Goal: Task Accomplishment & Management: Use online tool/utility

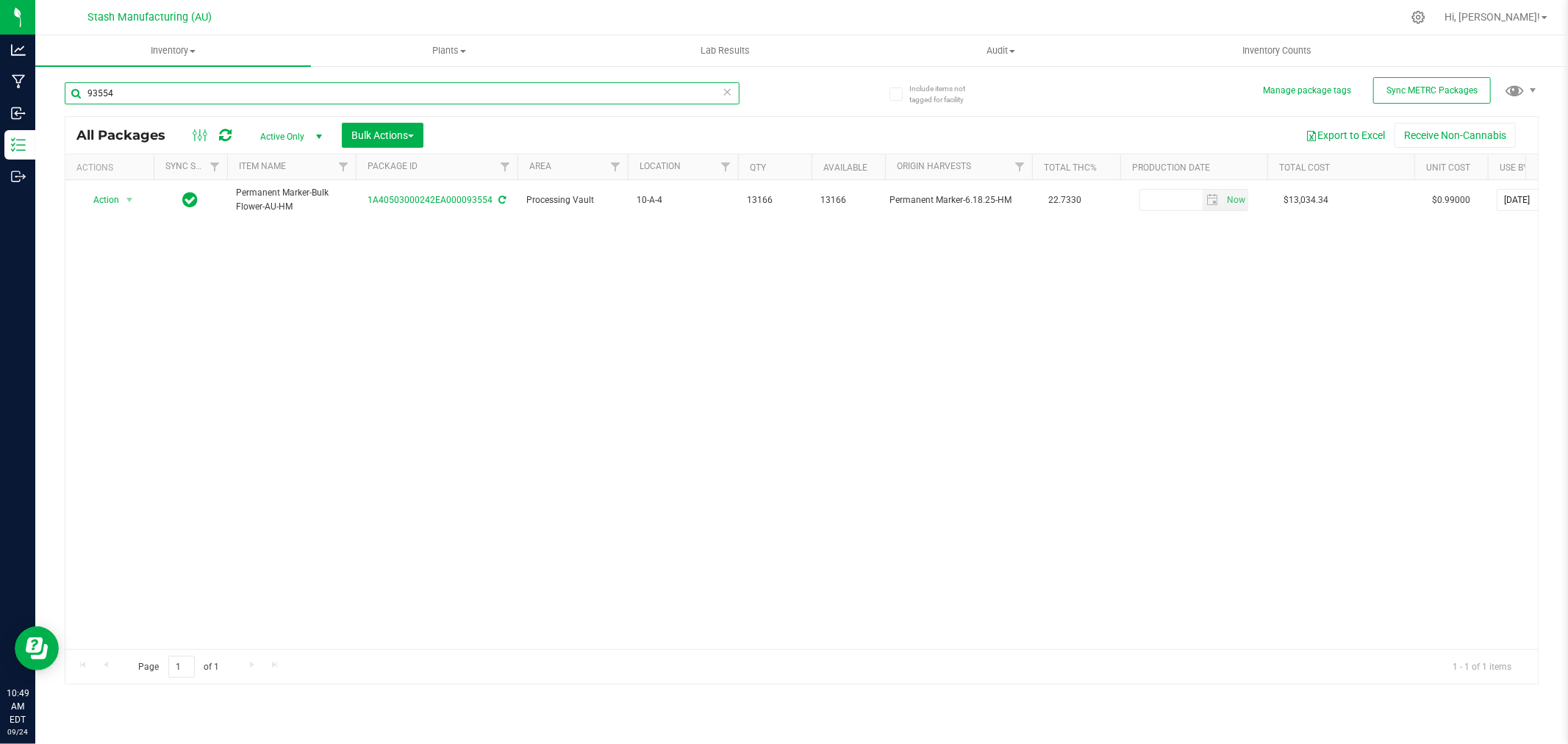
click at [140, 94] on input "93554" at bounding box center [401, 93] width 675 height 22
type input "97224"
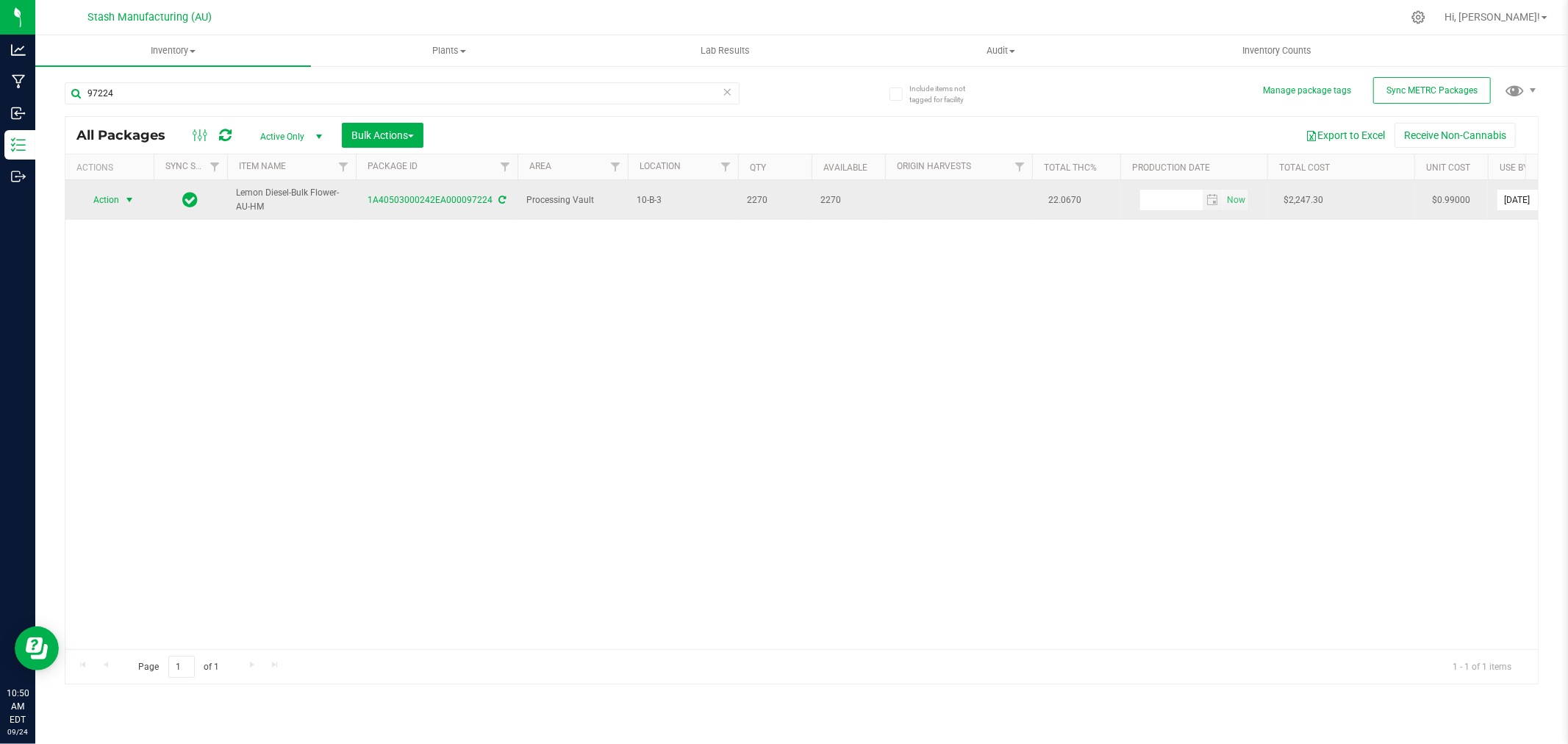
click at [121, 202] on span "select" at bounding box center [129, 200] width 18 height 21
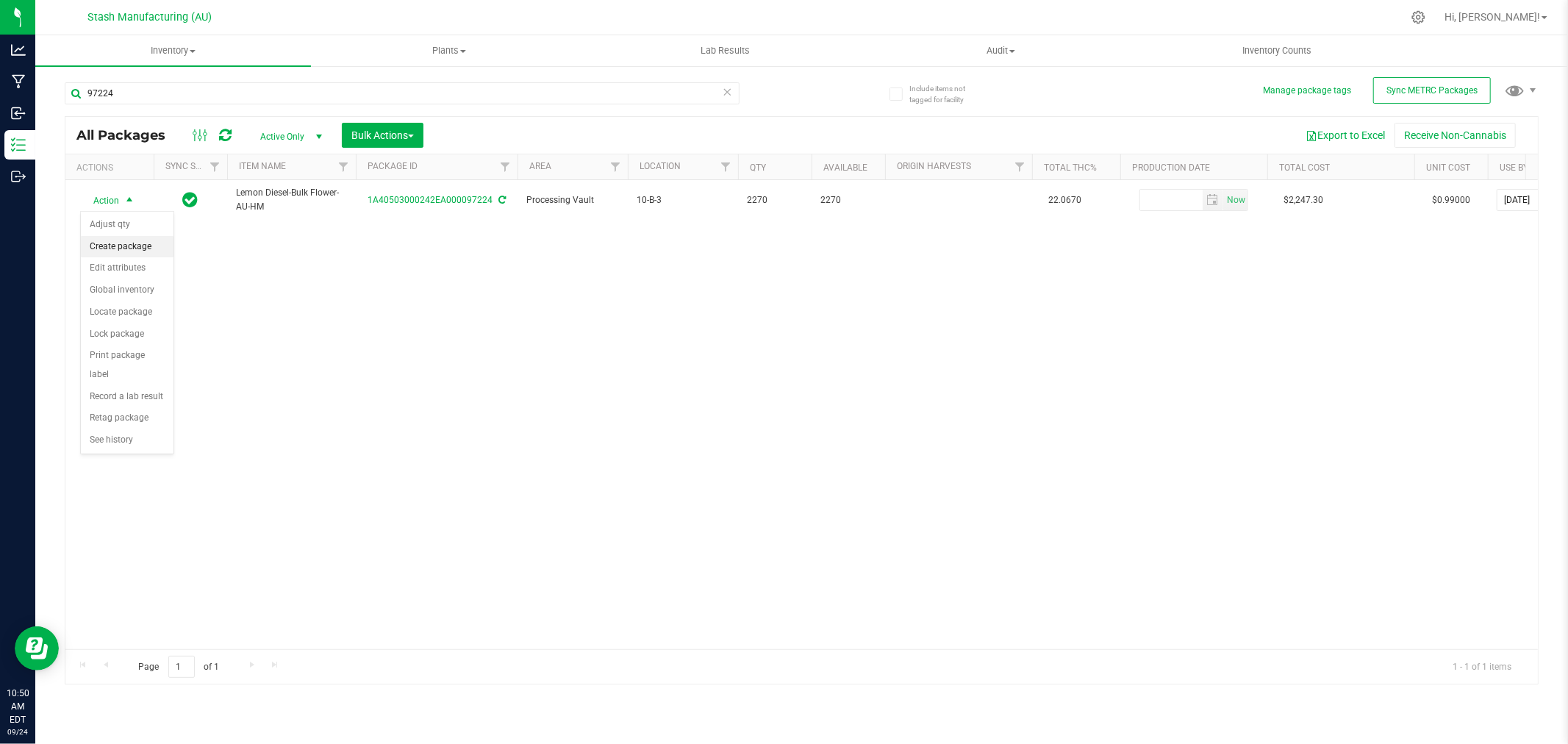
click at [113, 253] on li "Create package" at bounding box center [127, 247] width 93 height 22
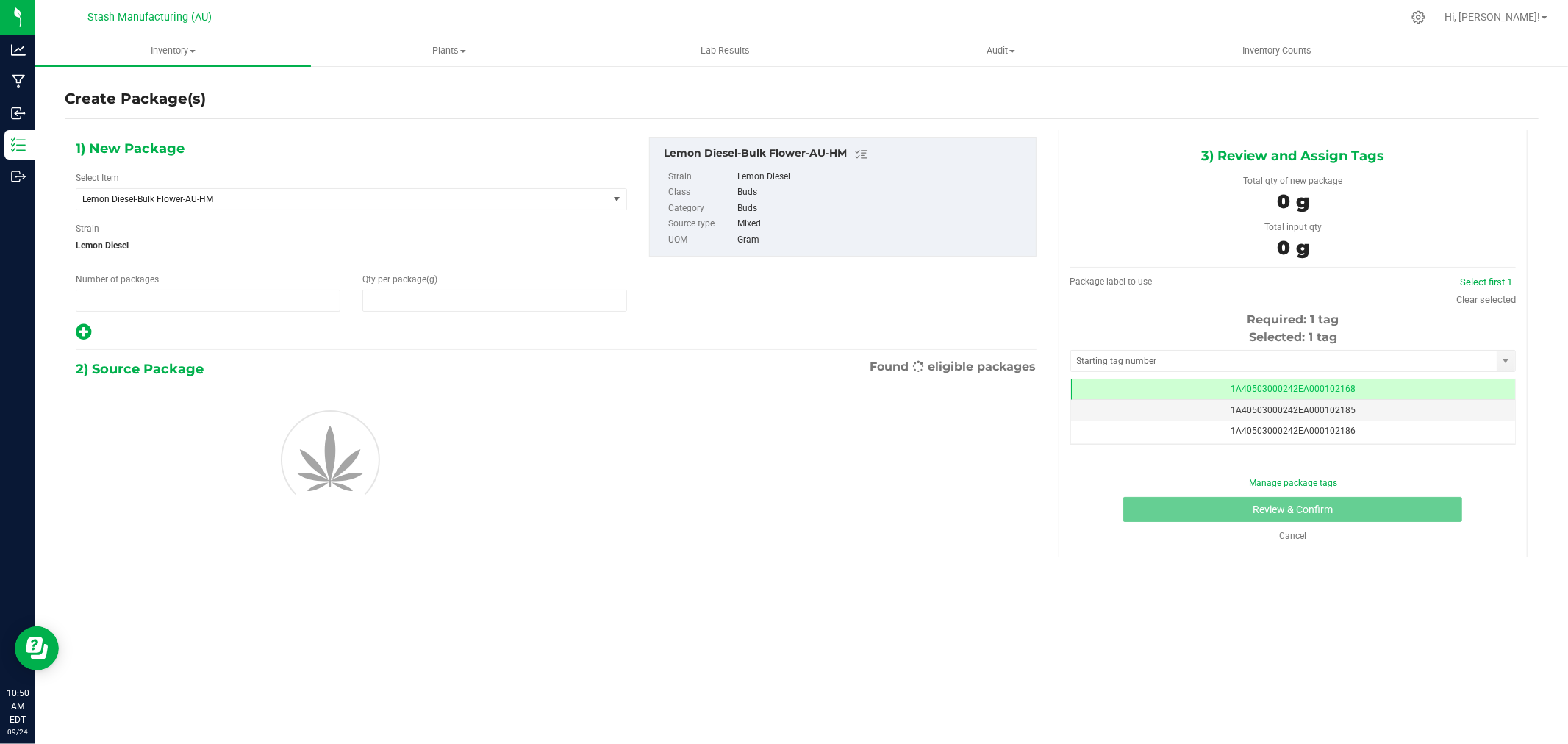
type input "1"
type input "0.0000"
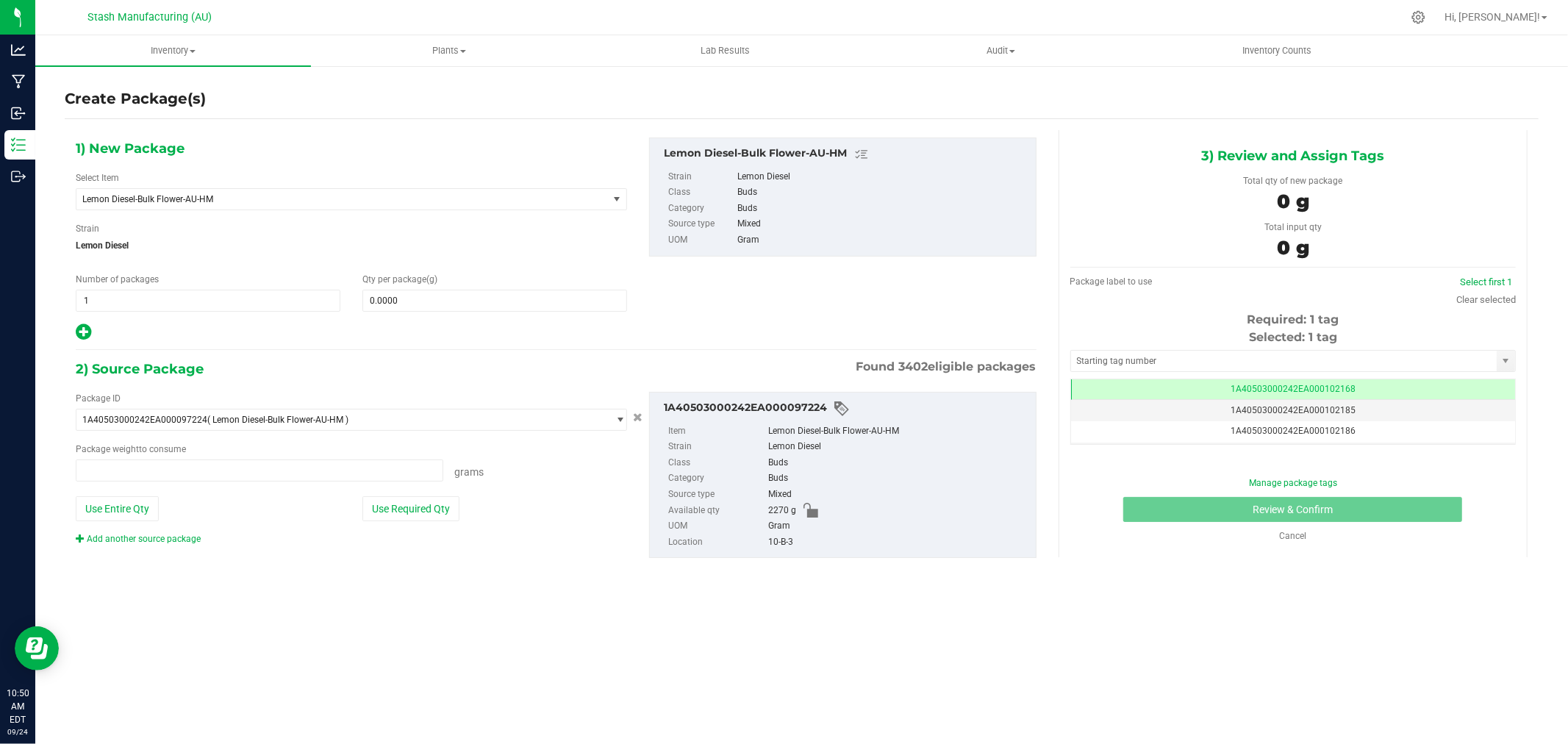
type input "0.0000 g"
click at [211, 303] on span "1 1" at bounding box center [207, 301] width 265 height 22
click at [211, 303] on input "1" at bounding box center [207, 301] width 263 height 21
type input "3"
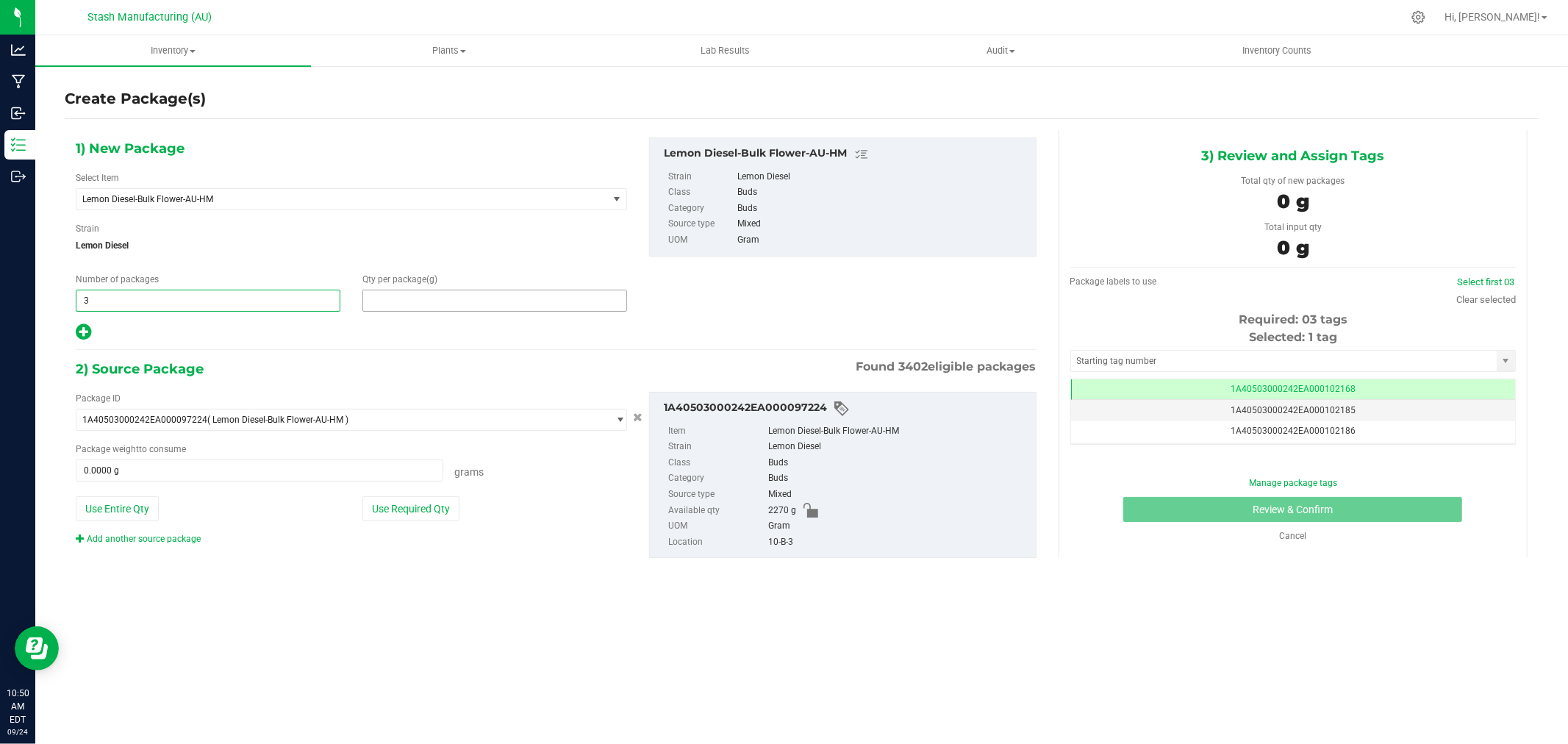
click at [406, 304] on span at bounding box center [495, 301] width 265 height 22
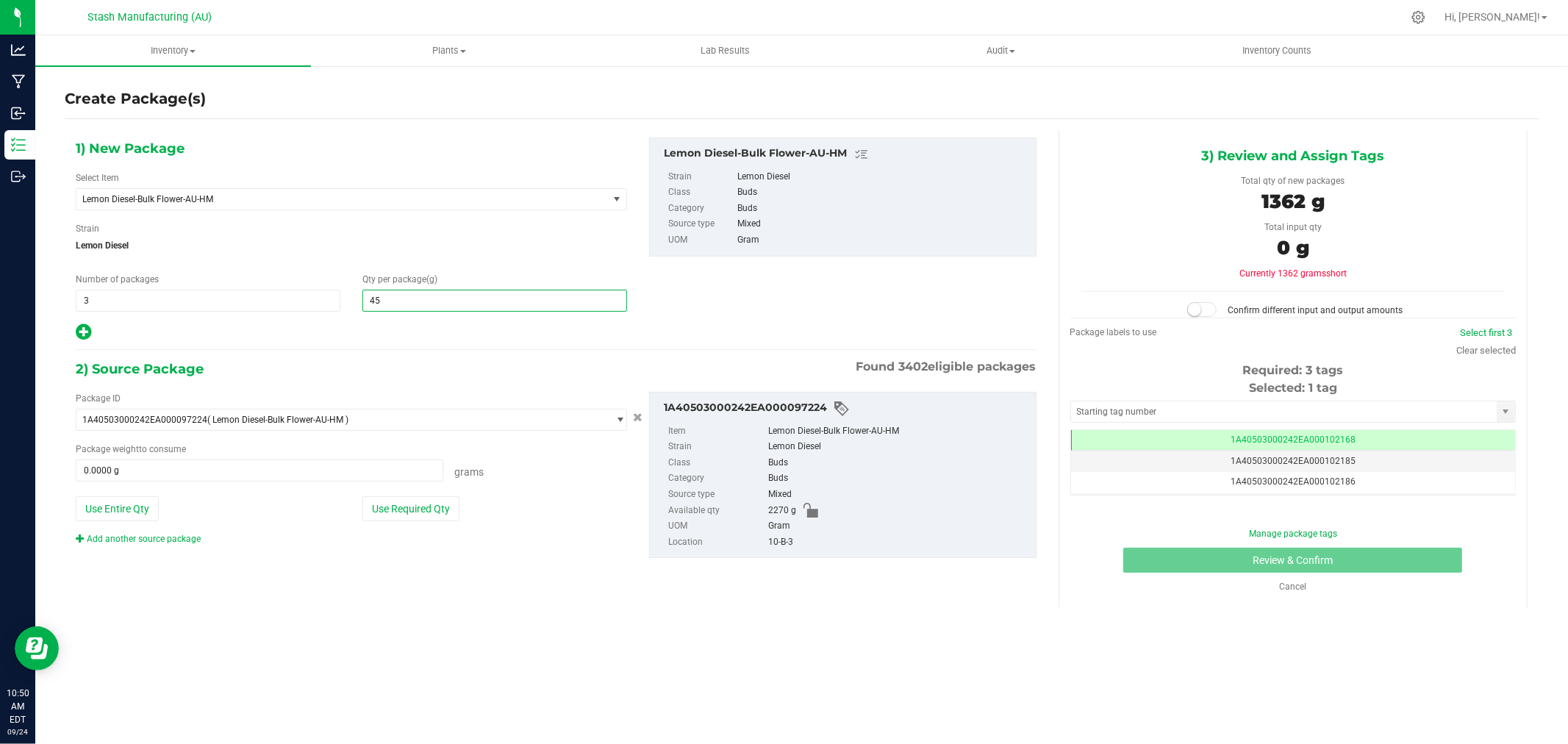
type input "454"
type input "454.0000"
click at [424, 510] on button "Use Required Qty" at bounding box center [411, 508] width 97 height 25
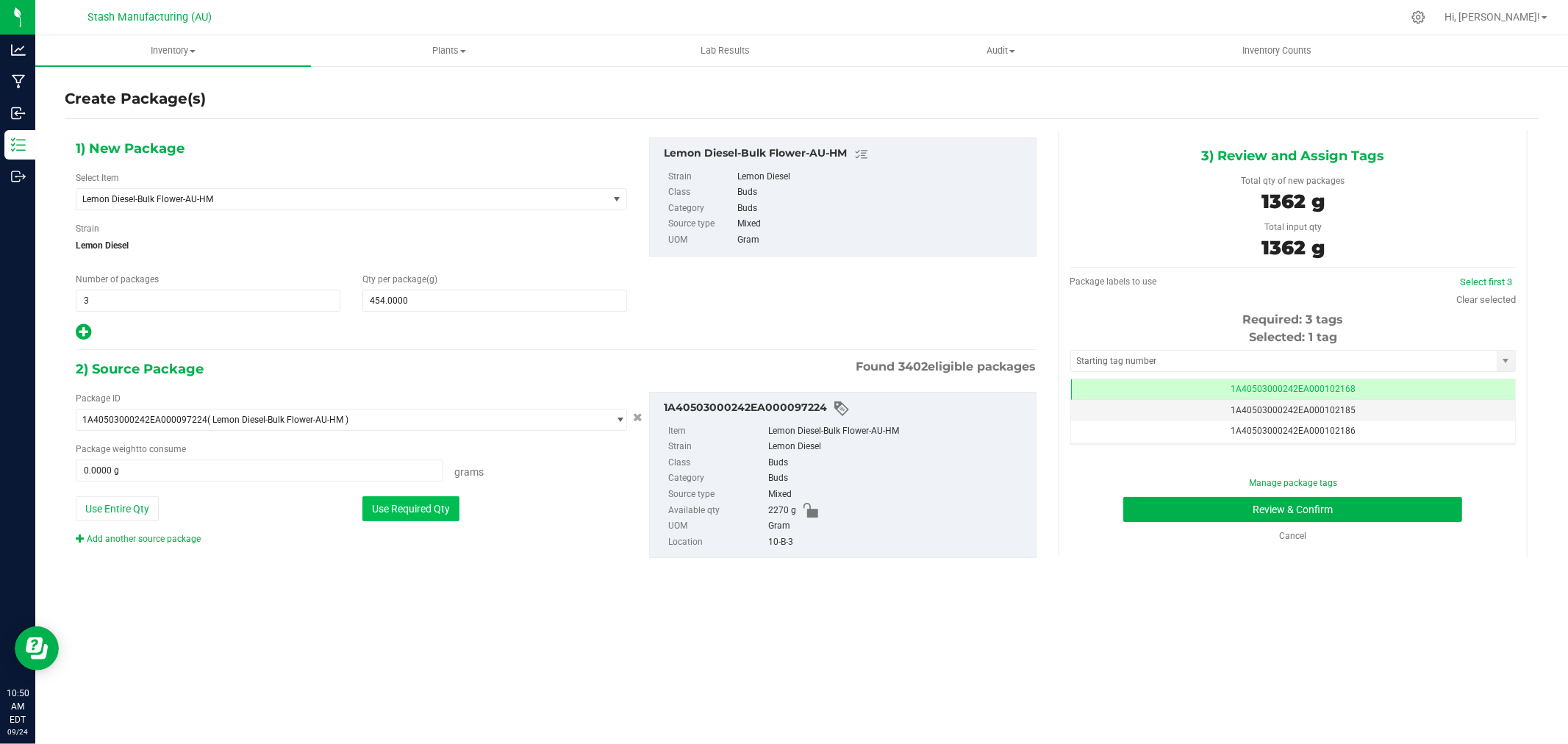
type input "1362.0000 g"
click at [1504, 302] on link "Clear selected" at bounding box center [1486, 299] width 59 height 11
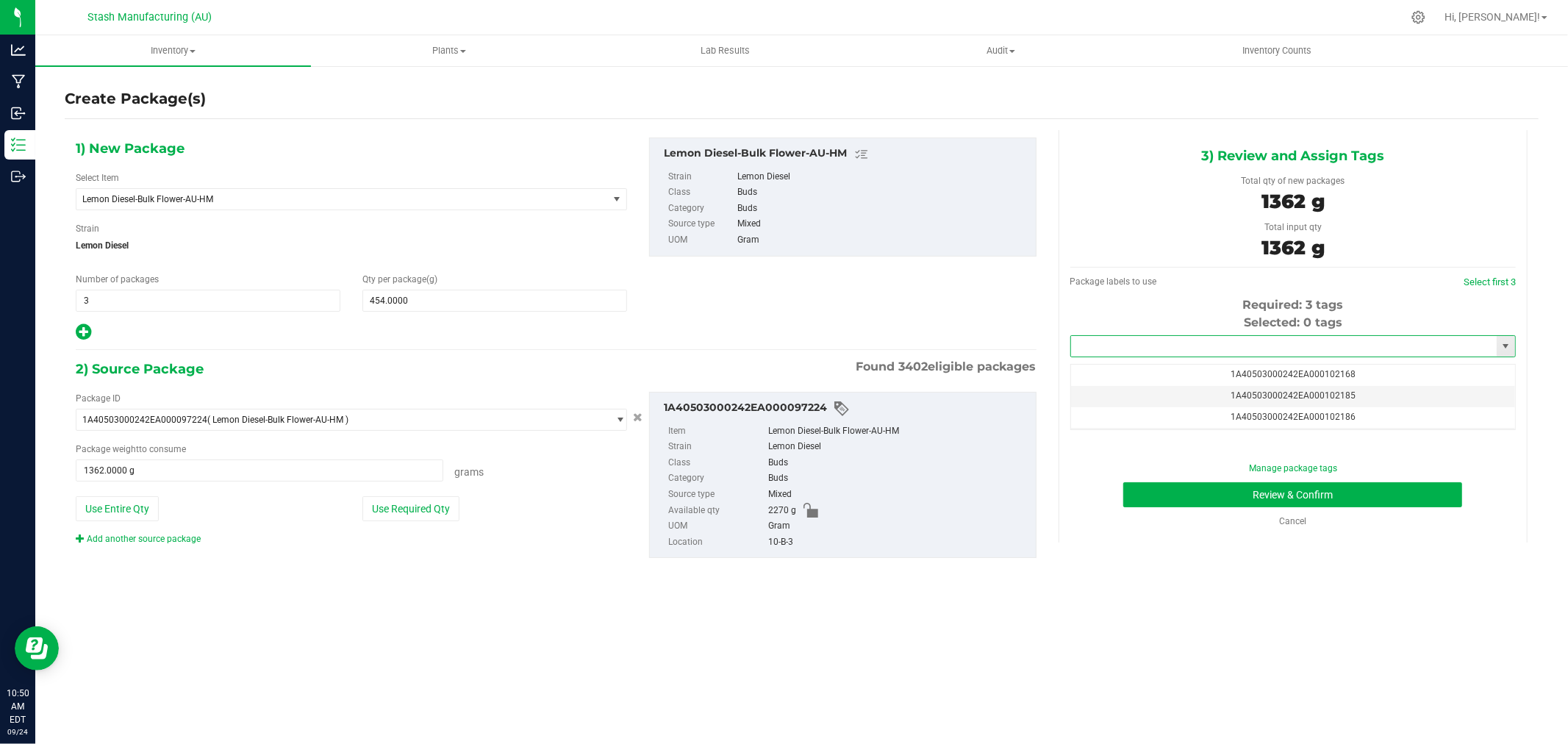
click at [1330, 336] on input "text" at bounding box center [1284, 346] width 426 height 21
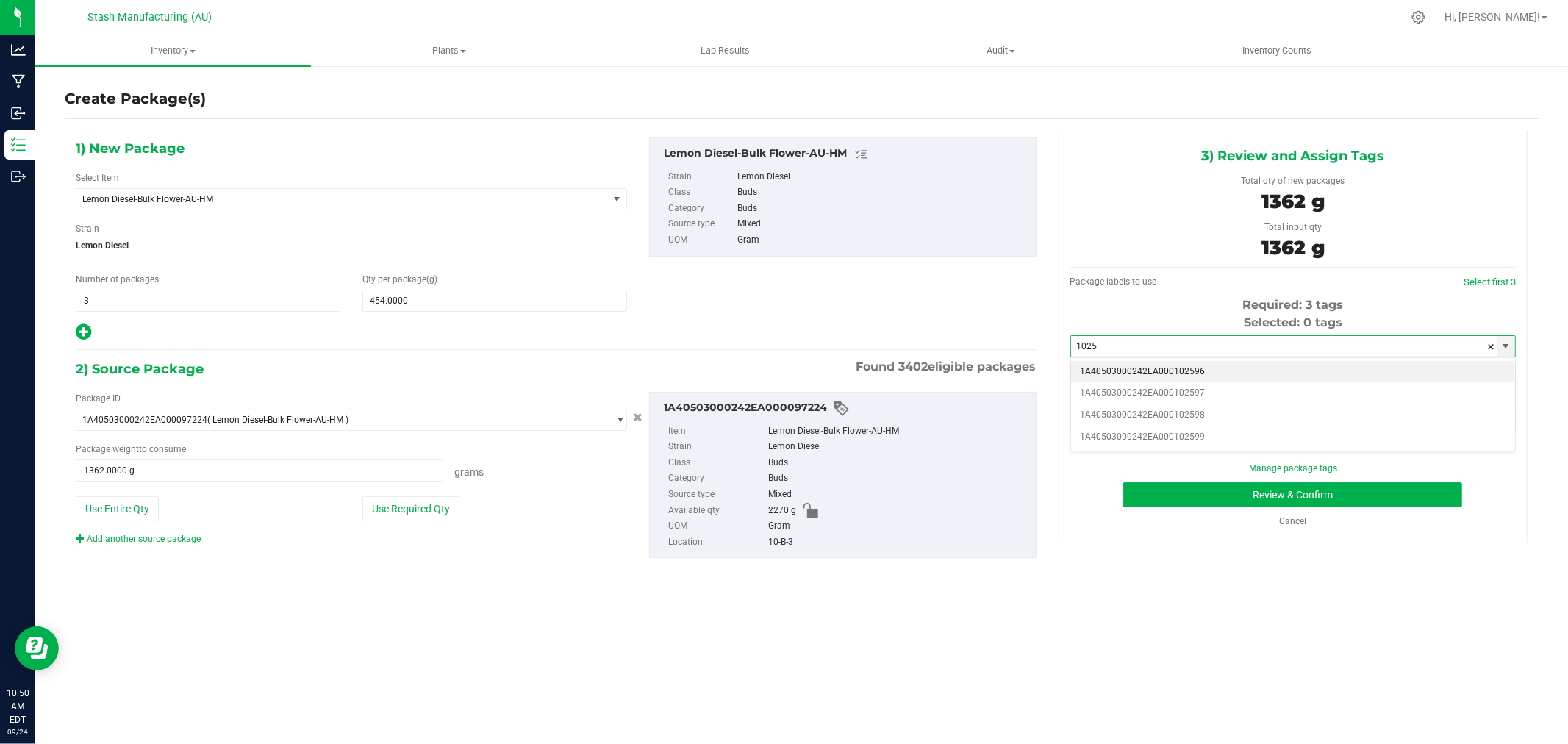
click at [1287, 368] on li "1A40503000242EA000102596" at bounding box center [1294, 372] width 444 height 22
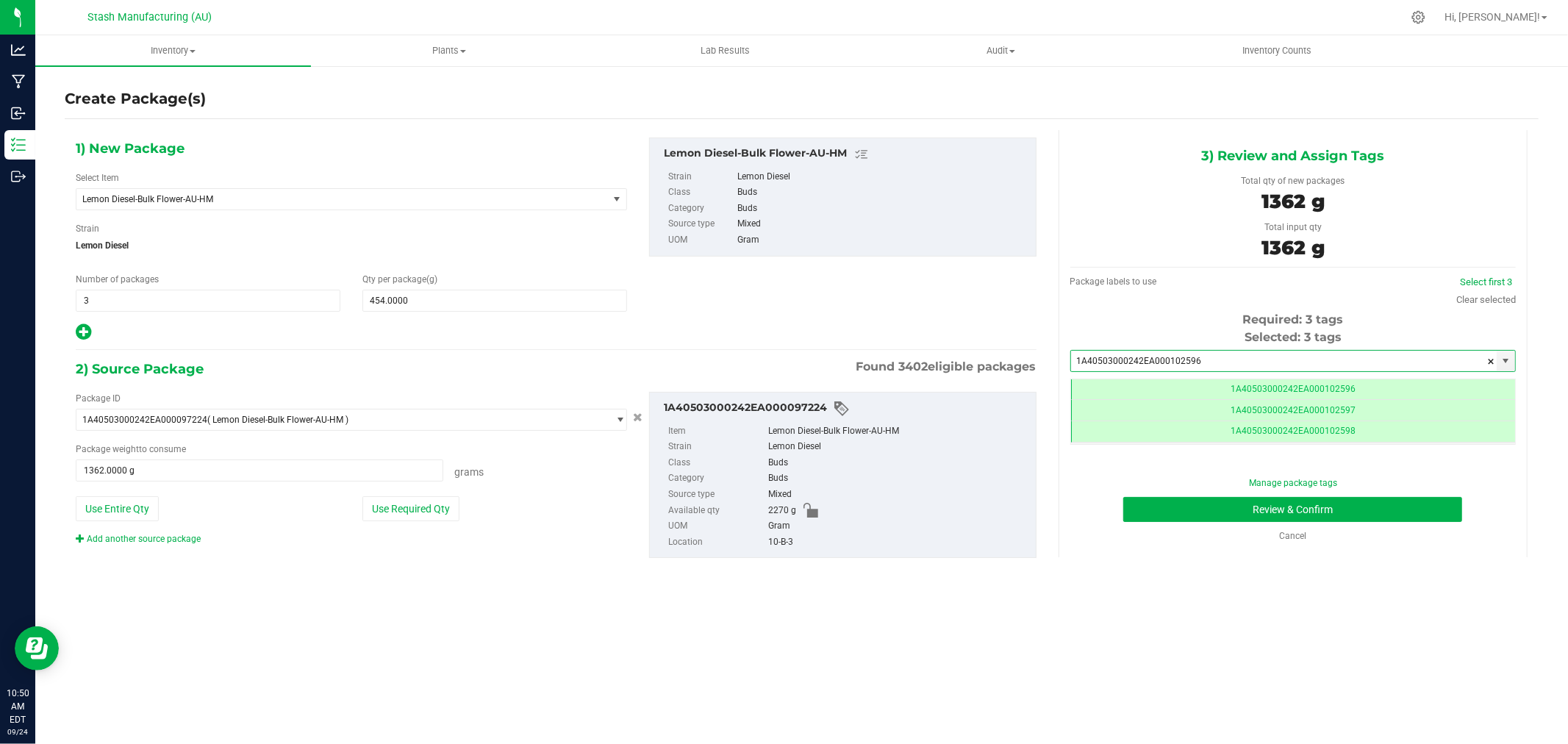
scroll to position [0, -1]
type input "1A40503000242EA000102596"
click at [1390, 513] on button "Review & Confirm" at bounding box center [1292, 509] width 339 height 25
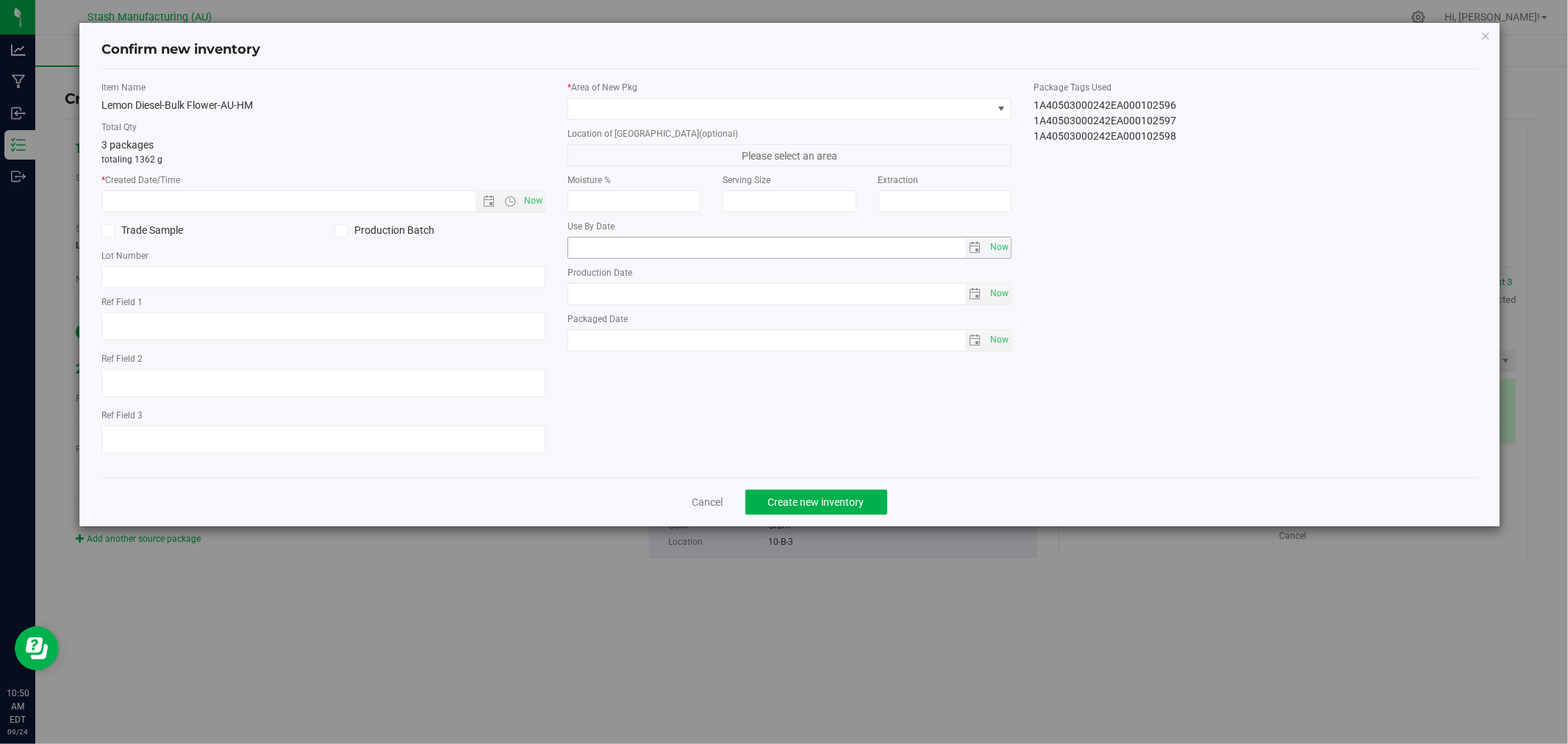
type input "[DATE]"
click at [534, 201] on span "Now" at bounding box center [533, 201] width 25 height 21
type input "[DATE] 10:50 AM"
click at [638, 105] on span at bounding box center [780, 109] width 424 height 21
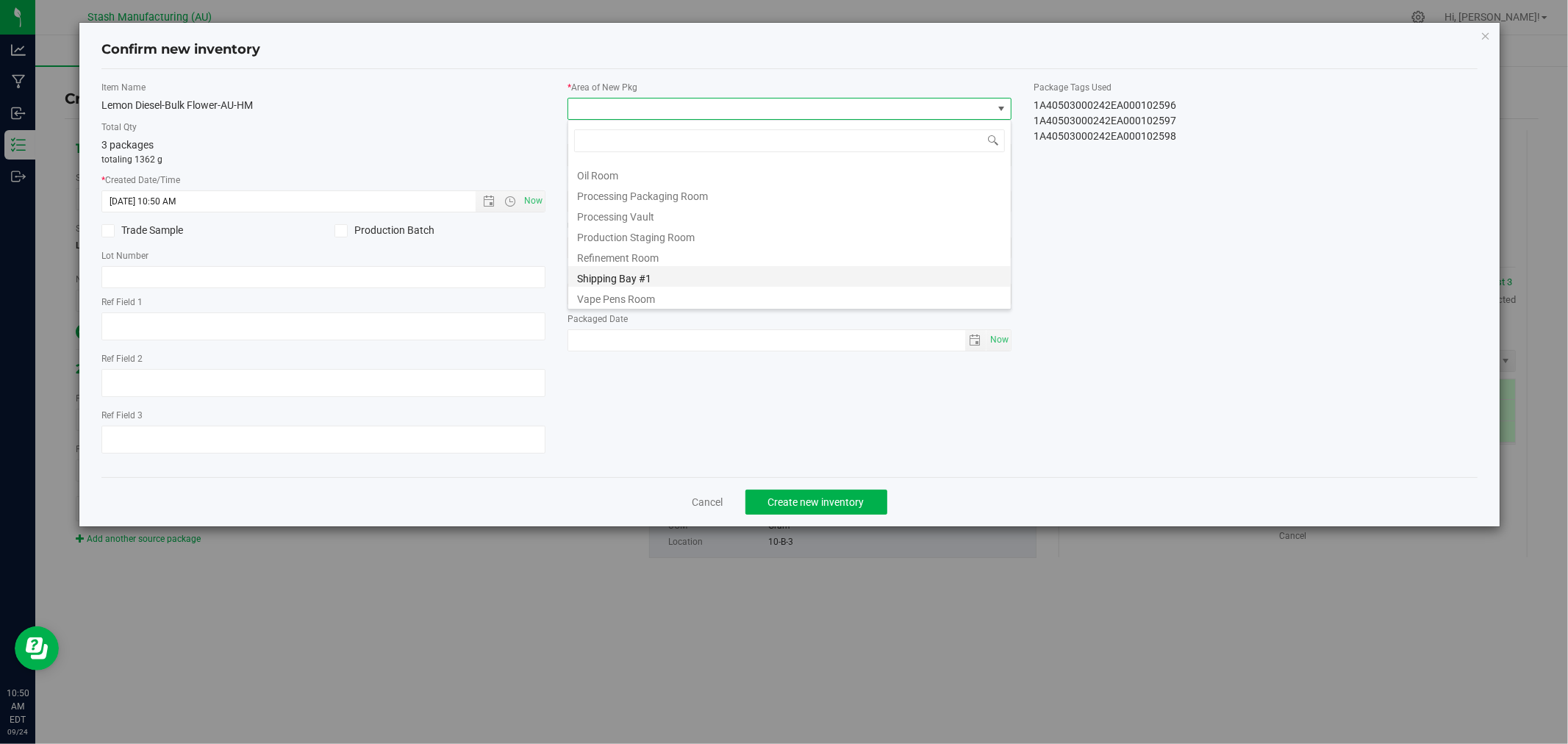
click at [677, 276] on li "Shipping Bay #1" at bounding box center [790, 276] width 442 height 21
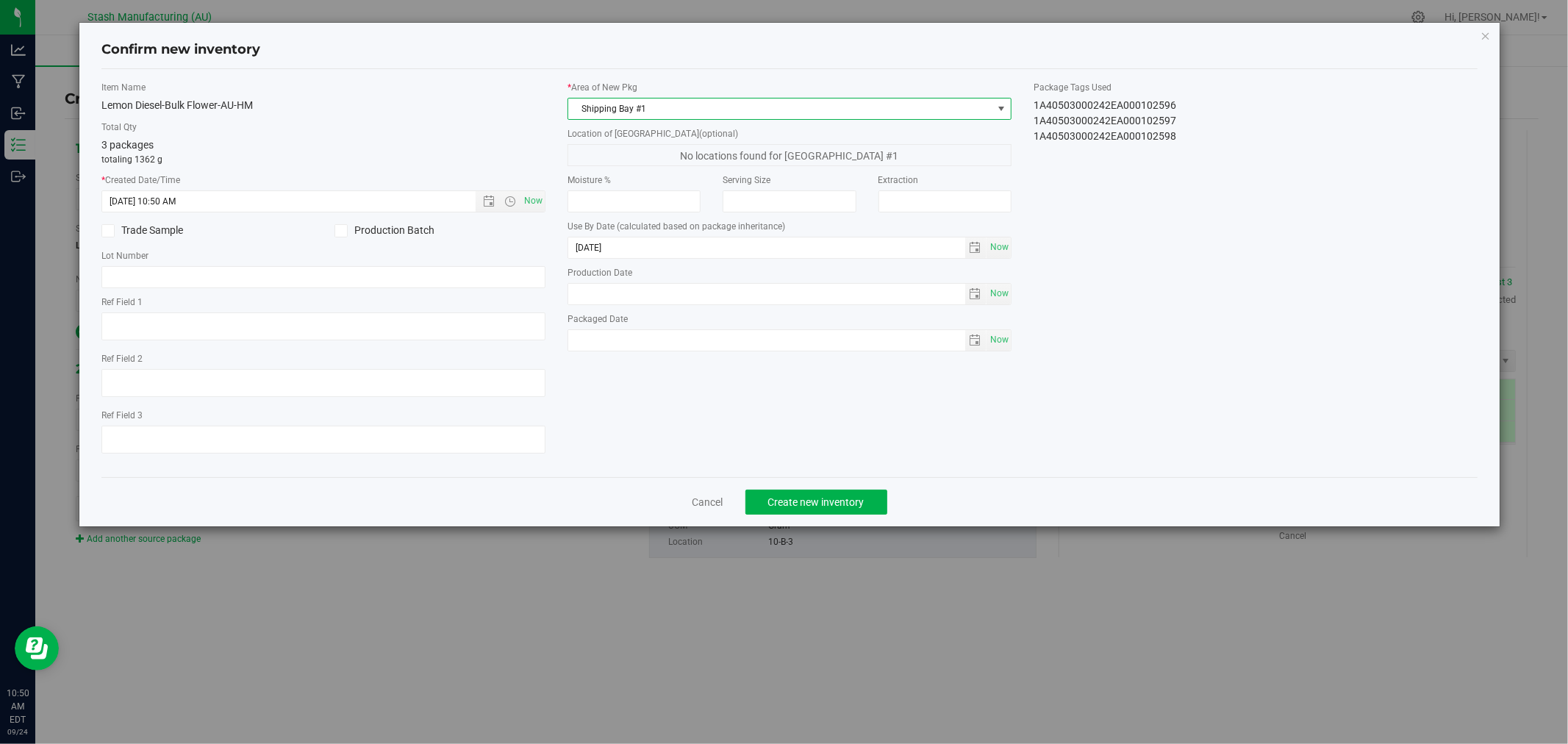
click at [832, 490] on div "Cancel Create new inventory" at bounding box center [789, 501] width 1376 height 49
click at [849, 503] on span "Create new inventory" at bounding box center [816, 502] width 96 height 12
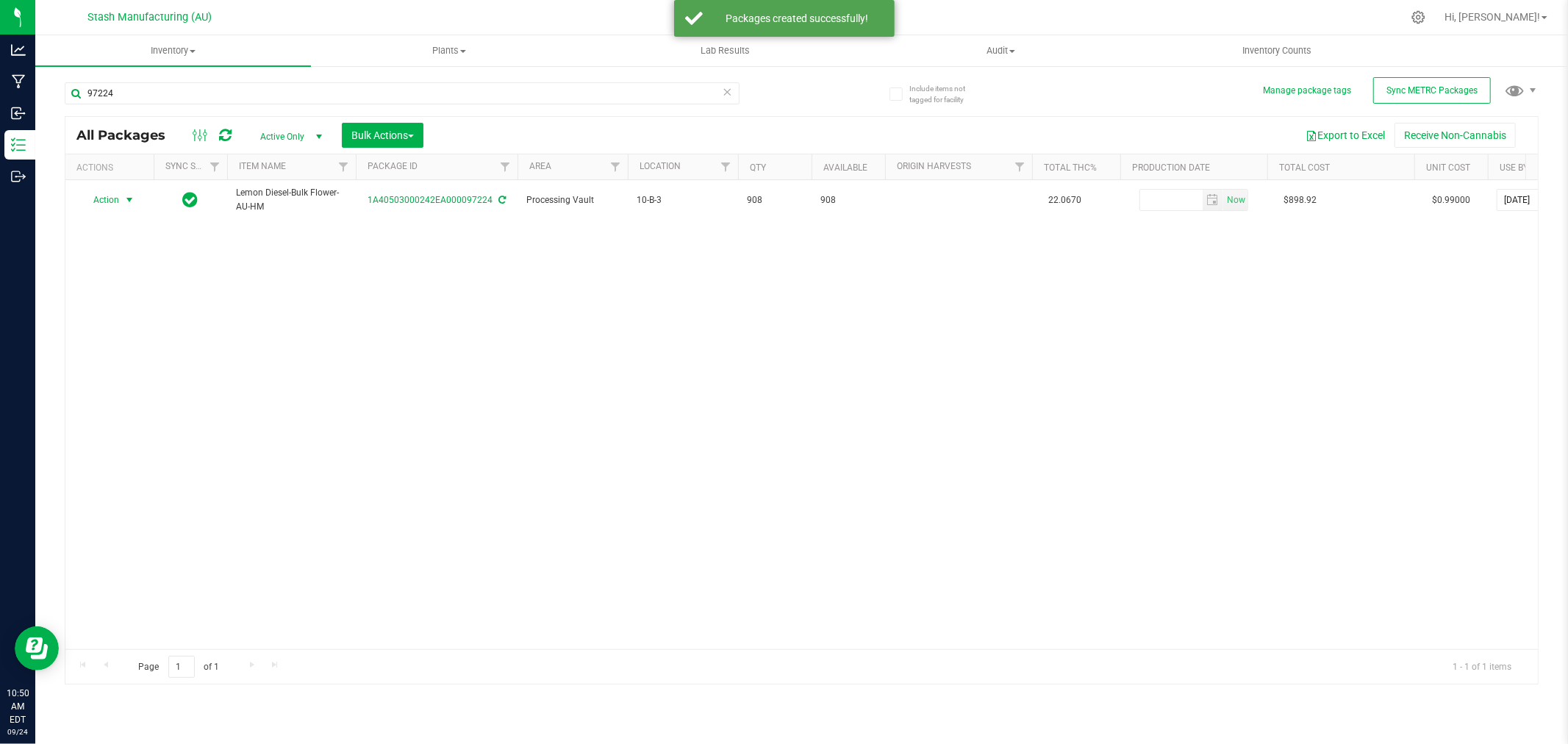
click at [114, 196] on span "Action" at bounding box center [99, 200] width 39 height 21
click at [122, 246] on li "Create package" at bounding box center [127, 247] width 93 height 22
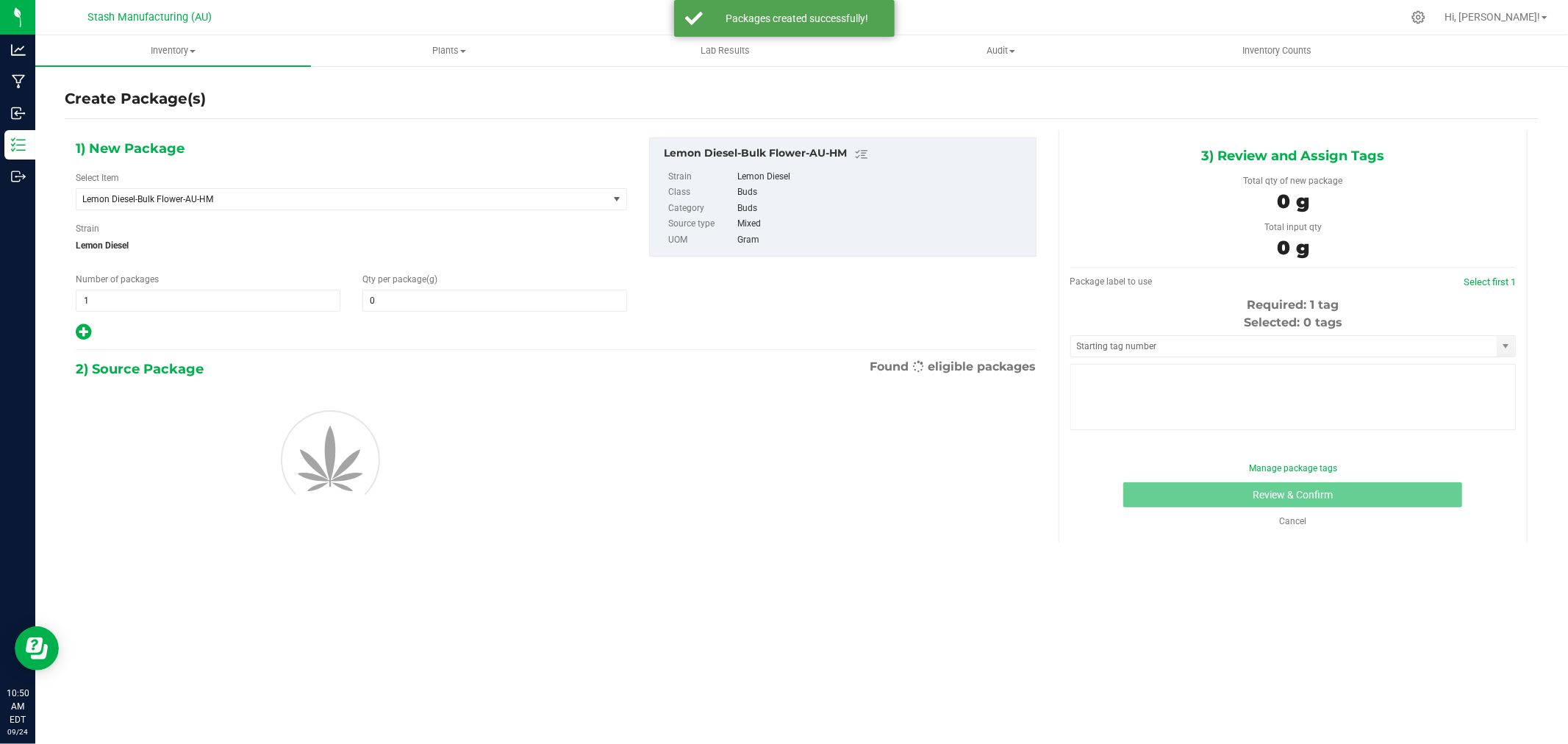
type input "0.0000"
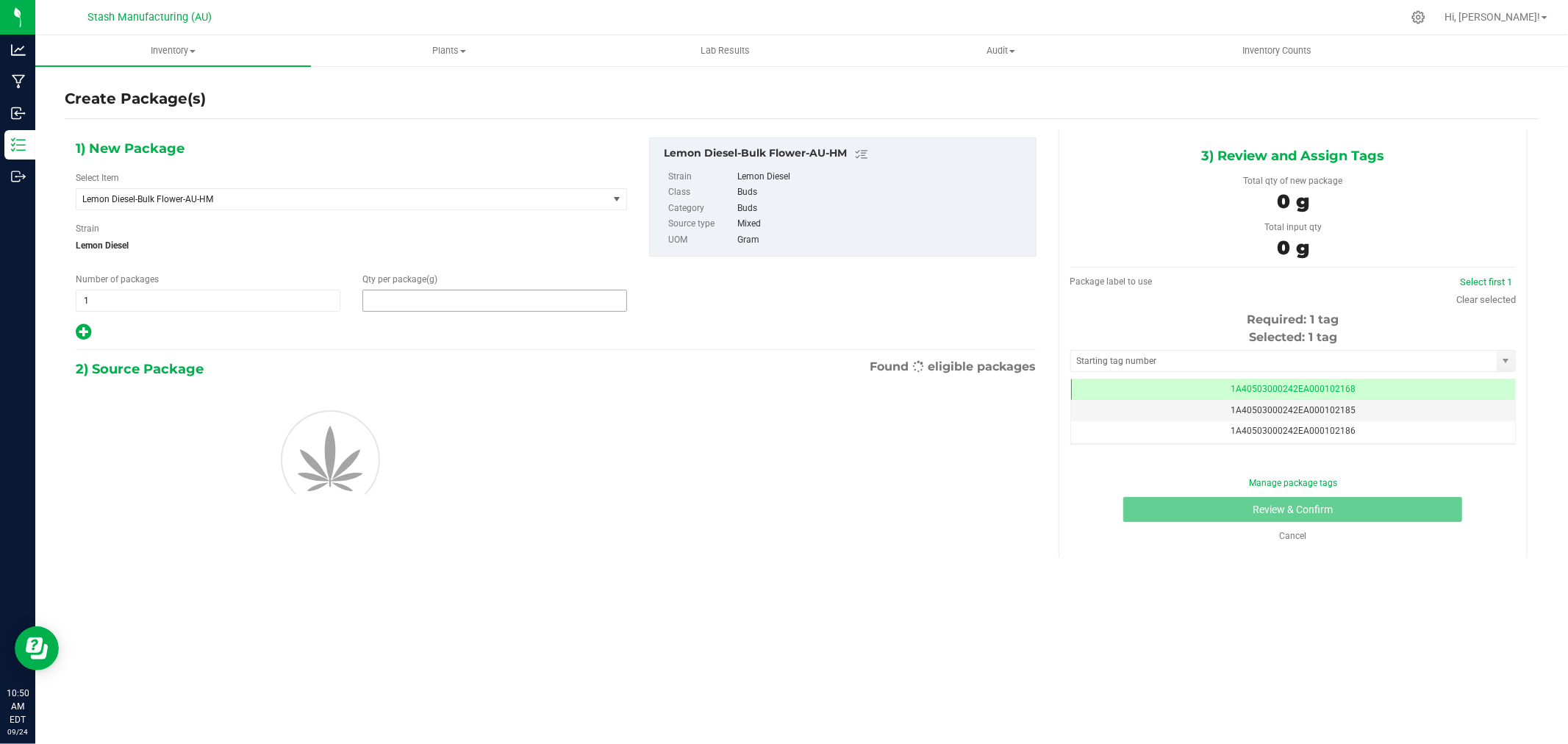
click at [422, 305] on span at bounding box center [495, 301] width 265 height 22
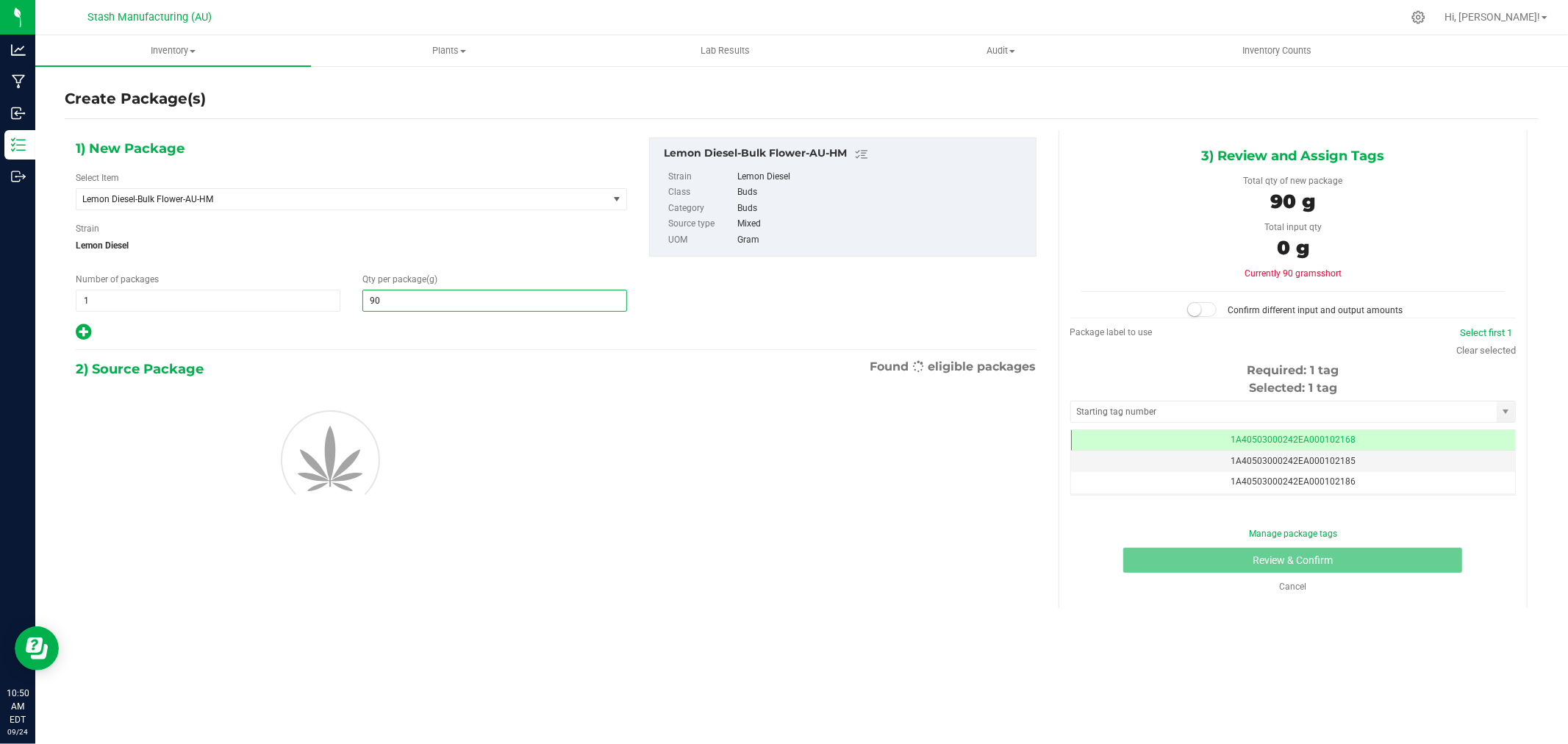
type input "908"
click at [333, 597] on div "1) New Package Select Item Lemon Diesel-Bulk Flower-AU-HM 38 Special-28g Popcor…" at bounding box center [802, 369] width 1475 height 477
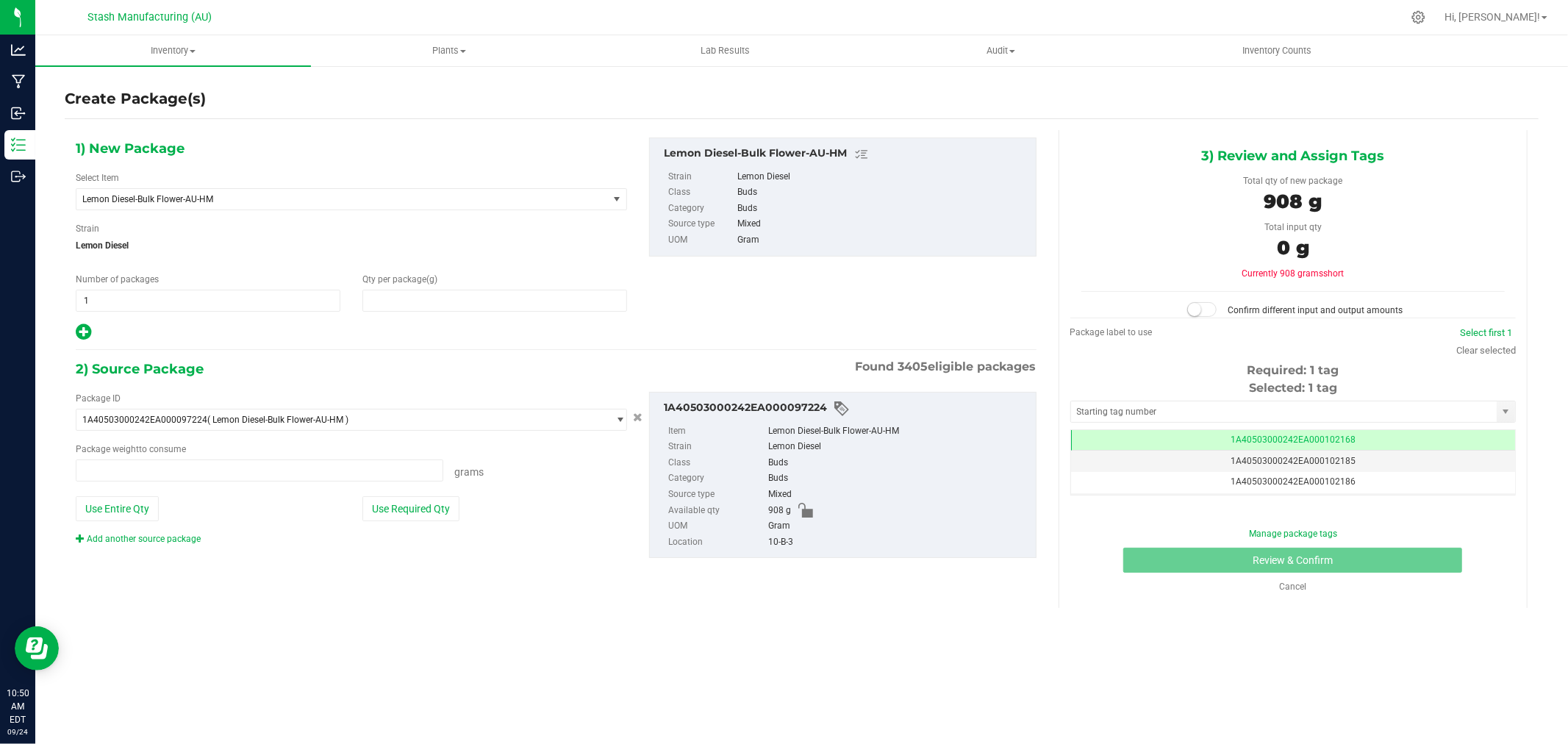
type input "908.0000"
drag, startPoint x: 152, startPoint y: 507, endPoint x: 865, endPoint y: 402, distance: 720.7
click at [153, 507] on button "Use Entire Qty" at bounding box center [117, 508] width 83 height 25
type input "908.0000 g"
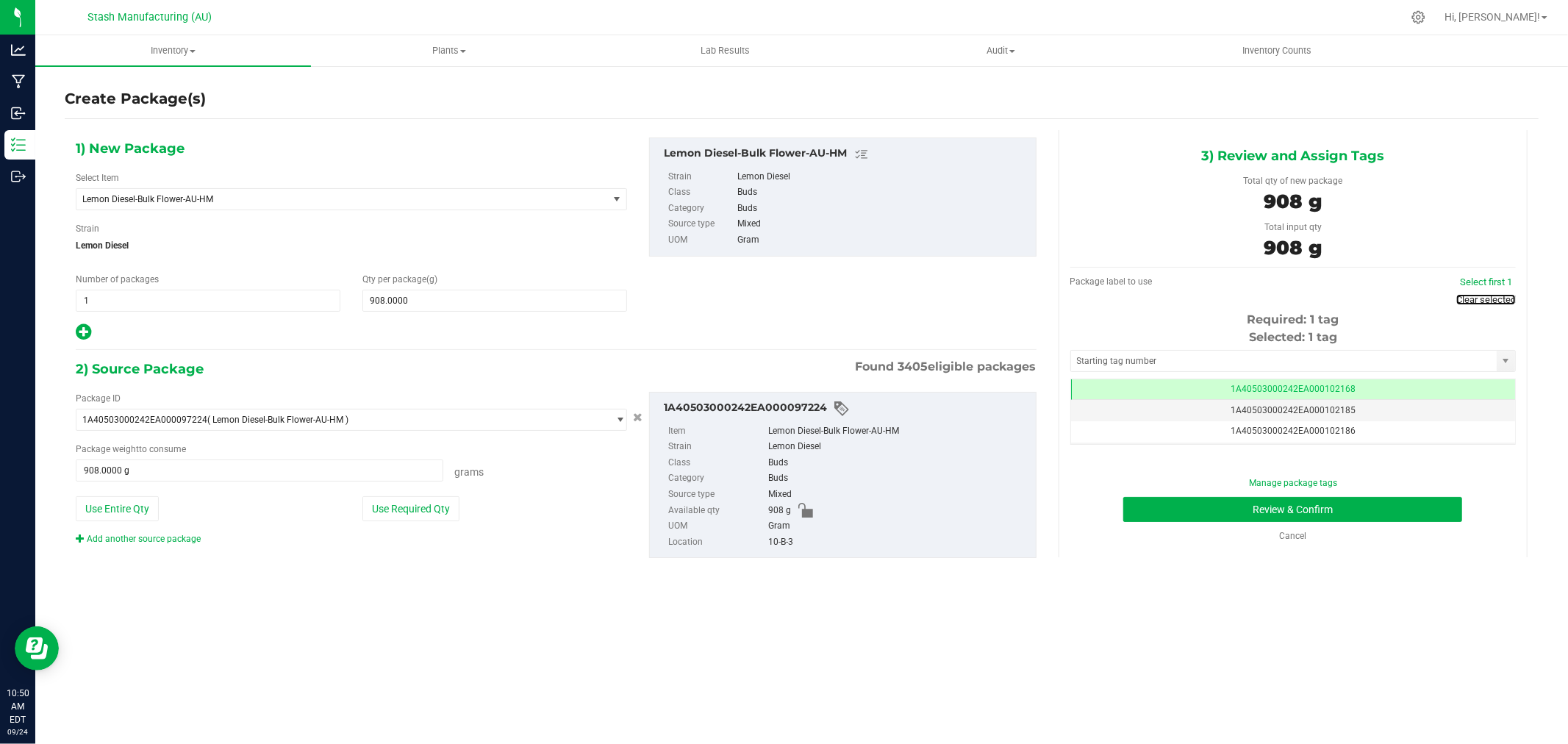
click at [1499, 297] on link "Clear selected" at bounding box center [1486, 299] width 59 height 11
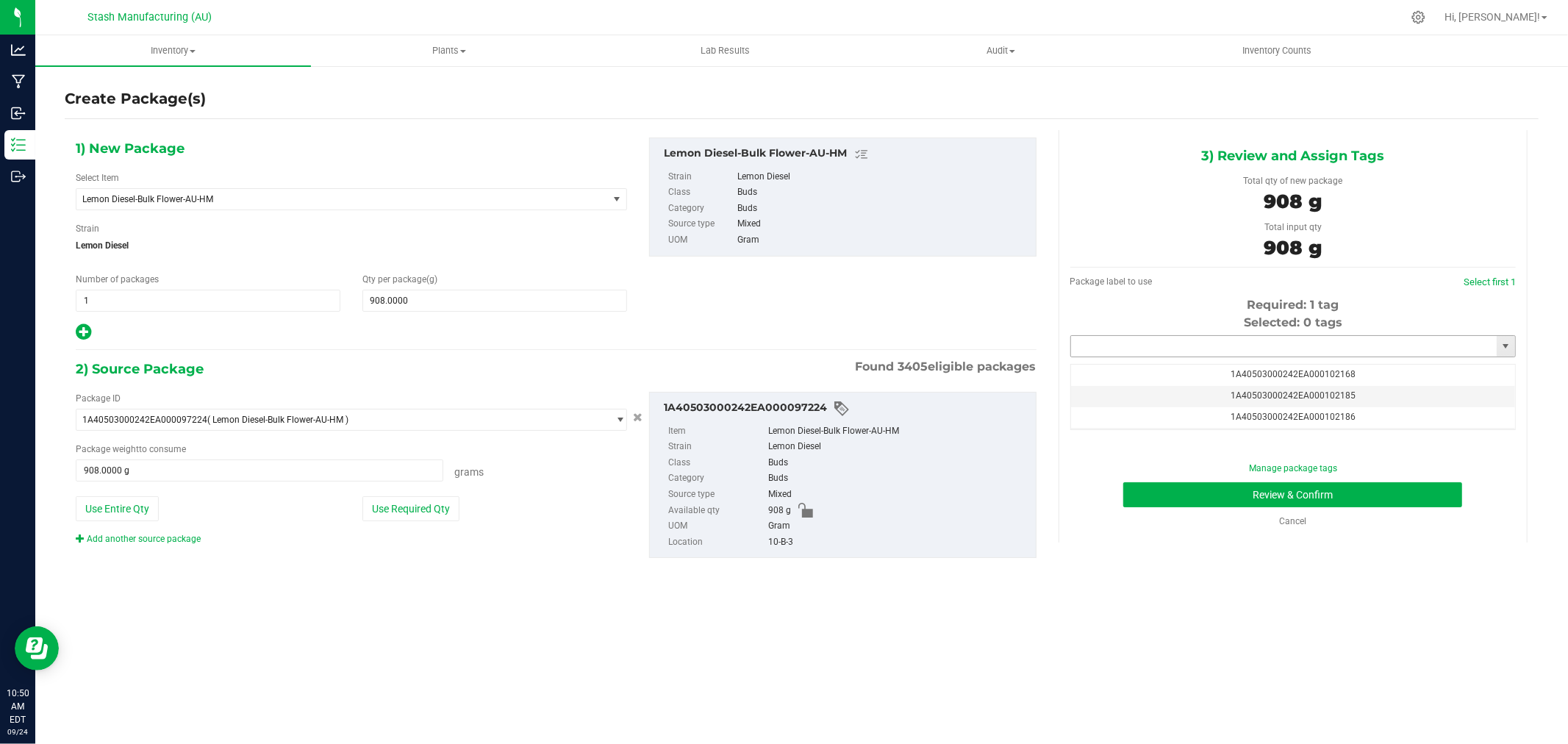
click at [1247, 346] on input "text" at bounding box center [1284, 346] width 426 height 21
click at [1222, 371] on li "1A40503000242EA000102599" at bounding box center [1294, 372] width 444 height 22
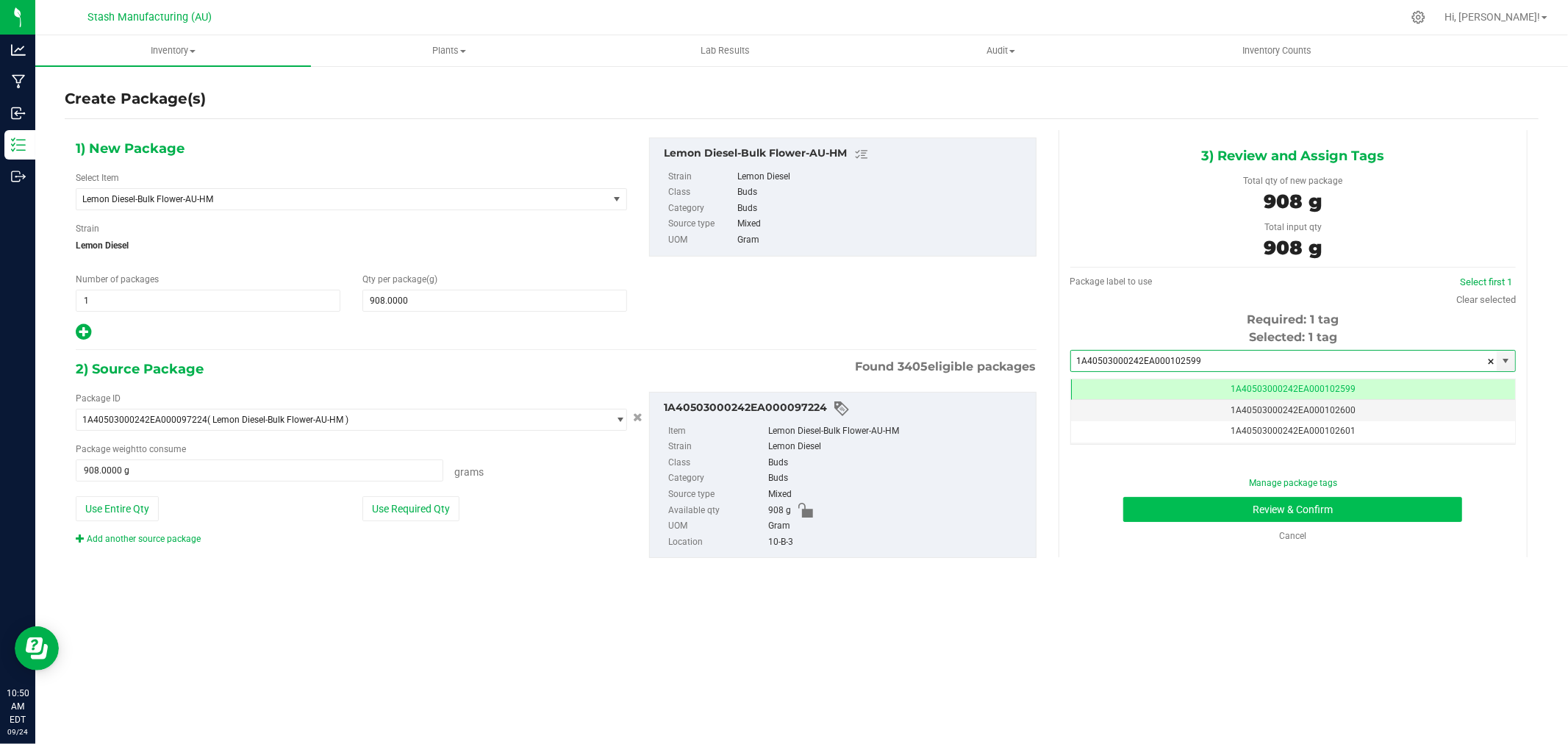
type input "1A40503000242EA000102599"
click at [1378, 506] on button "Review & Confirm" at bounding box center [1292, 509] width 339 height 25
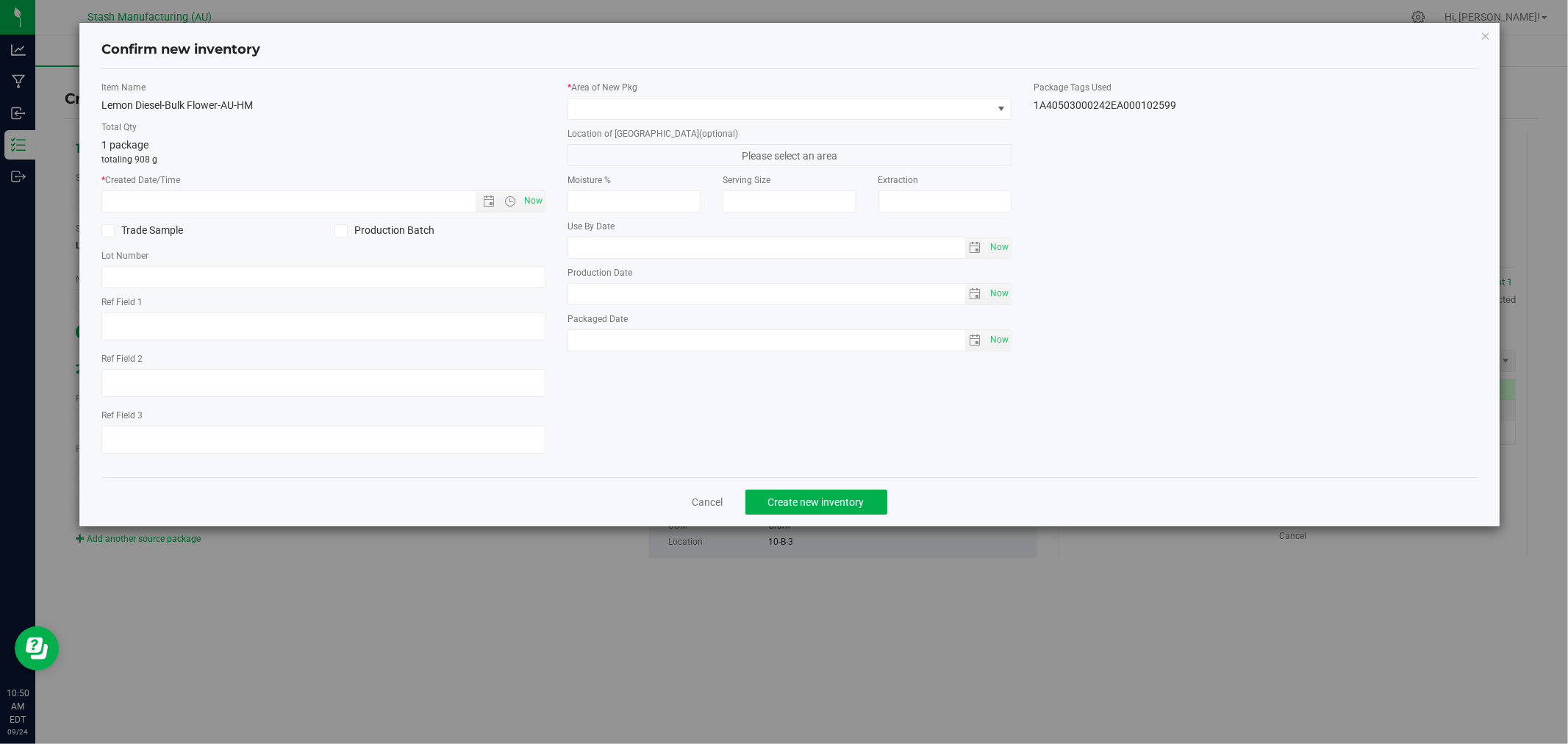
type input "[DATE]"
click at [531, 201] on span "Now" at bounding box center [533, 201] width 25 height 21
type input "[DATE] 10:50 AM"
click at [607, 109] on span at bounding box center [780, 109] width 424 height 21
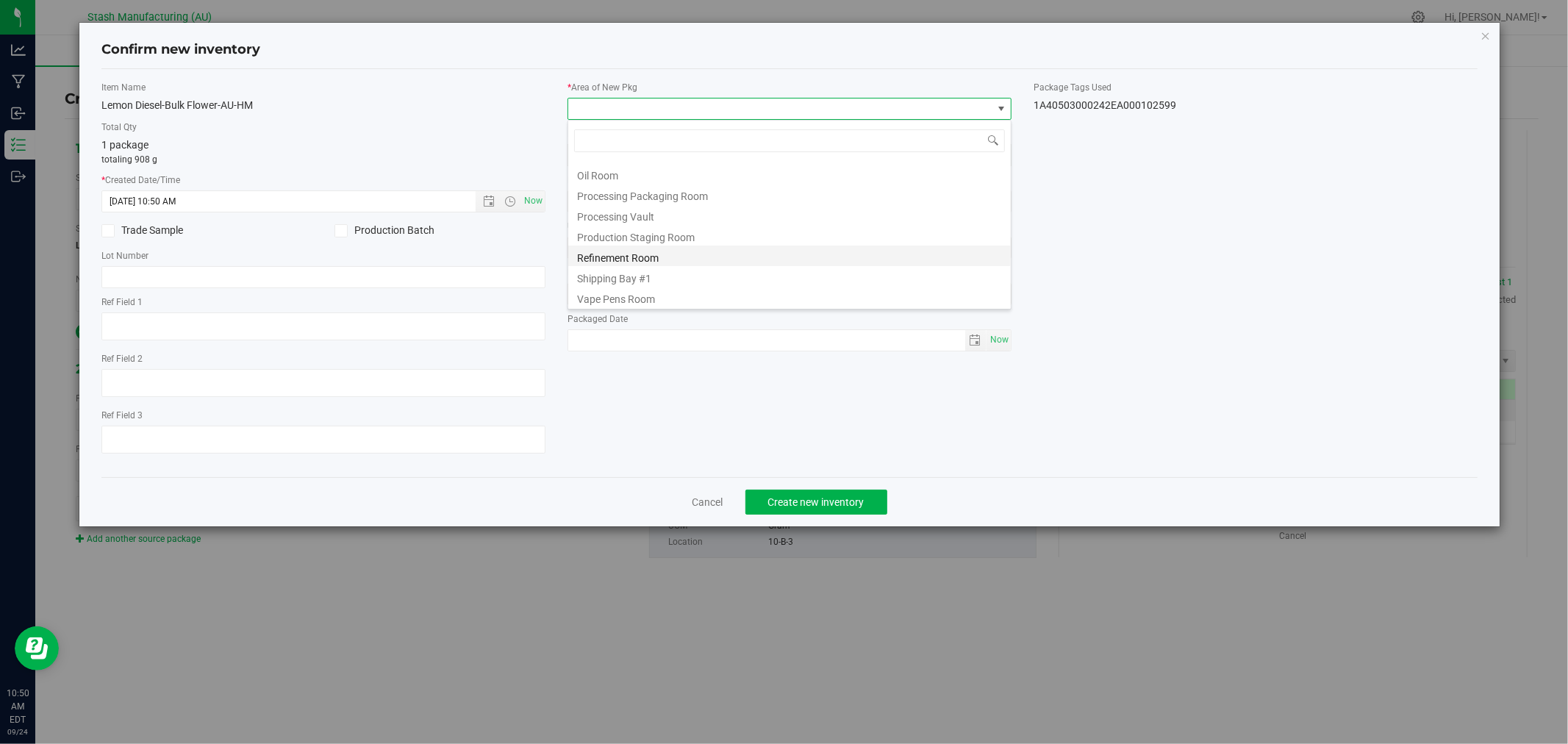
click at [677, 265] on li "Refinement Room" at bounding box center [790, 255] width 442 height 21
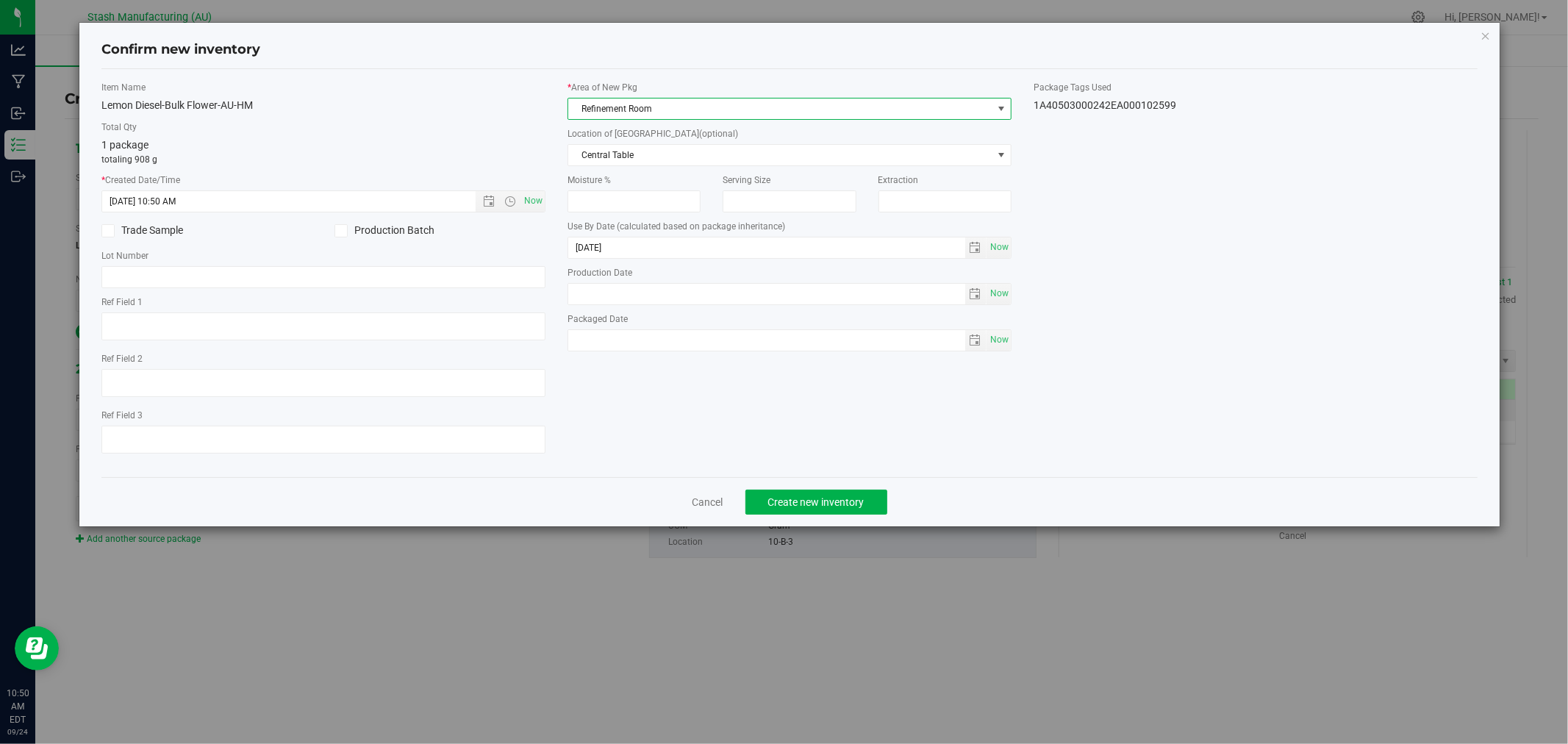
click at [702, 111] on span "Refinement Room" at bounding box center [780, 109] width 424 height 21
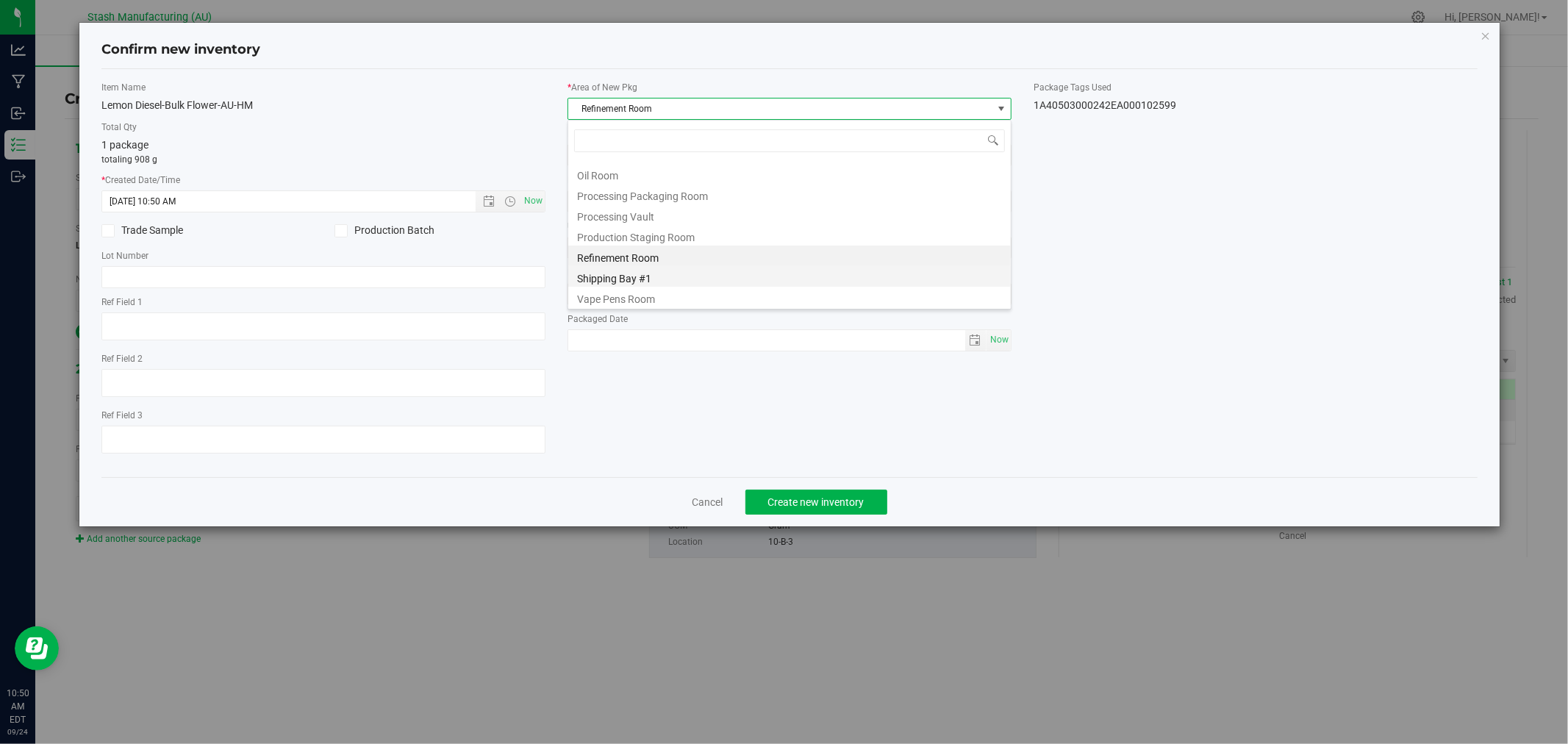
click at [664, 275] on li "Shipping Bay #1" at bounding box center [790, 276] width 442 height 21
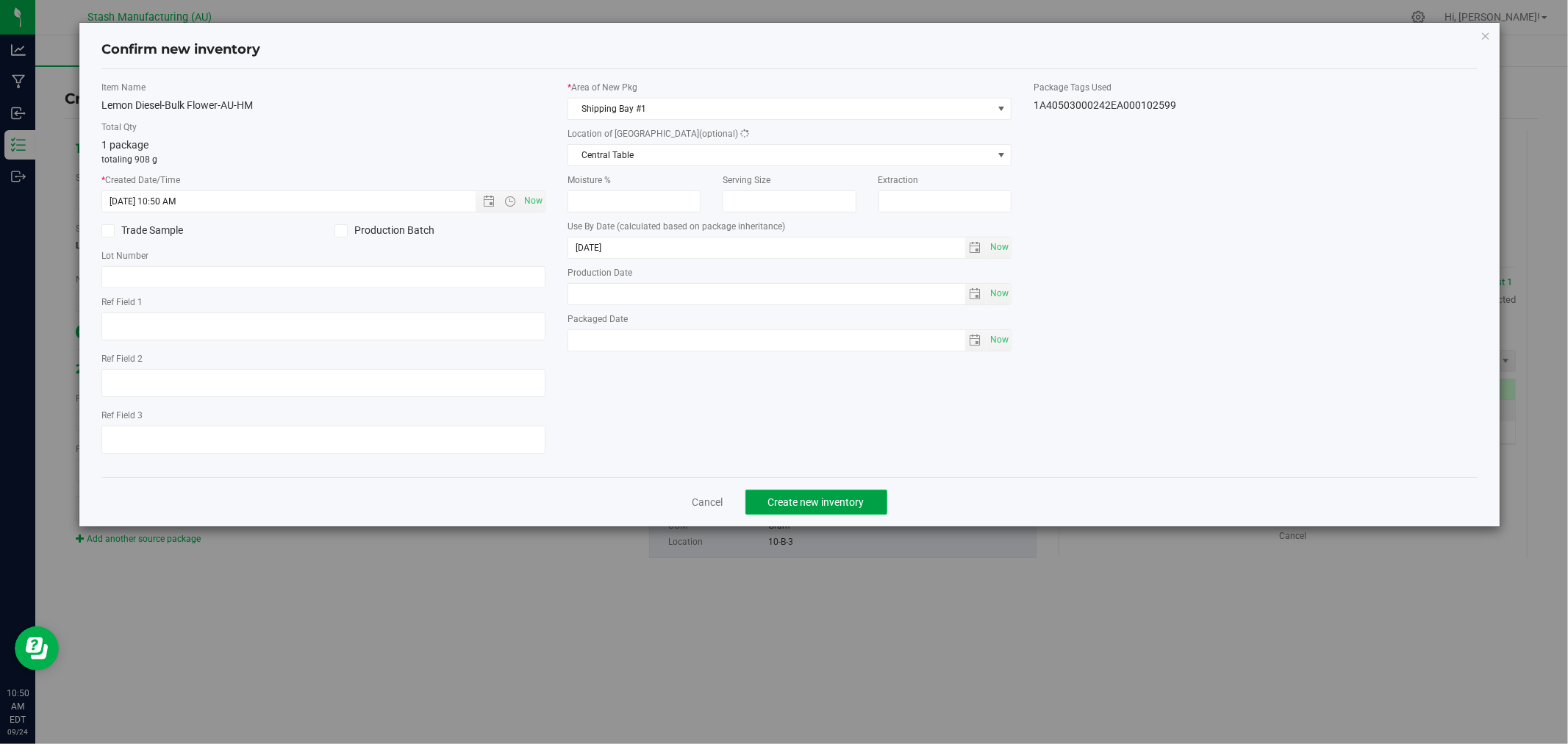
click at [879, 504] on button "Create new inventory" at bounding box center [817, 501] width 142 height 25
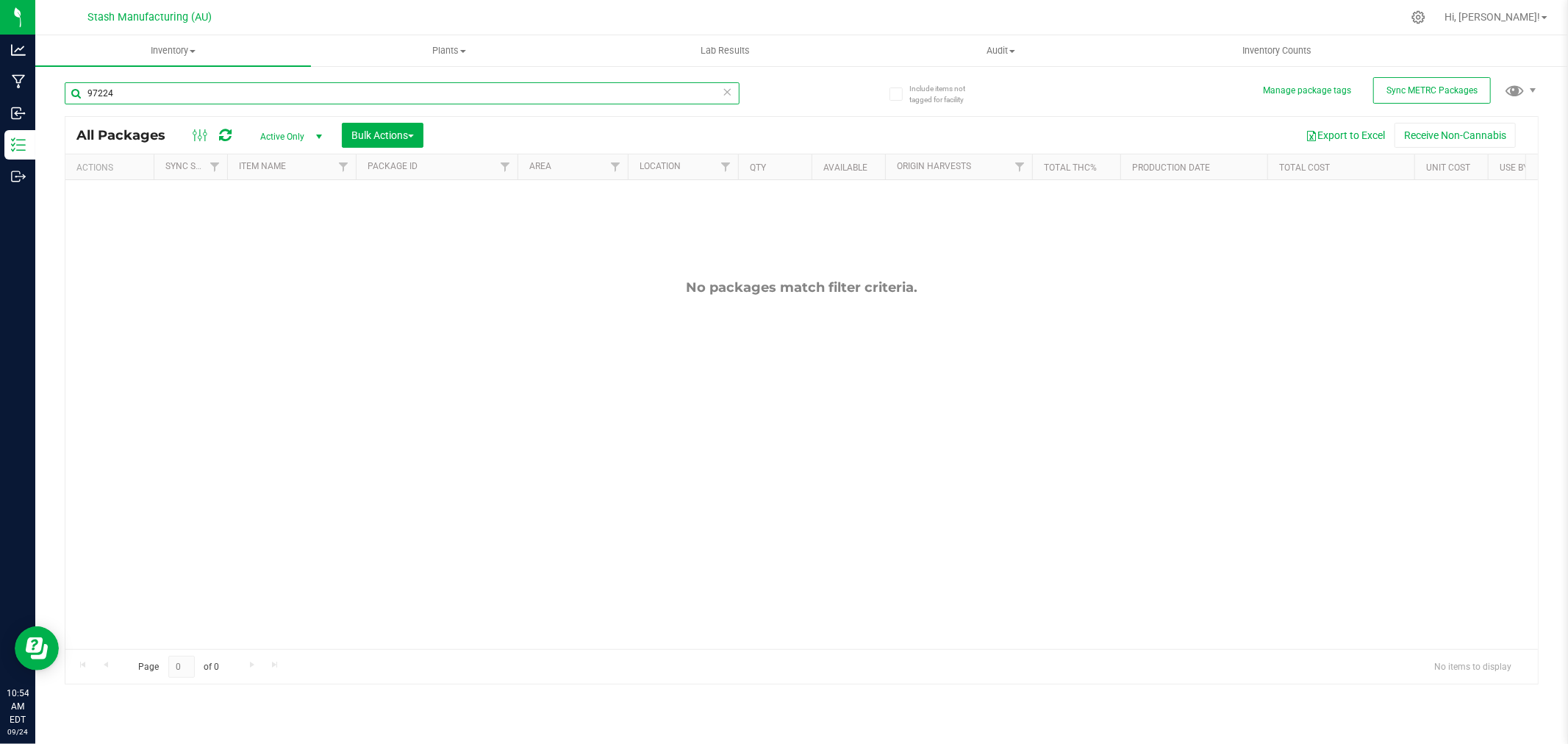
click at [178, 99] on input "97224" at bounding box center [401, 93] width 675 height 22
type input "100580"
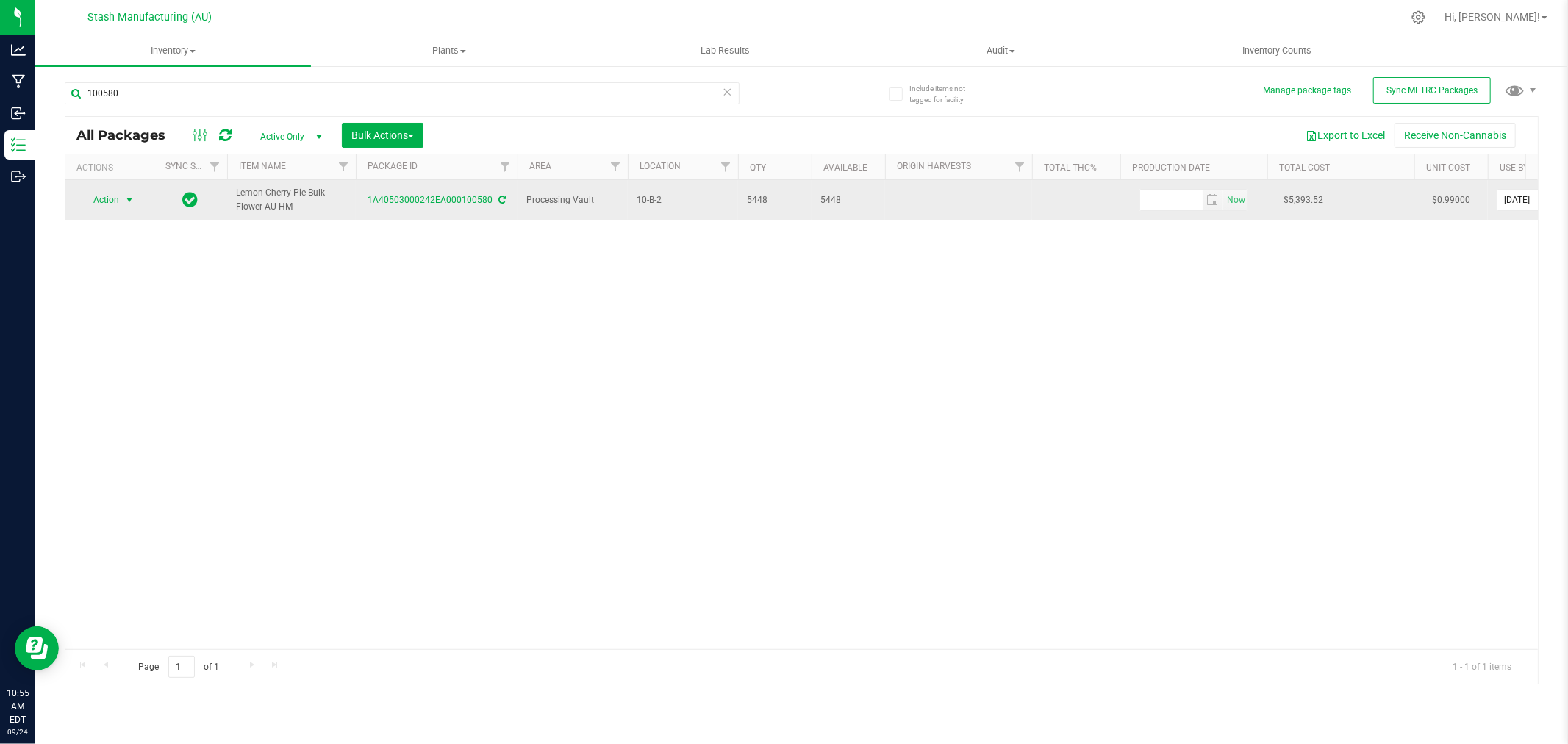
click at [104, 204] on span "Action" at bounding box center [99, 200] width 39 height 21
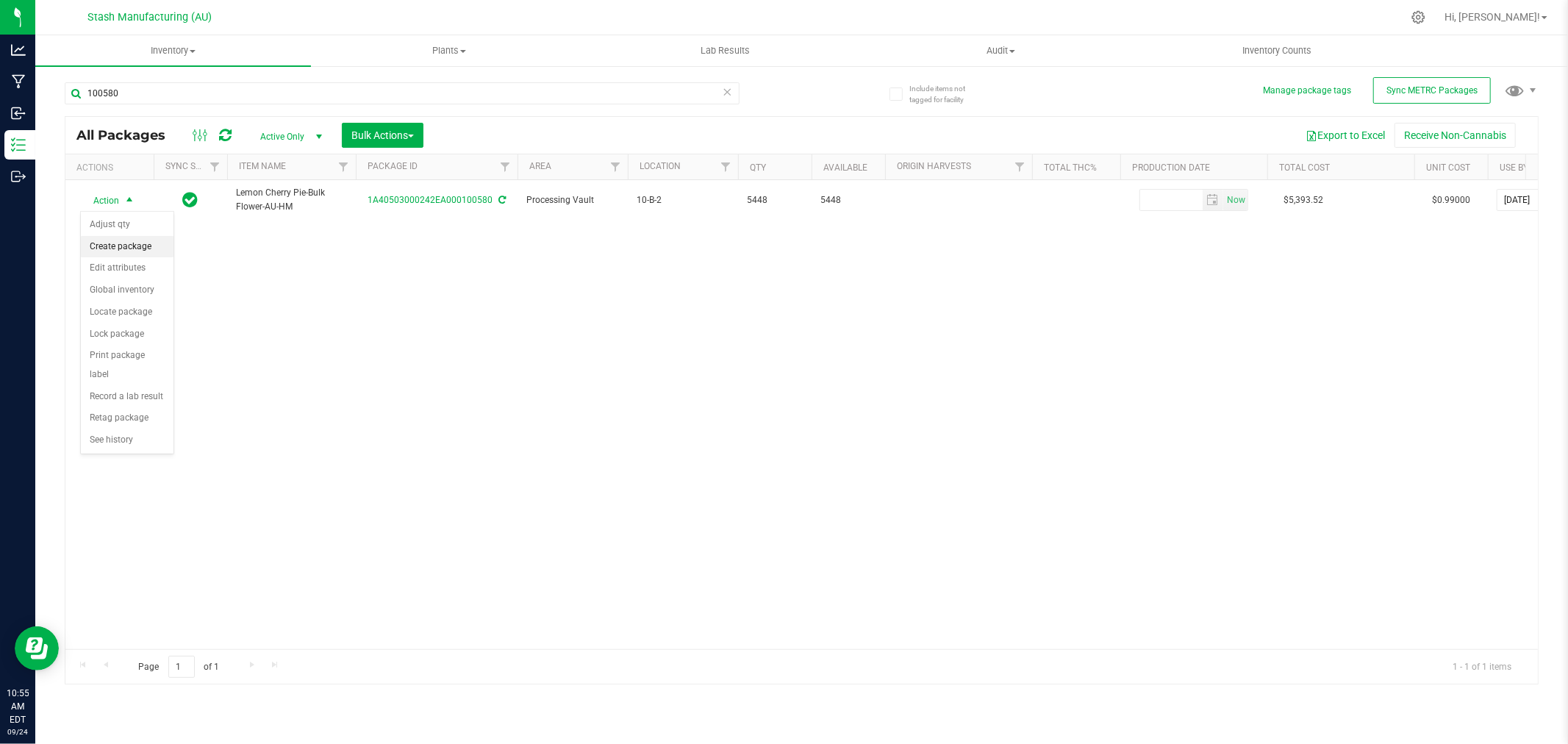
click at [129, 243] on li "Create package" at bounding box center [127, 247] width 93 height 22
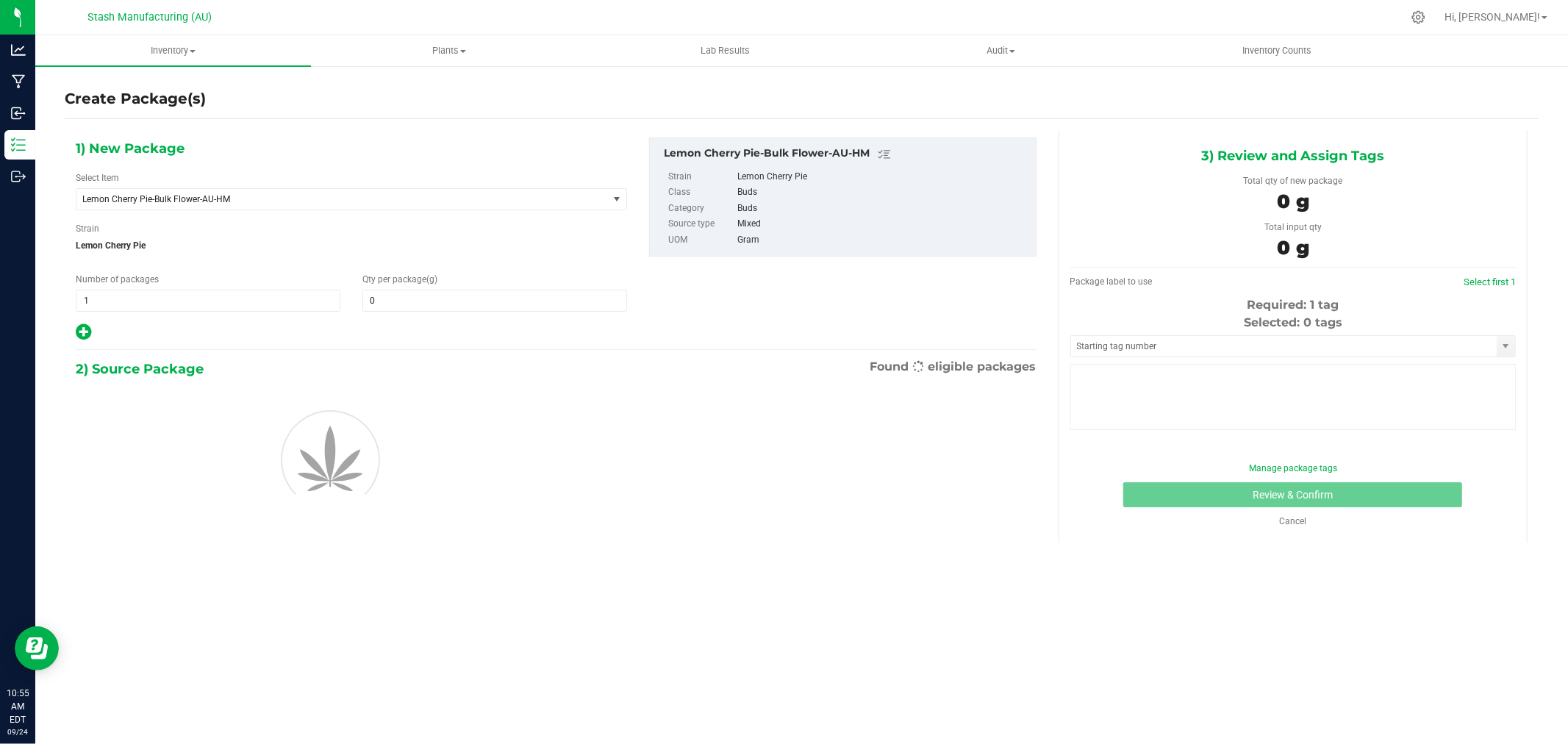
type input "0.0000"
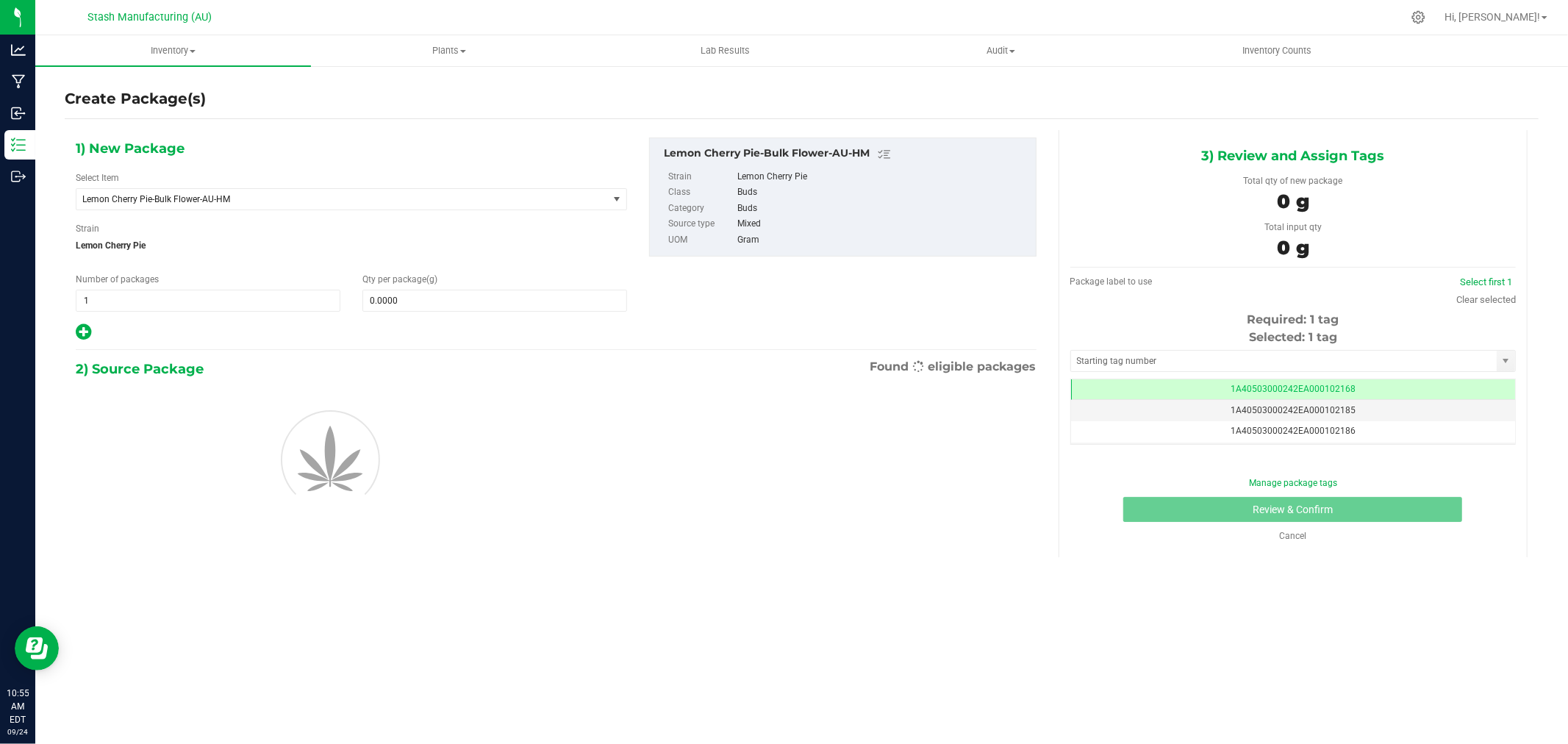
scroll to position [0, -1]
click at [430, 305] on input "0.0000" at bounding box center [495, 301] width 263 height 21
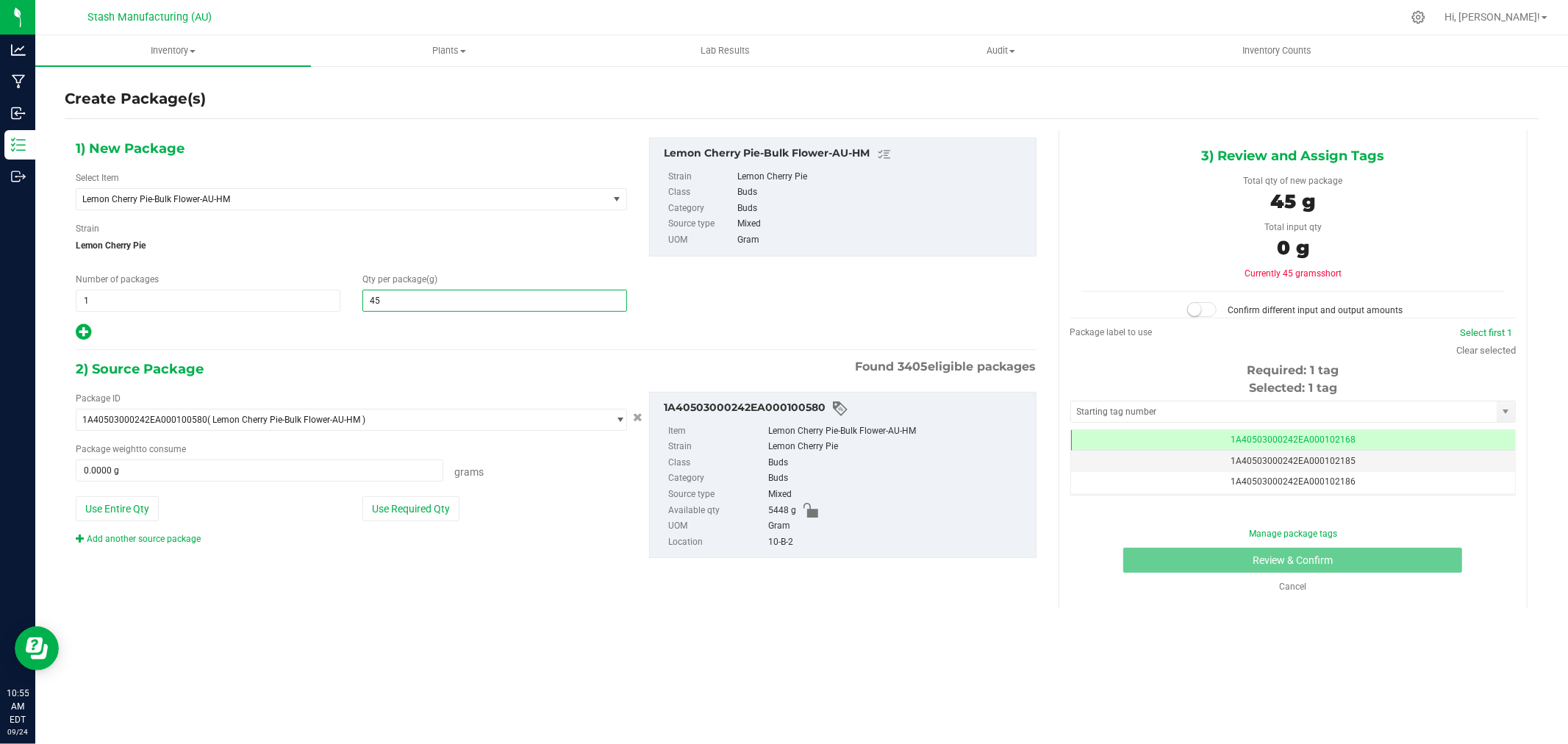
type input "454"
type input "454.0000"
click at [403, 504] on button "Use Required Qty" at bounding box center [411, 508] width 97 height 25
type input "454.0000 g"
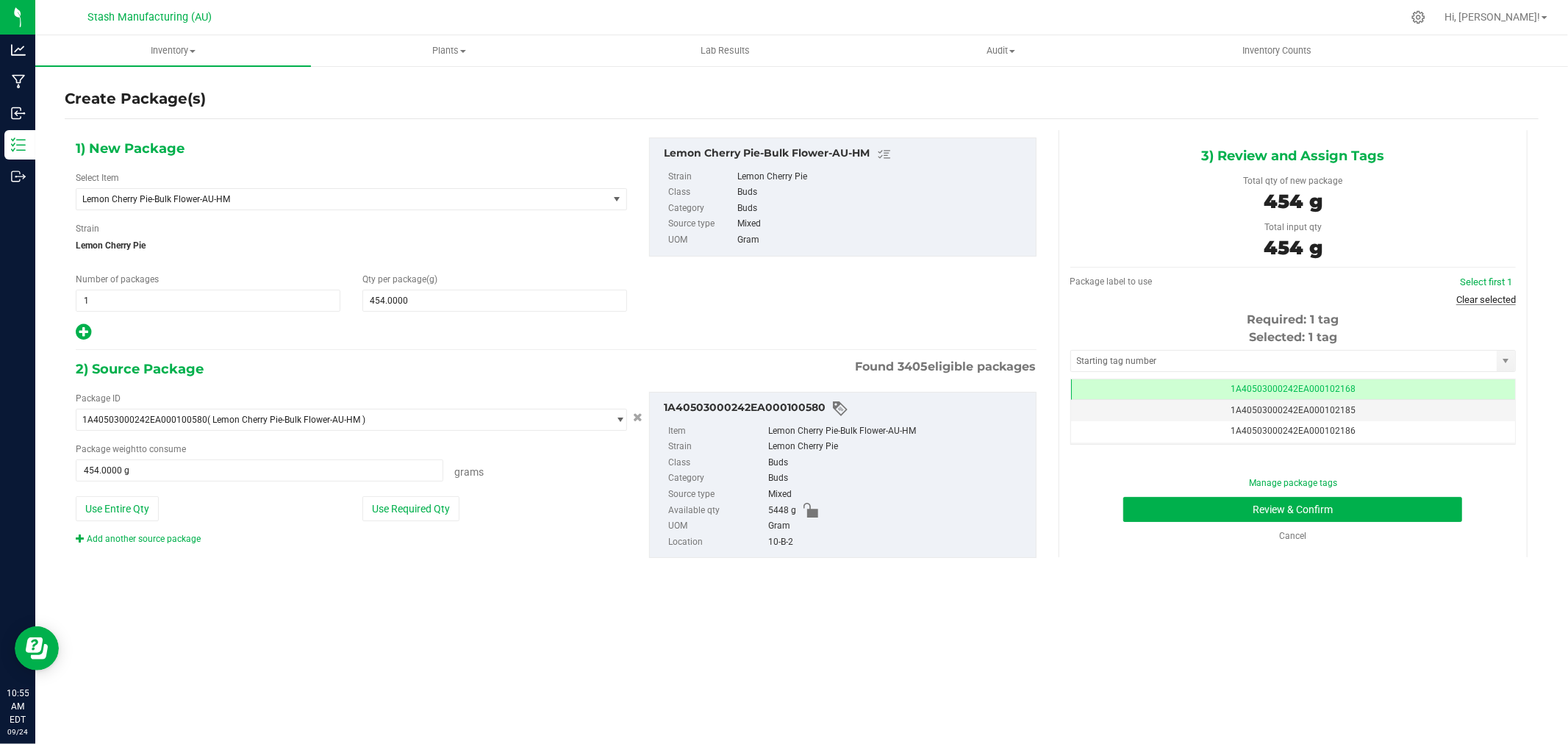
click at [1482, 302] on link "Clear selected" at bounding box center [1486, 299] width 59 height 11
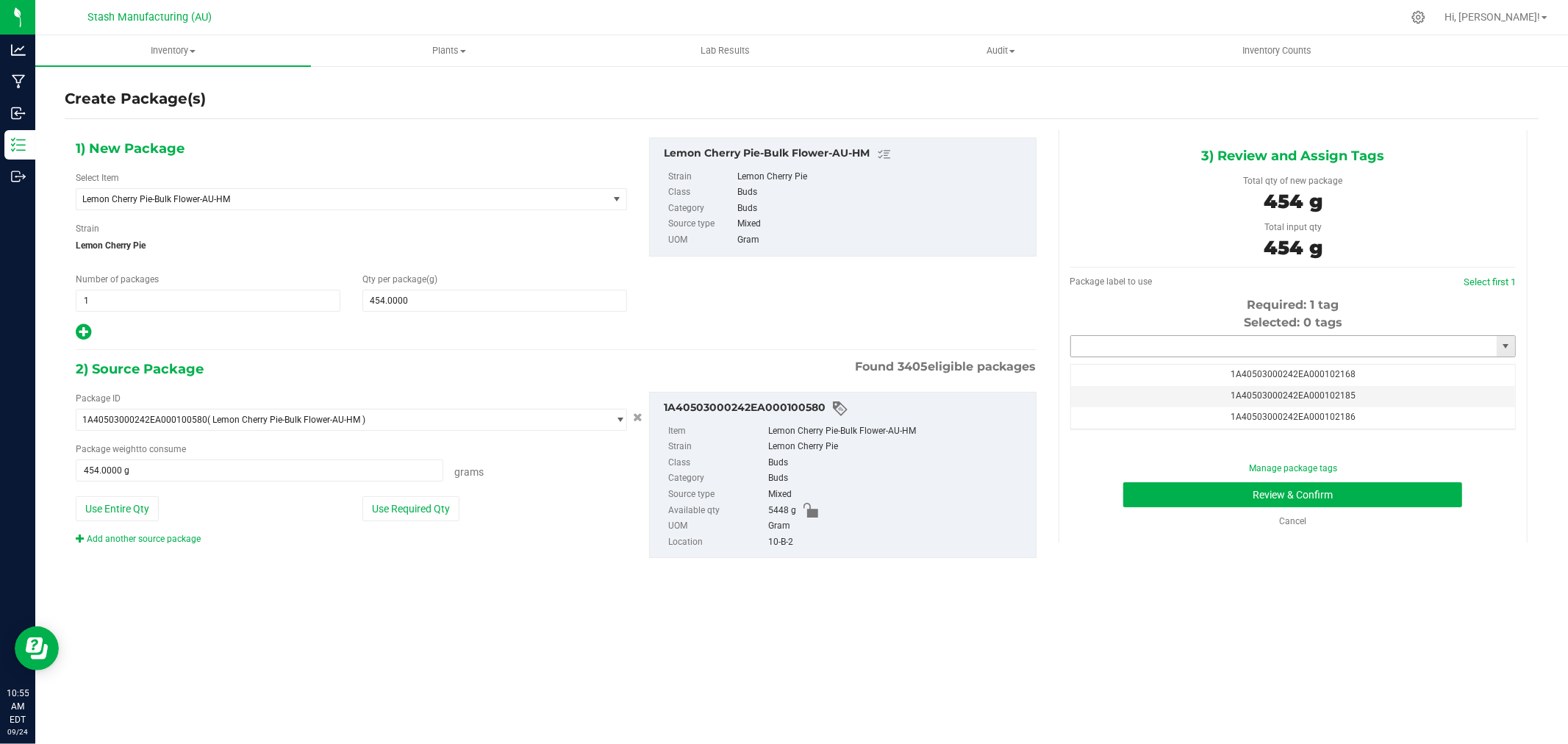
click at [1205, 346] on input "text" at bounding box center [1284, 346] width 426 height 21
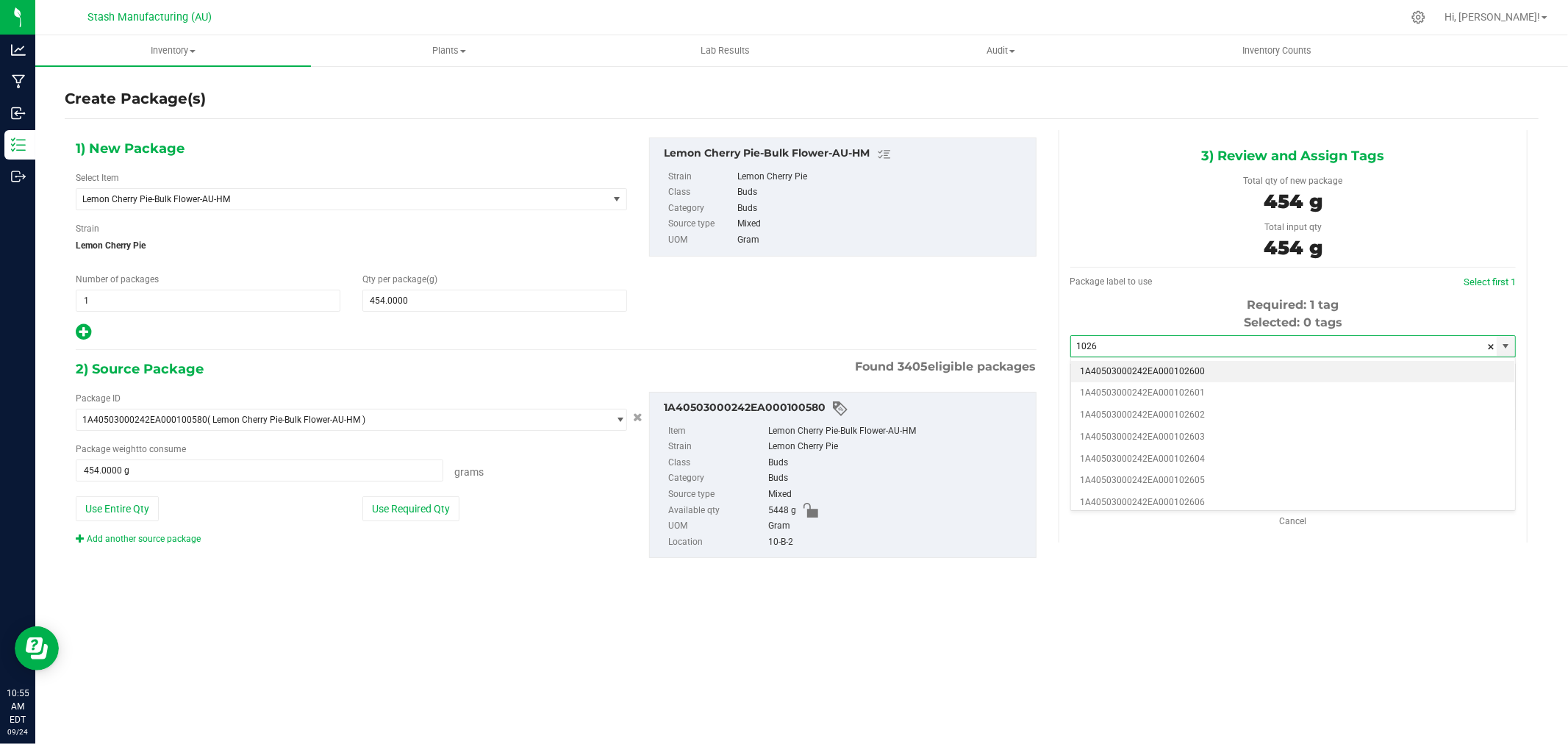
click at [1194, 369] on li "1A40503000242EA000102600" at bounding box center [1294, 372] width 444 height 22
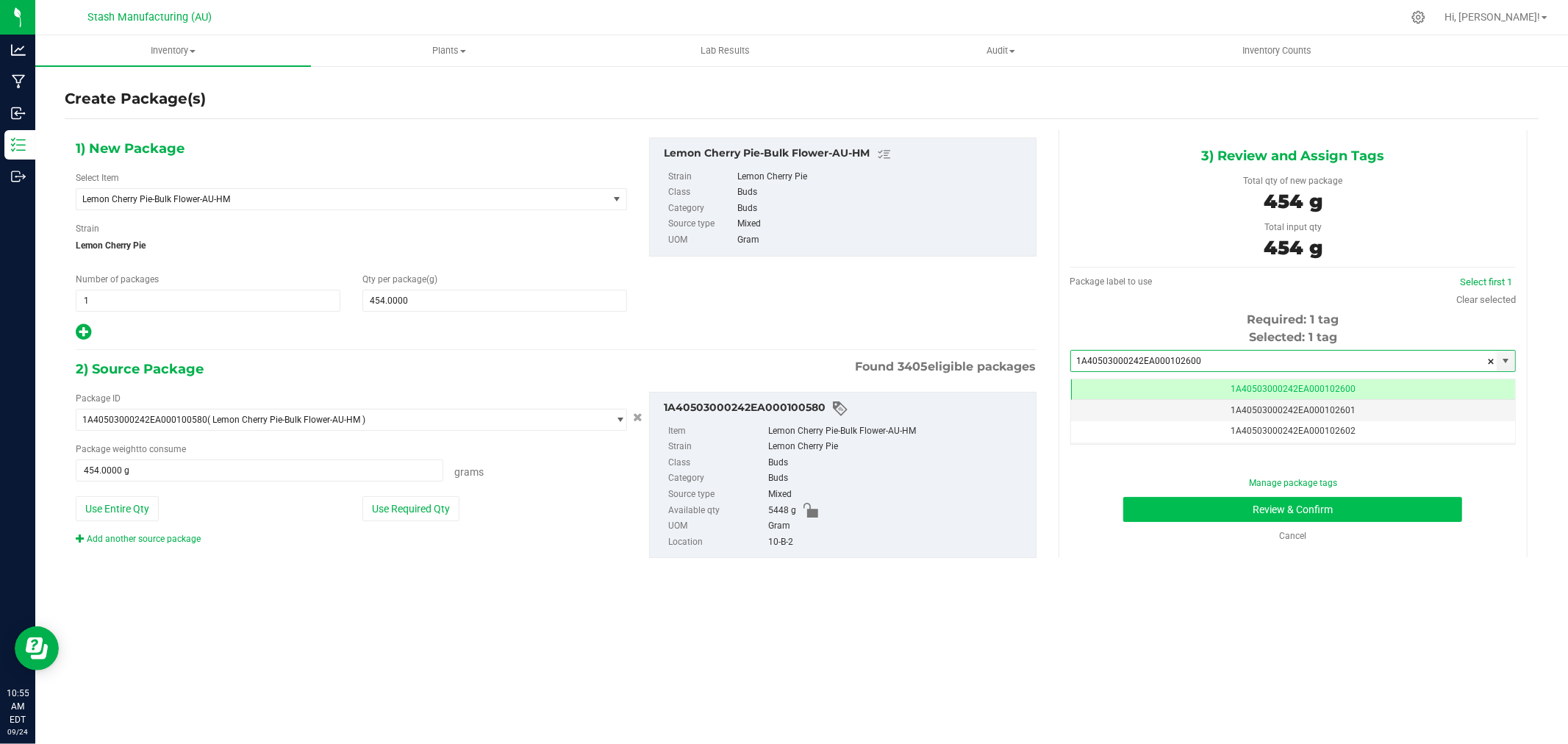
type input "1A40503000242EA000102600"
click at [1364, 511] on button "Review & Confirm" at bounding box center [1292, 509] width 339 height 25
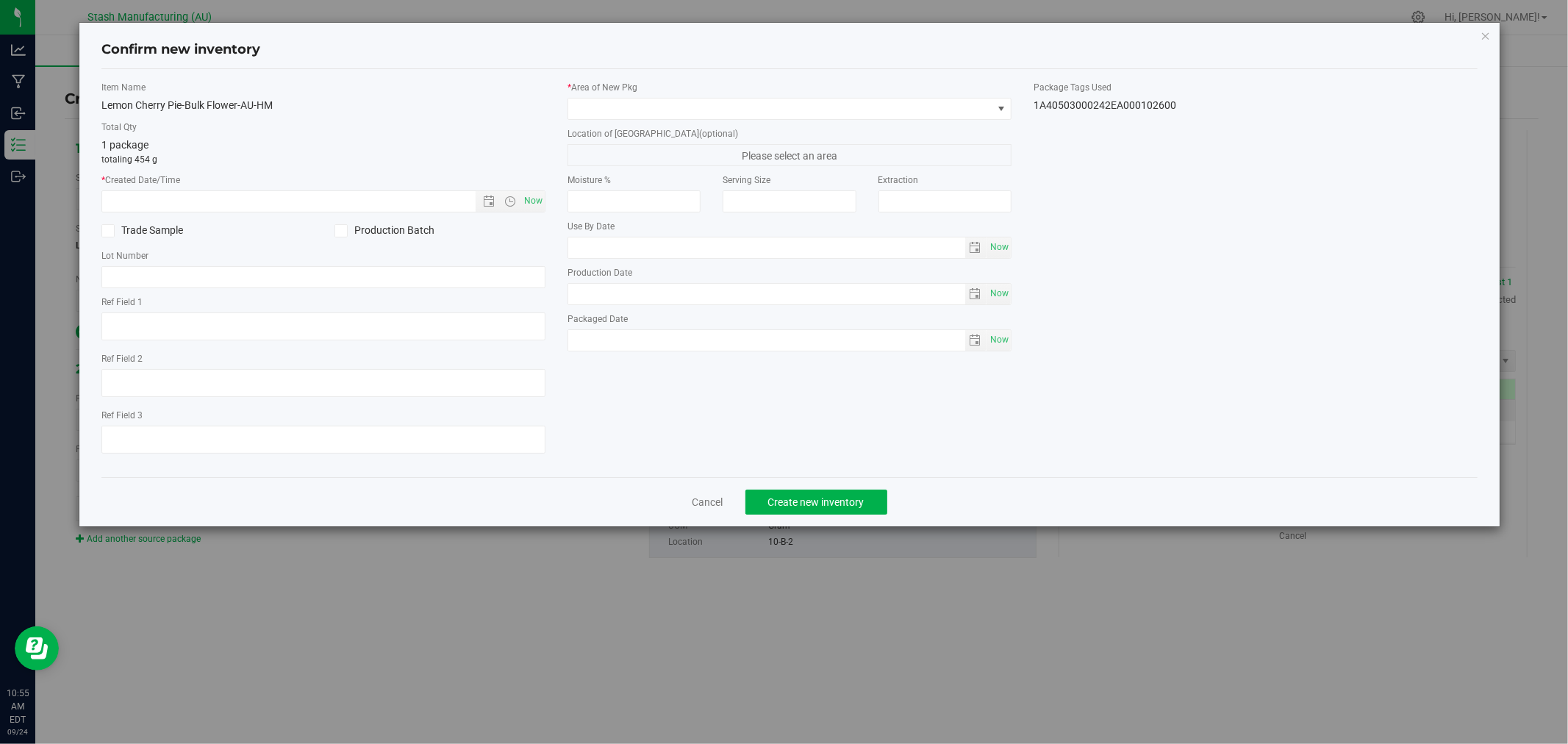
type input "[DATE]"
click at [541, 201] on span "Now" at bounding box center [533, 201] width 25 height 21
type input "[DATE] 10:55 AM"
click at [653, 116] on span at bounding box center [780, 109] width 424 height 21
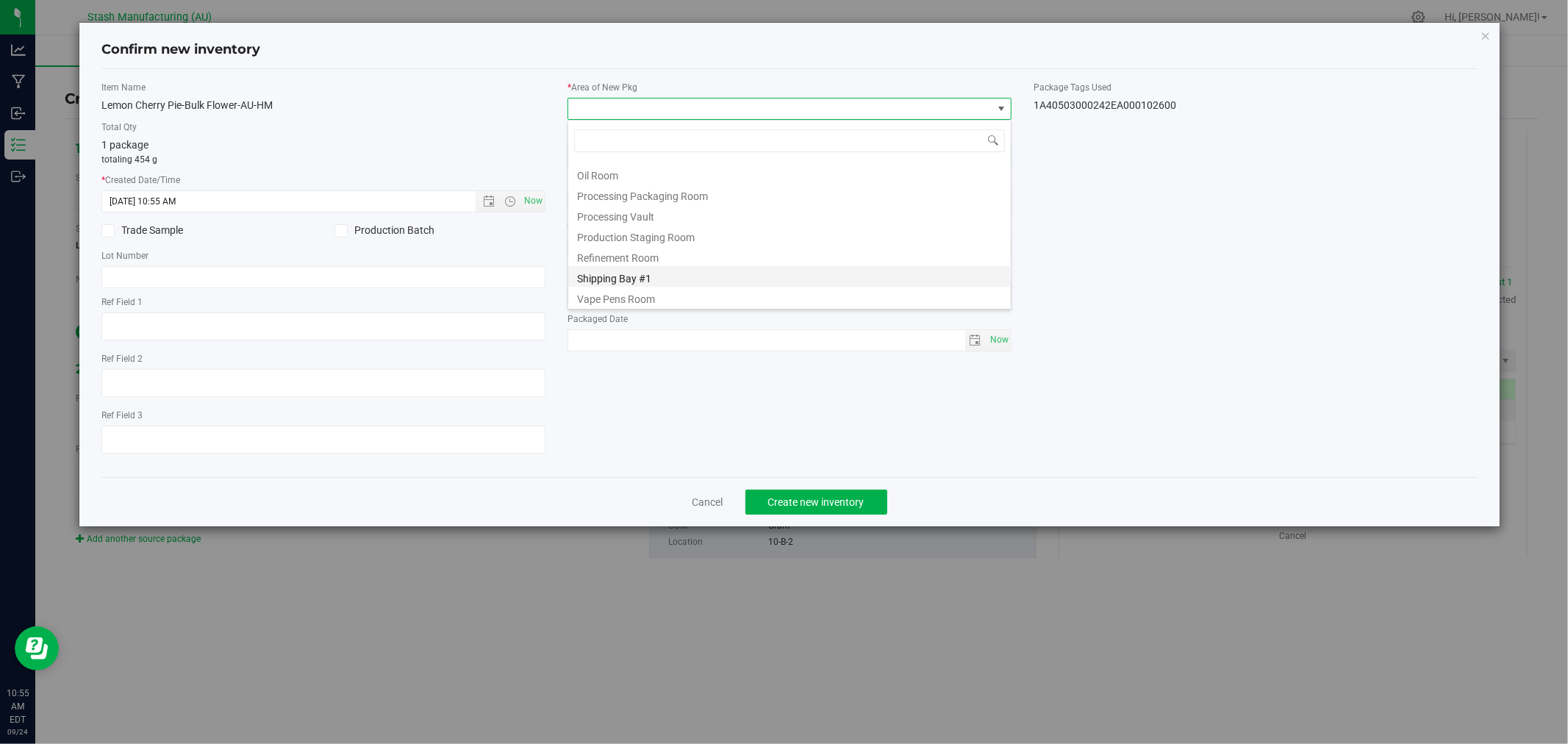
click at [694, 270] on li "Shipping Bay #1" at bounding box center [790, 276] width 442 height 21
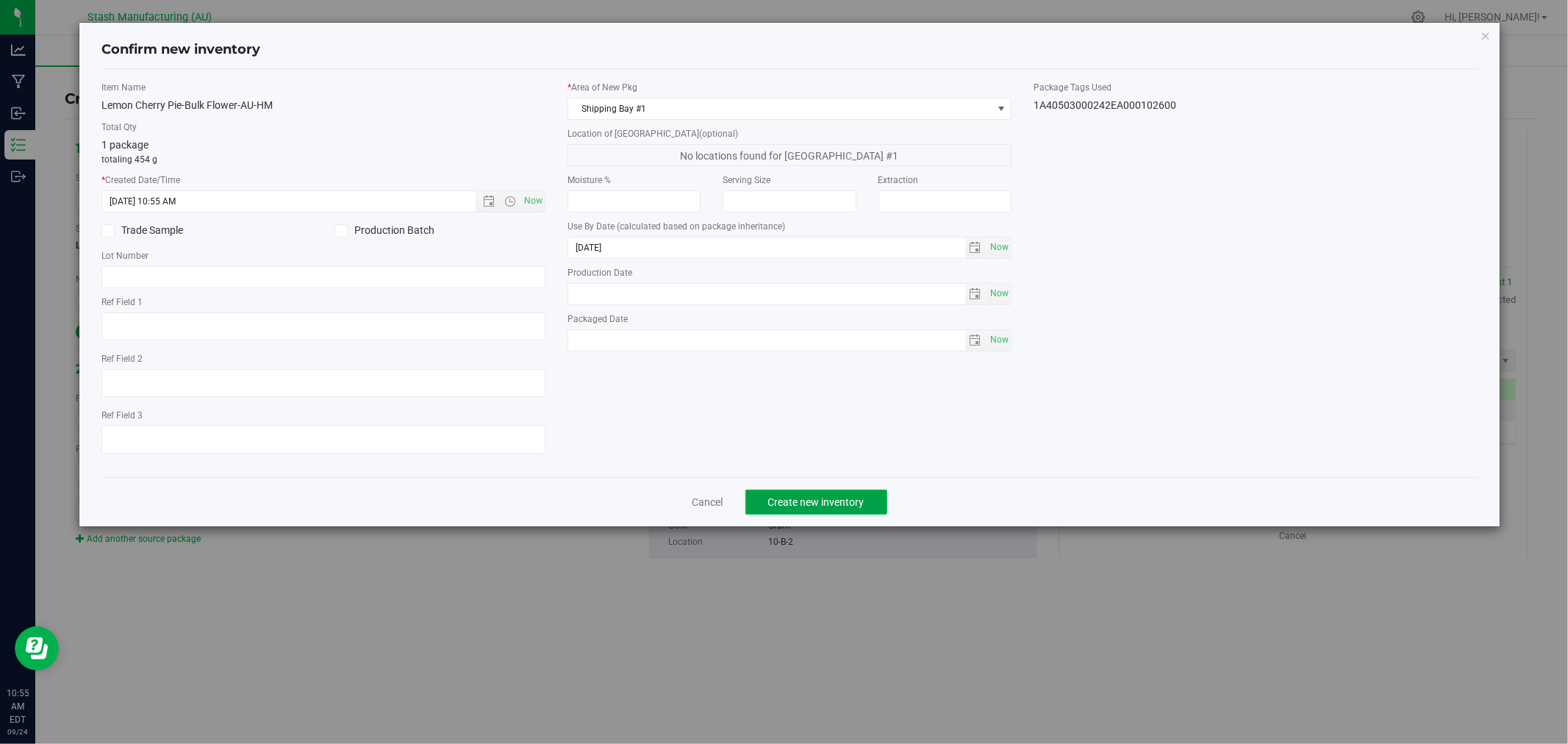
click at [827, 503] on span "Create new inventory" at bounding box center [816, 502] width 96 height 12
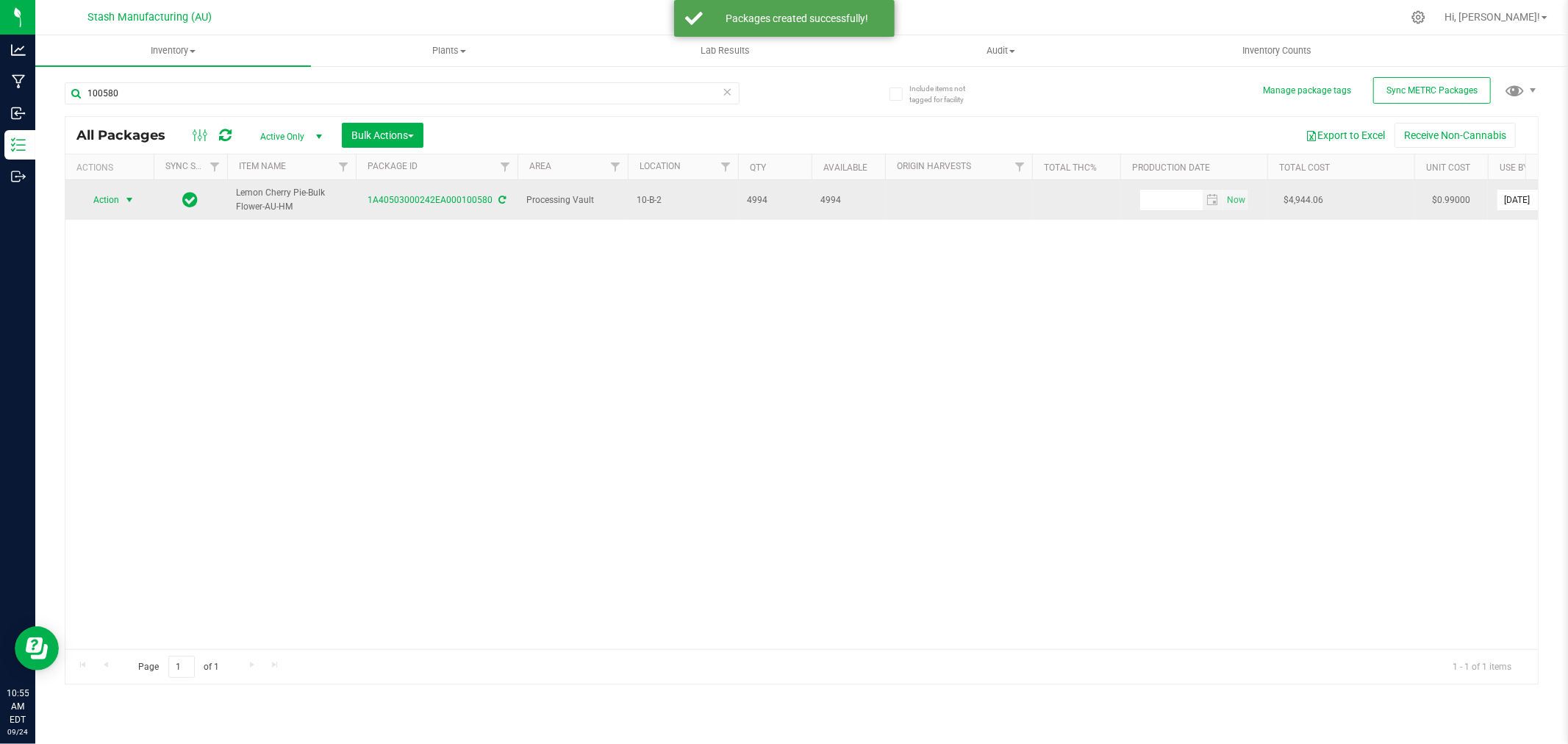
click at [105, 206] on span "Action" at bounding box center [99, 200] width 39 height 21
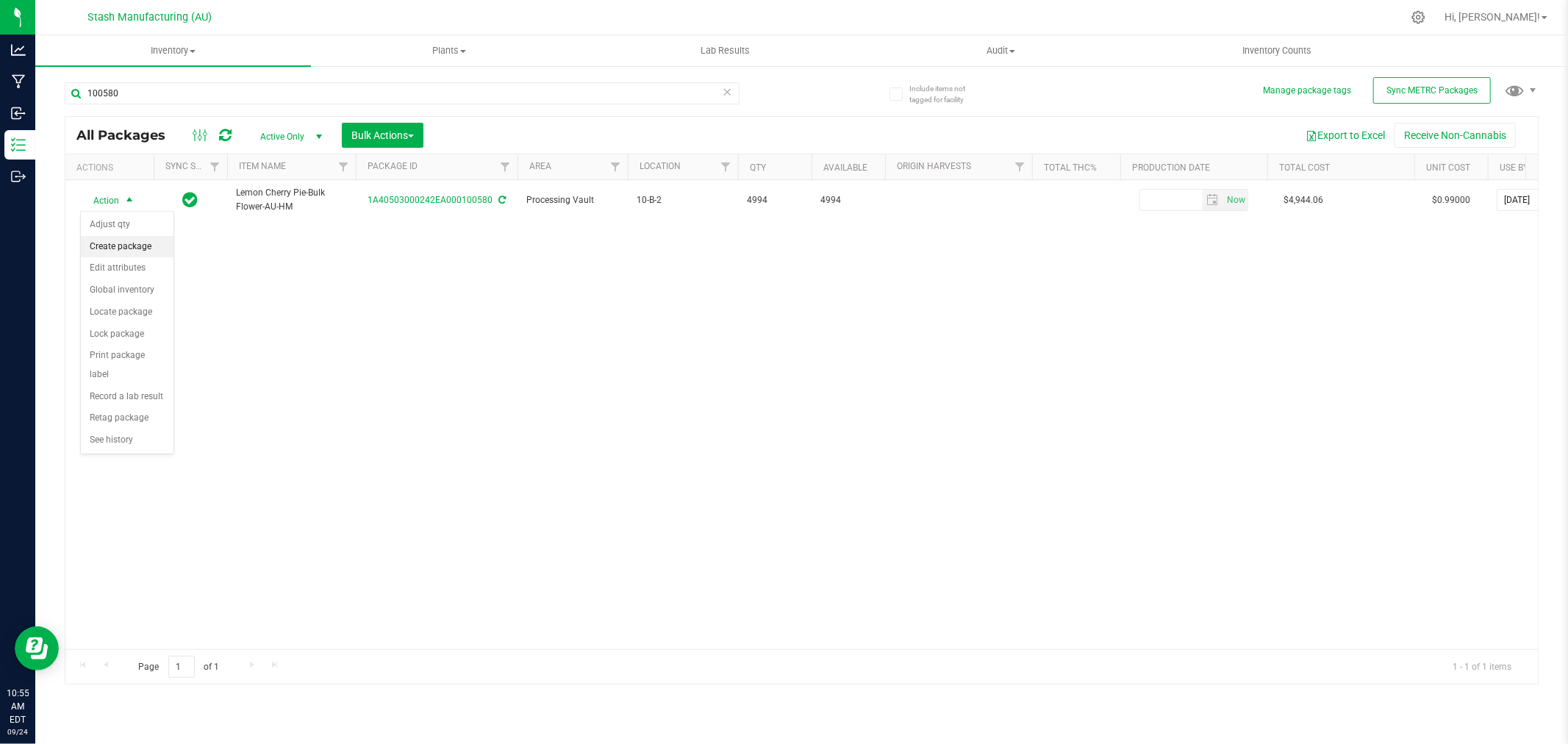
click at [118, 246] on li "Create package" at bounding box center [127, 247] width 93 height 22
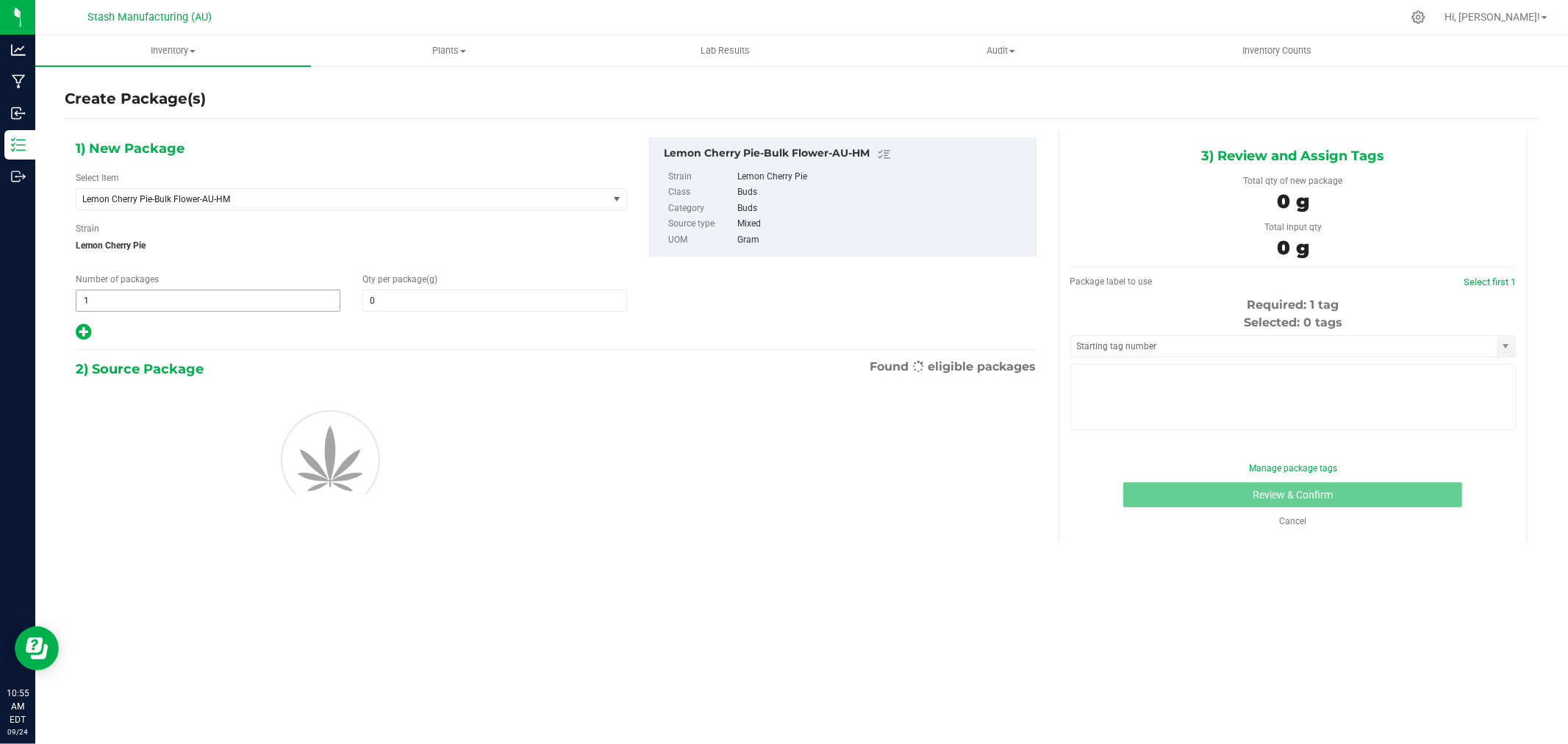
type input "0.0000"
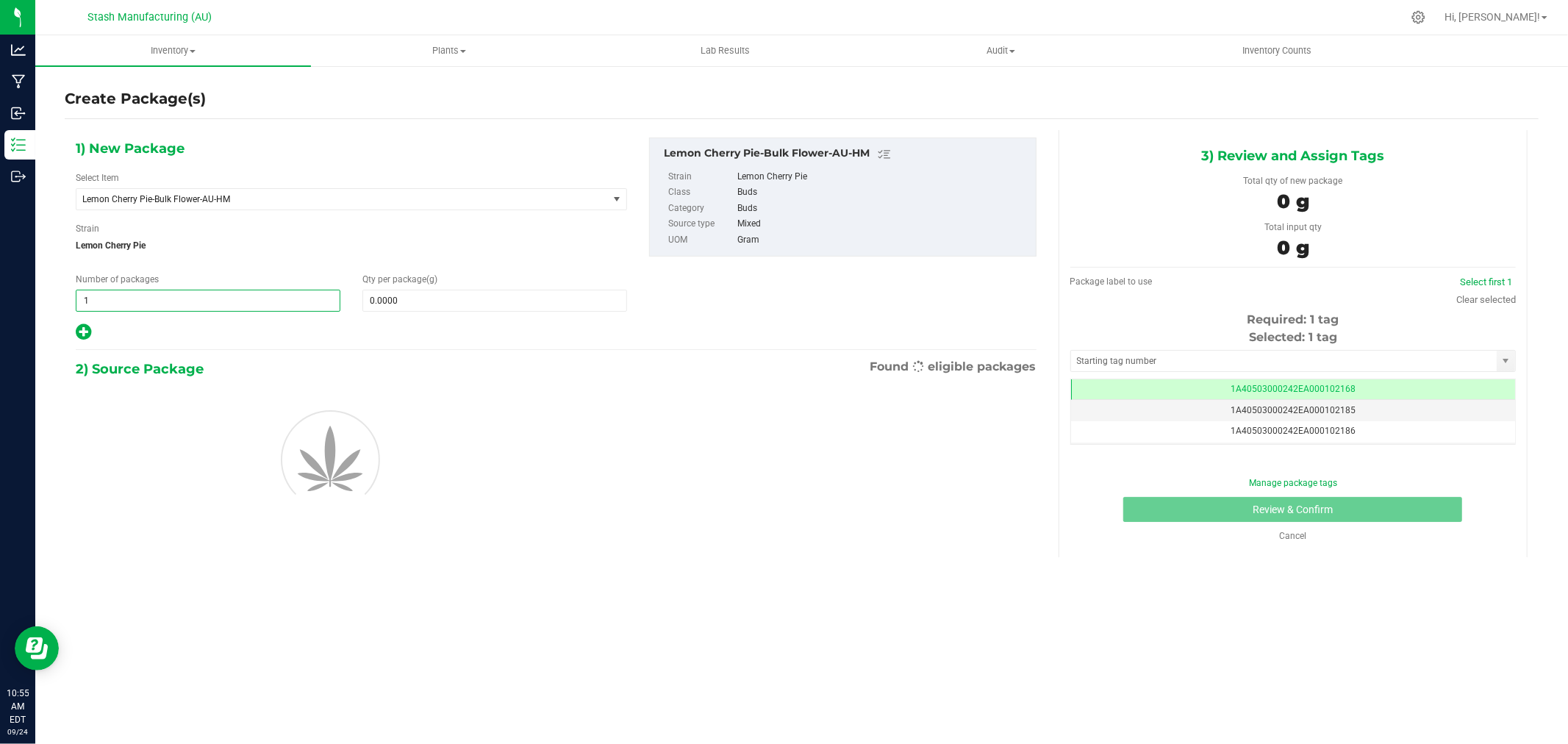
click at [247, 294] on span "1 1" at bounding box center [207, 301] width 265 height 22
click at [244, 297] on input "1" at bounding box center [207, 301] width 263 height 21
type input "12"
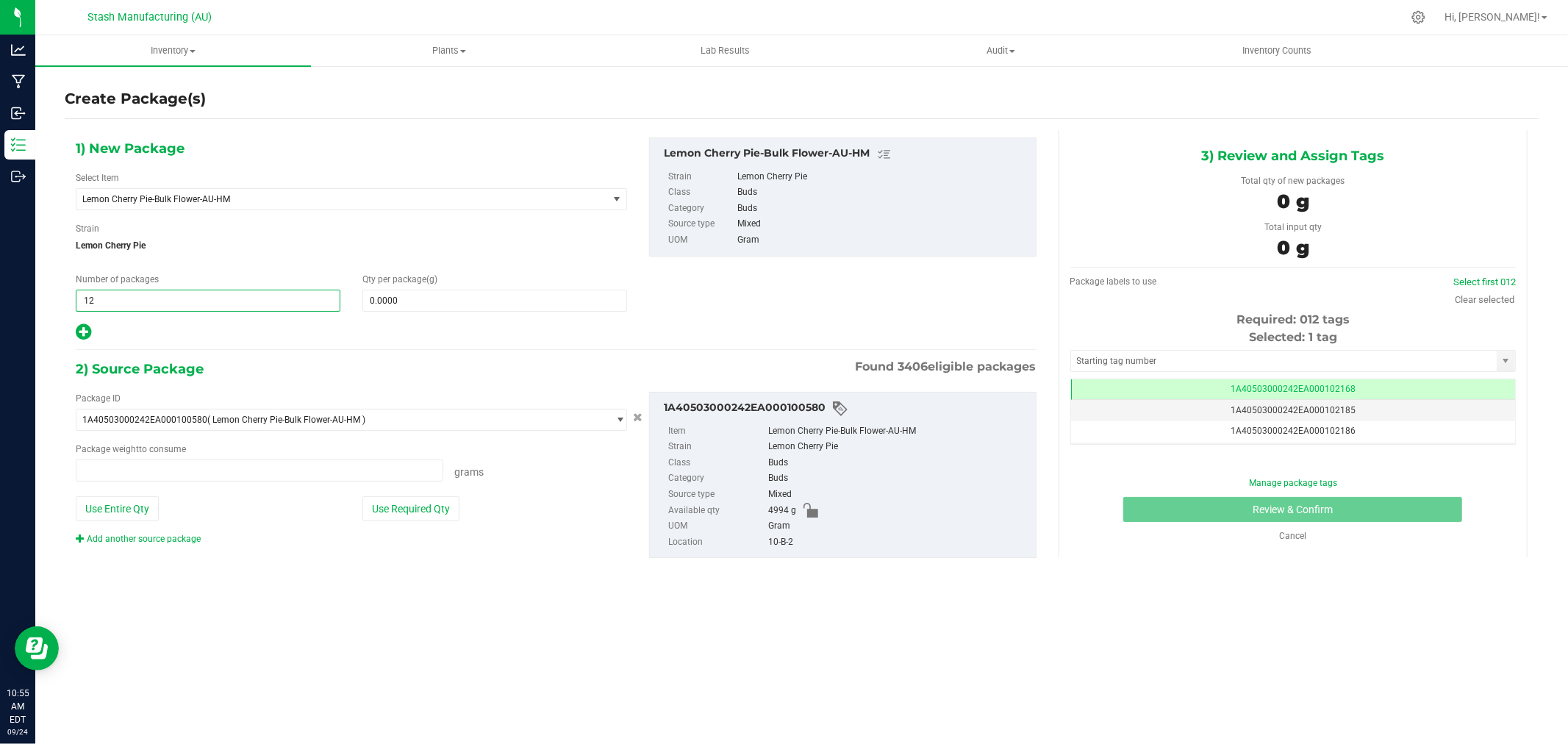
type input "0.0000 g"
click at [337, 306] on input "12" at bounding box center [207, 301] width 263 height 21
type input "2"
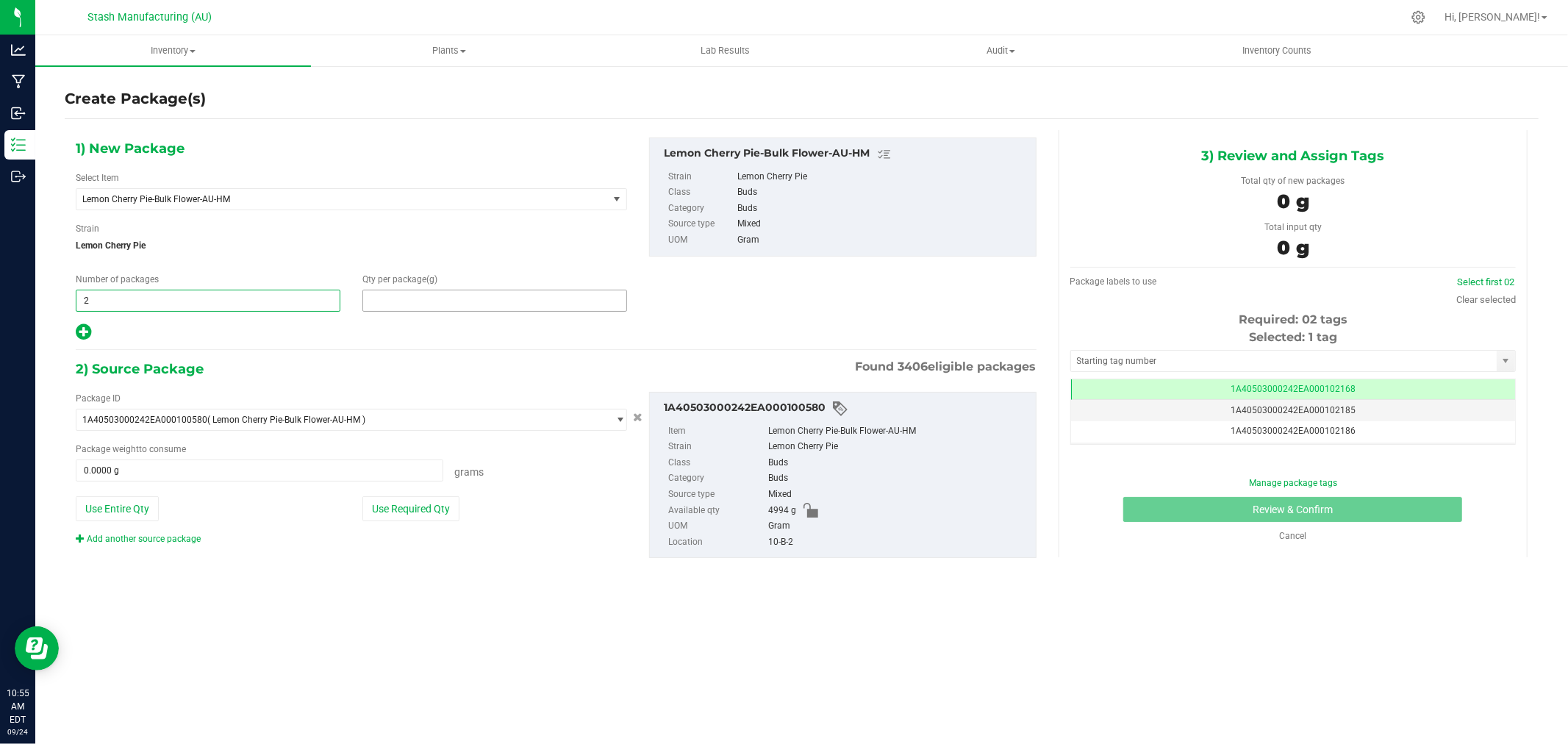
click at [460, 299] on span at bounding box center [495, 301] width 265 height 22
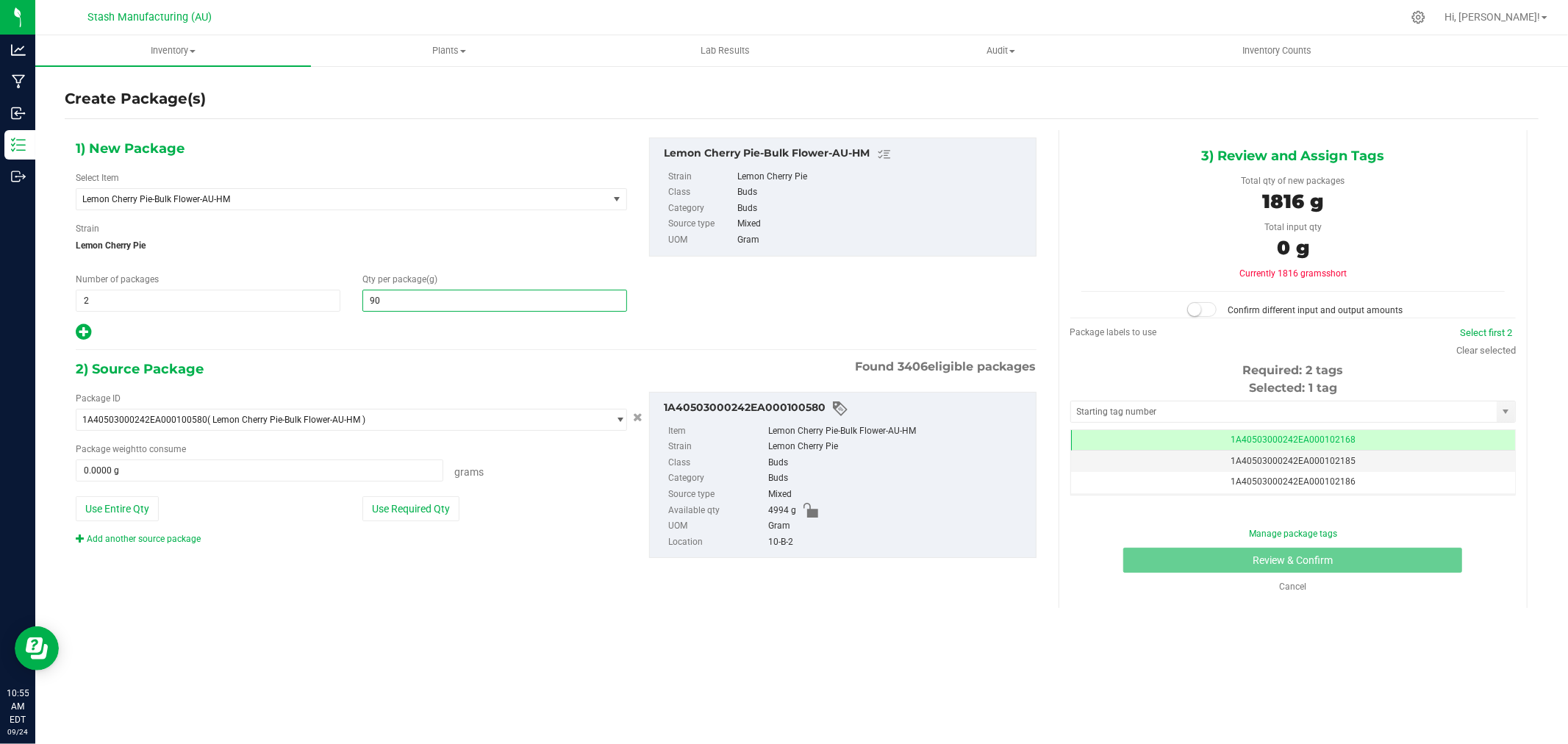
type input "908"
type input "908.0000"
click at [428, 503] on button "Use Required Qty" at bounding box center [411, 508] width 97 height 25
type input "1816.0000 g"
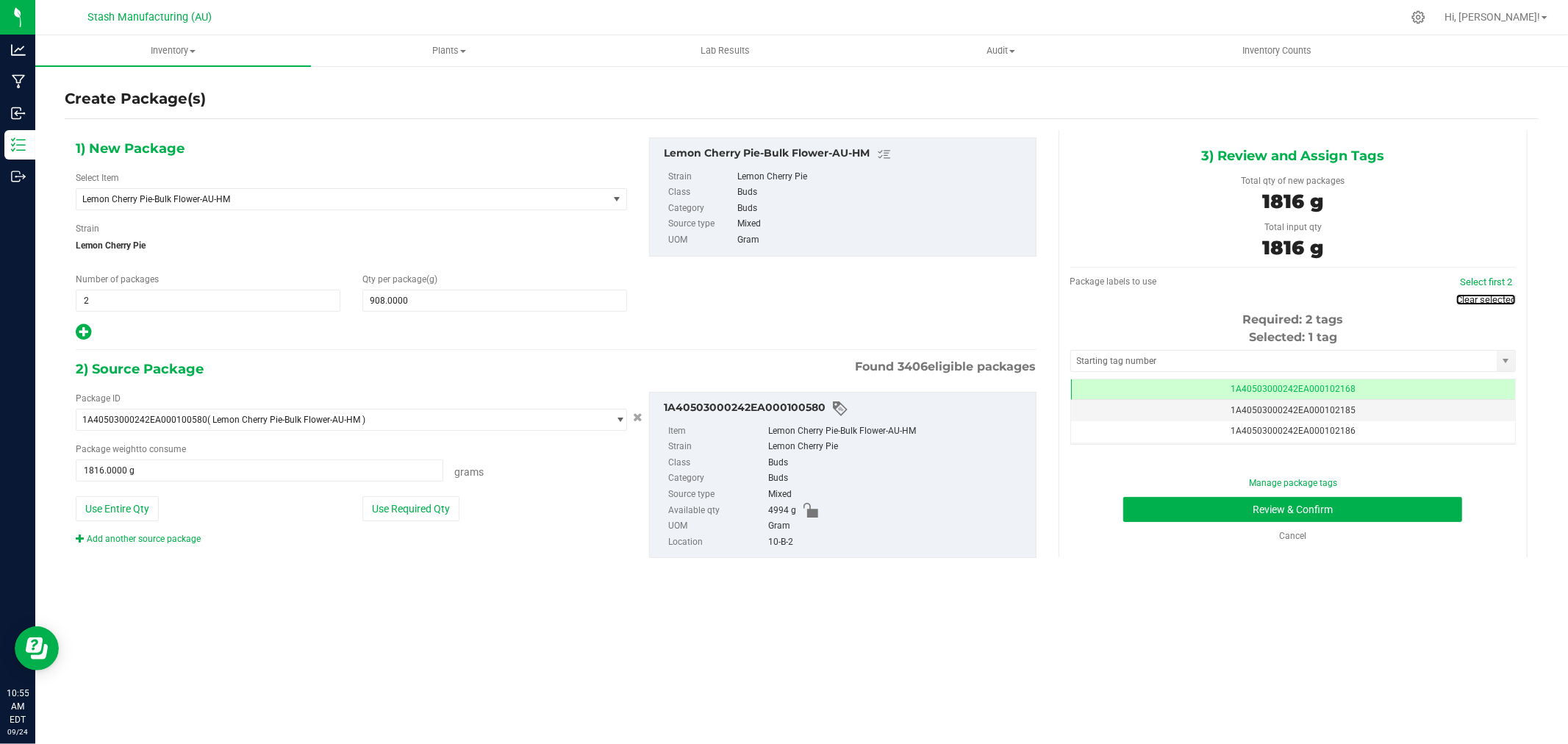
drag, startPoint x: 1490, startPoint y: 294, endPoint x: 1470, endPoint y: 304, distance: 22.4
click at [1490, 294] on link "Clear selected" at bounding box center [1486, 299] width 59 height 11
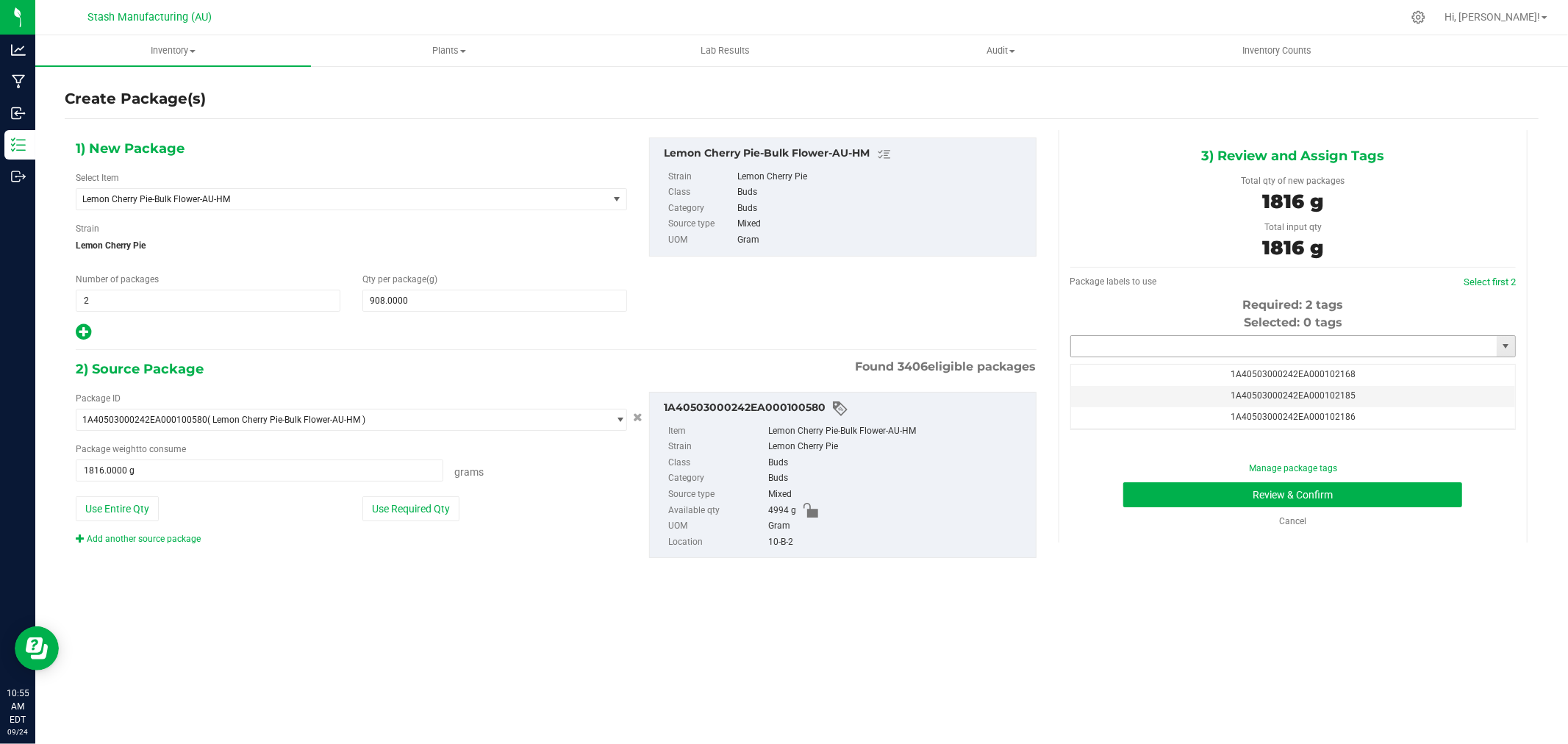
click at [1331, 345] on input "text" at bounding box center [1284, 346] width 426 height 21
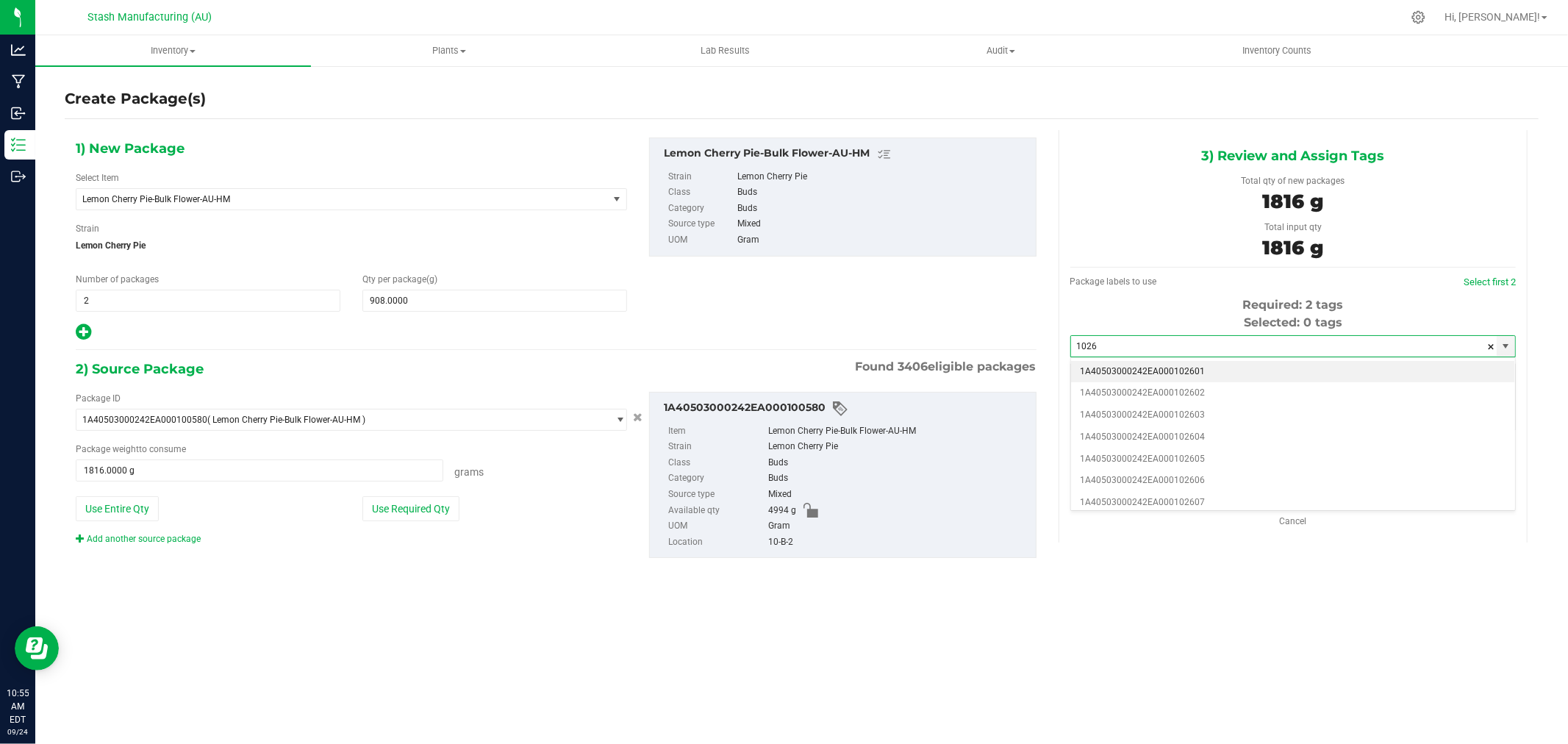
click at [1205, 364] on li "1A40503000242EA000102601" at bounding box center [1294, 372] width 444 height 22
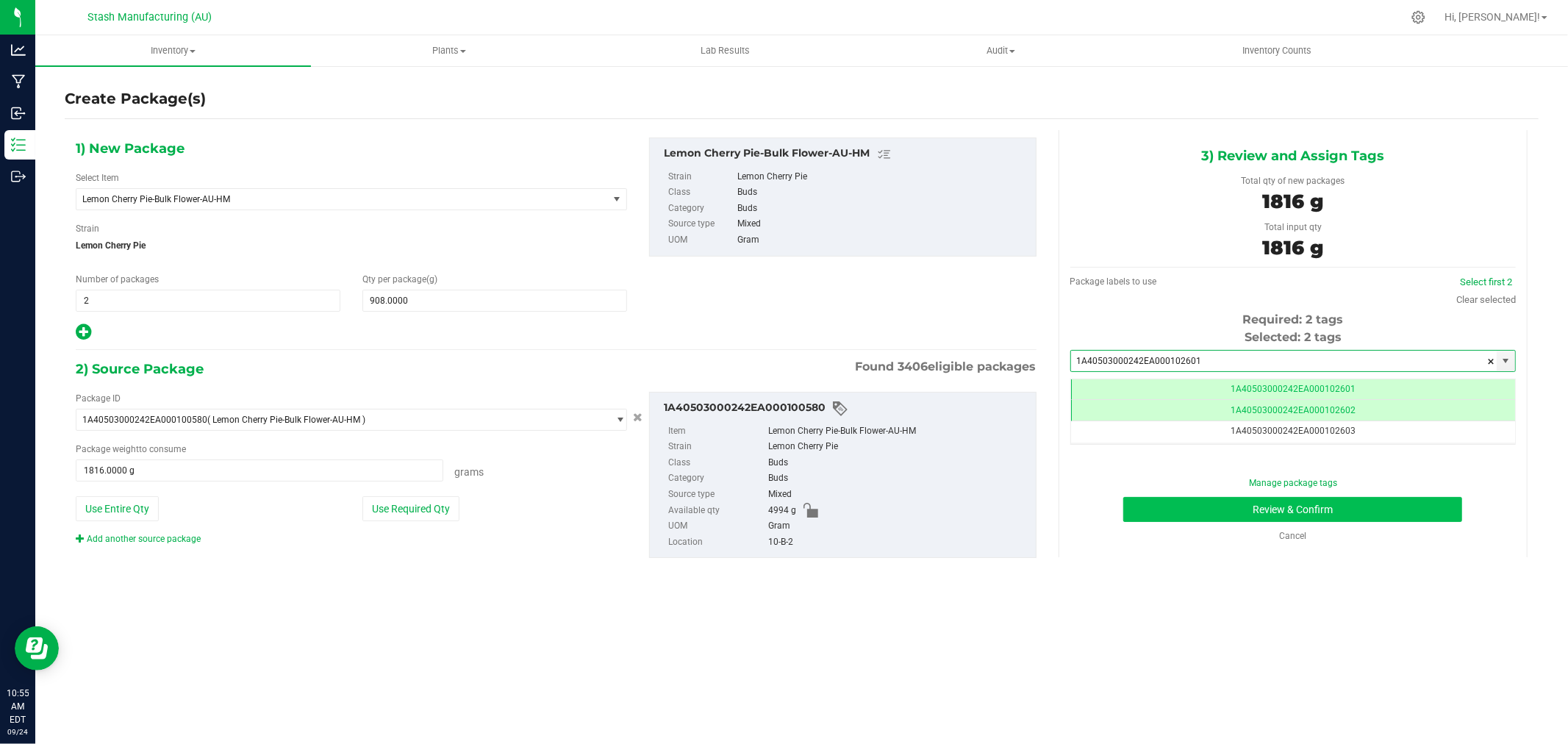
type input "1A40503000242EA000102601"
click at [1391, 508] on button "Review & Confirm" at bounding box center [1292, 509] width 339 height 25
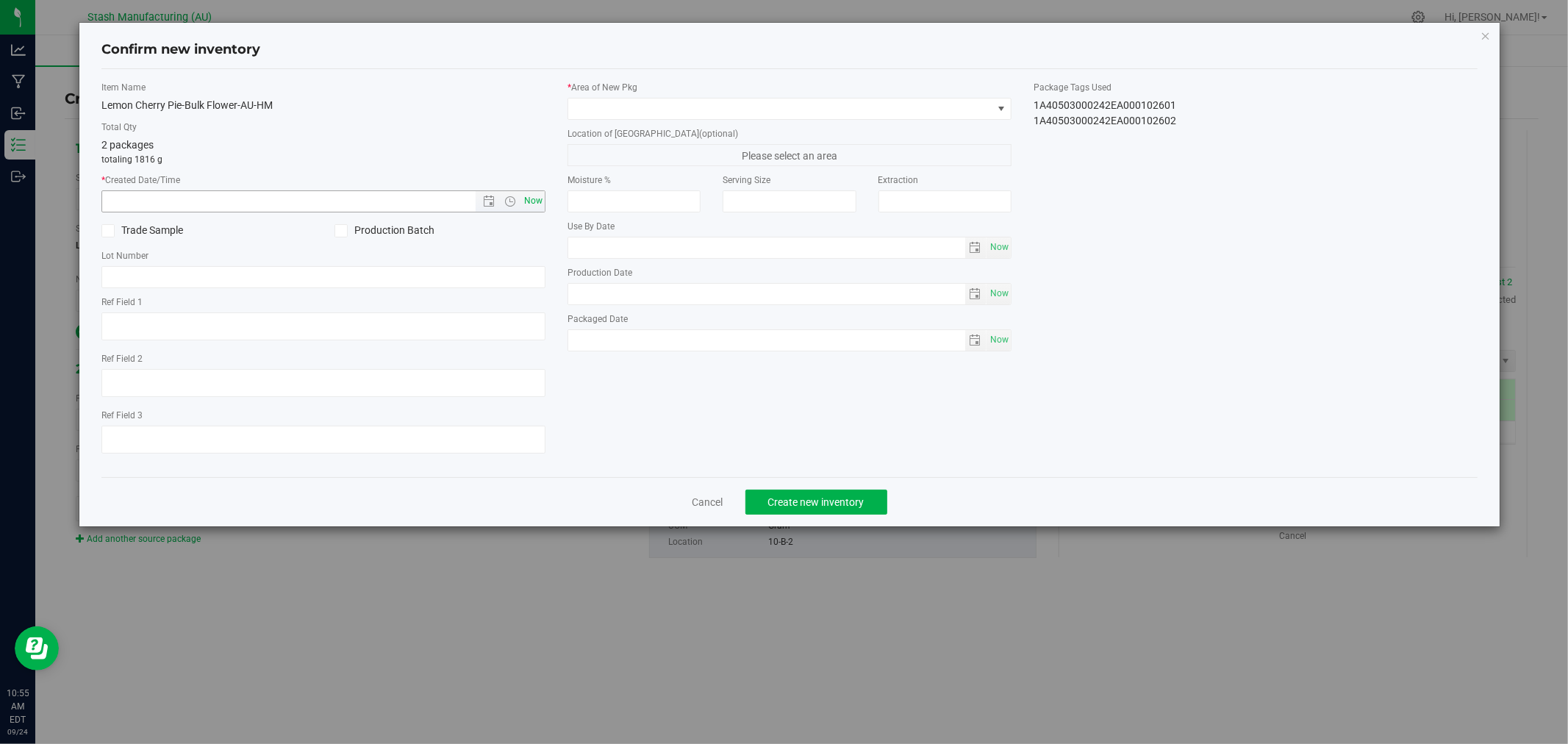
type input "[DATE]"
click at [538, 201] on span "Now" at bounding box center [533, 201] width 25 height 21
type input "[DATE] 10:55 AM"
click at [605, 103] on span at bounding box center [780, 109] width 424 height 21
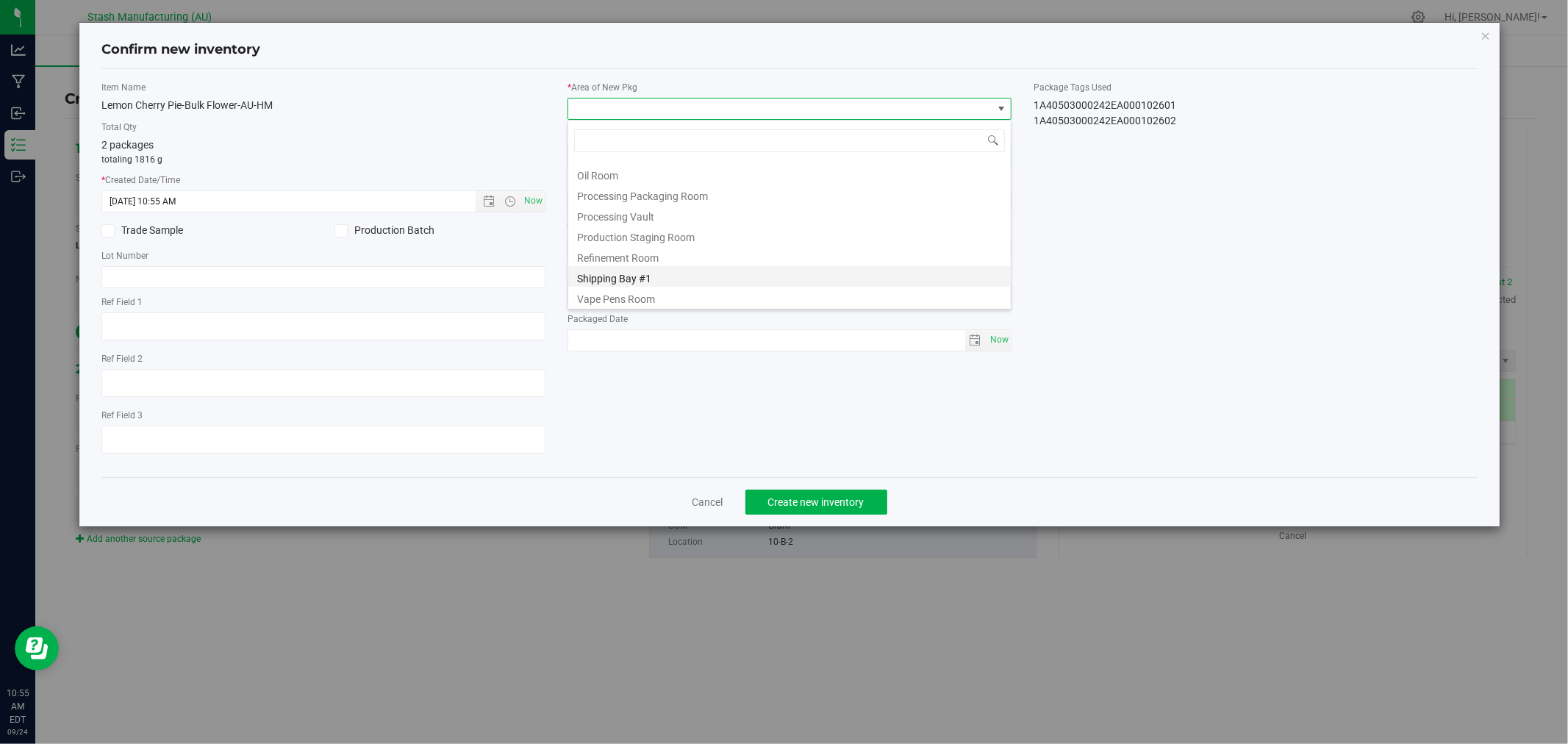
click at [678, 268] on li "Shipping Bay #1" at bounding box center [790, 276] width 442 height 21
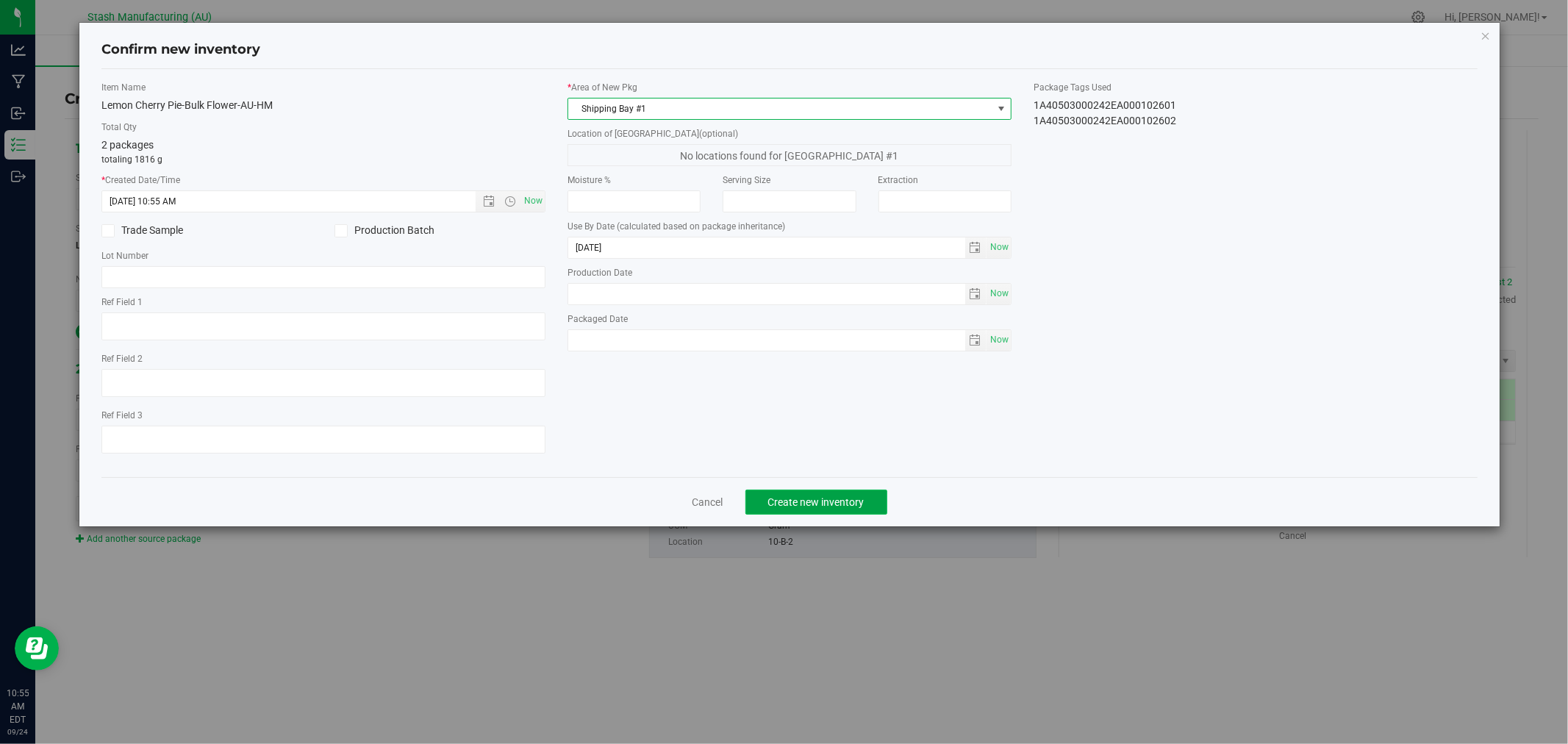
click at [813, 498] on button "Create new inventory" at bounding box center [817, 501] width 142 height 25
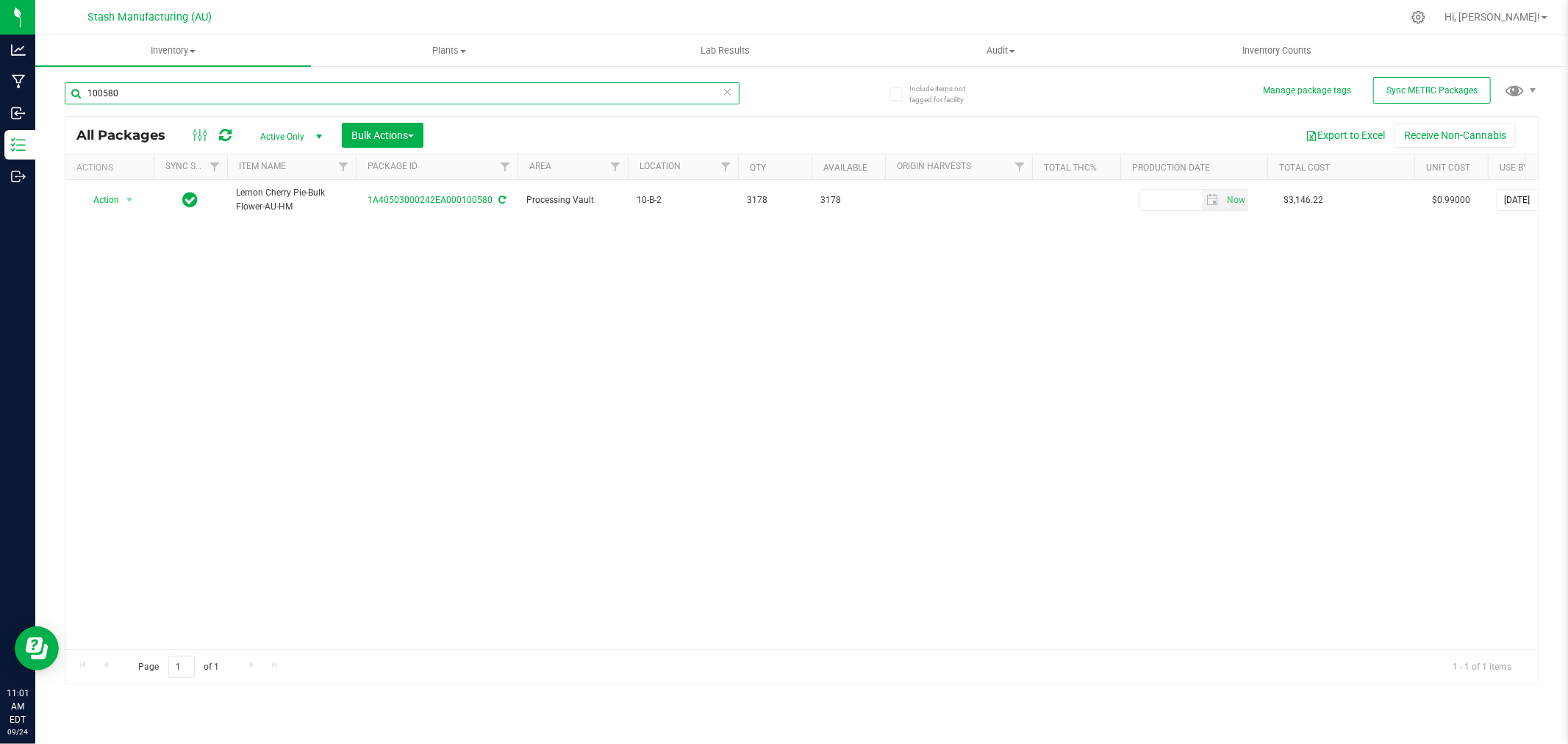
click at [175, 90] on input "100580" at bounding box center [401, 93] width 675 height 22
type input "101745"
click at [87, 318] on div "Action Action Adjust qty Create package Edit attributes Global inventory Locate…" at bounding box center [802, 414] width 1473 height 469
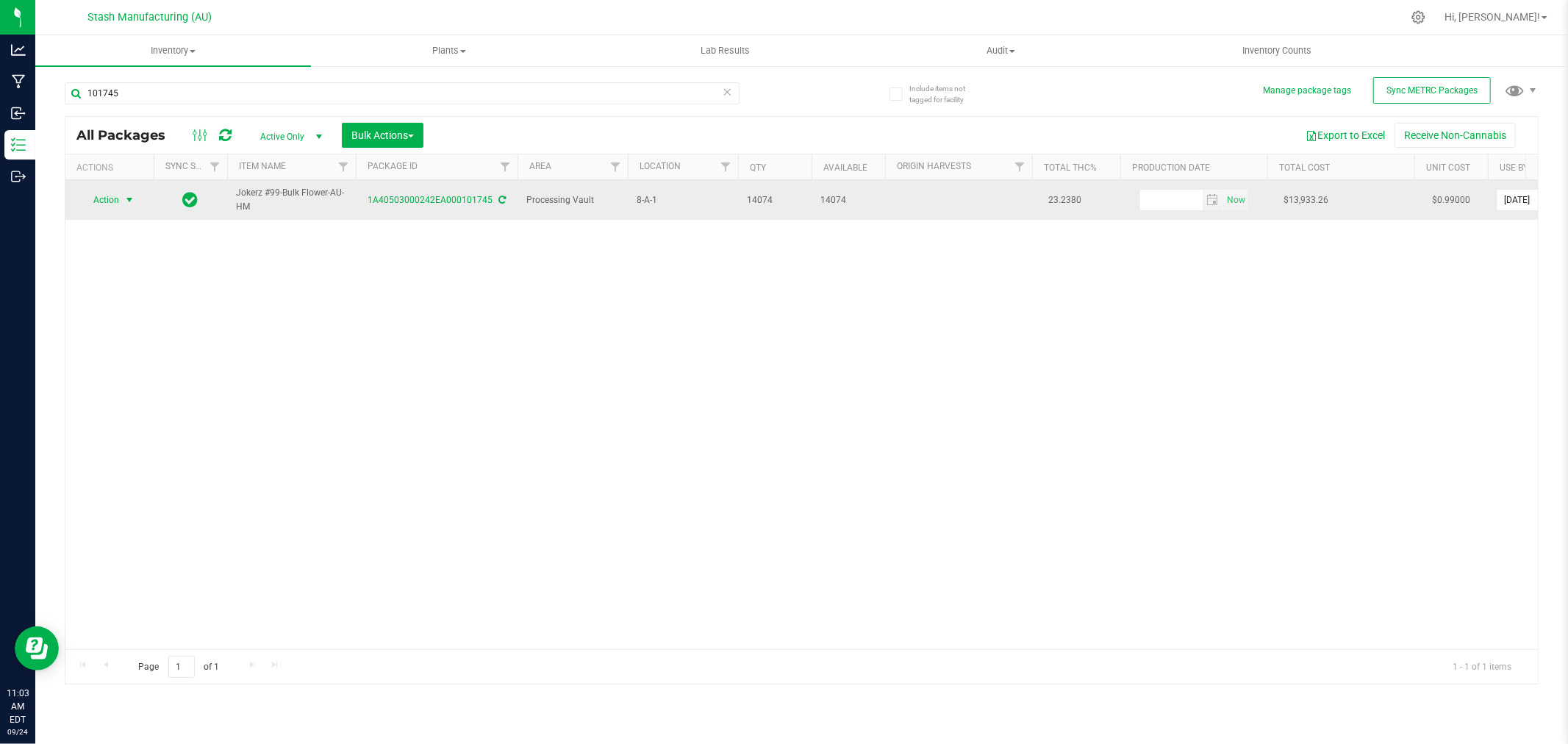
click at [129, 204] on span "select" at bounding box center [129, 200] width 12 height 12
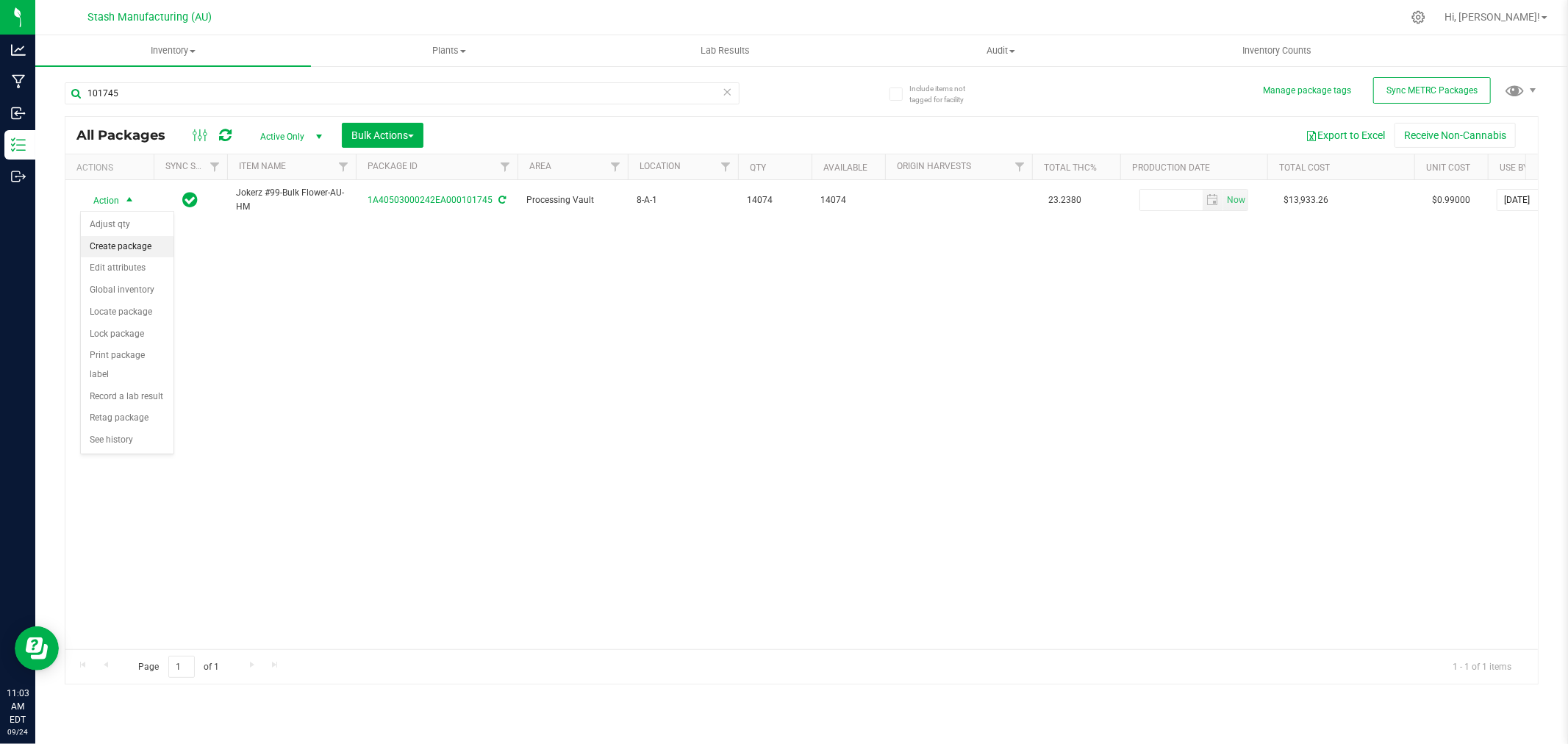
click at [131, 247] on li "Create package" at bounding box center [127, 247] width 93 height 22
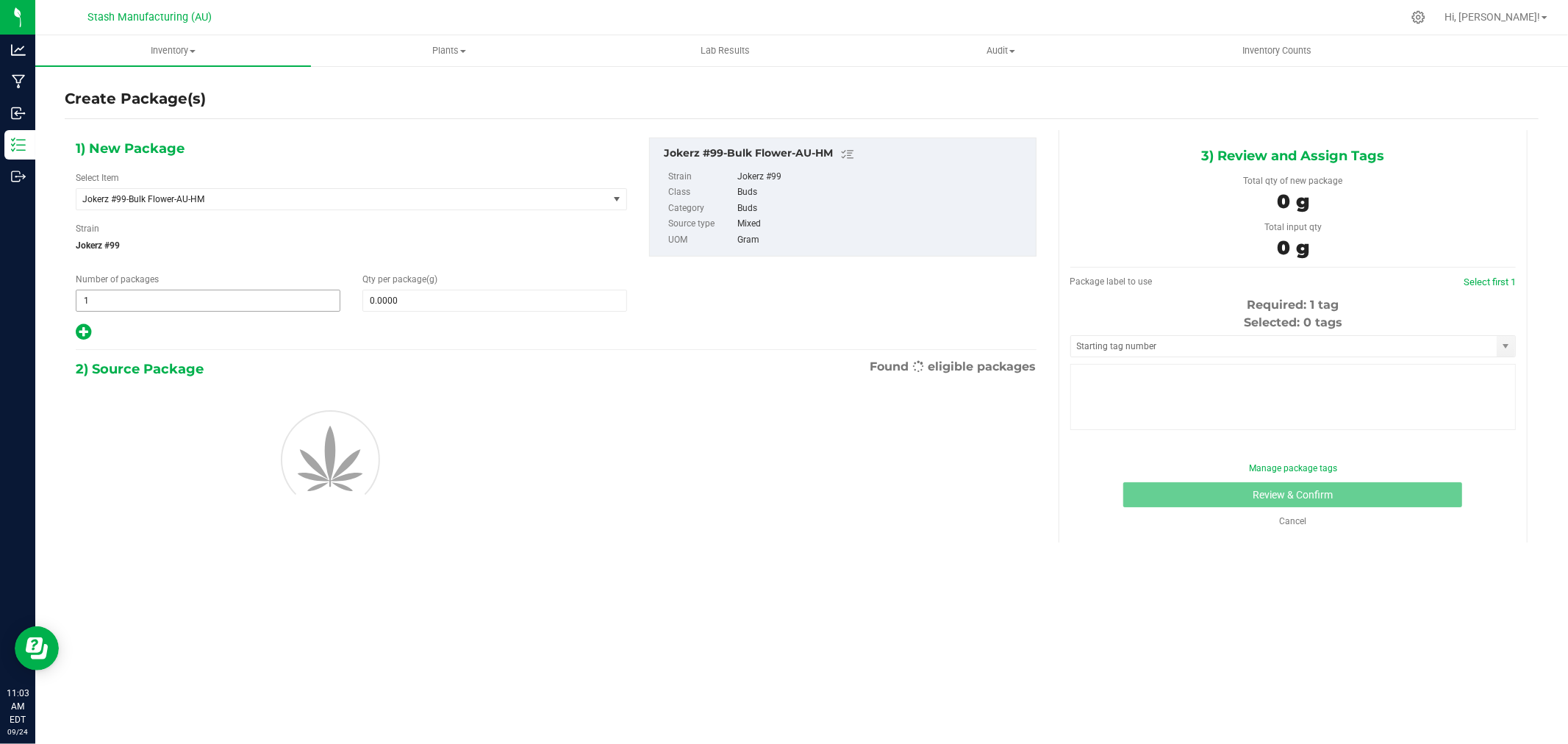
click at [207, 303] on span "1 1" at bounding box center [207, 301] width 265 height 22
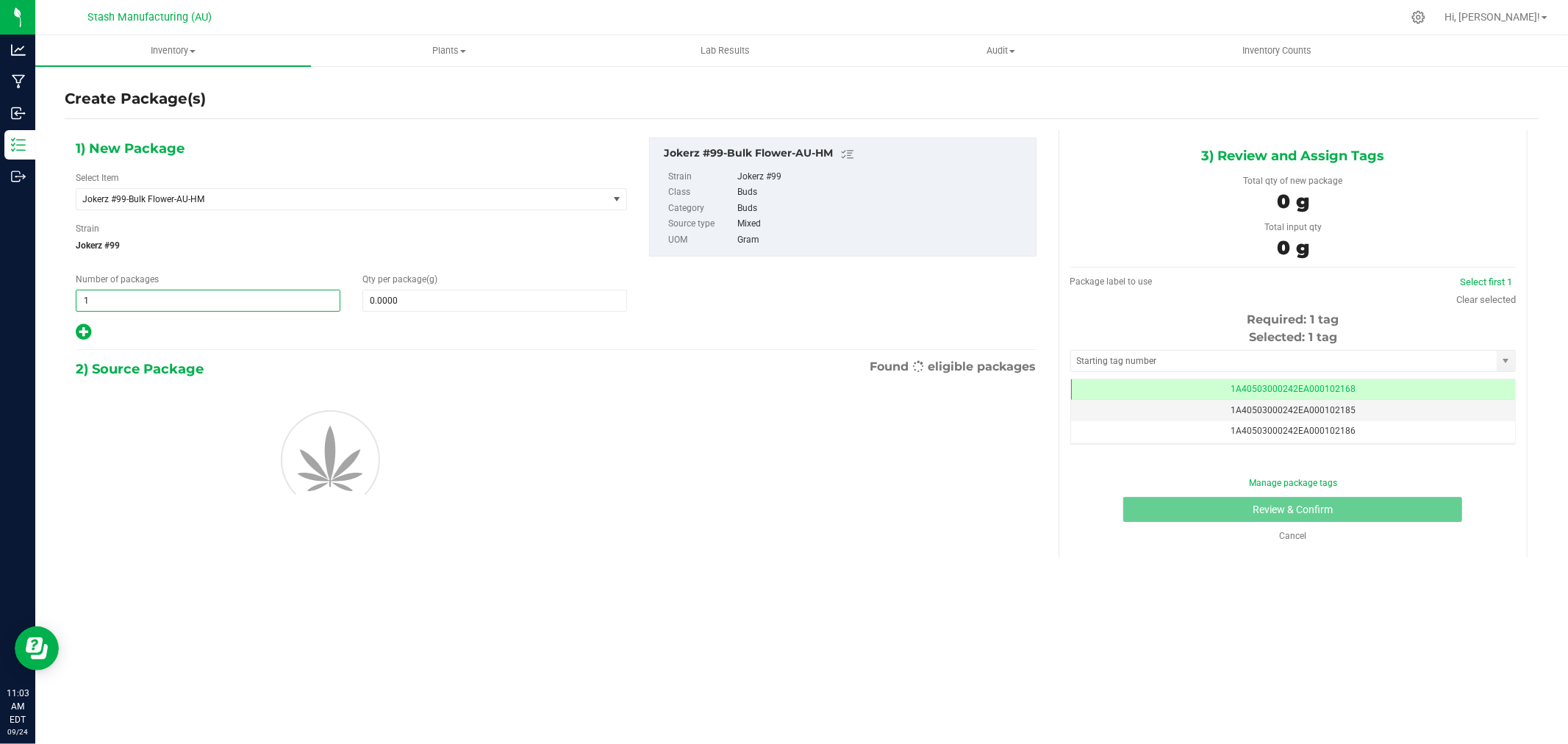
scroll to position [0, -1]
click at [207, 303] on input "1" at bounding box center [207, 301] width 263 height 21
type input "3"
click at [430, 304] on span at bounding box center [495, 301] width 265 height 22
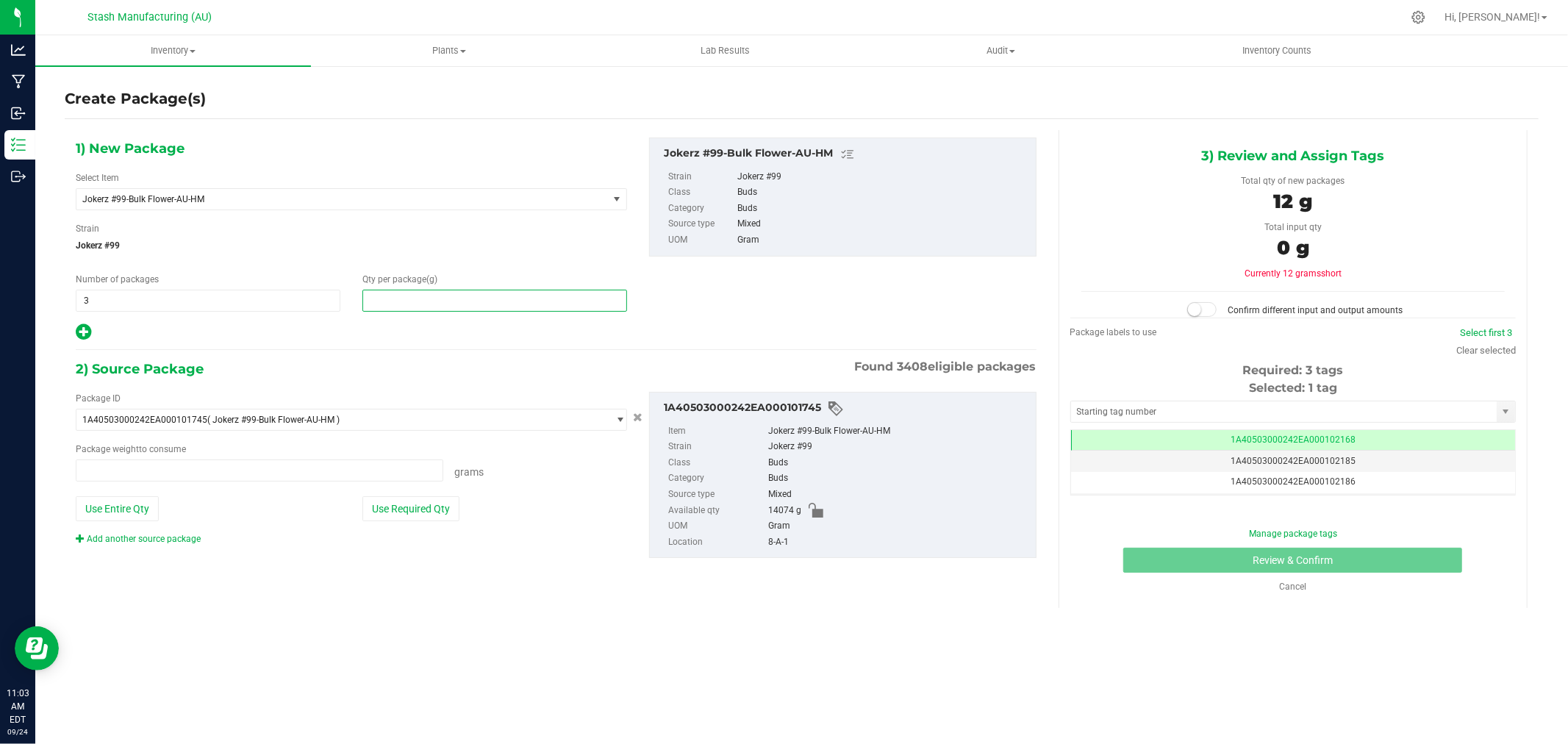
type input "4"
type input "0.0000 g"
type input "454"
type input "454.0000"
click at [418, 505] on button "Use Required Qty" at bounding box center [411, 508] width 97 height 25
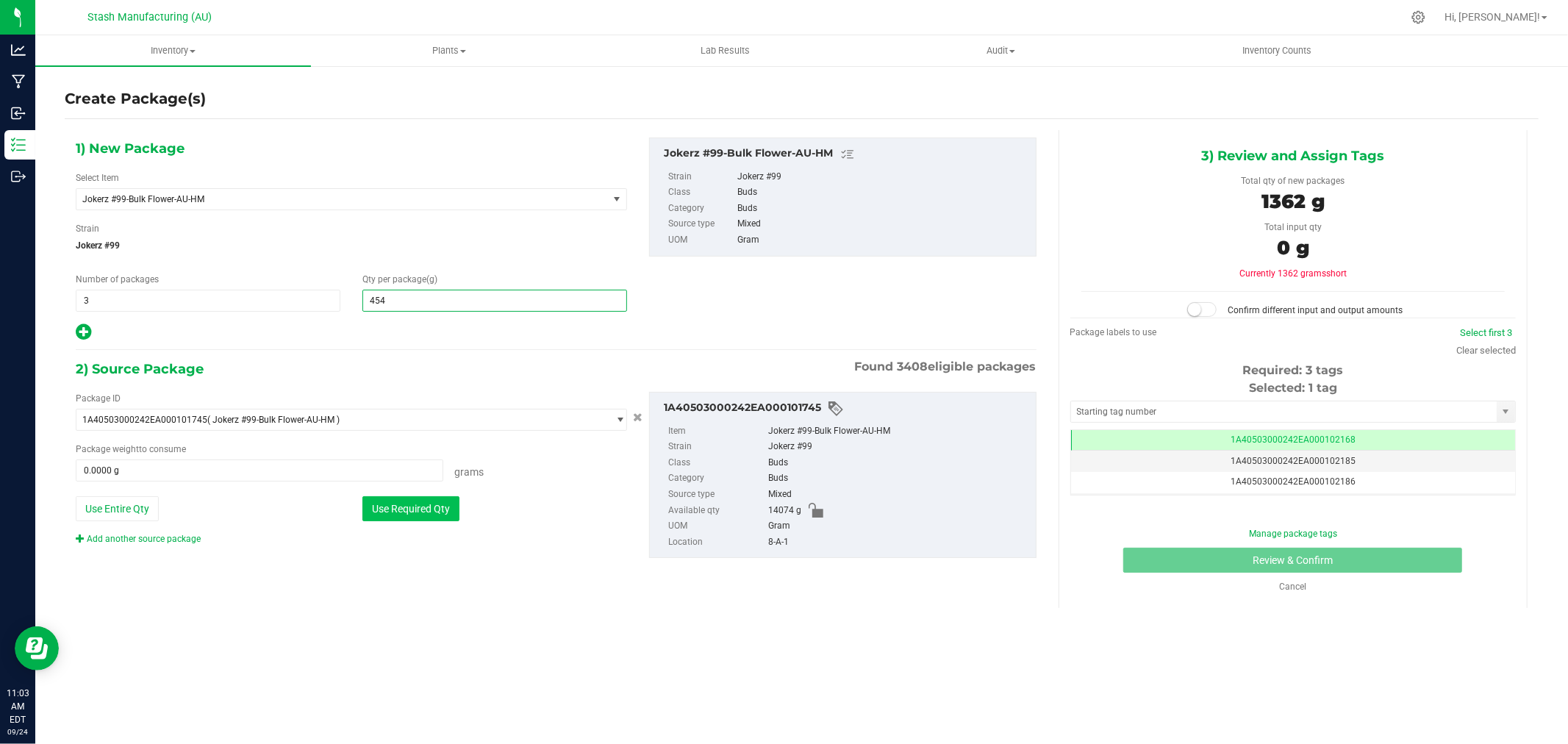
type input "1362.0000 g"
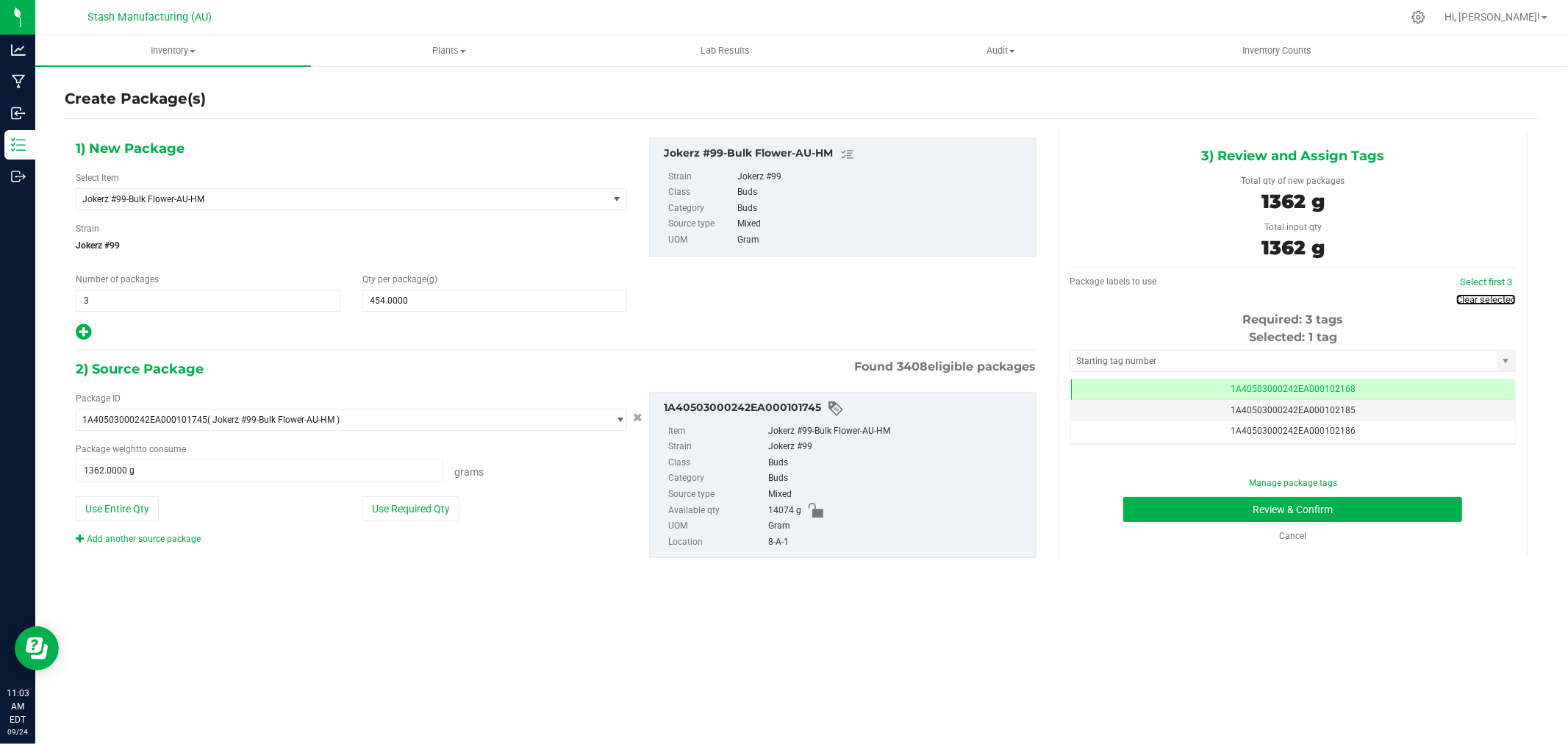
drag, startPoint x: 1480, startPoint y: 300, endPoint x: 1387, endPoint y: 327, distance: 96.8
click at [1480, 300] on link "Clear selected" at bounding box center [1486, 299] width 59 height 11
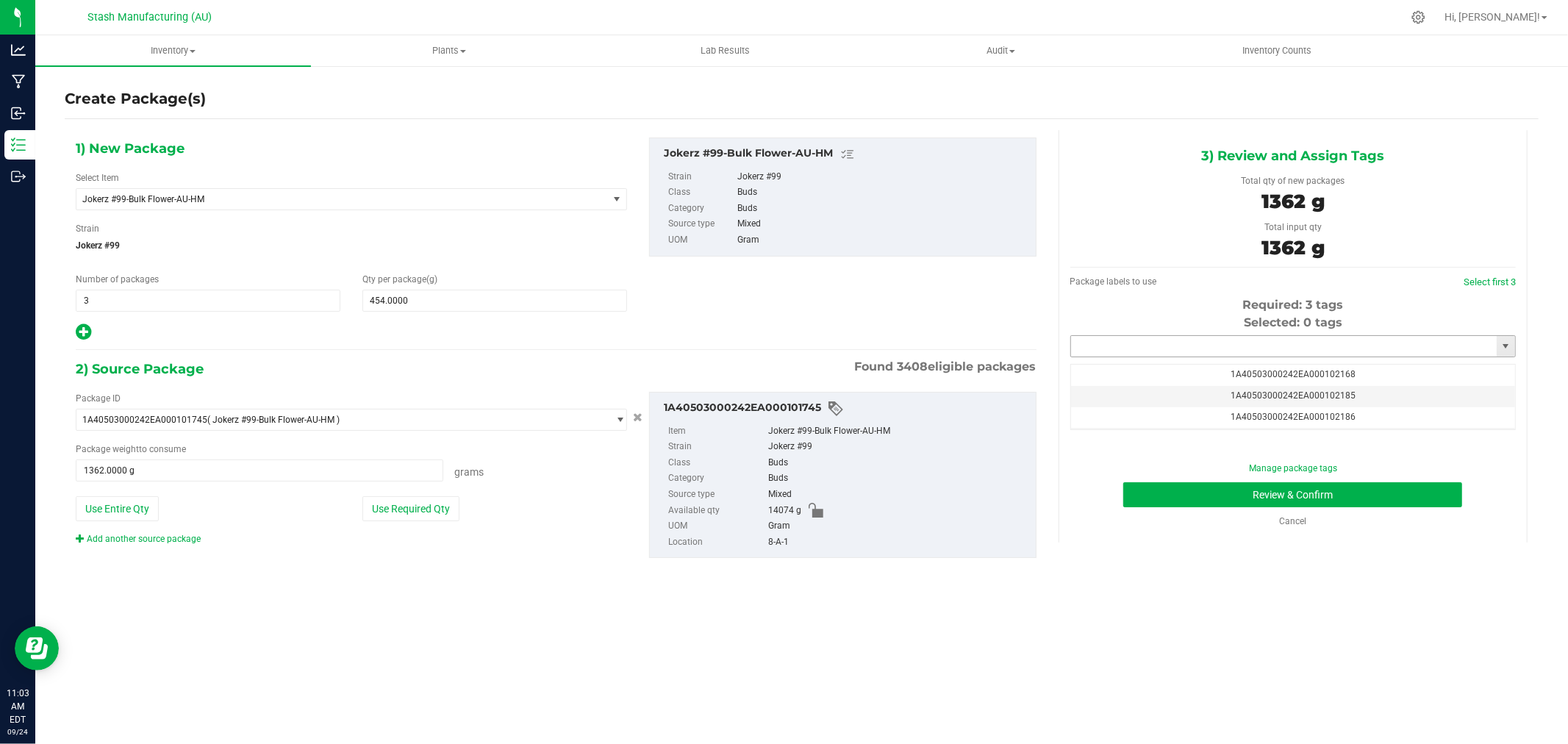
click at [1253, 355] on input "text" at bounding box center [1284, 346] width 426 height 21
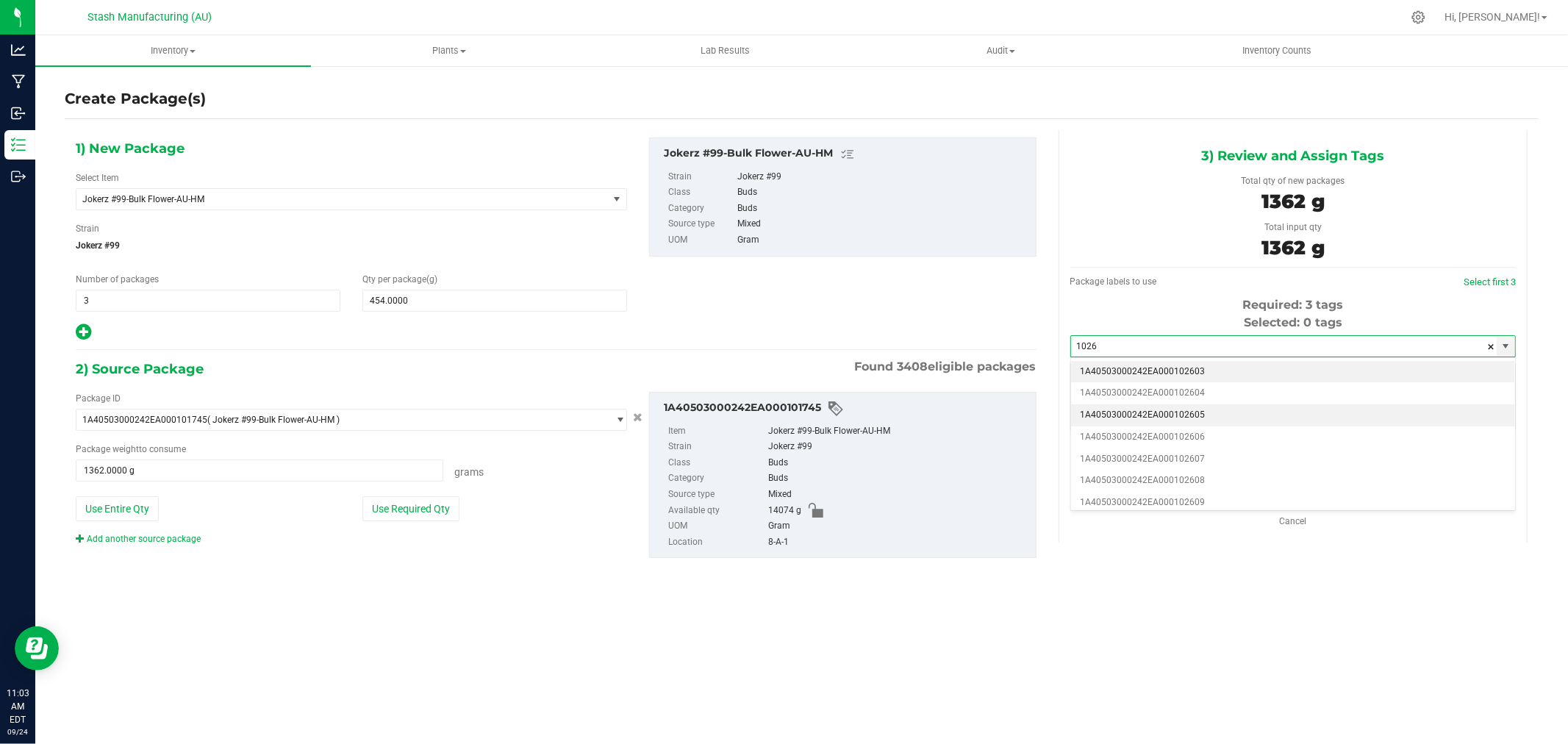
click at [1206, 375] on li "1A40503000242EA000102603" at bounding box center [1294, 372] width 444 height 22
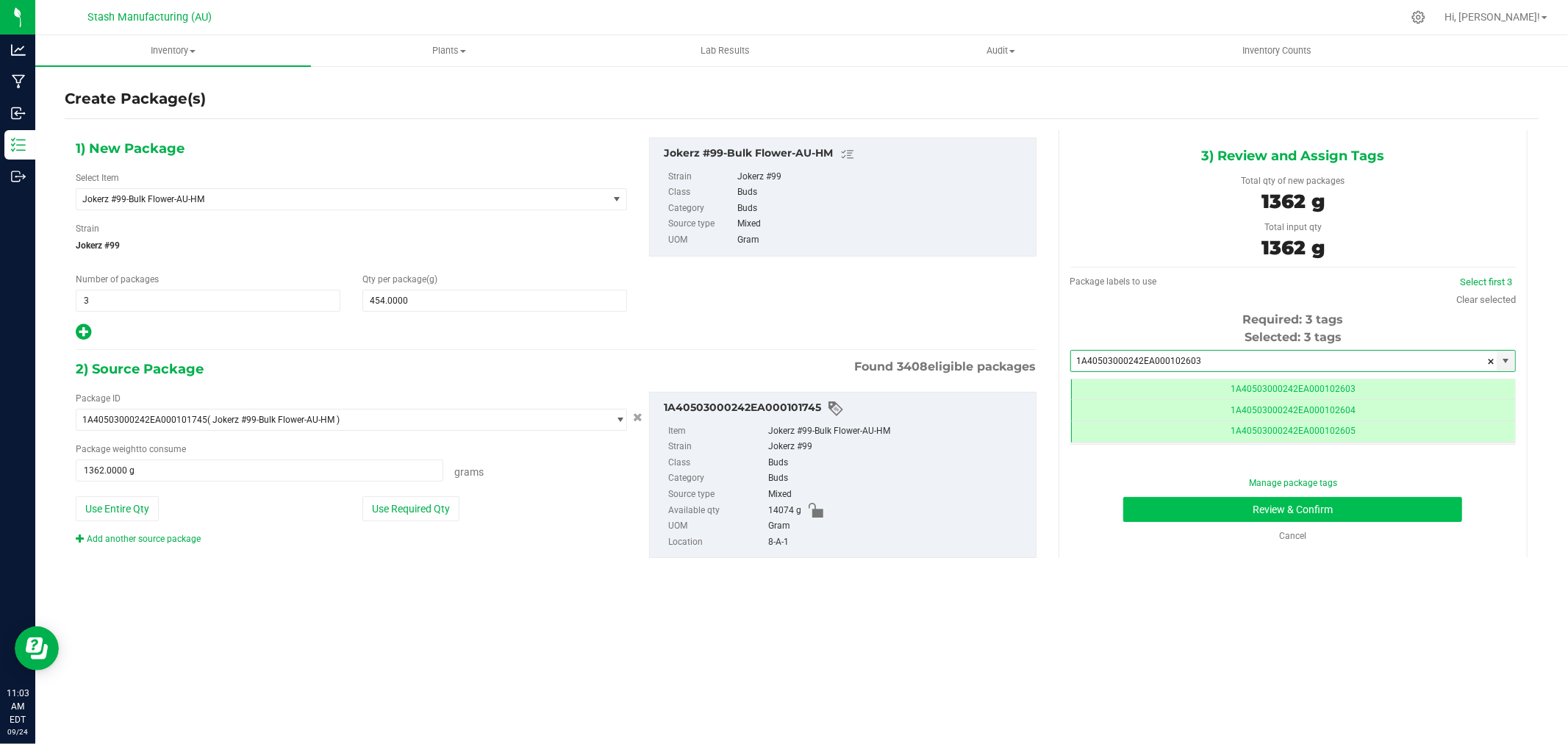
type input "1A40503000242EA000102603"
click at [1380, 509] on button "Review & Confirm" at bounding box center [1292, 509] width 339 height 25
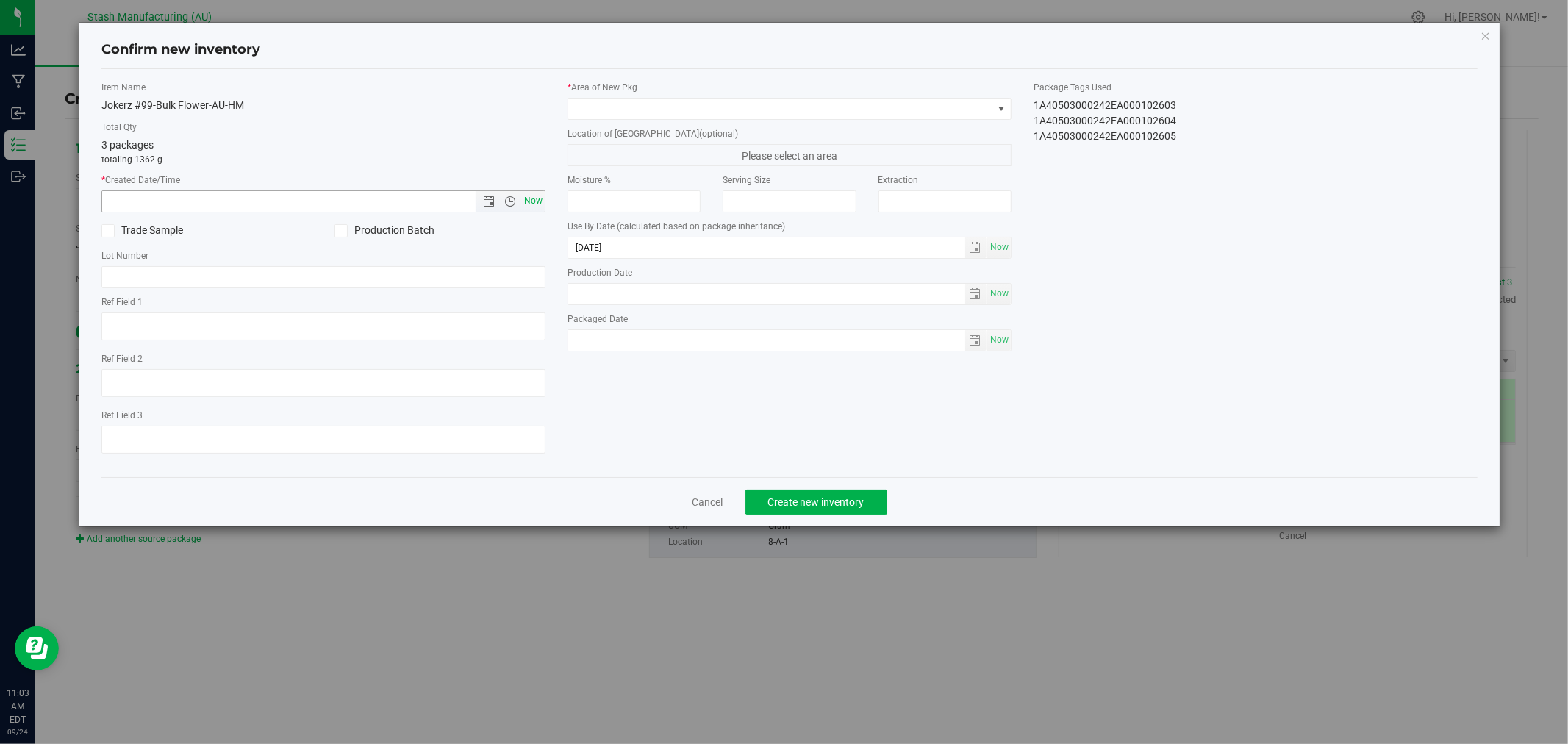
click at [538, 201] on span "Now" at bounding box center [533, 201] width 25 height 21
type input "[DATE] 11:03 AM"
click at [658, 105] on span at bounding box center [780, 109] width 424 height 21
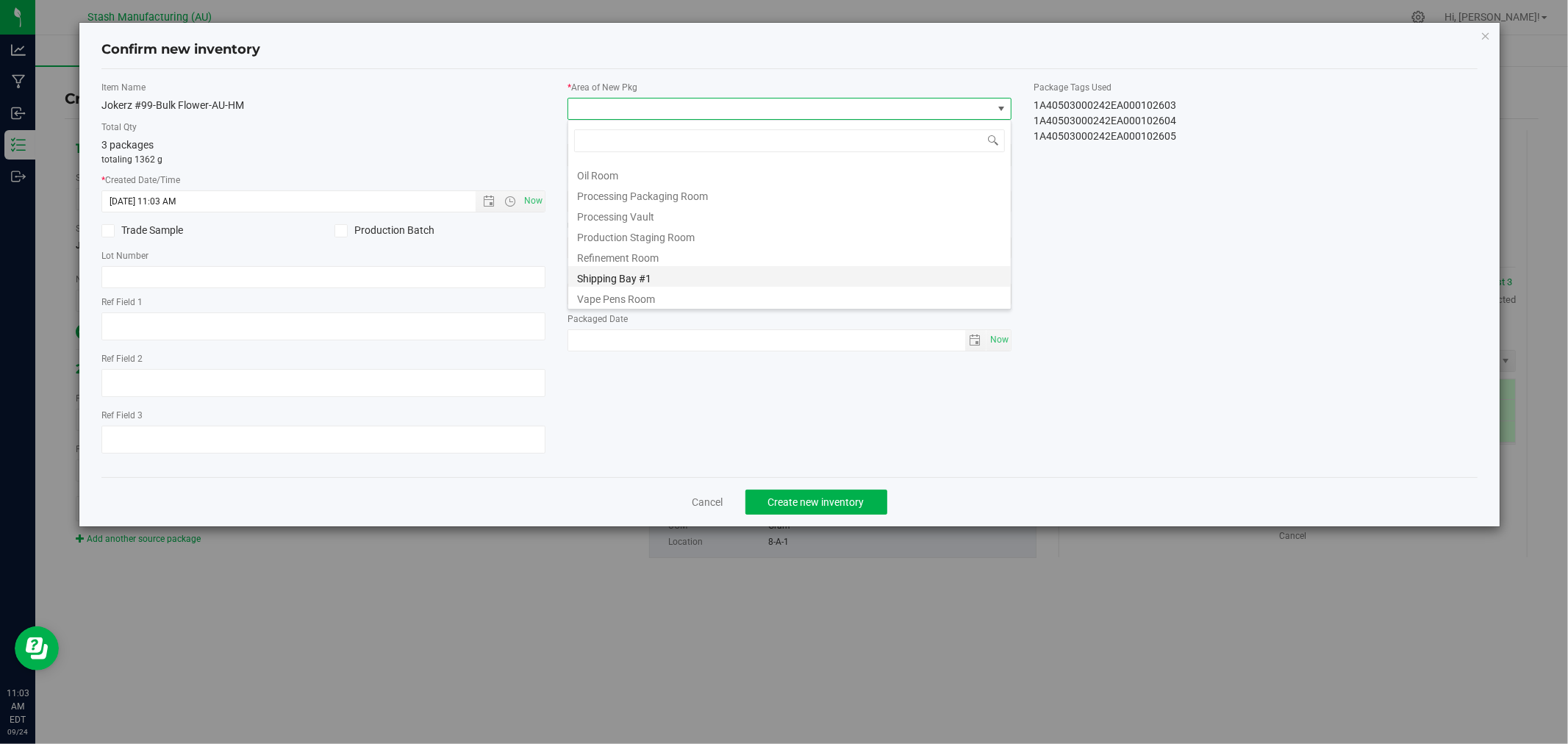
click at [688, 281] on li "Shipping Bay #1" at bounding box center [790, 276] width 442 height 21
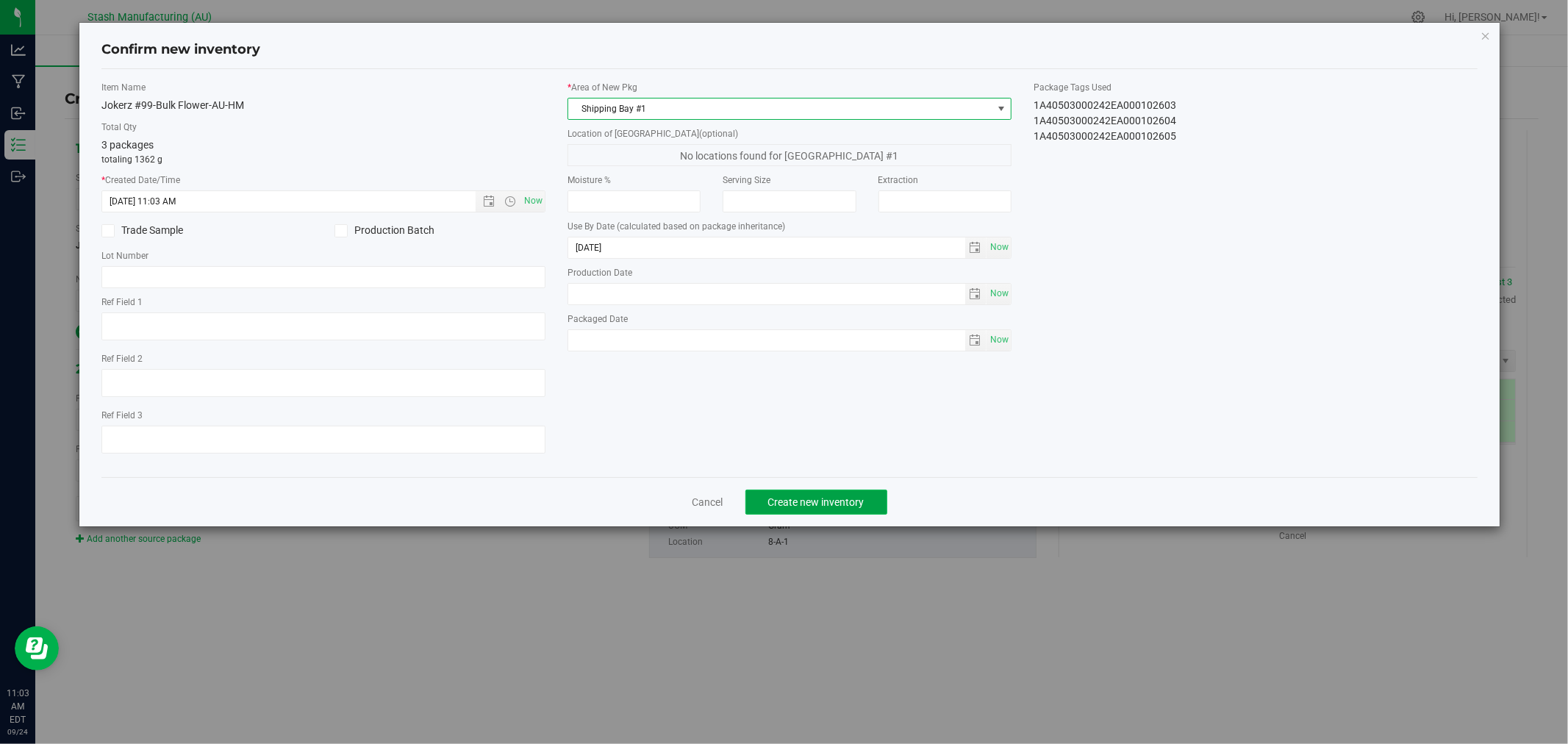
click at [850, 503] on span "Create new inventory" at bounding box center [816, 502] width 96 height 12
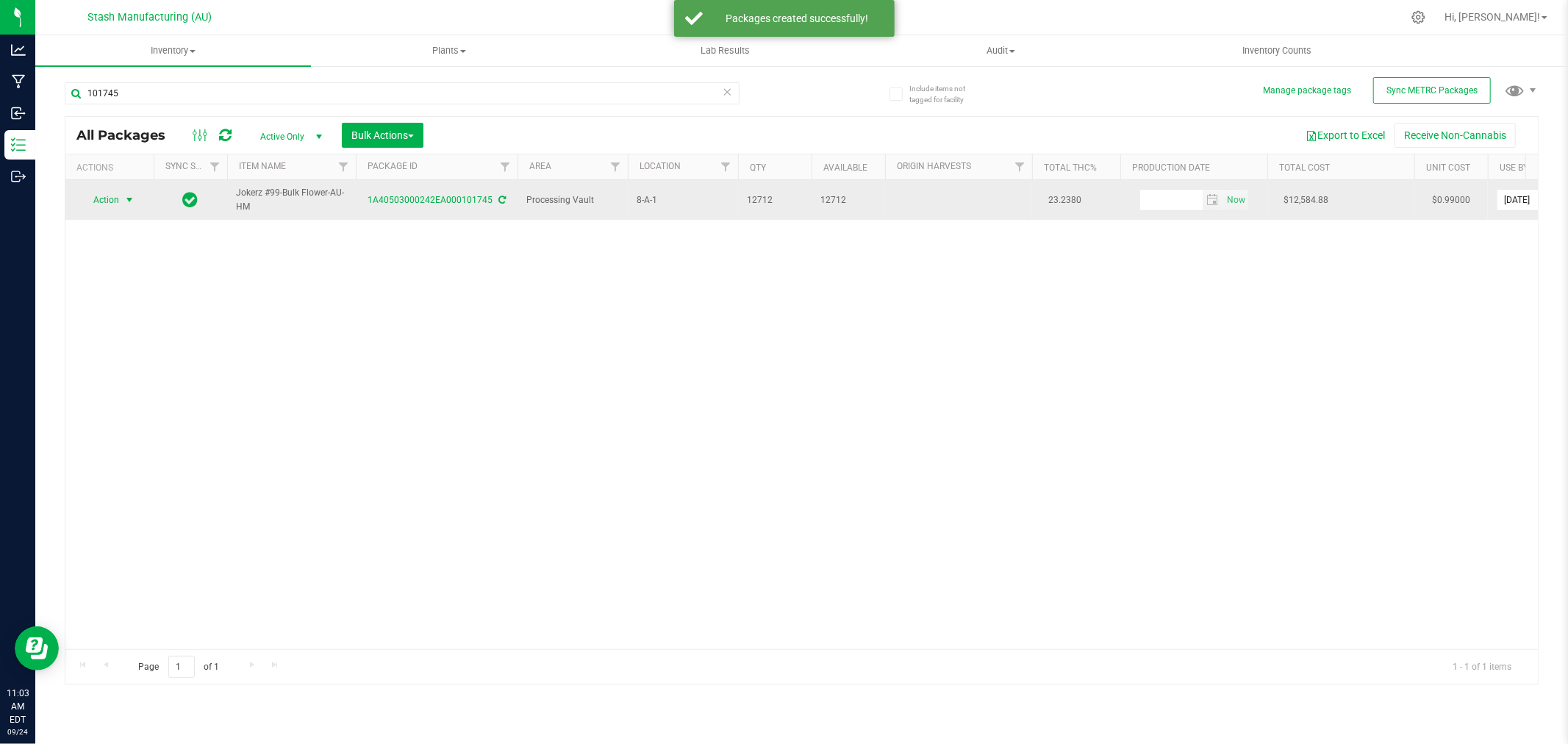
click at [105, 203] on span "Action" at bounding box center [99, 200] width 39 height 21
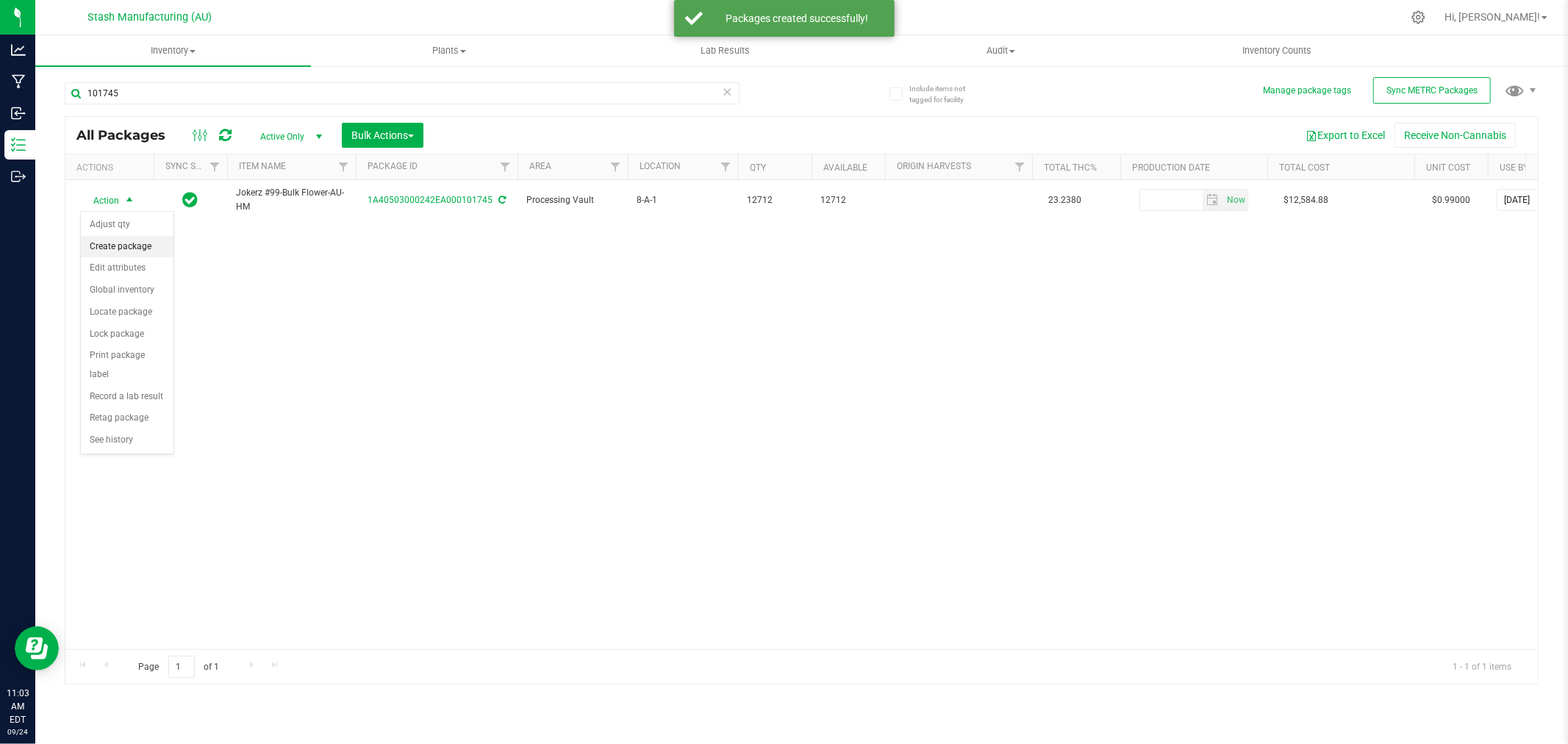
click at [126, 249] on li "Create package" at bounding box center [127, 247] width 93 height 22
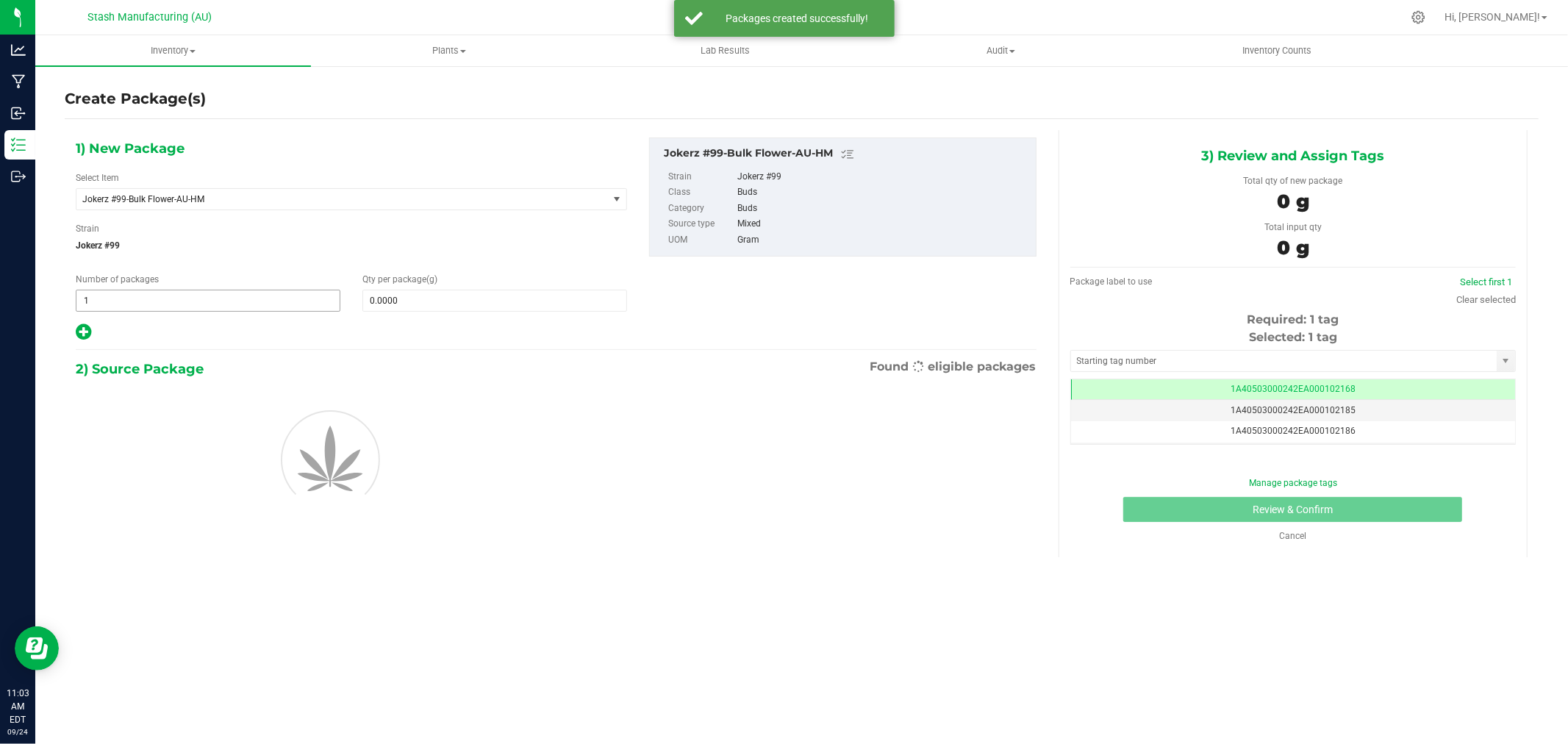
click at [224, 302] on span "1 1" at bounding box center [207, 301] width 265 height 22
click at [224, 302] on input "1" at bounding box center [207, 301] width 263 height 21
type input "7"
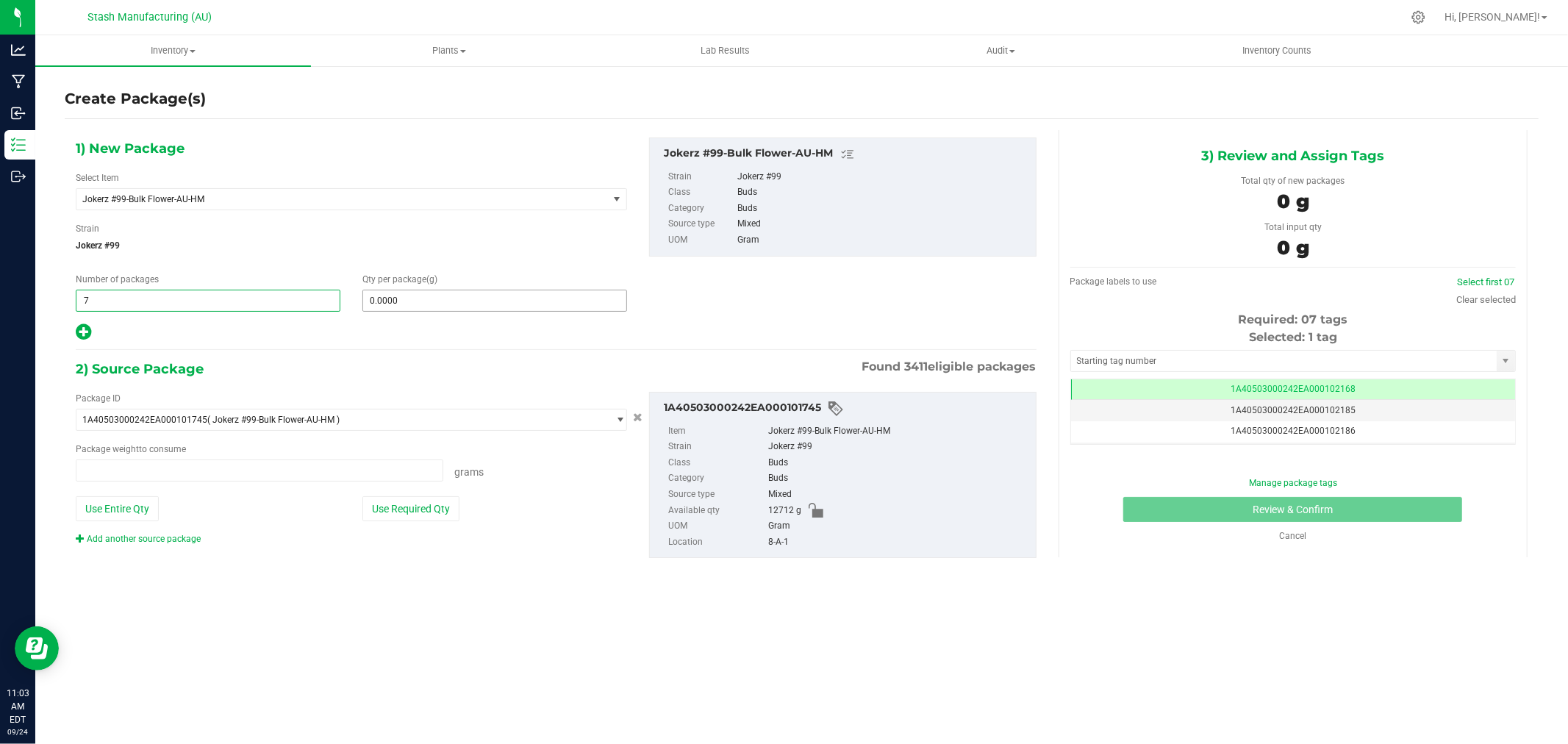
type input "0.0000 g"
type input "7"
click at [444, 304] on span at bounding box center [495, 301] width 265 height 22
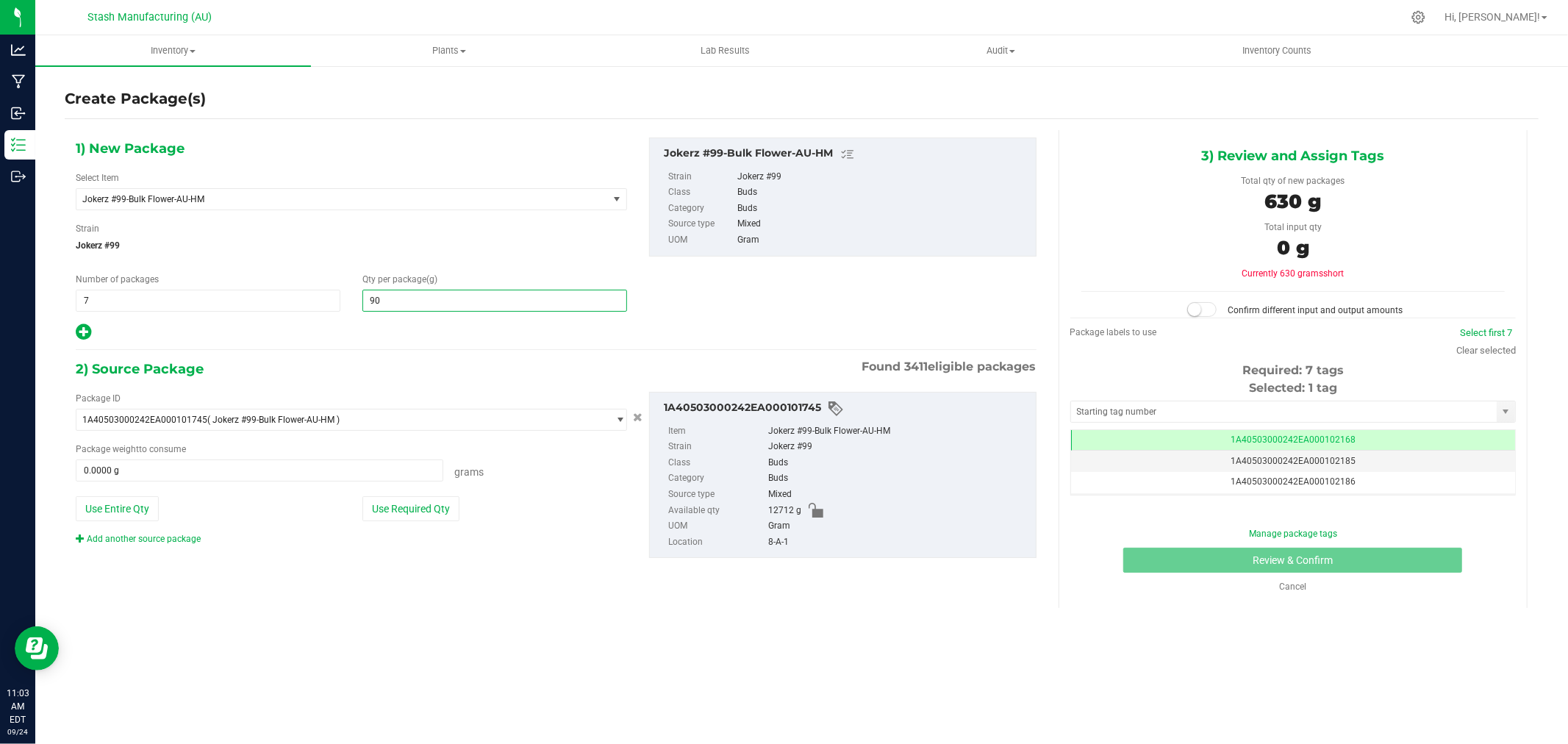
type input "908"
type input "908.0000"
click at [447, 501] on button "Use Required Qty" at bounding box center [411, 508] width 97 height 25
type input "6356.0000 g"
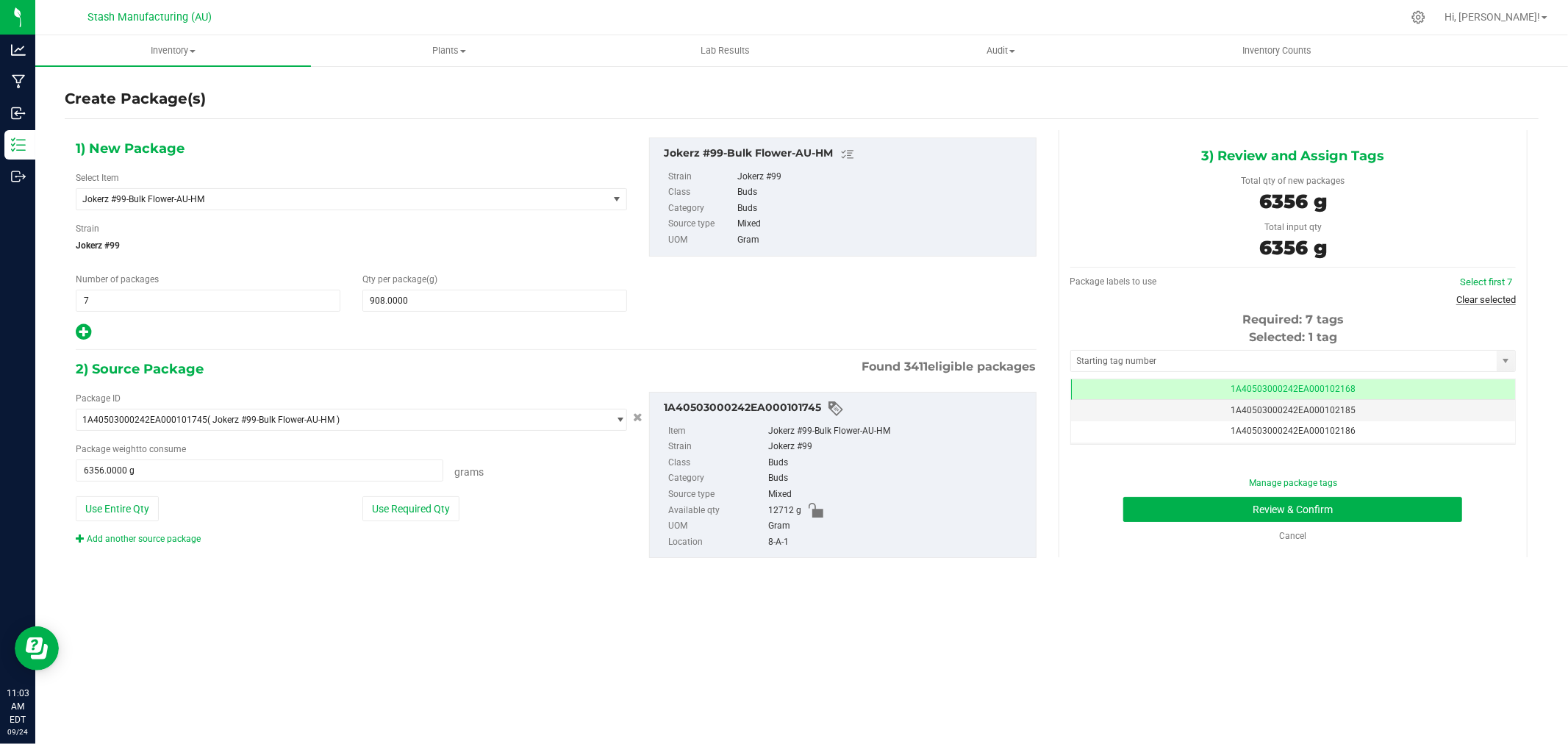
click at [1494, 298] on link "Clear selected" at bounding box center [1486, 299] width 59 height 11
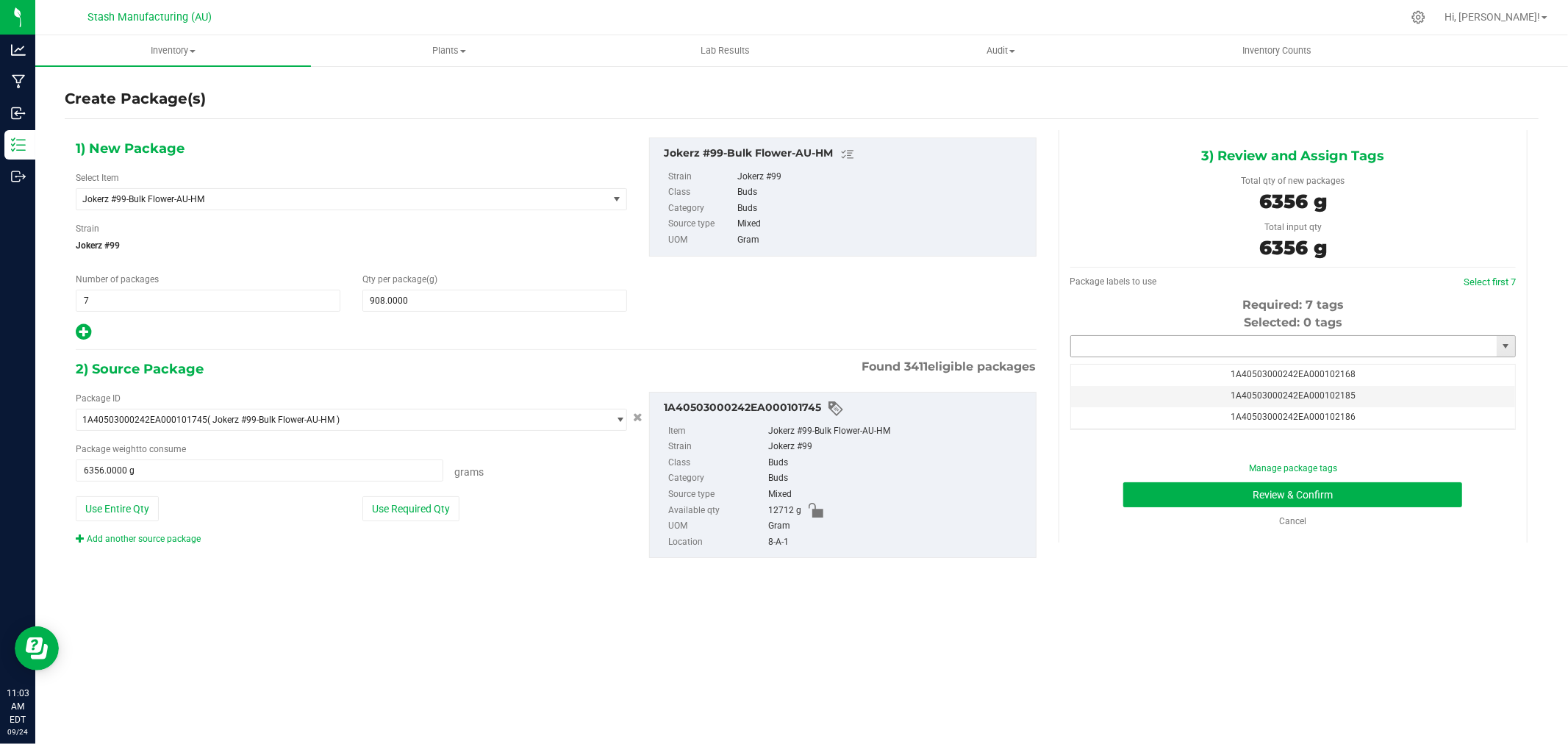
click at [1200, 343] on input "text" at bounding box center [1284, 346] width 426 height 21
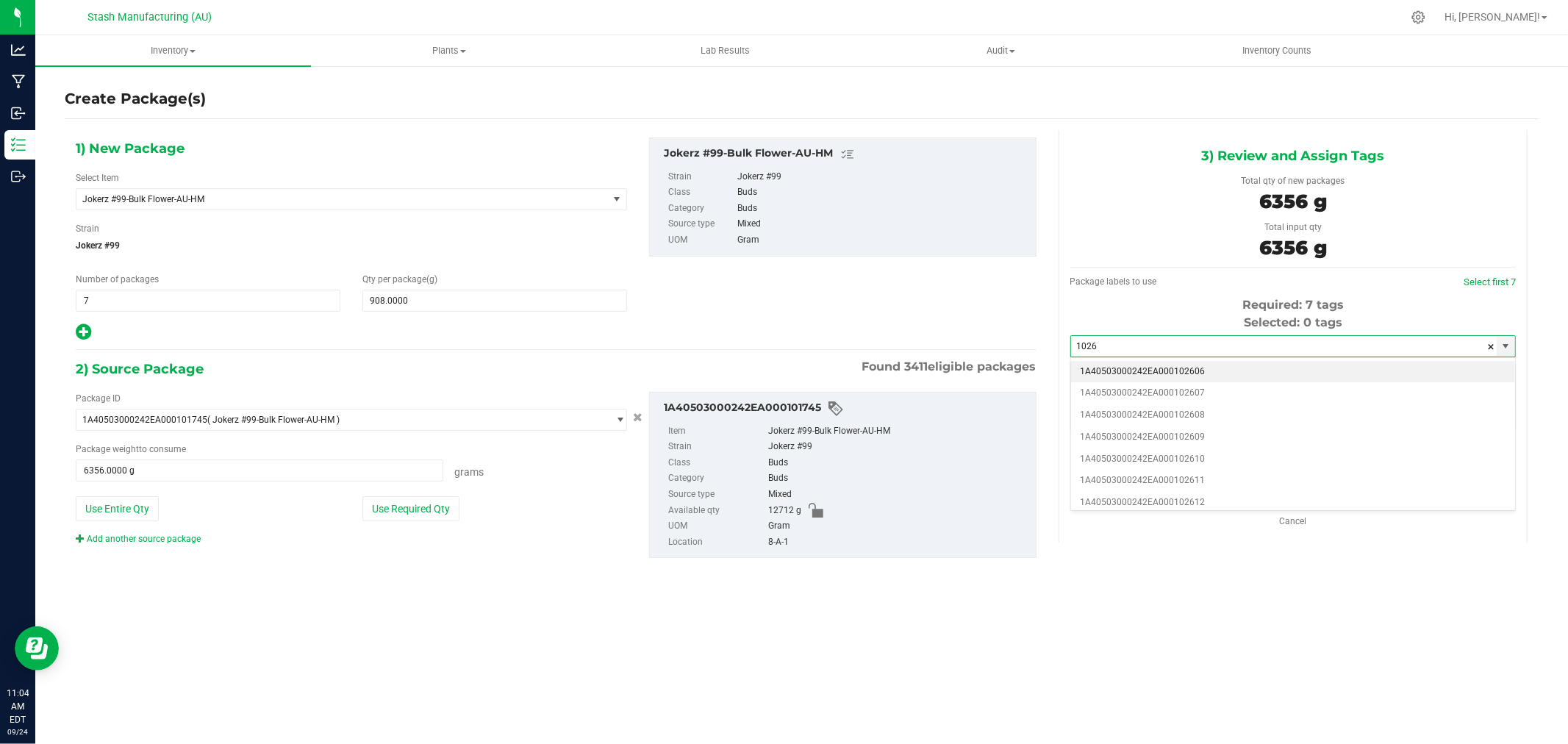
click at [1221, 372] on li "1A40503000242EA000102606" at bounding box center [1294, 372] width 444 height 22
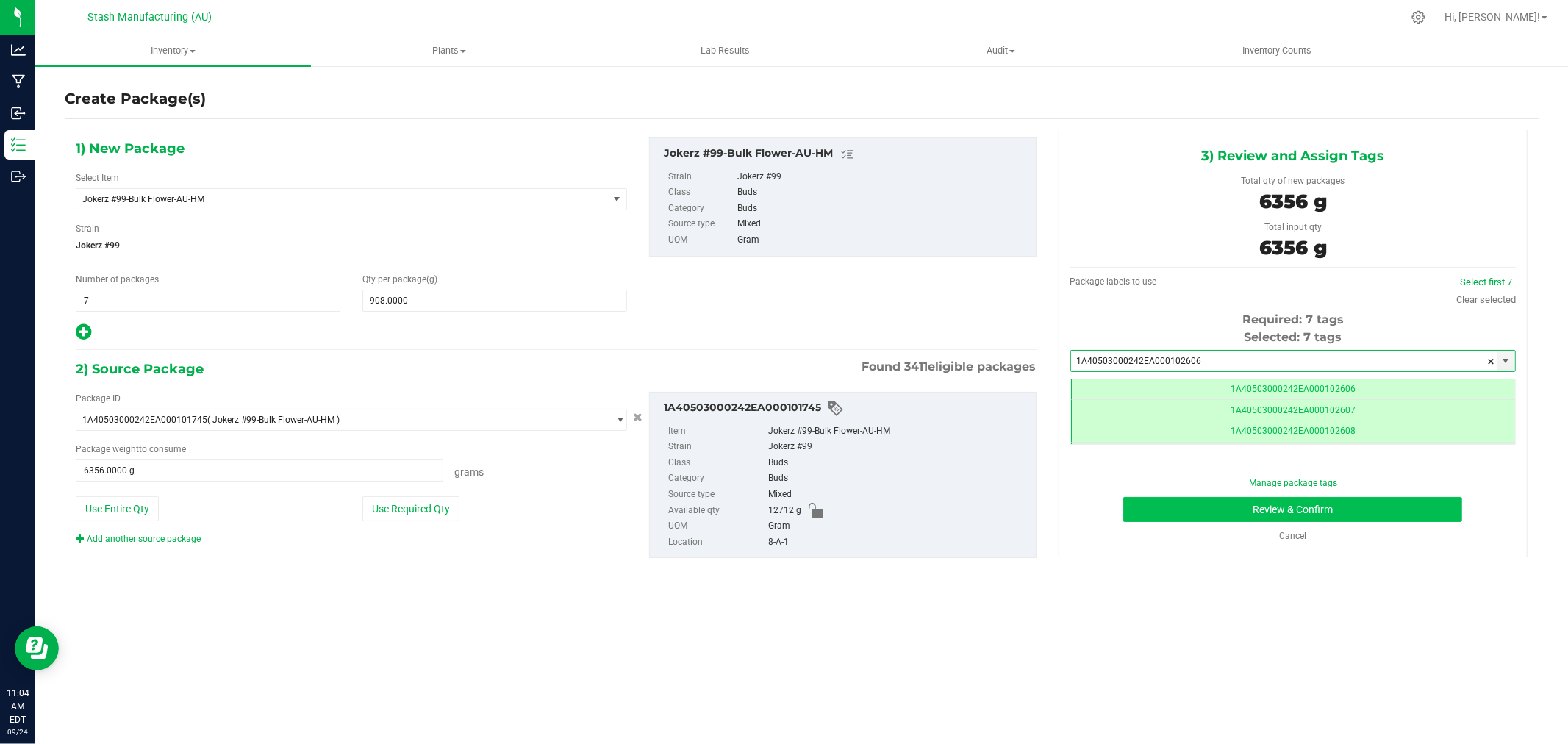
type input "1A40503000242EA000102606"
click at [1378, 503] on button "Review & Confirm" at bounding box center [1292, 509] width 339 height 25
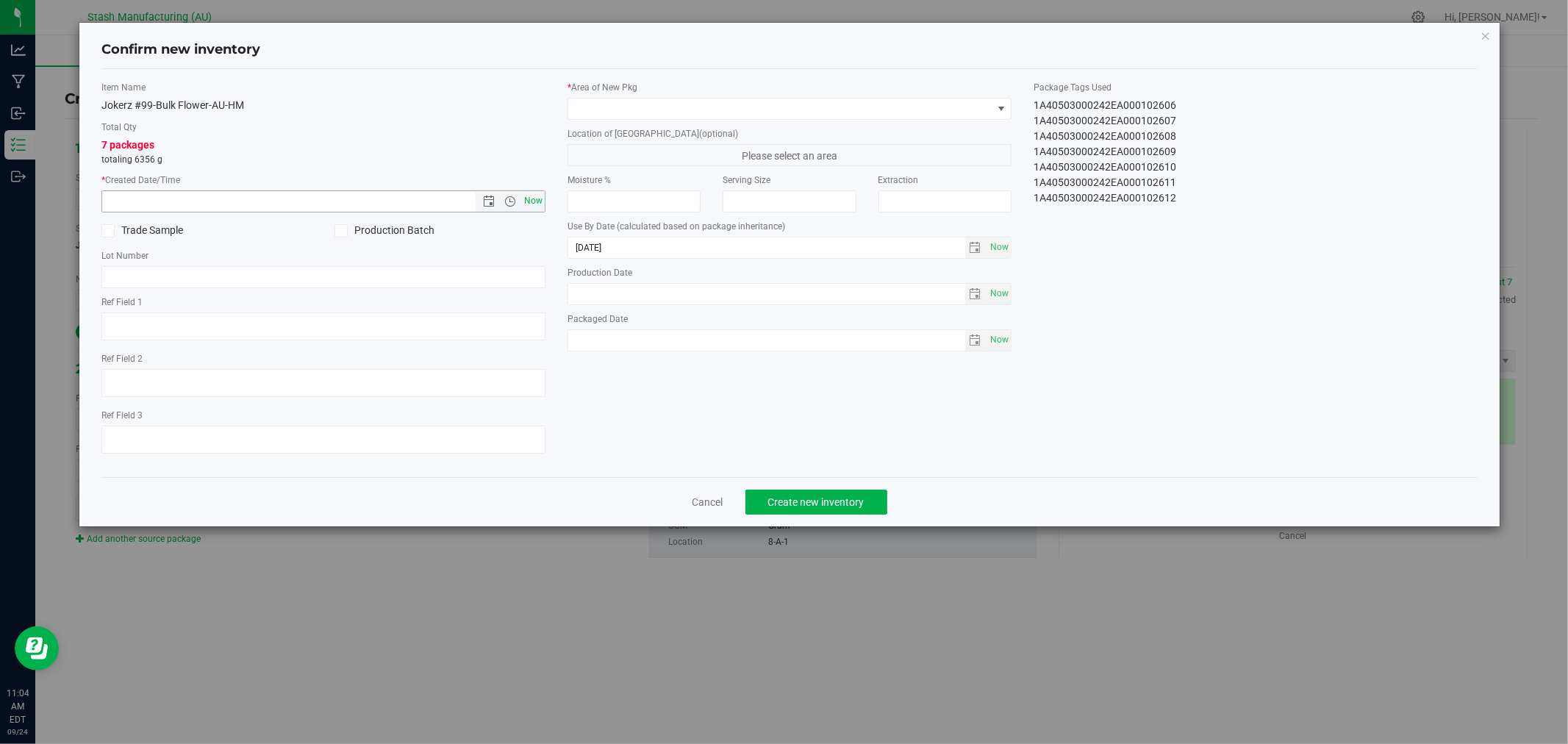
click at [526, 201] on span "Now" at bounding box center [533, 201] width 25 height 21
type input "[DATE] 11:04 AM"
click at [648, 107] on span at bounding box center [780, 109] width 424 height 21
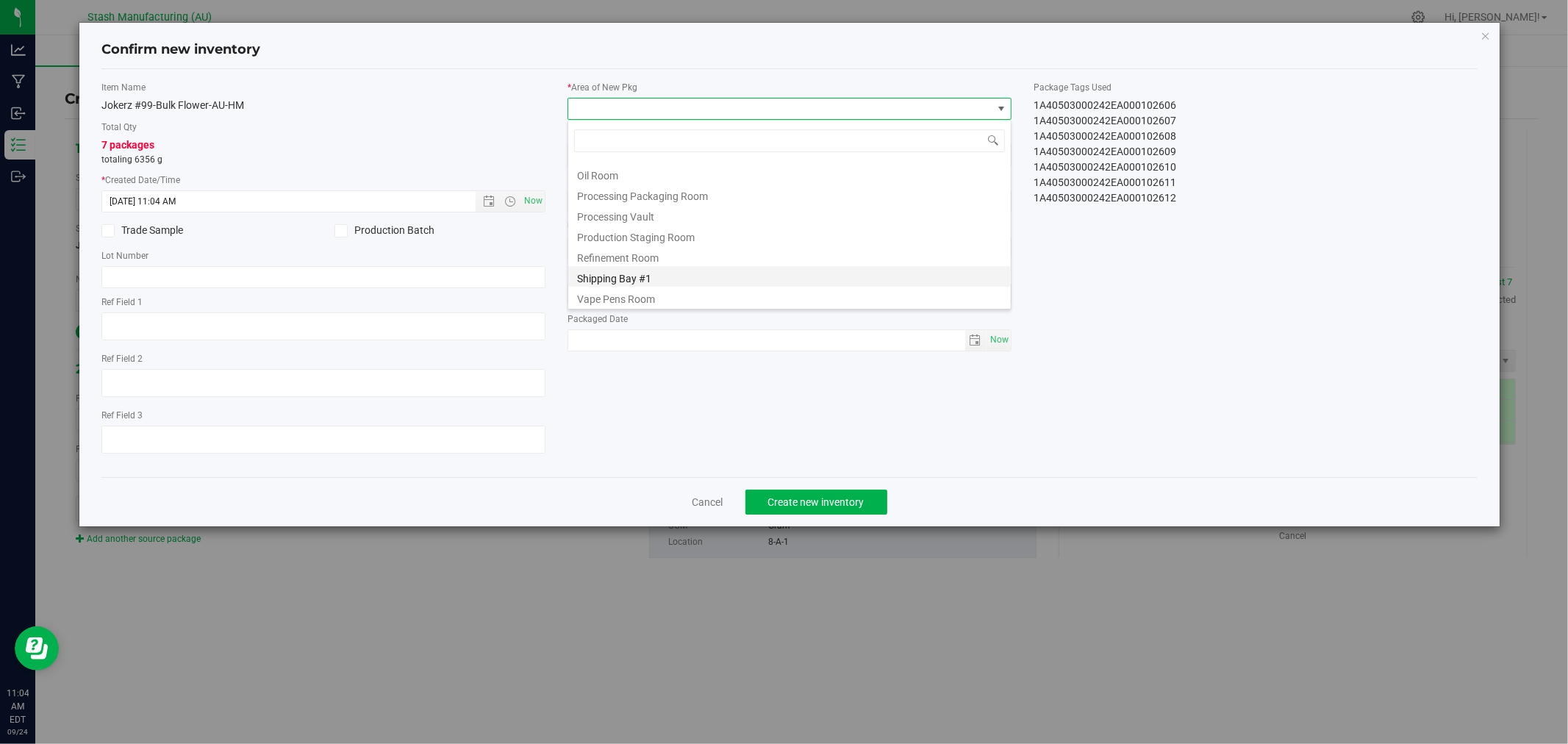
click at [688, 273] on li "Shipping Bay #1" at bounding box center [790, 276] width 442 height 21
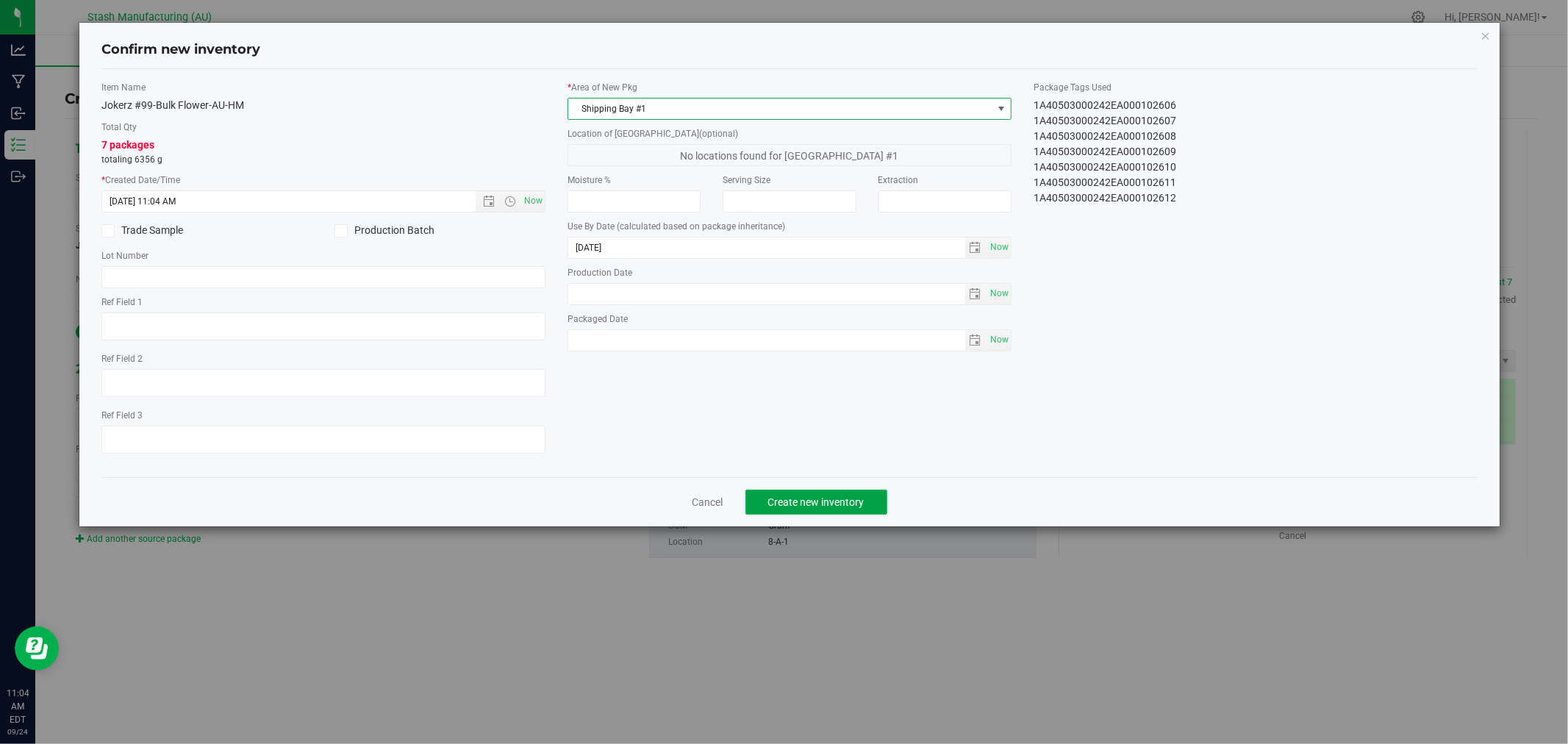
click at [862, 513] on button "Create new inventory" at bounding box center [817, 501] width 142 height 25
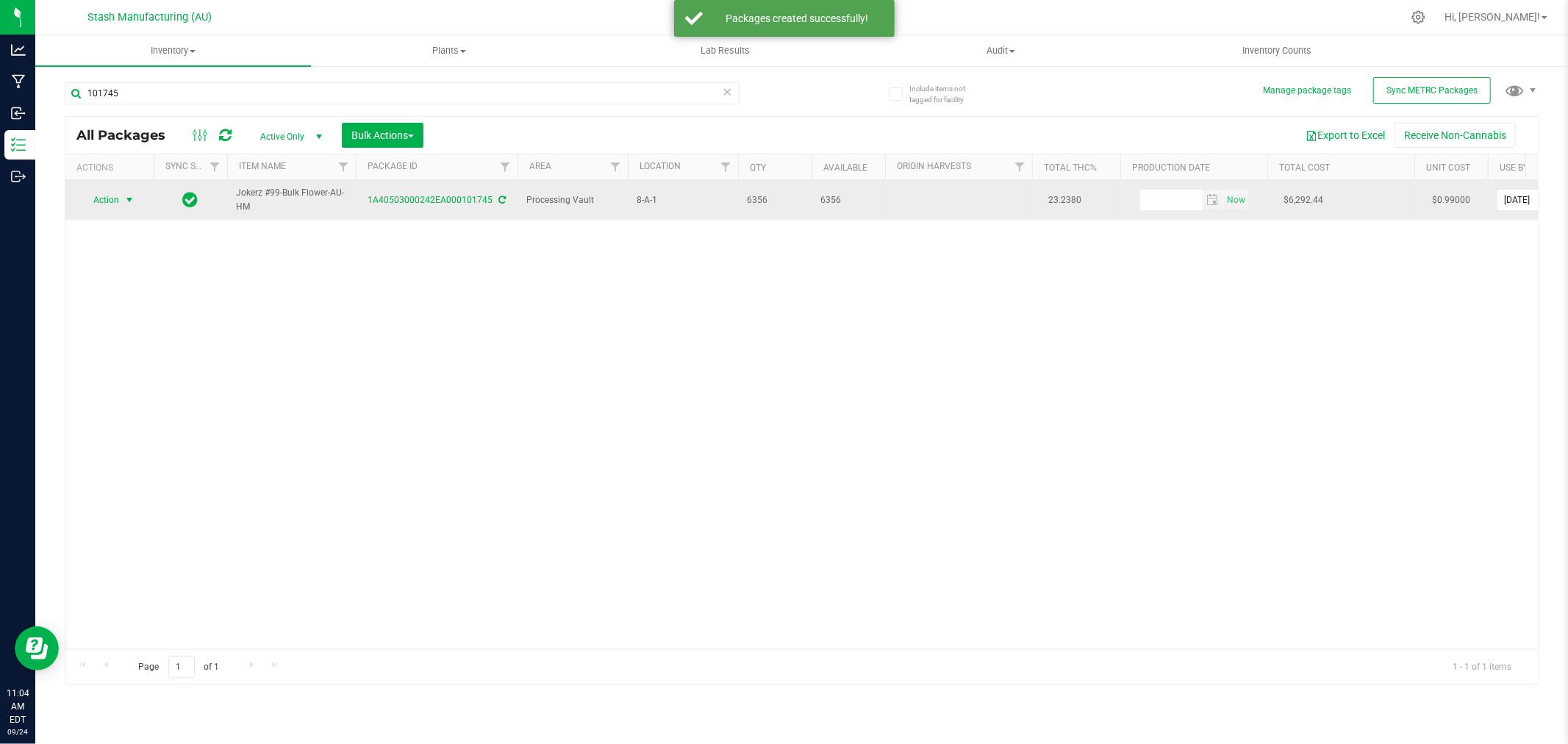
click at [116, 204] on span "Action" at bounding box center [99, 200] width 39 height 21
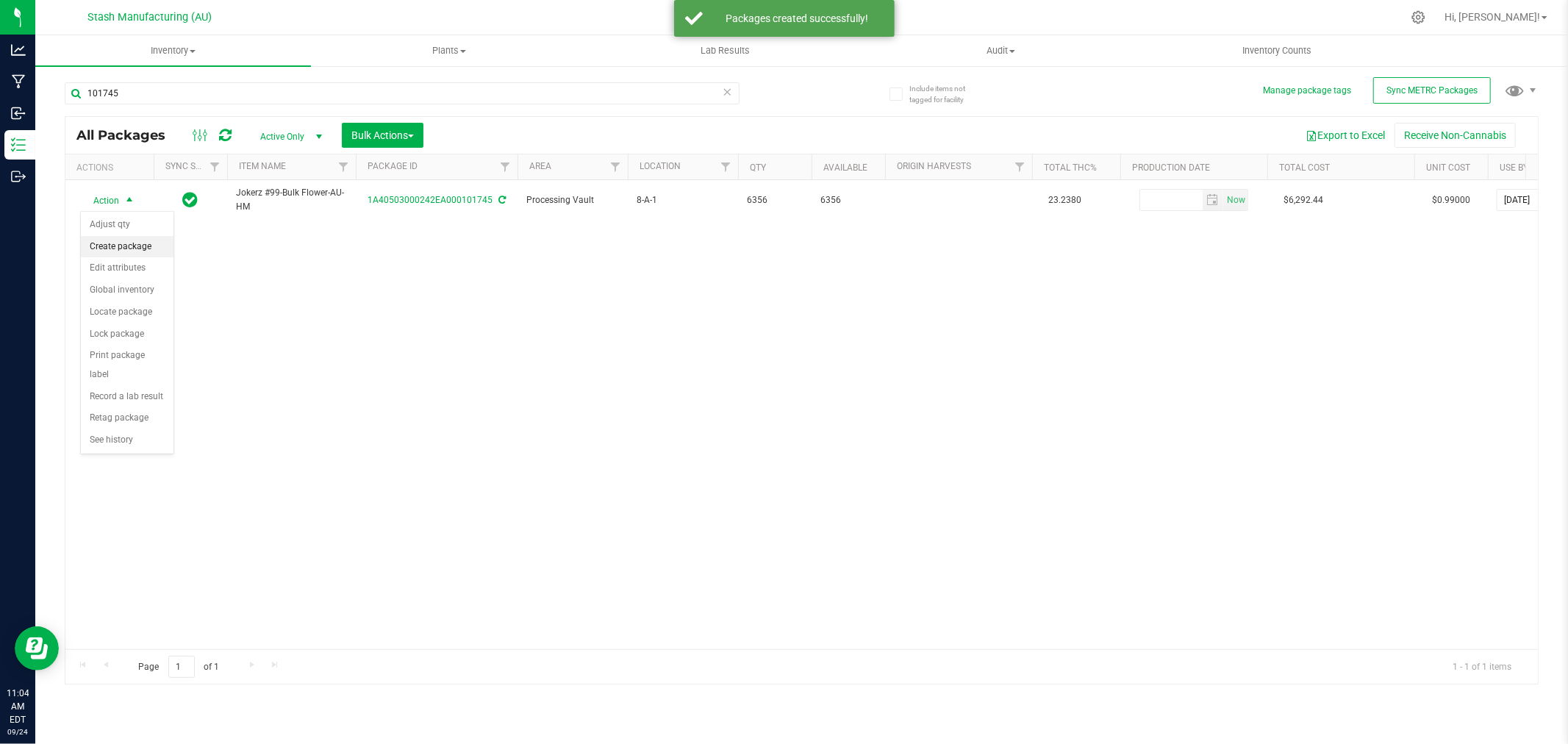
click at [117, 245] on li "Create package" at bounding box center [127, 247] width 93 height 22
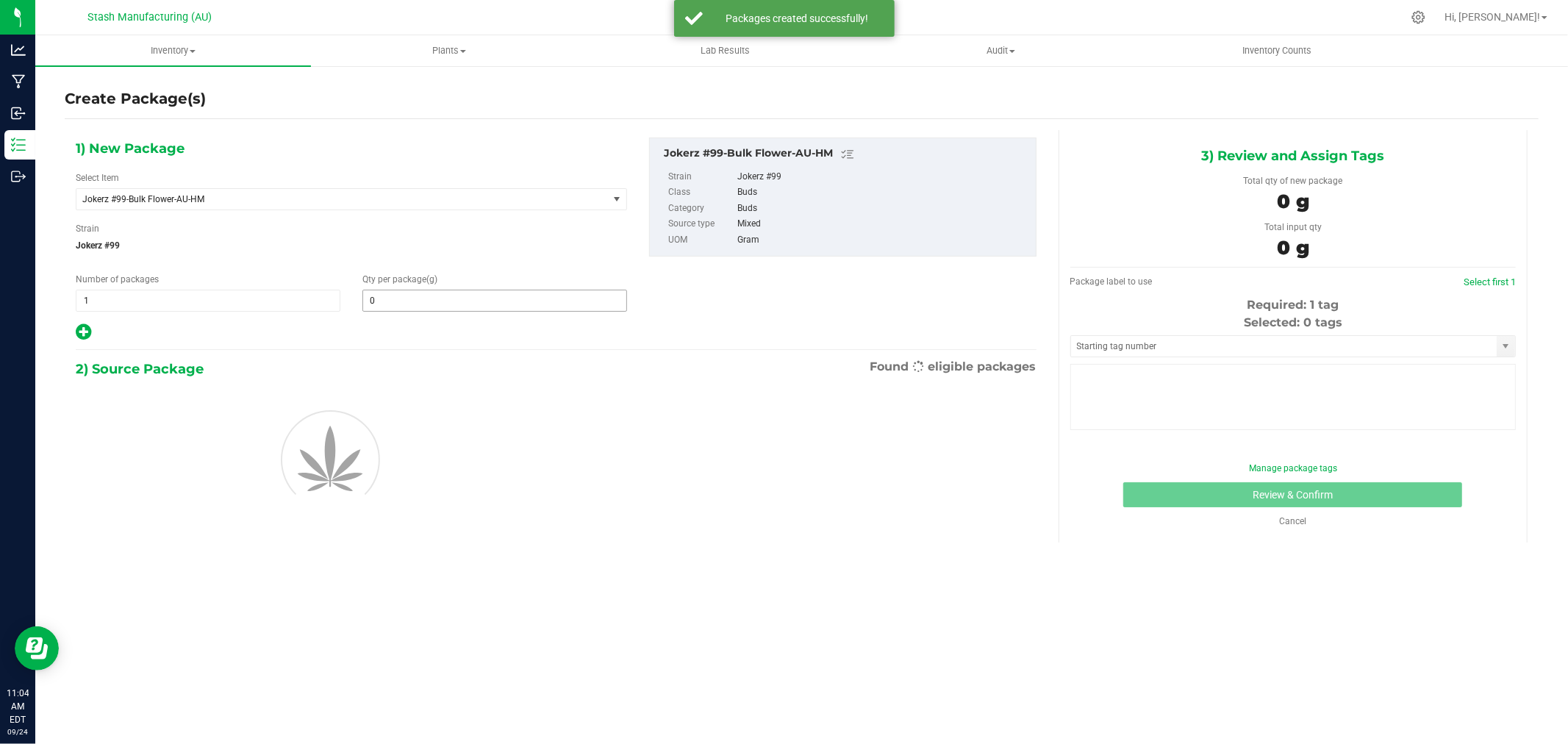
type input "0.0000"
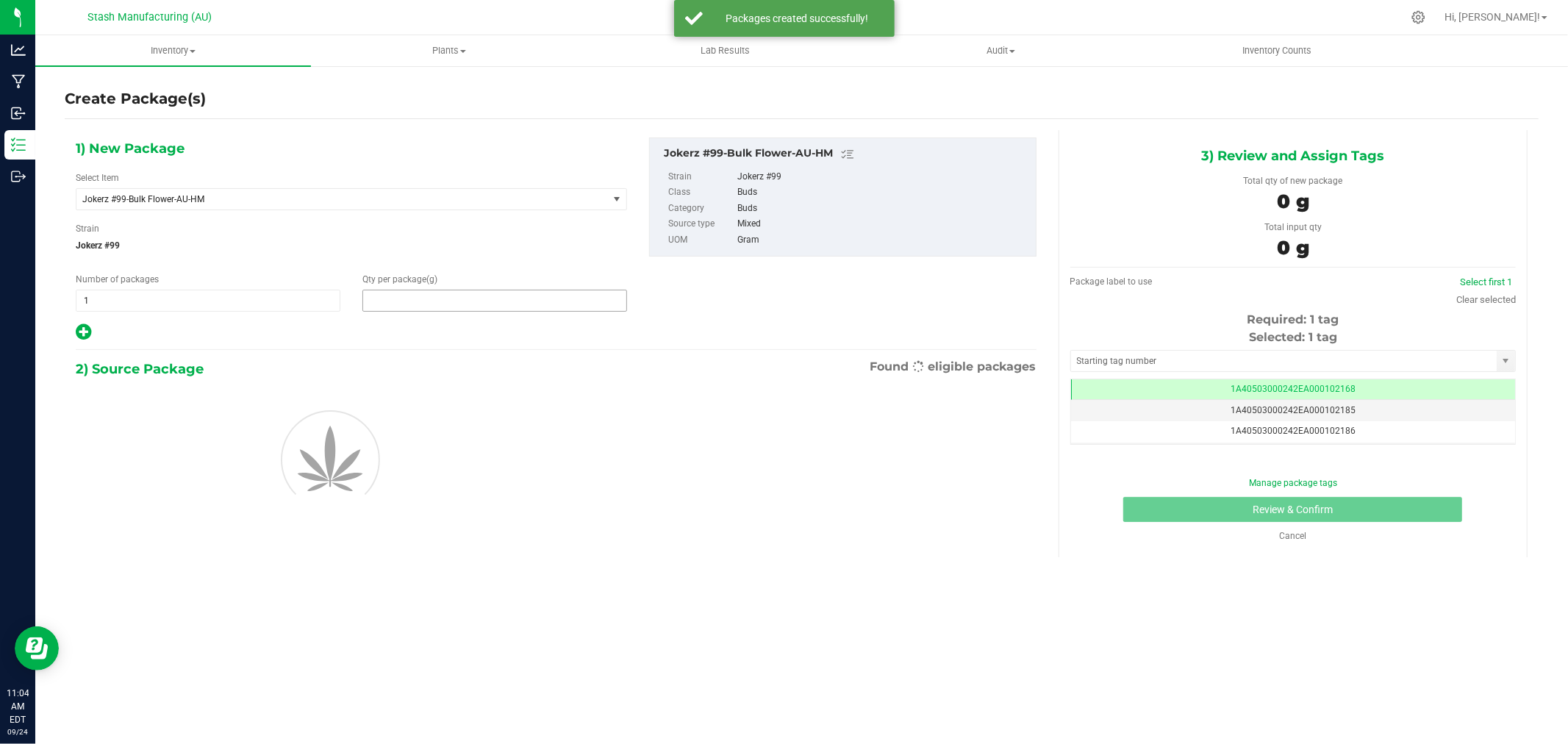
click at [410, 297] on span at bounding box center [495, 301] width 265 height 22
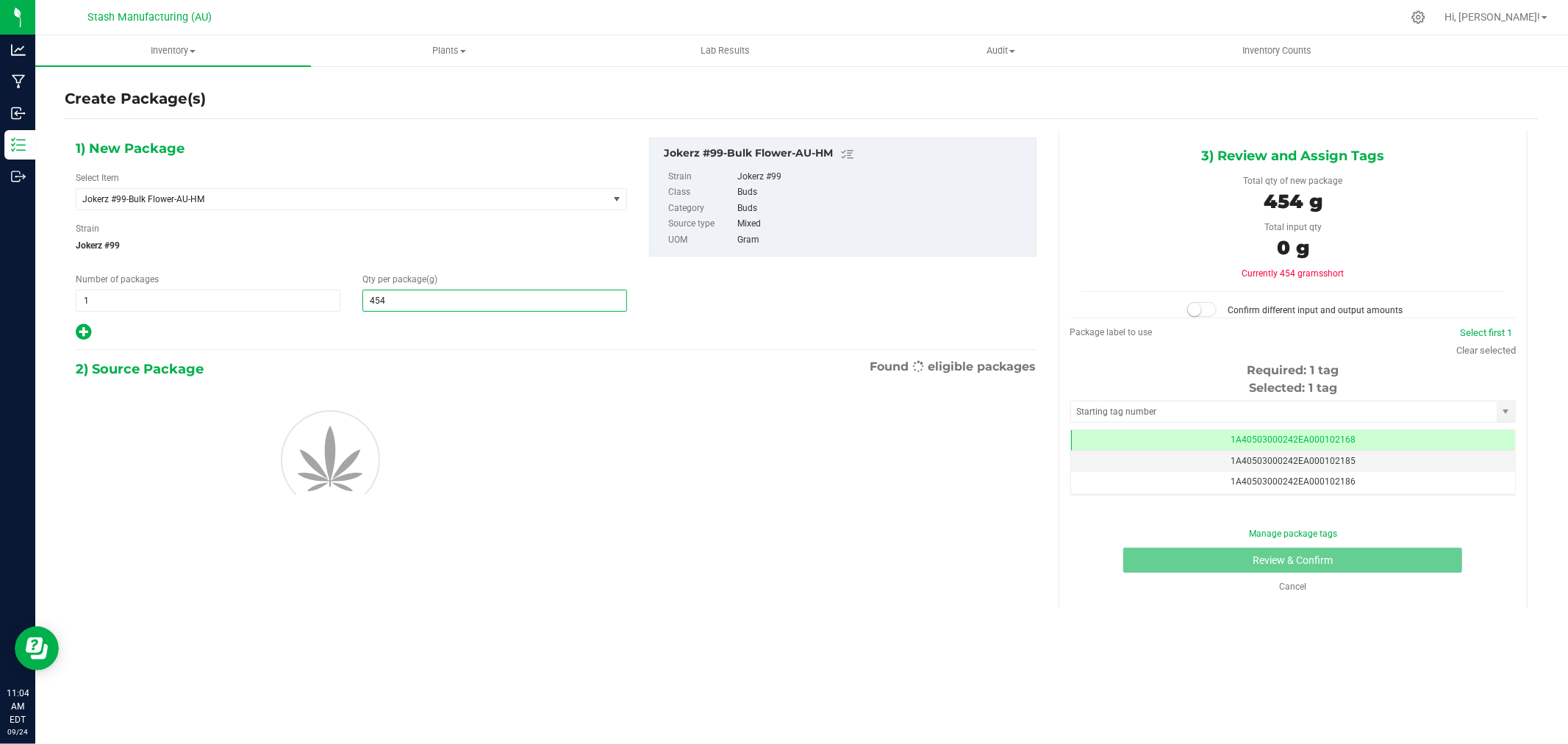
type input "4540"
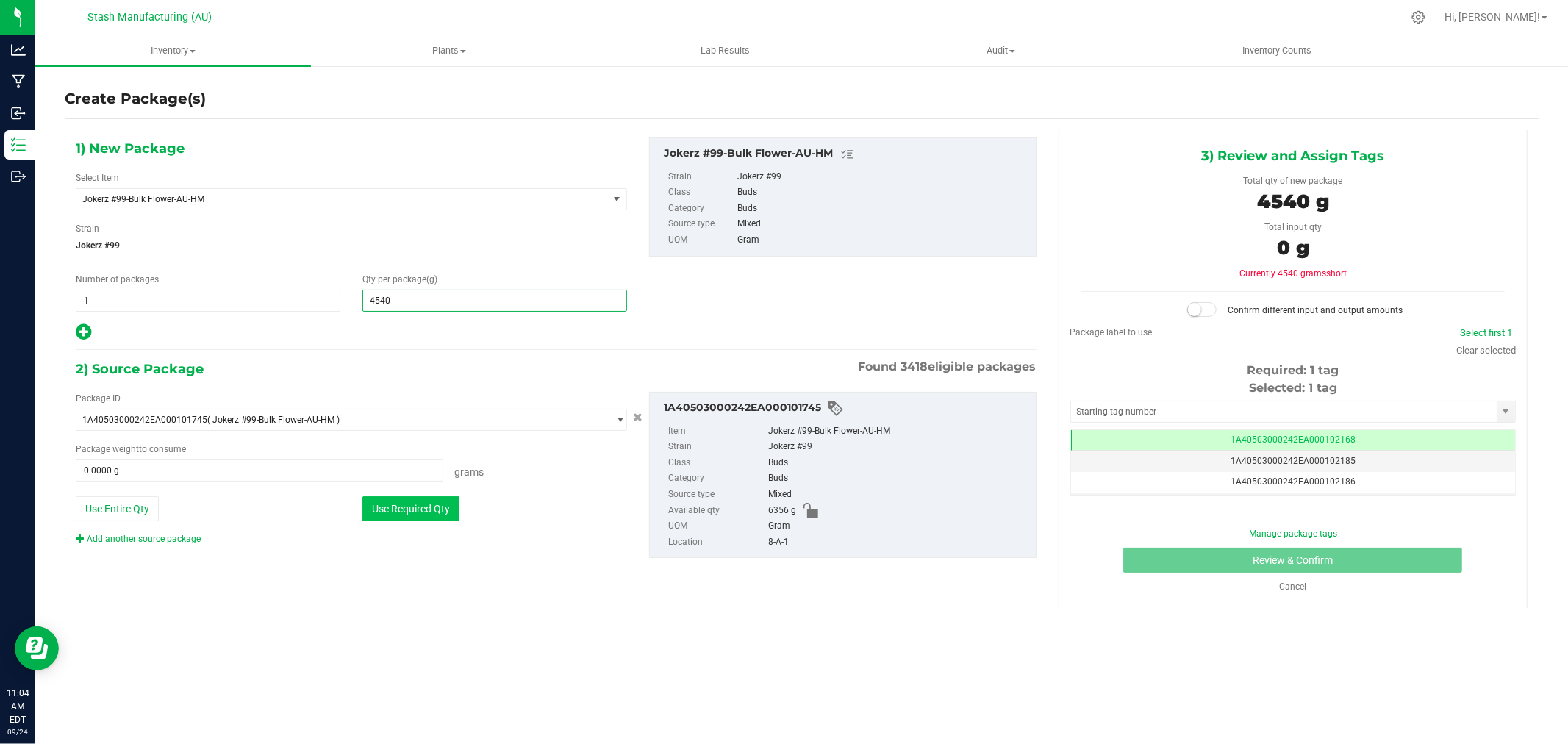
type input "4,540.0000"
click at [422, 511] on button "Use Required Qty" at bounding box center [411, 508] width 97 height 25
type input "4540.0000 g"
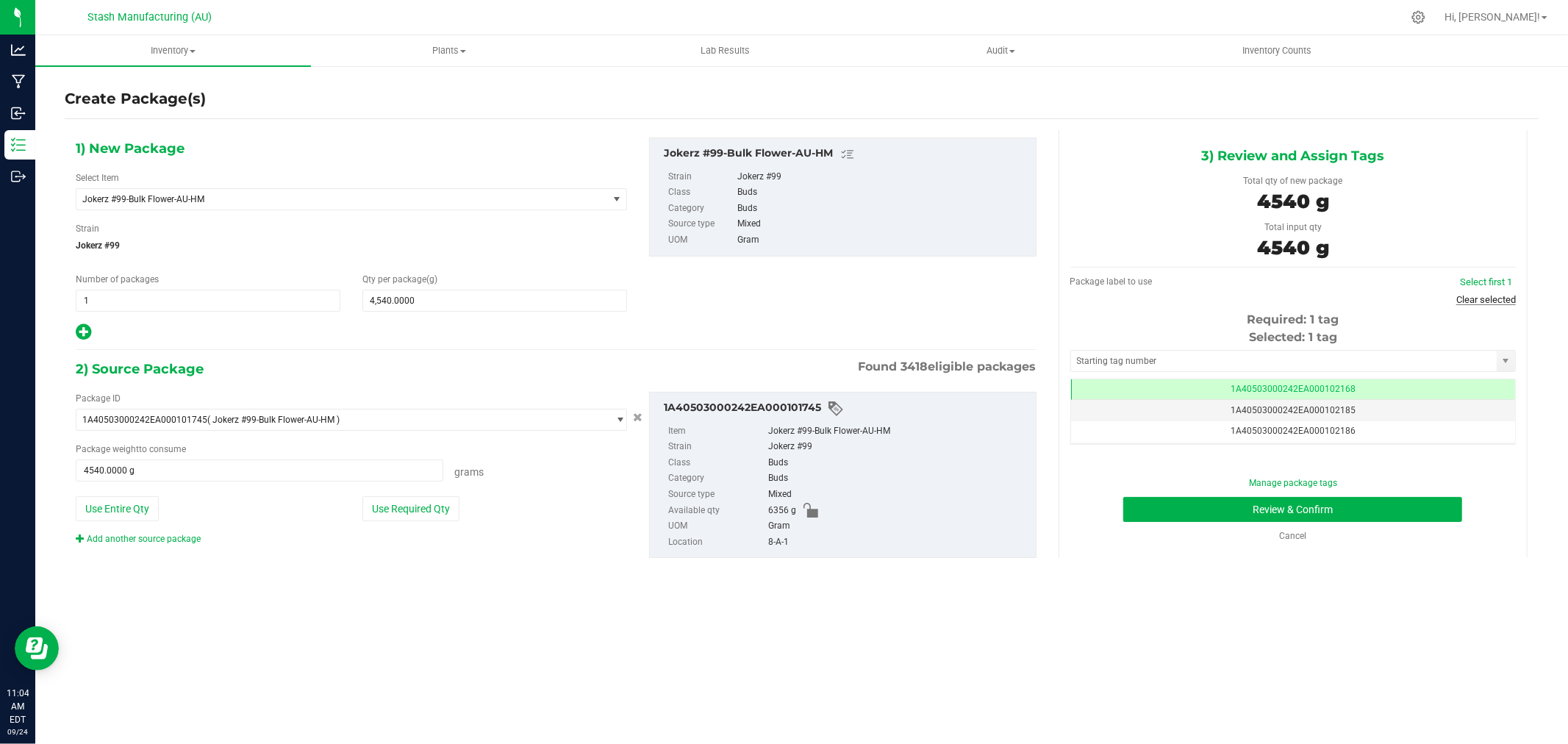
click at [1494, 300] on link "Clear selected" at bounding box center [1486, 299] width 59 height 11
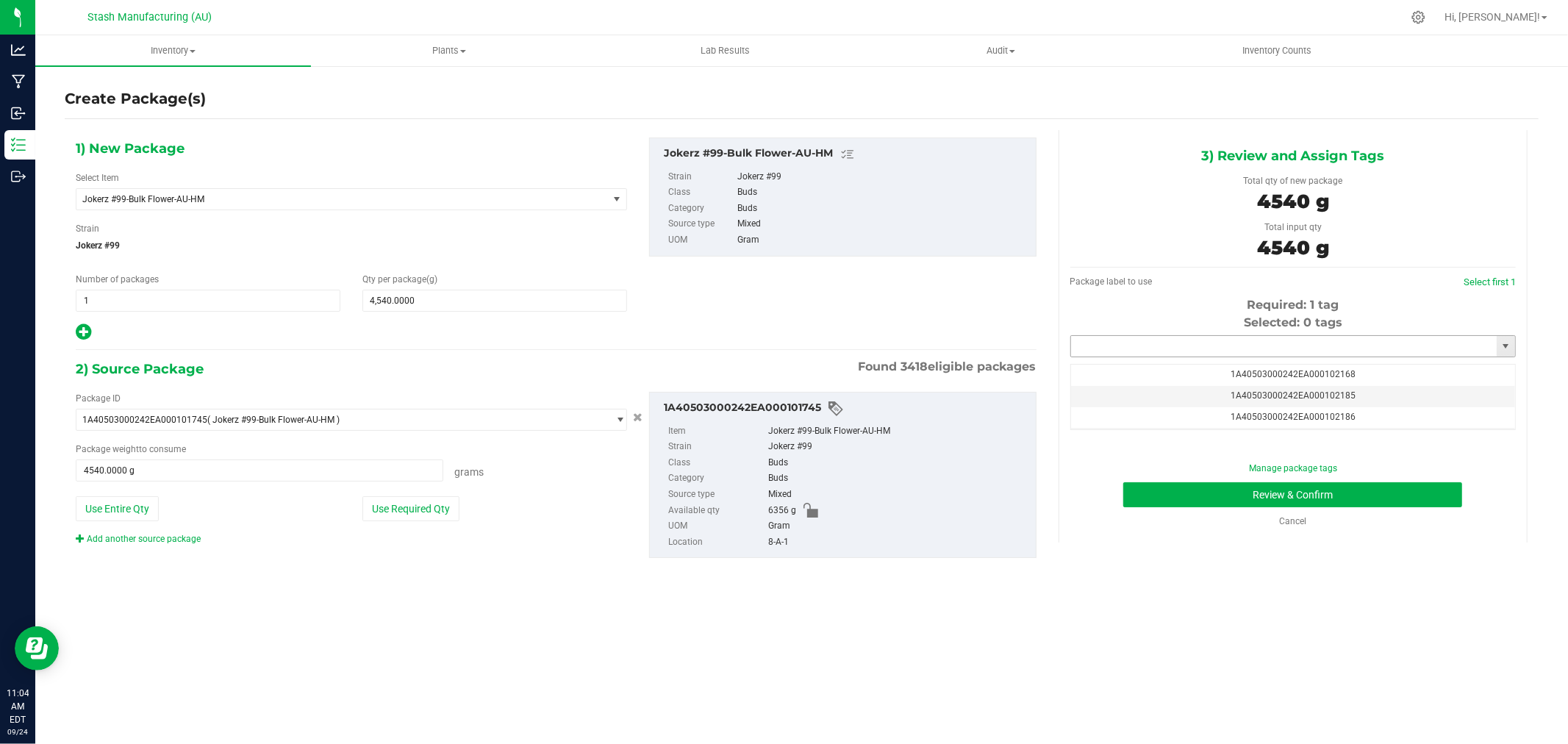
click at [1284, 353] on input "text" at bounding box center [1284, 346] width 426 height 21
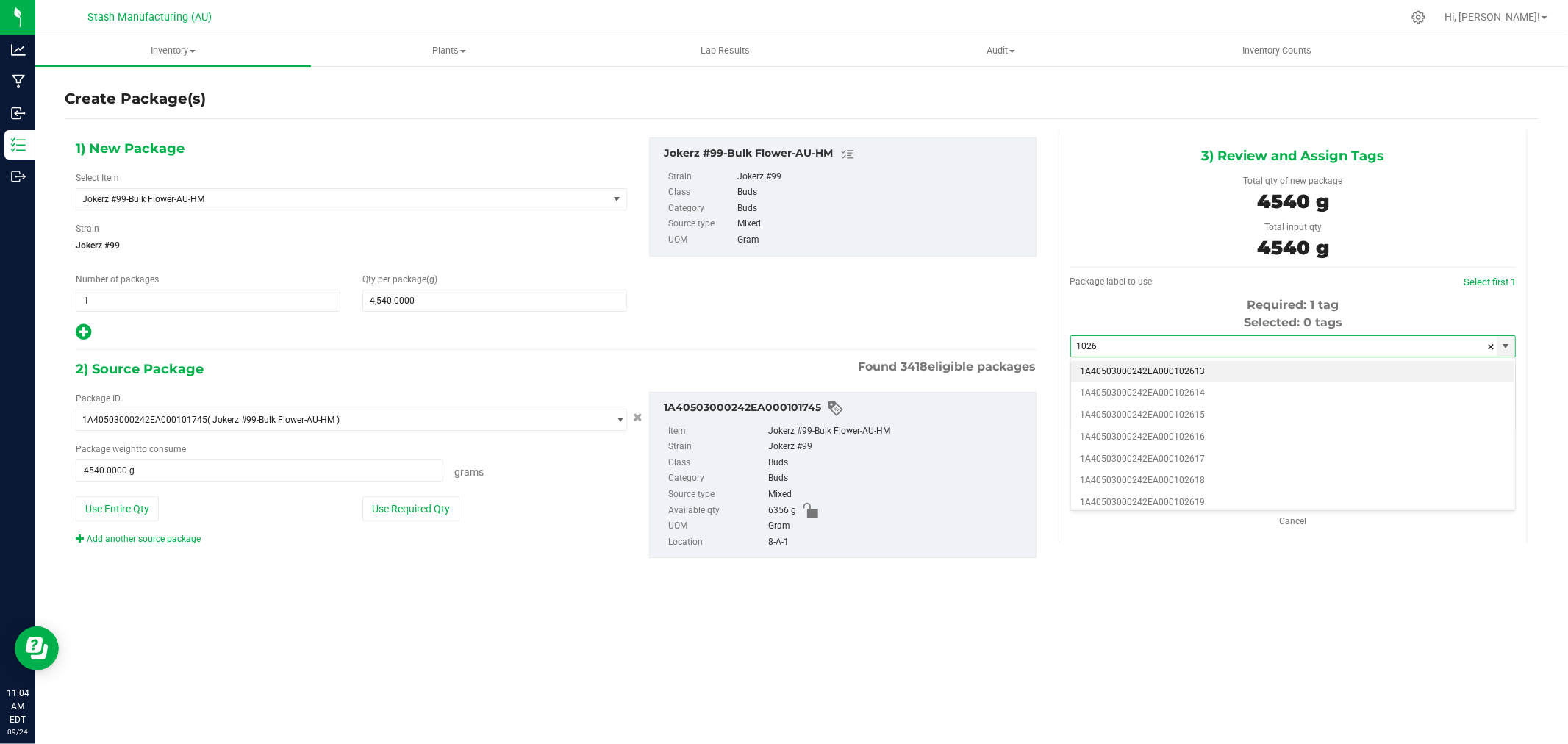
click at [1245, 369] on li "1A40503000242EA000102613" at bounding box center [1294, 372] width 444 height 22
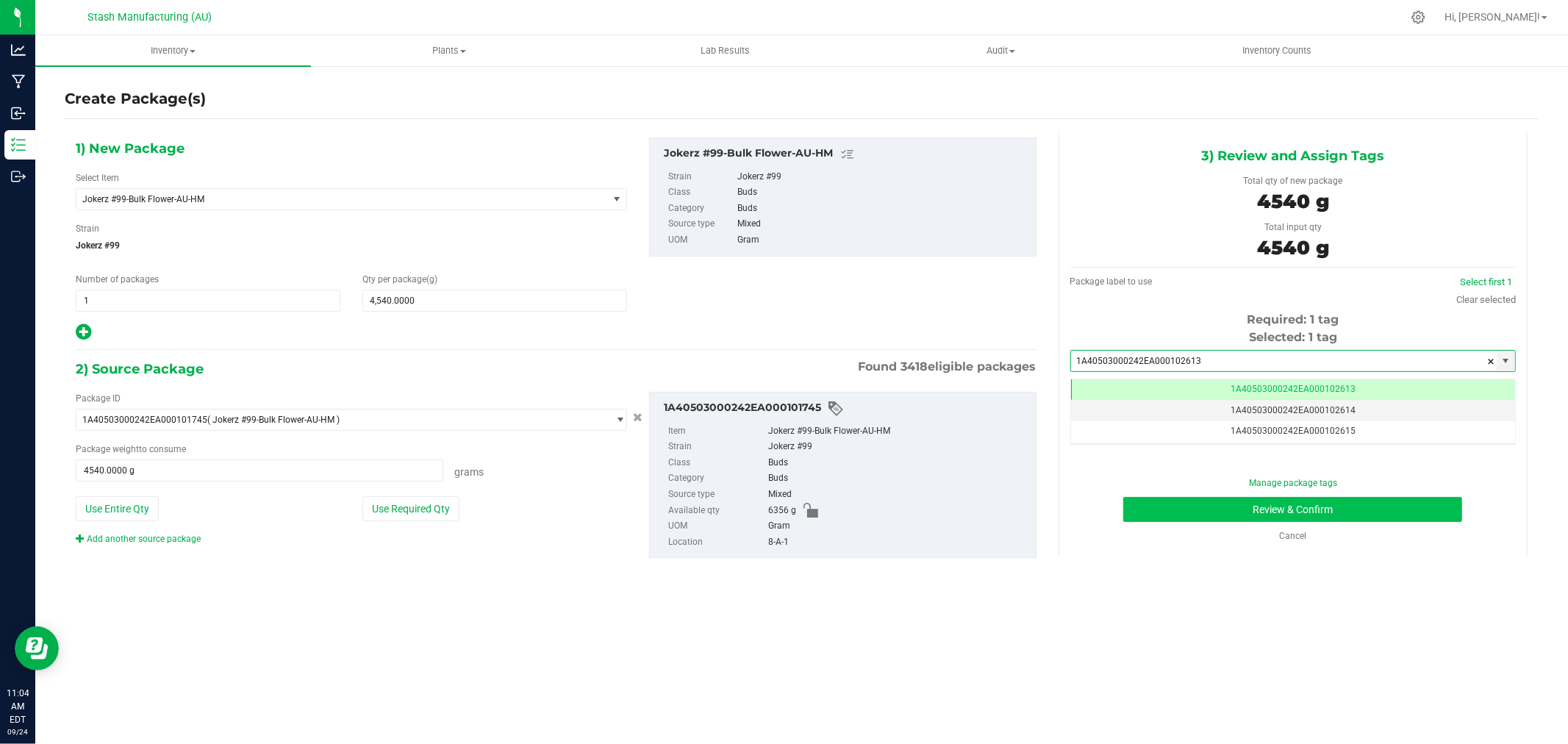
type input "1A40503000242EA000102613"
click at [1361, 512] on button "Review & Confirm" at bounding box center [1292, 509] width 339 height 25
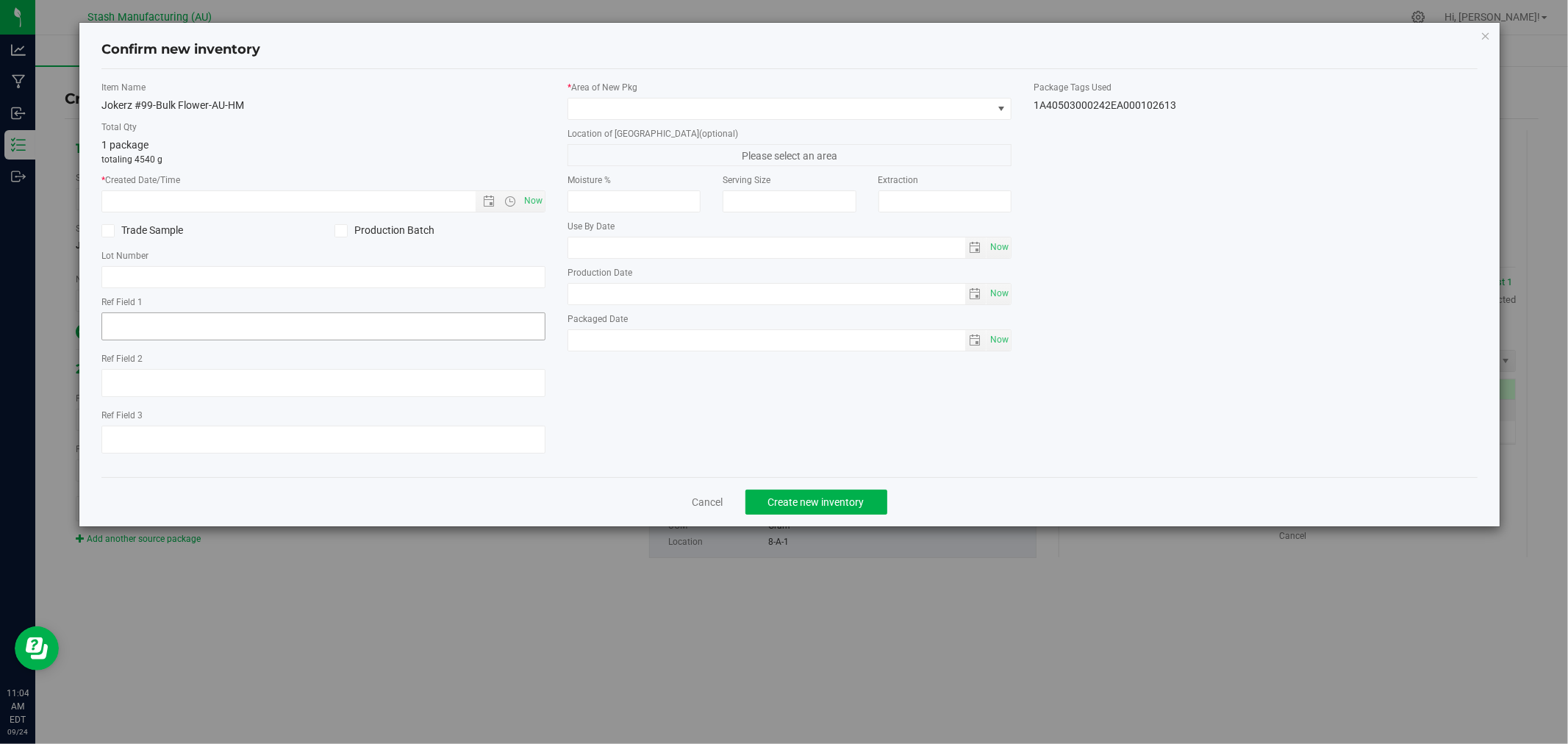
type input "[DATE]"
click at [538, 201] on span "Now" at bounding box center [533, 201] width 25 height 21
type input "[DATE] 11:04 AM"
click at [619, 111] on span at bounding box center [780, 109] width 424 height 21
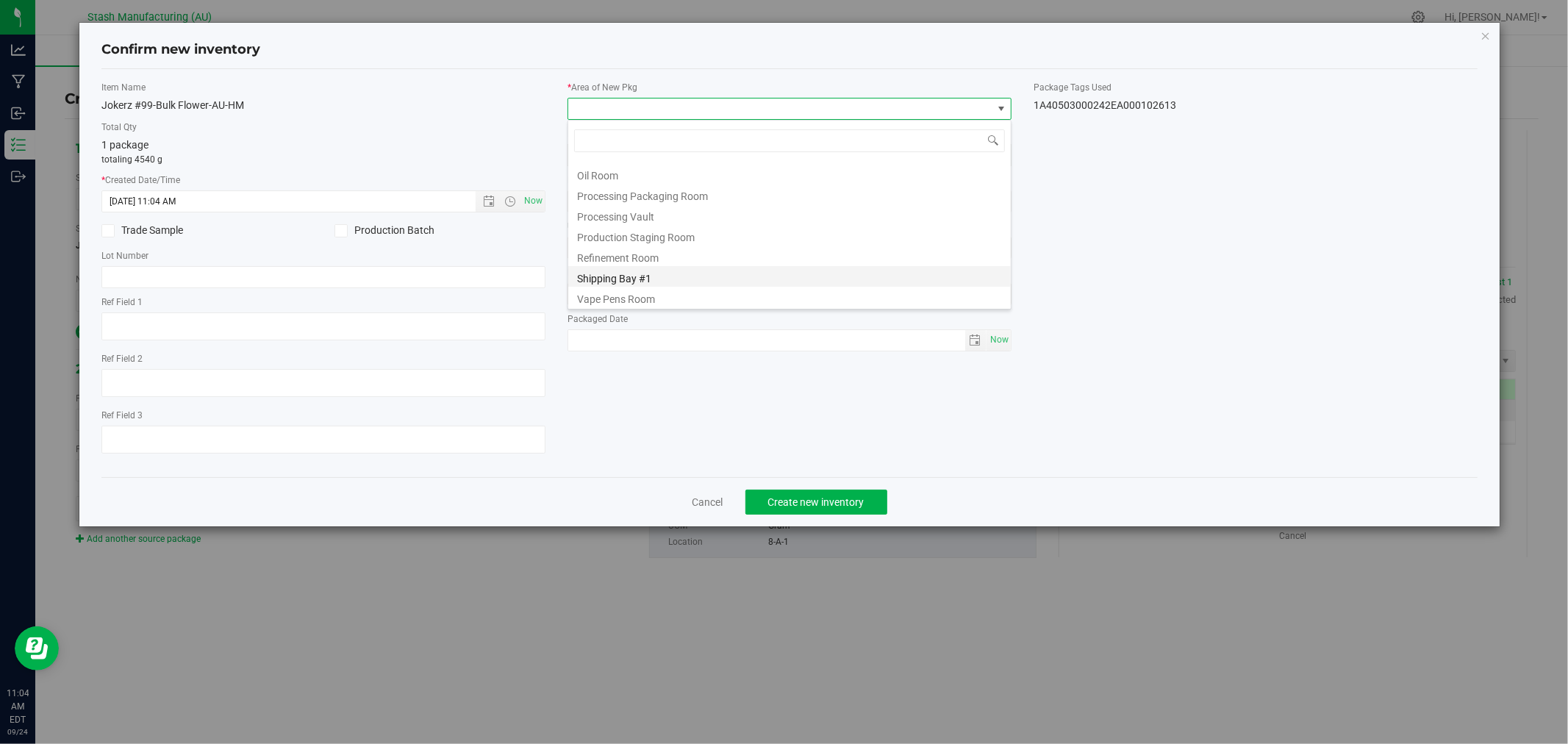
click at [667, 281] on li "Shipping Bay #1" at bounding box center [790, 276] width 442 height 21
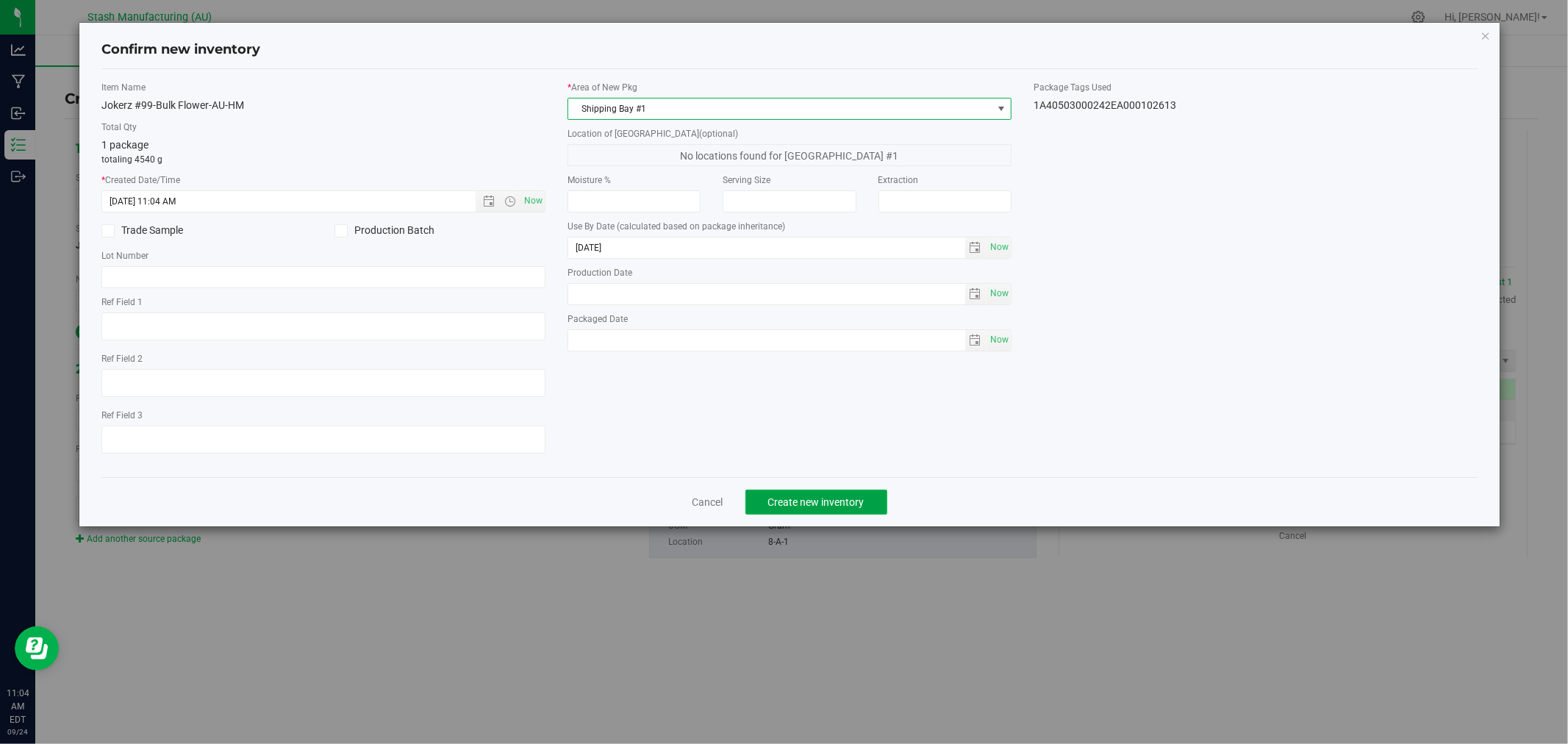
click at [868, 508] on button "Create new inventory" at bounding box center [817, 501] width 142 height 25
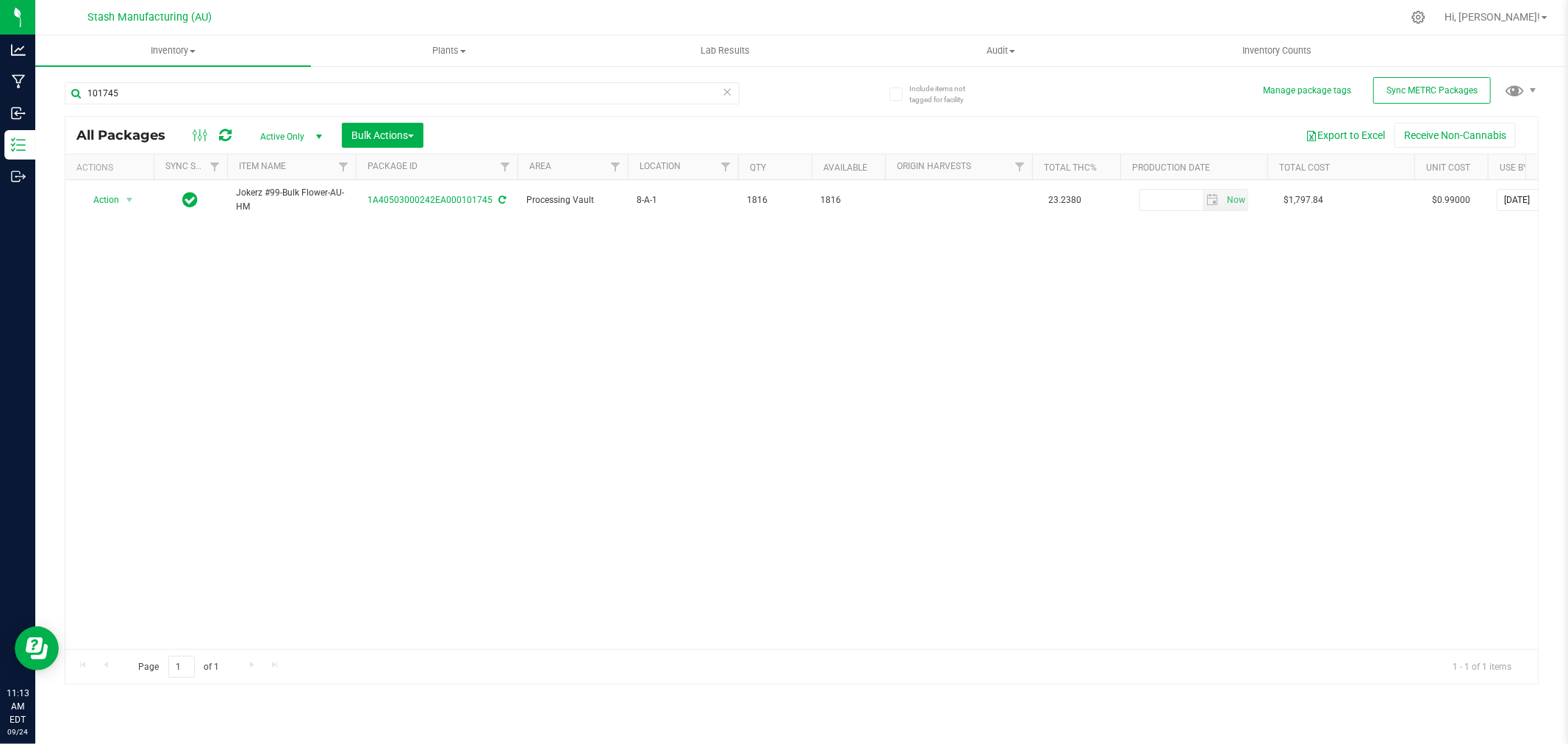
drag, startPoint x: 93, startPoint y: 405, endPoint x: 90, endPoint y: 431, distance: 26.2
click at [93, 405] on div "Action Action Adjust qty Create package Edit attributes Global inventory Locate…" at bounding box center [802, 414] width 1473 height 469
click at [157, 90] on input "101745" at bounding box center [401, 93] width 675 height 22
type input "101103"
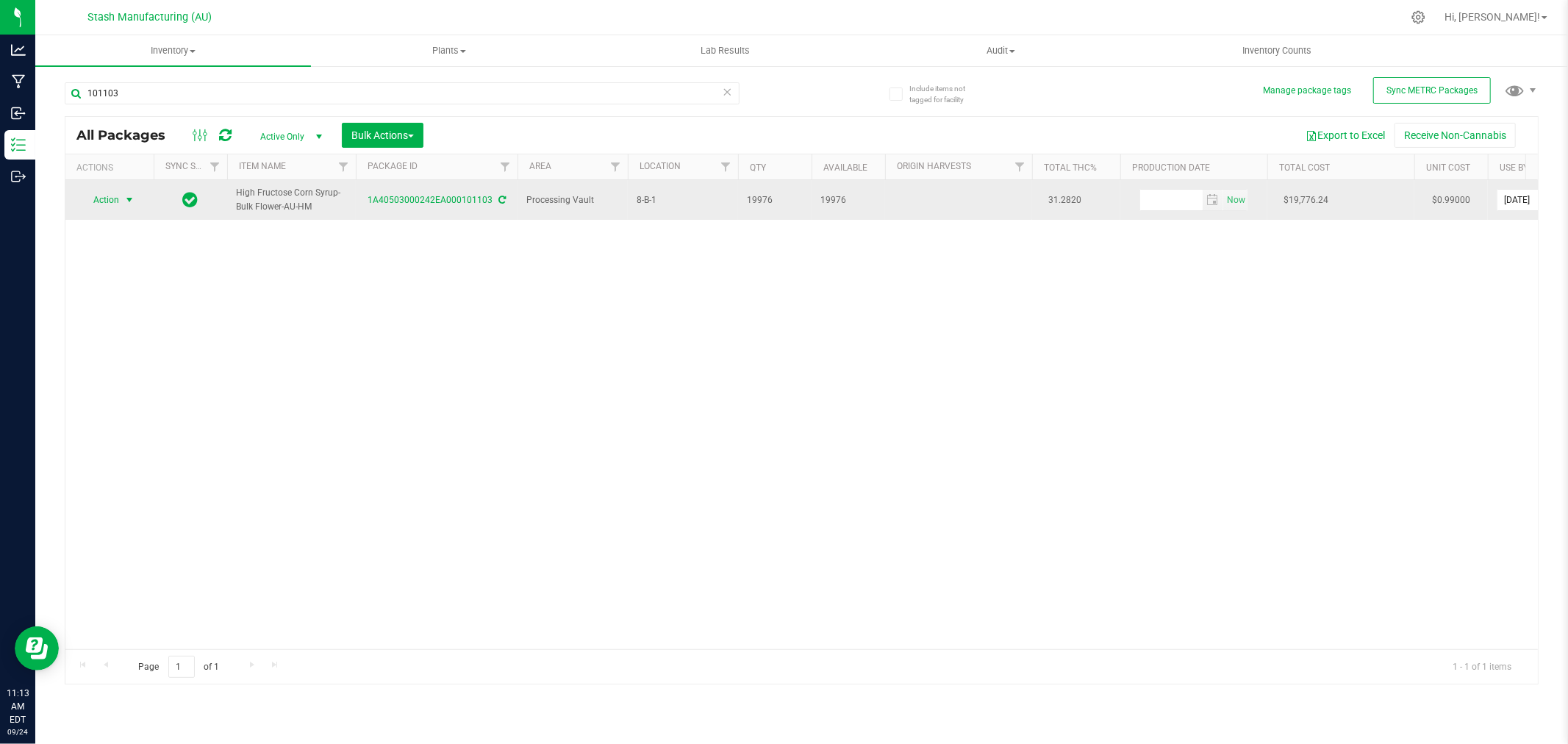
click at [119, 197] on span "Action" at bounding box center [99, 200] width 39 height 21
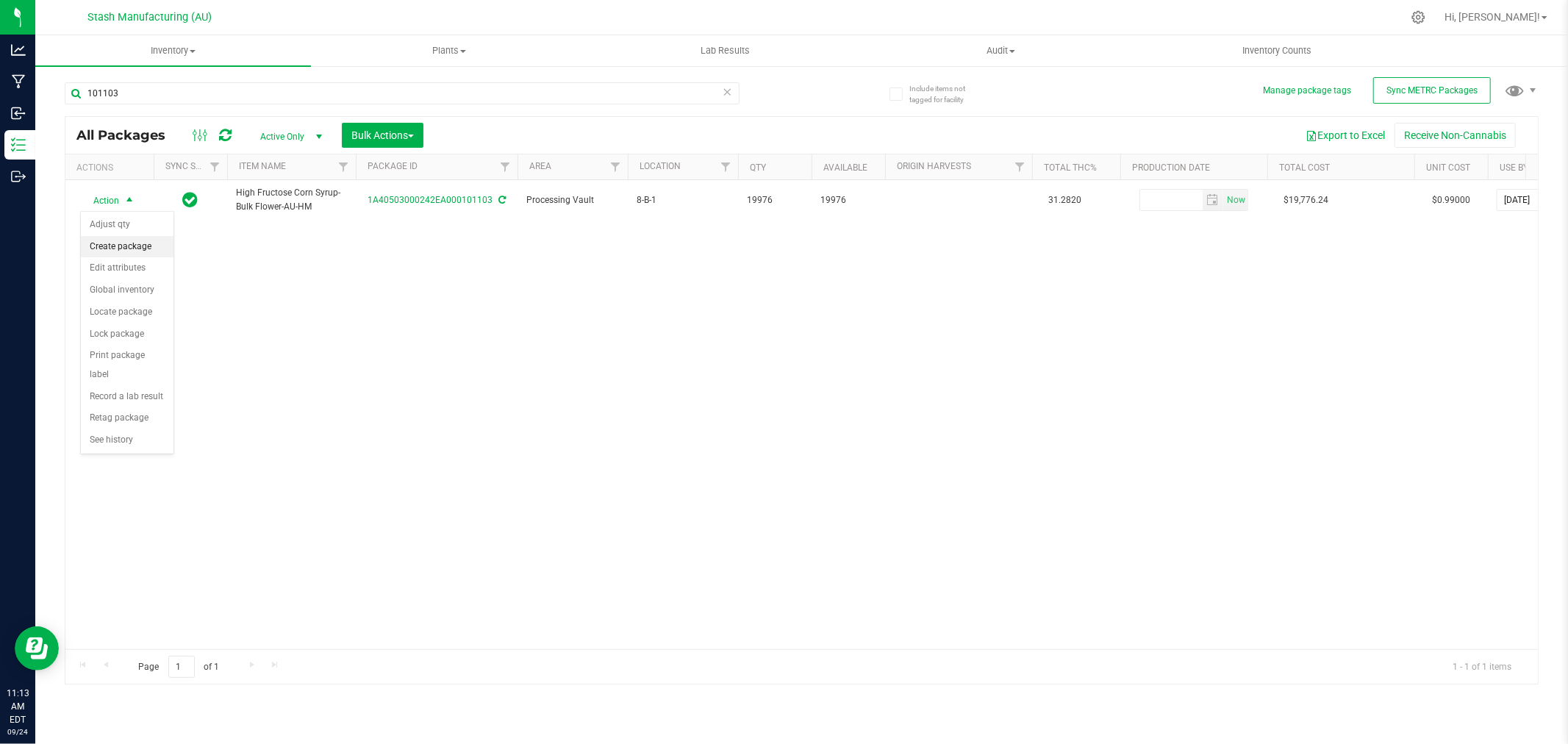
click at [120, 250] on li "Create package" at bounding box center [127, 247] width 93 height 22
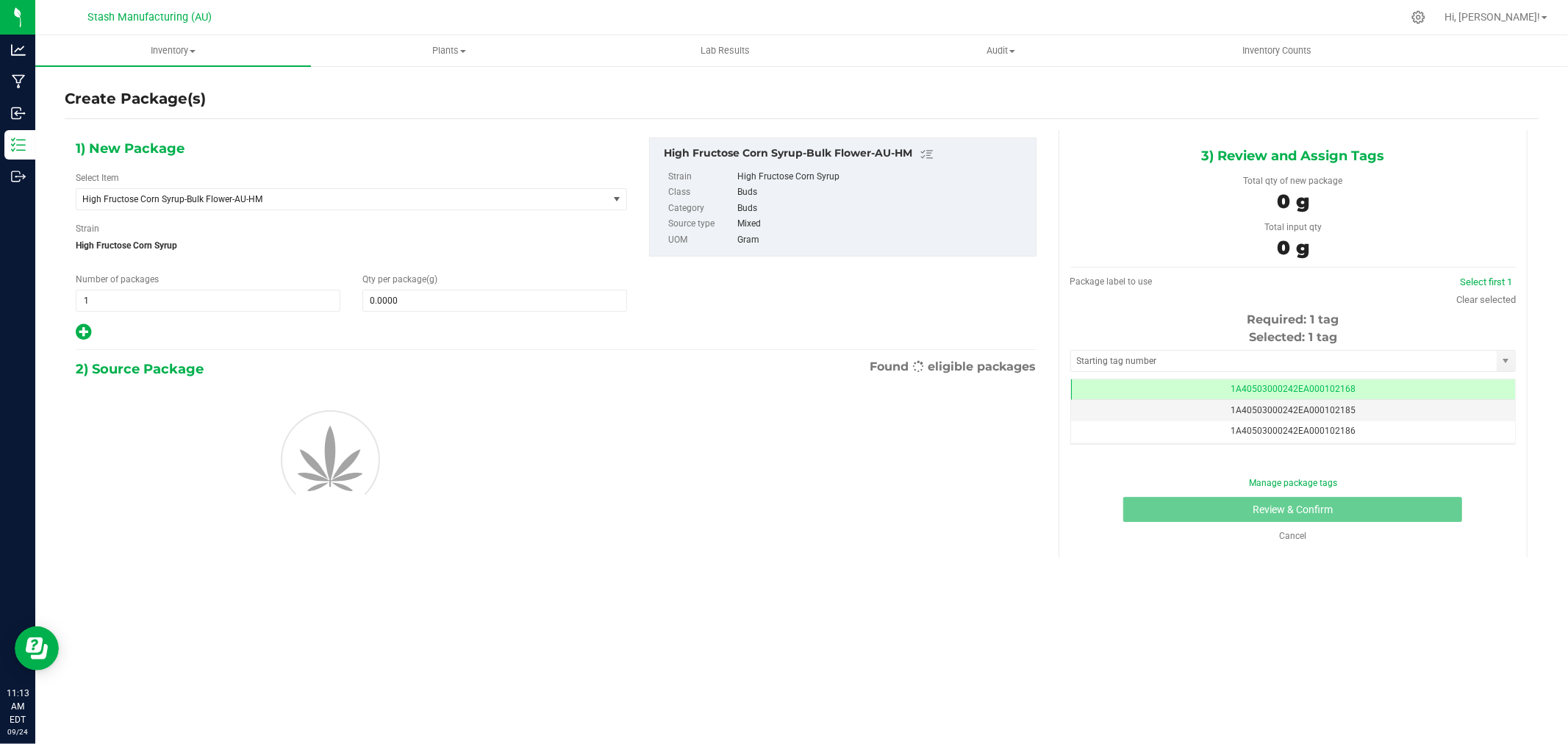
scroll to position [0, -1]
click at [387, 304] on span at bounding box center [495, 301] width 265 height 22
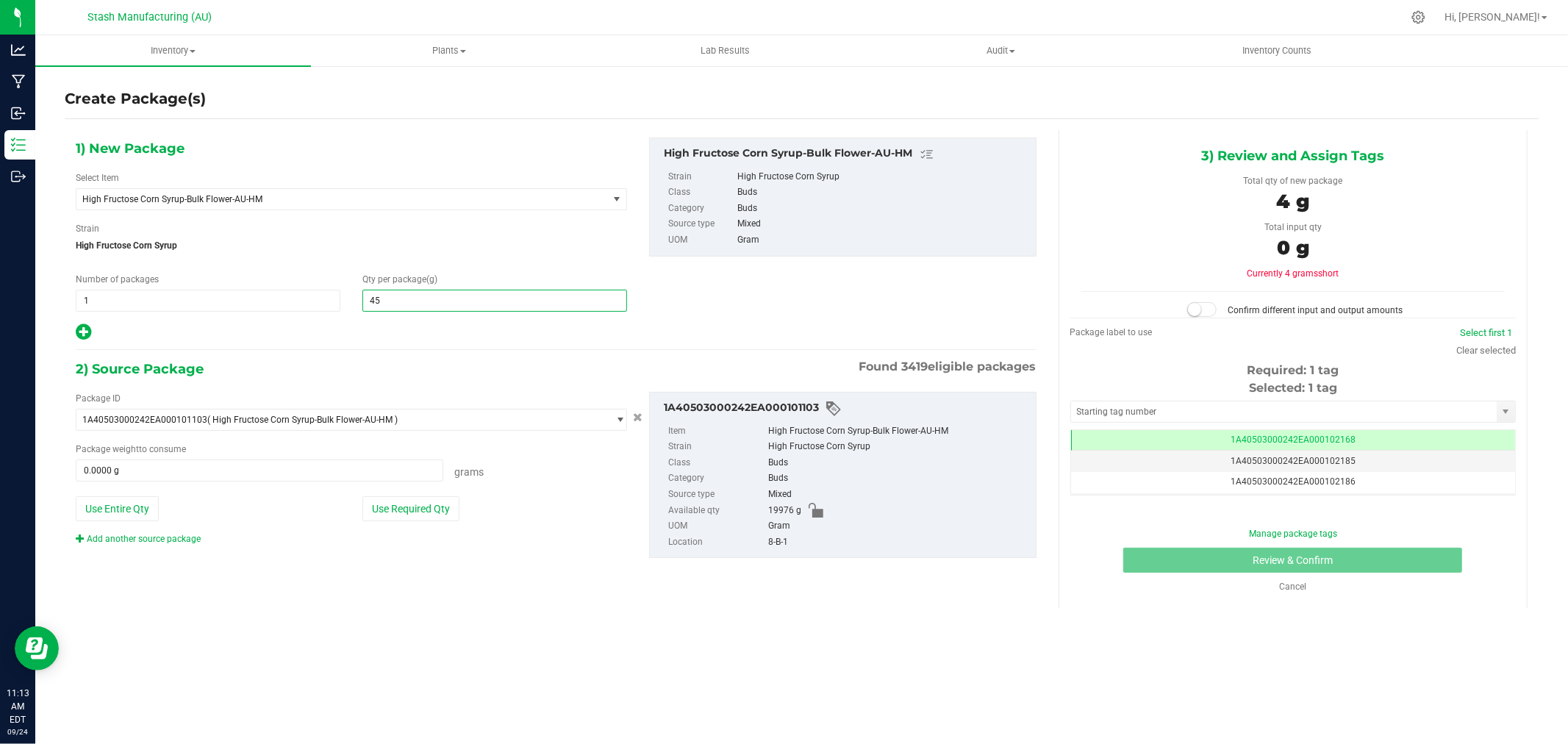
type input "454"
type input "454.0000"
drag, startPoint x: 417, startPoint y: 512, endPoint x: 751, endPoint y: 443, distance: 341.1
click at [418, 512] on button "Use Required Qty" at bounding box center [411, 508] width 97 height 25
type input "454.0000 g"
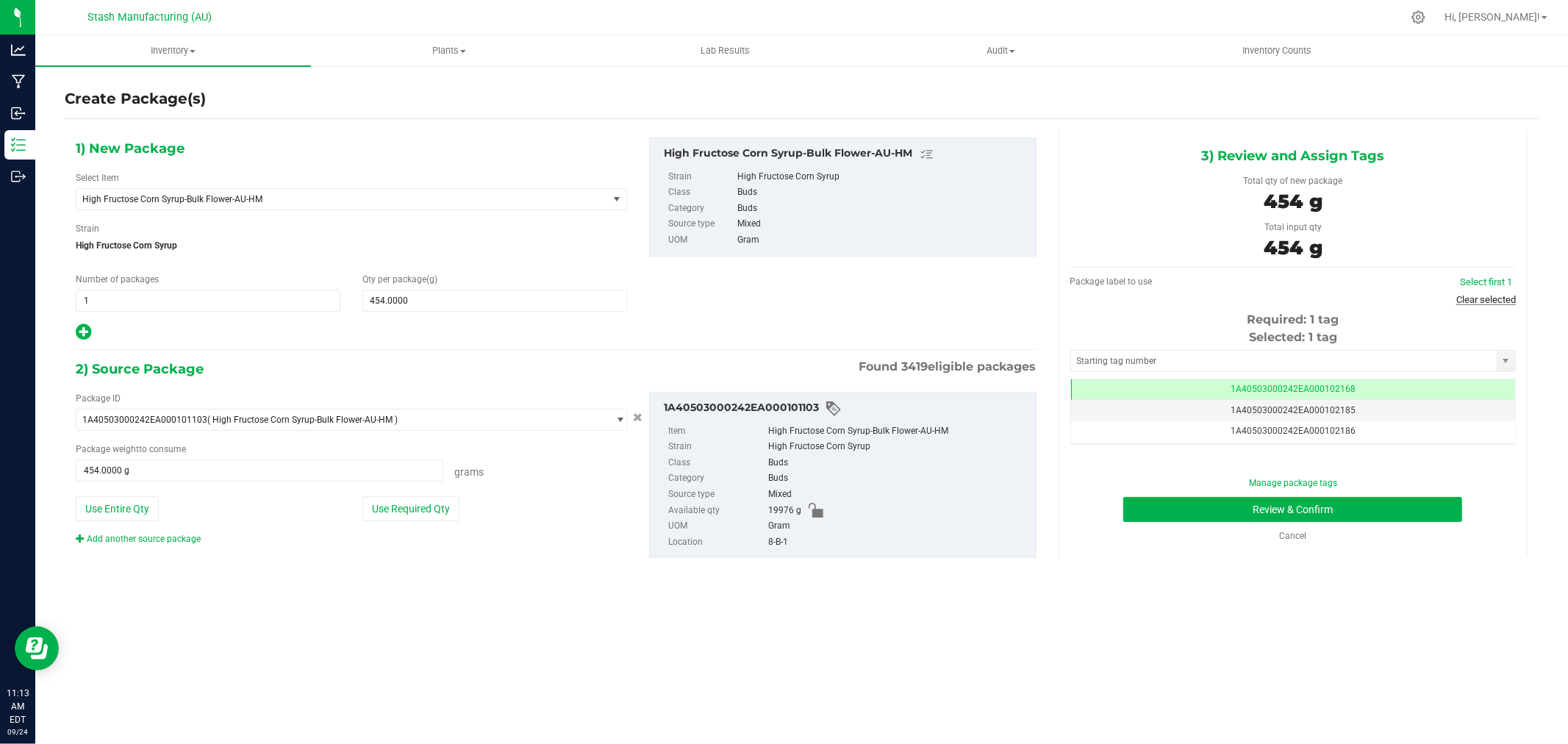
click at [1505, 297] on link "Clear selected" at bounding box center [1486, 299] width 59 height 11
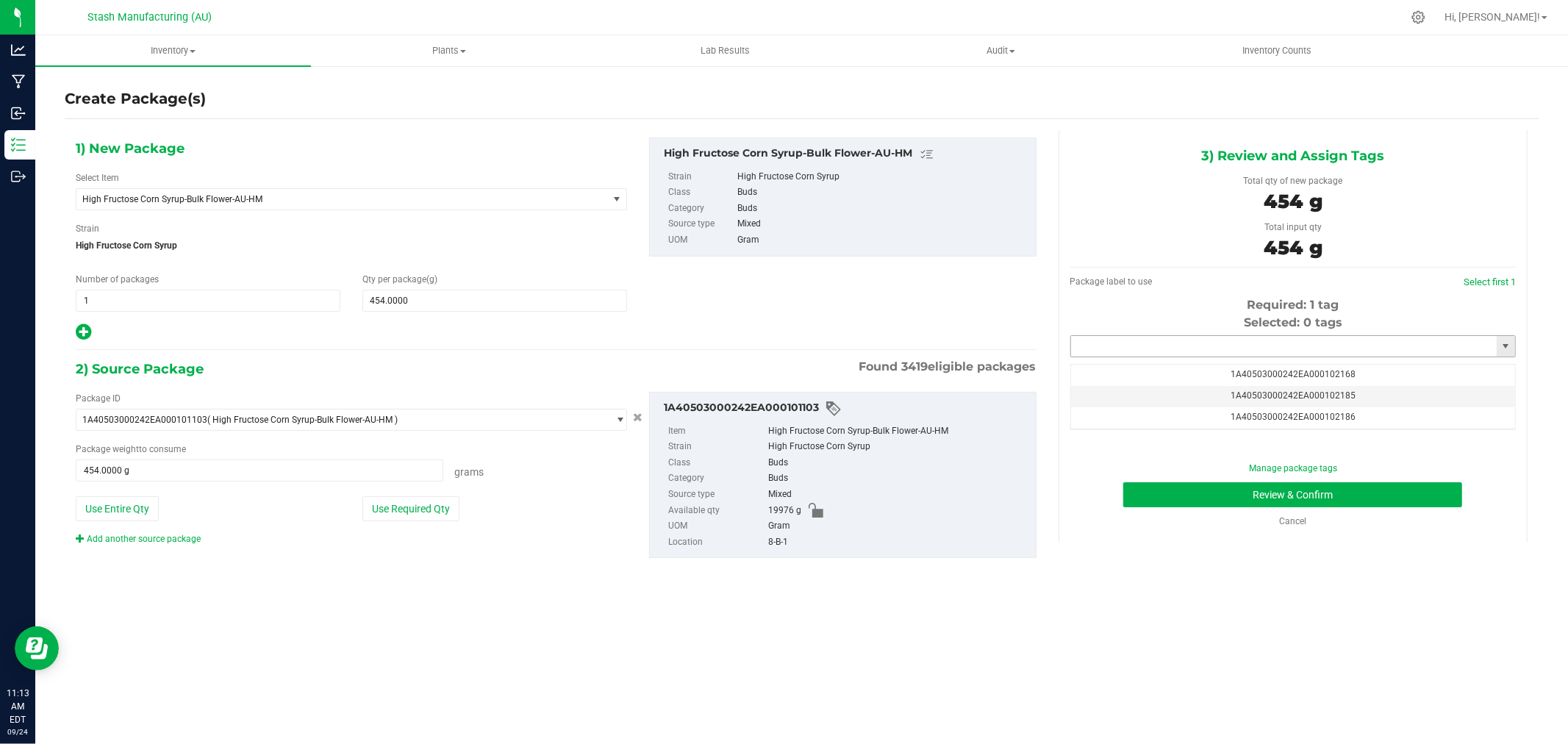
click at [1309, 337] on input "text" at bounding box center [1284, 346] width 426 height 21
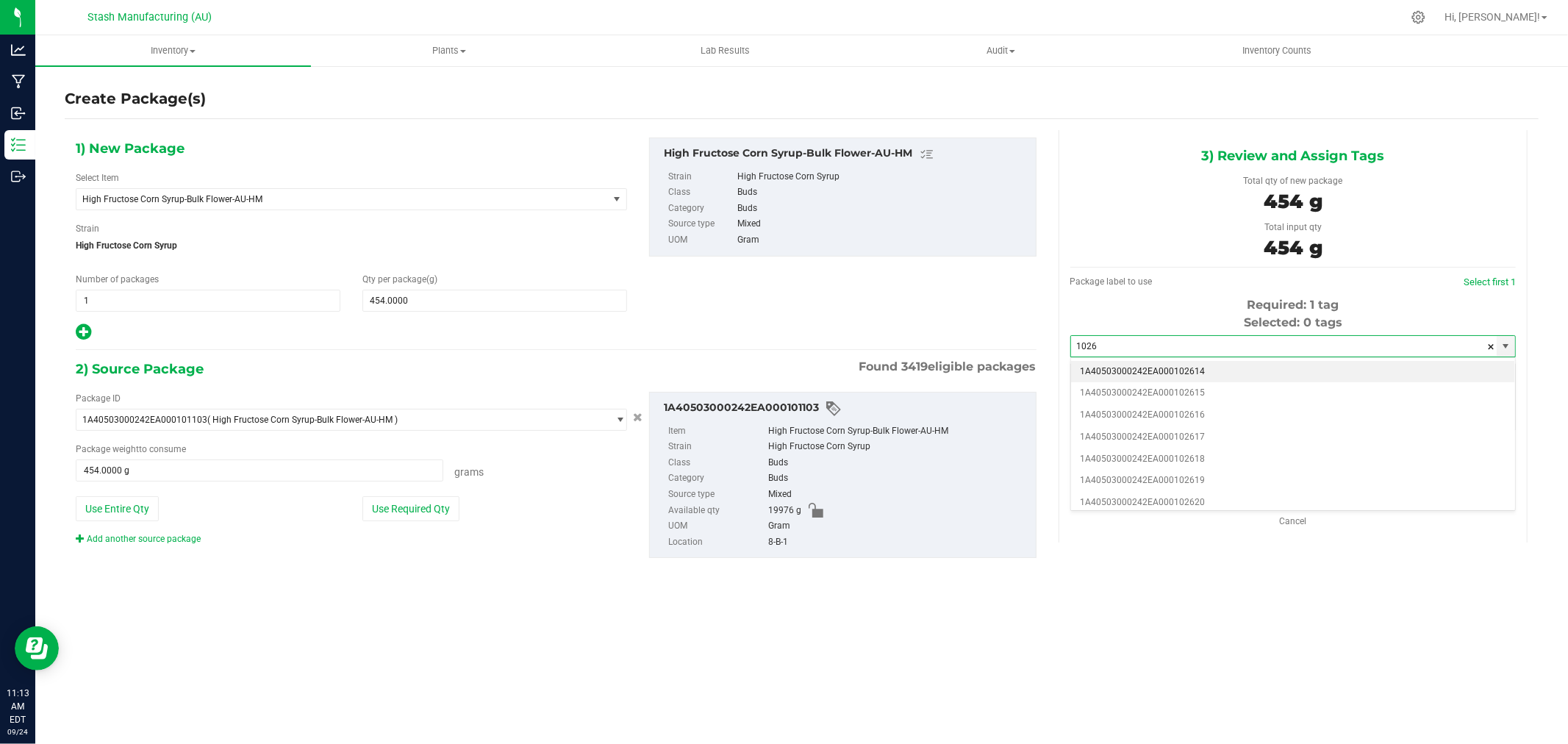
click at [1236, 365] on li "1A40503000242EA000102614" at bounding box center [1294, 372] width 444 height 22
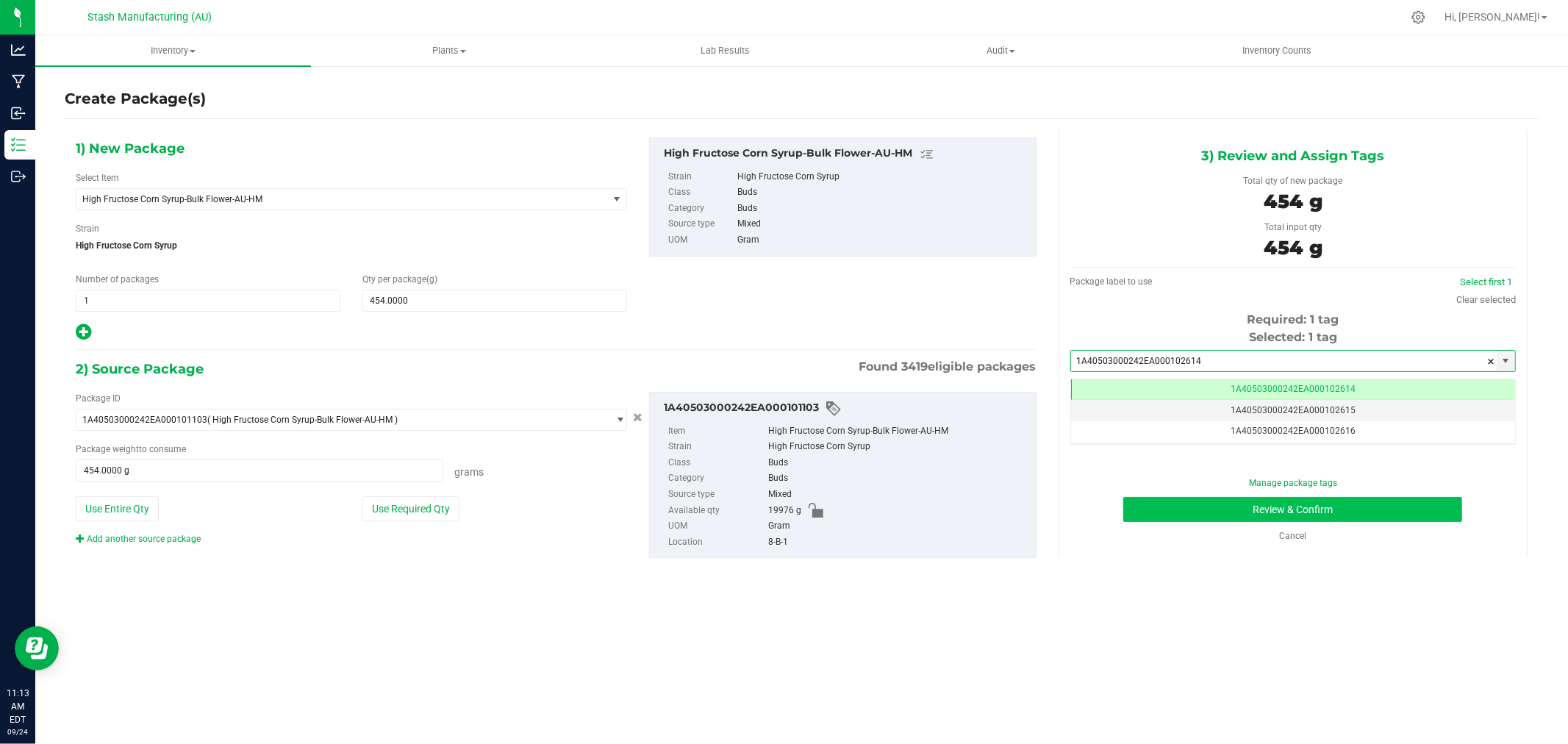
type input "1A40503000242EA000102614"
click at [1407, 502] on button "Review & Confirm" at bounding box center [1292, 509] width 339 height 25
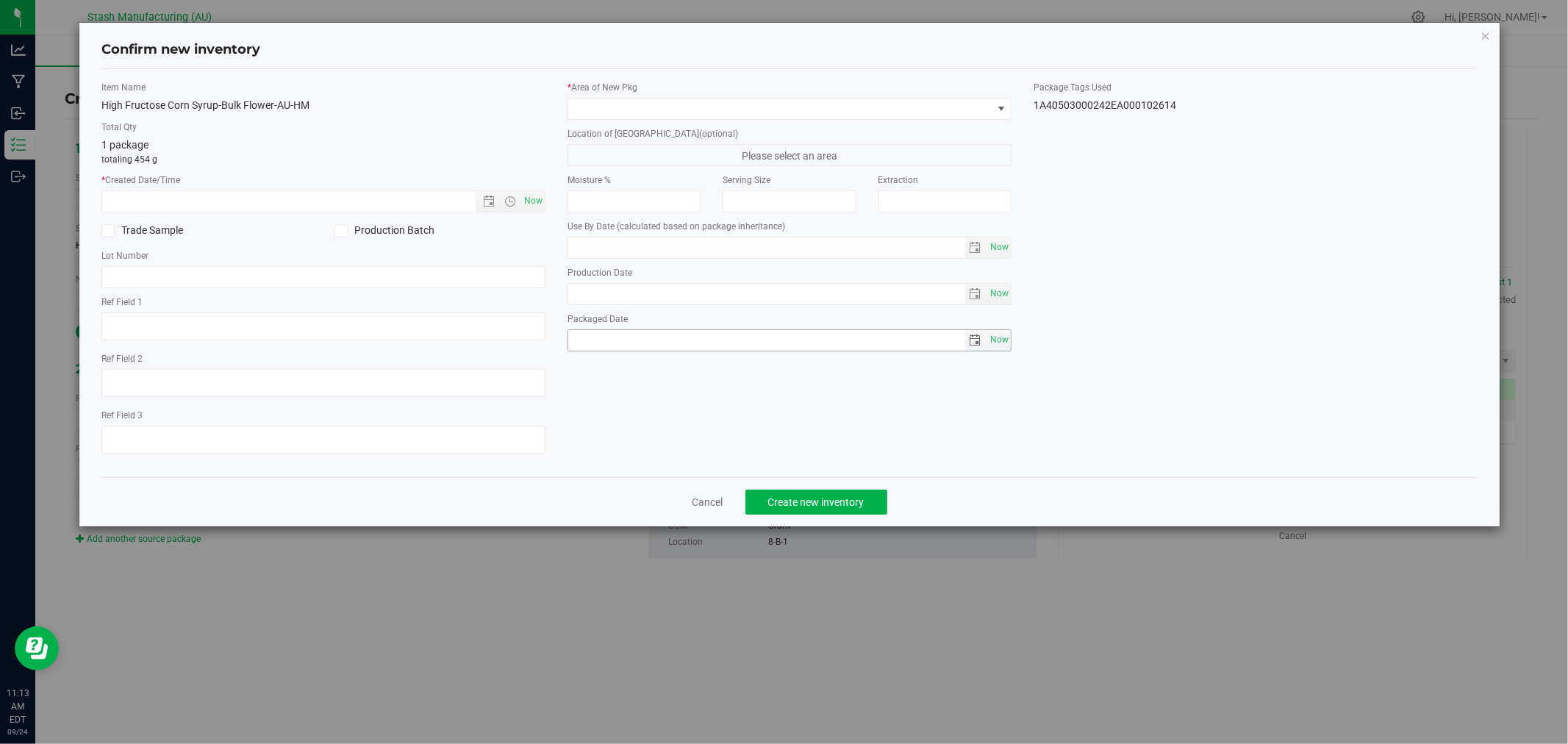
type input "[DATE]"
click at [532, 201] on span "Now" at bounding box center [533, 201] width 25 height 21
type input "[DATE] 11:13 AM"
click at [583, 117] on span at bounding box center [780, 109] width 424 height 21
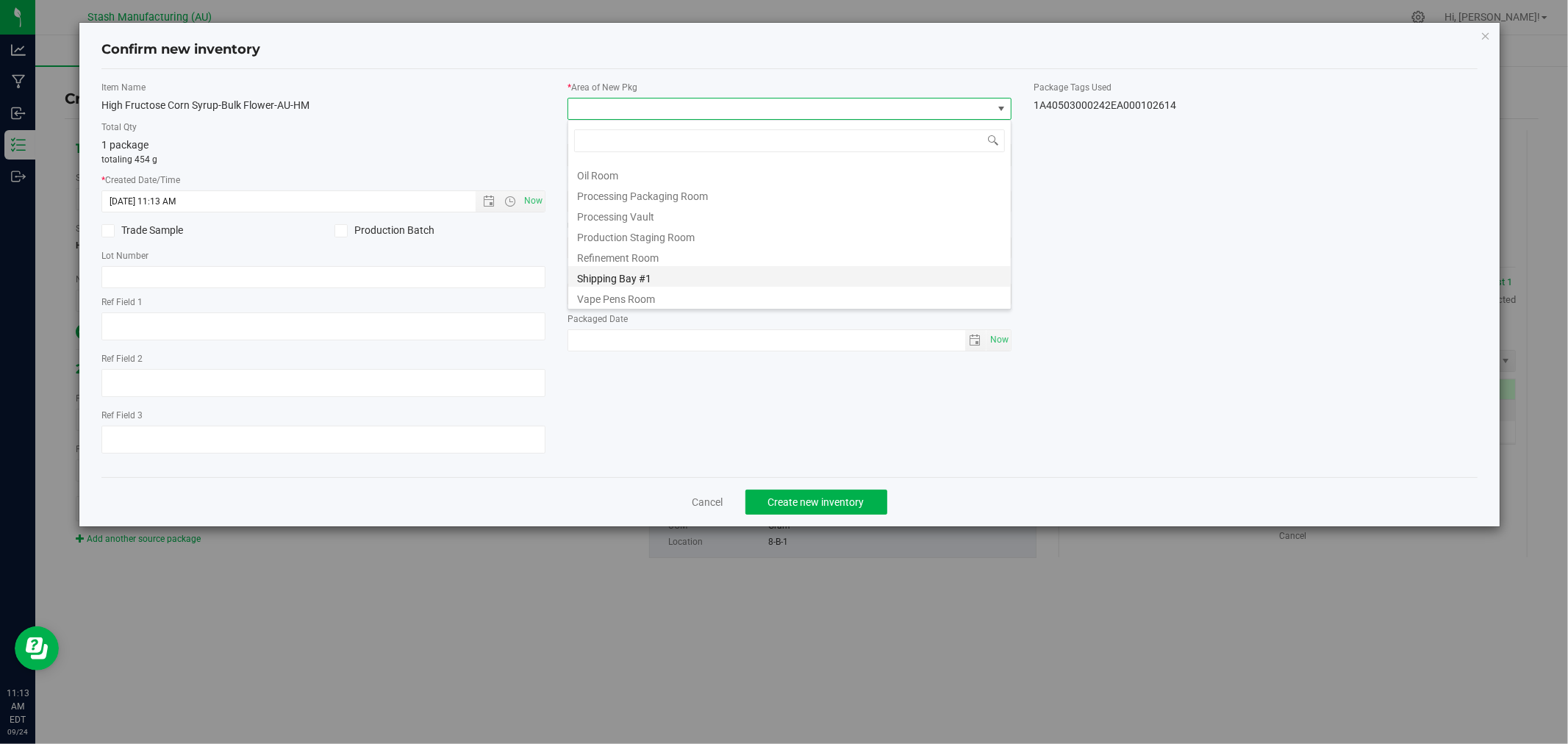
click at [669, 269] on li "Shipping Bay #1" at bounding box center [790, 276] width 442 height 21
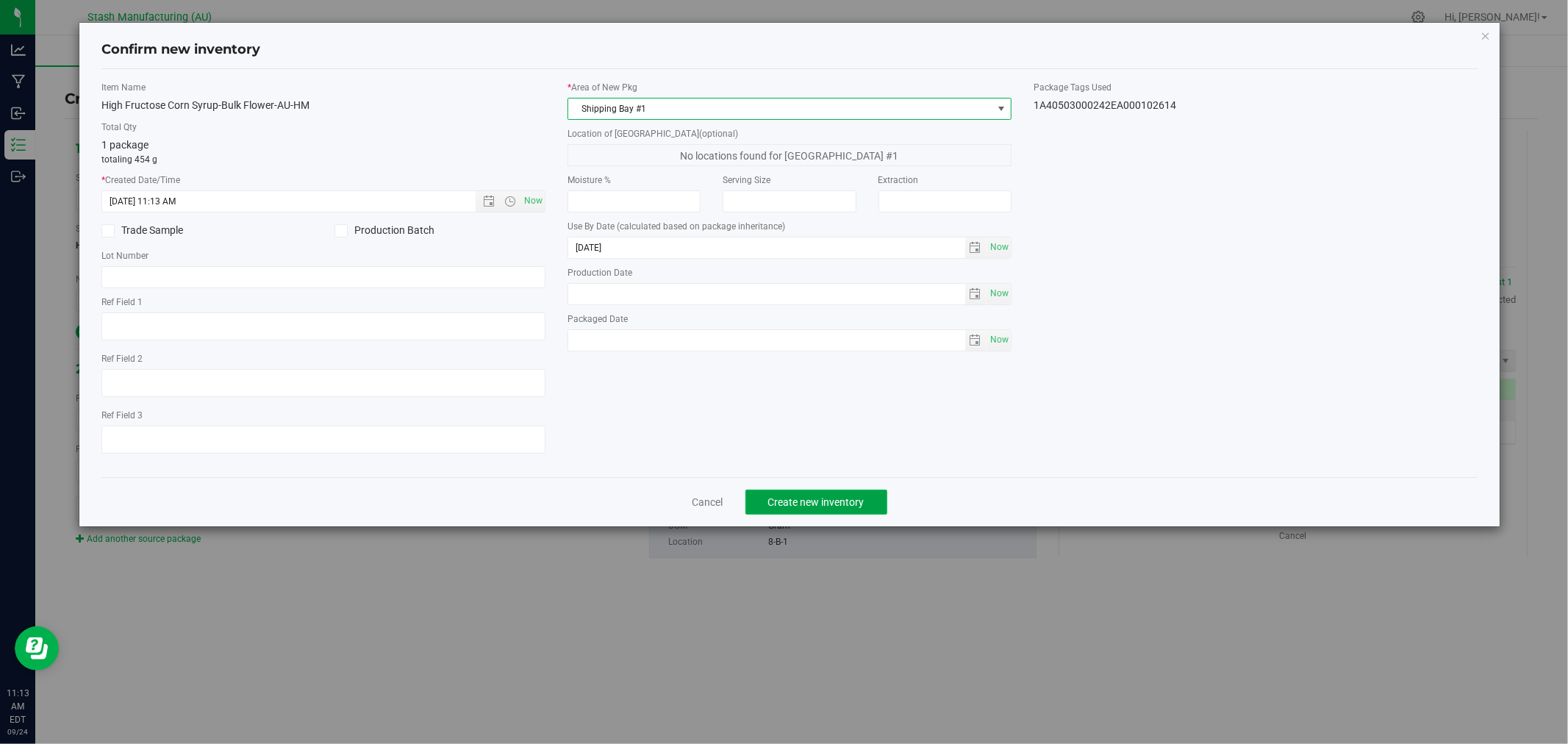
click at [827, 498] on span "Create new inventory" at bounding box center [816, 502] width 96 height 12
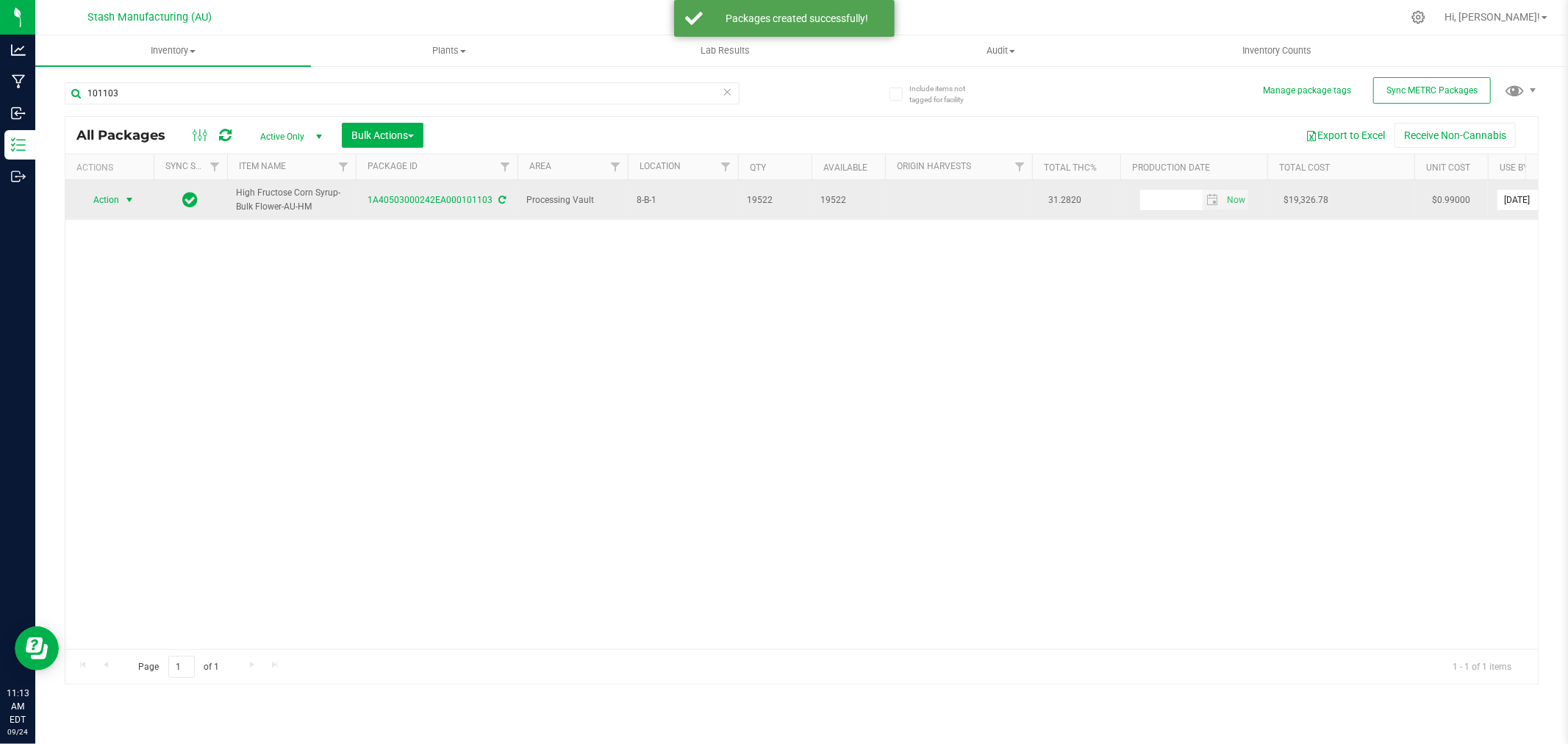
click at [103, 203] on span "Action" at bounding box center [99, 200] width 39 height 21
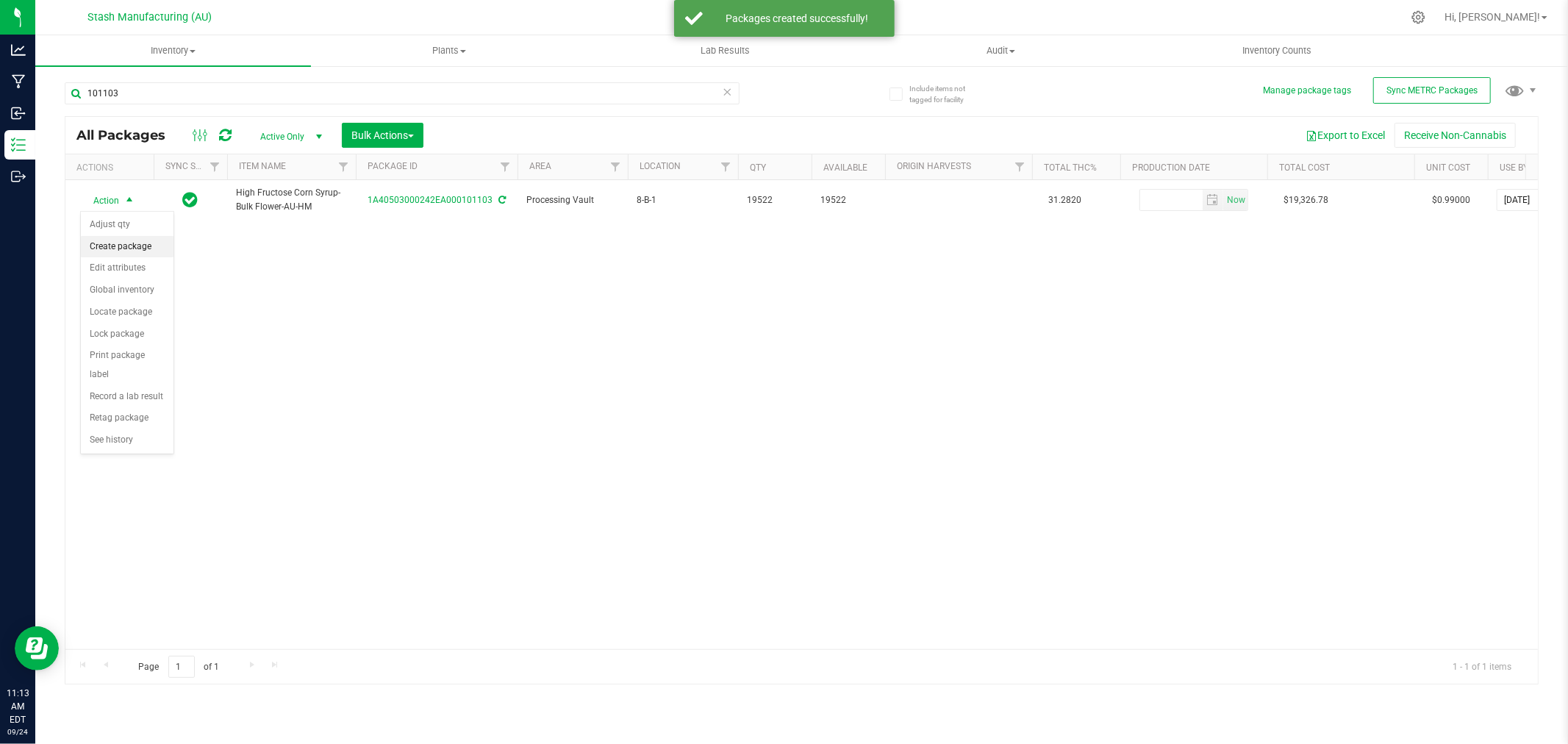
click at [116, 243] on li "Create package" at bounding box center [127, 247] width 93 height 22
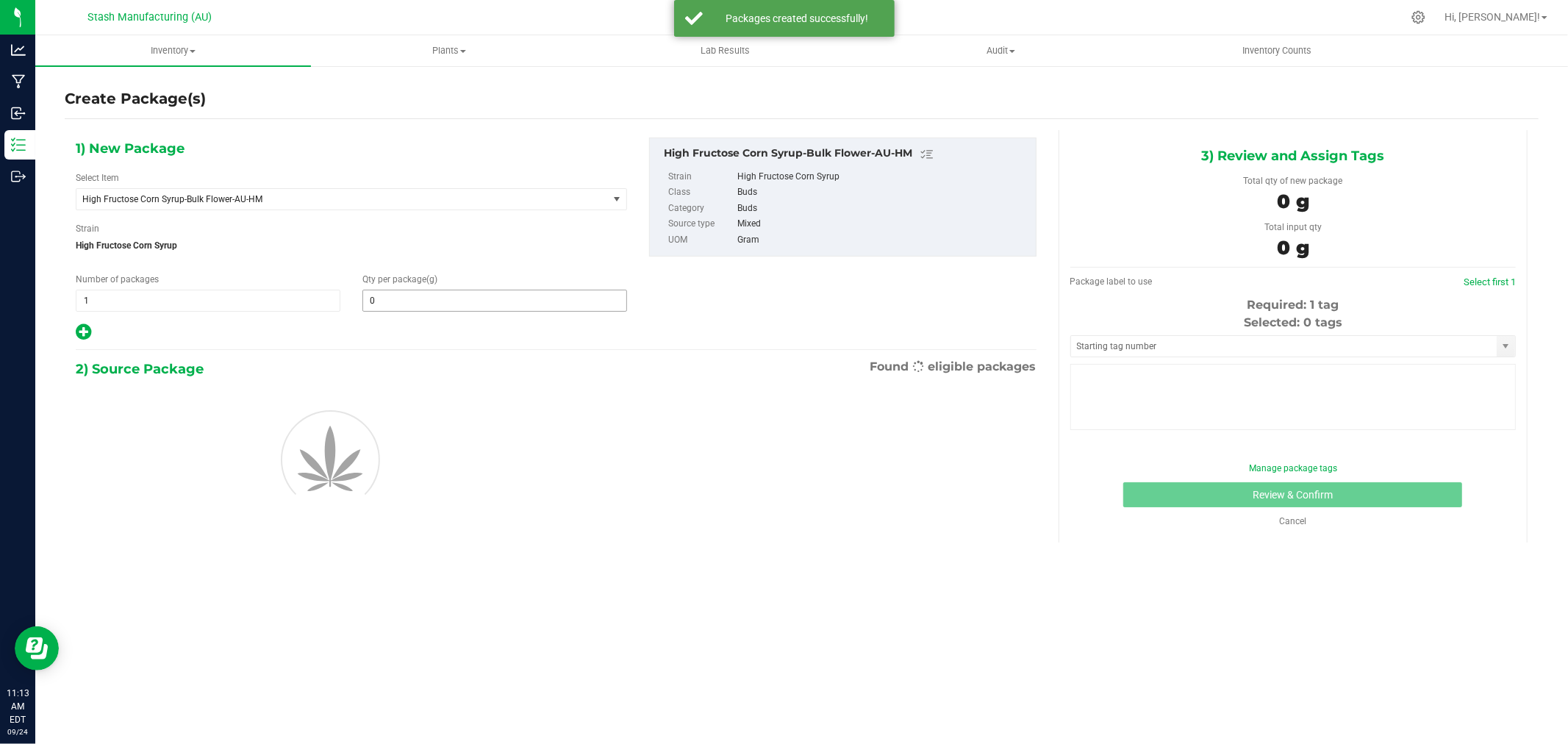
type input "0.0000"
click at [434, 294] on span at bounding box center [495, 301] width 265 height 22
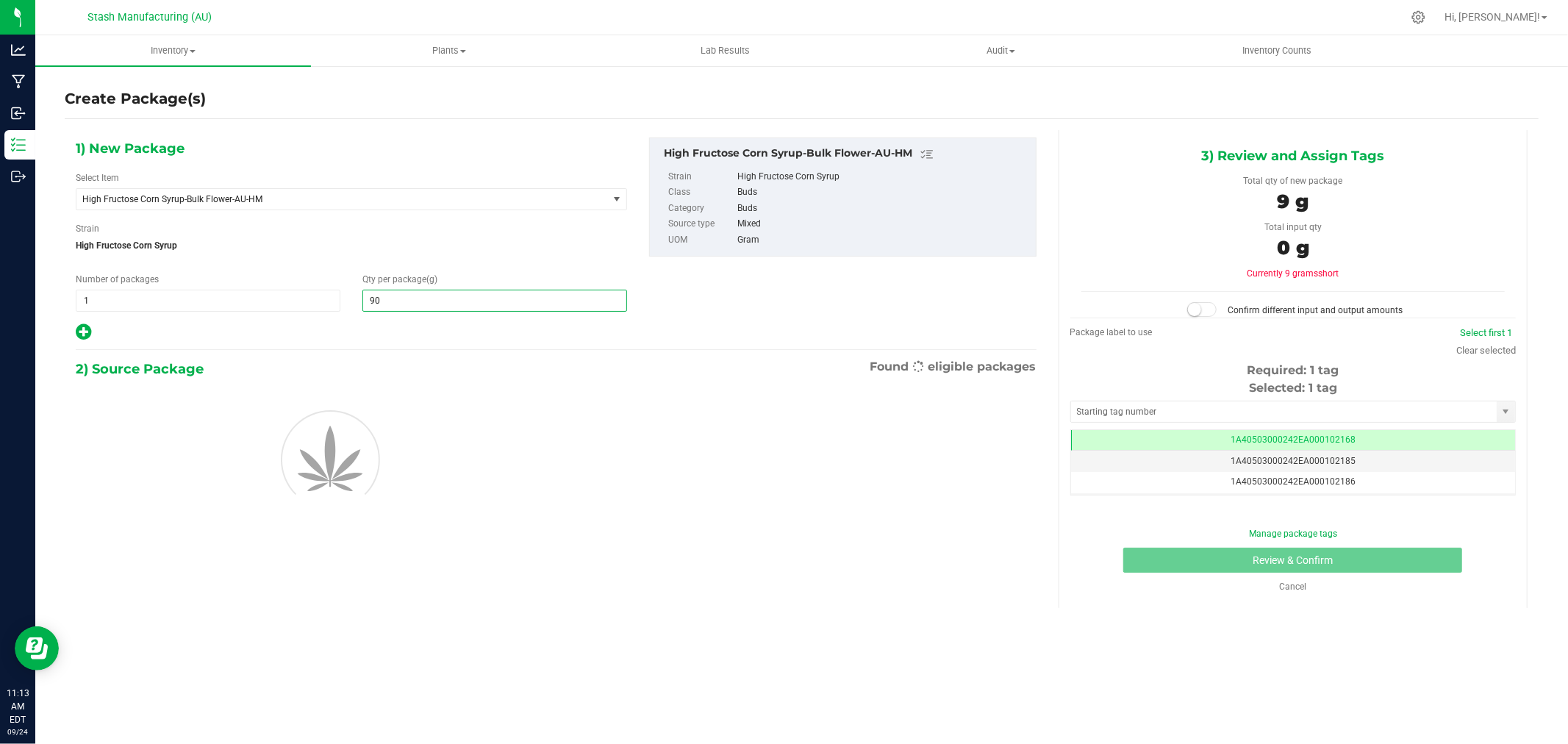
type input "908"
type input "908.0000"
click at [460, 626] on div "Inventory All packages All inventory Waste log Create inventory Plants All plan…" at bounding box center [802, 389] width 1533 height 709
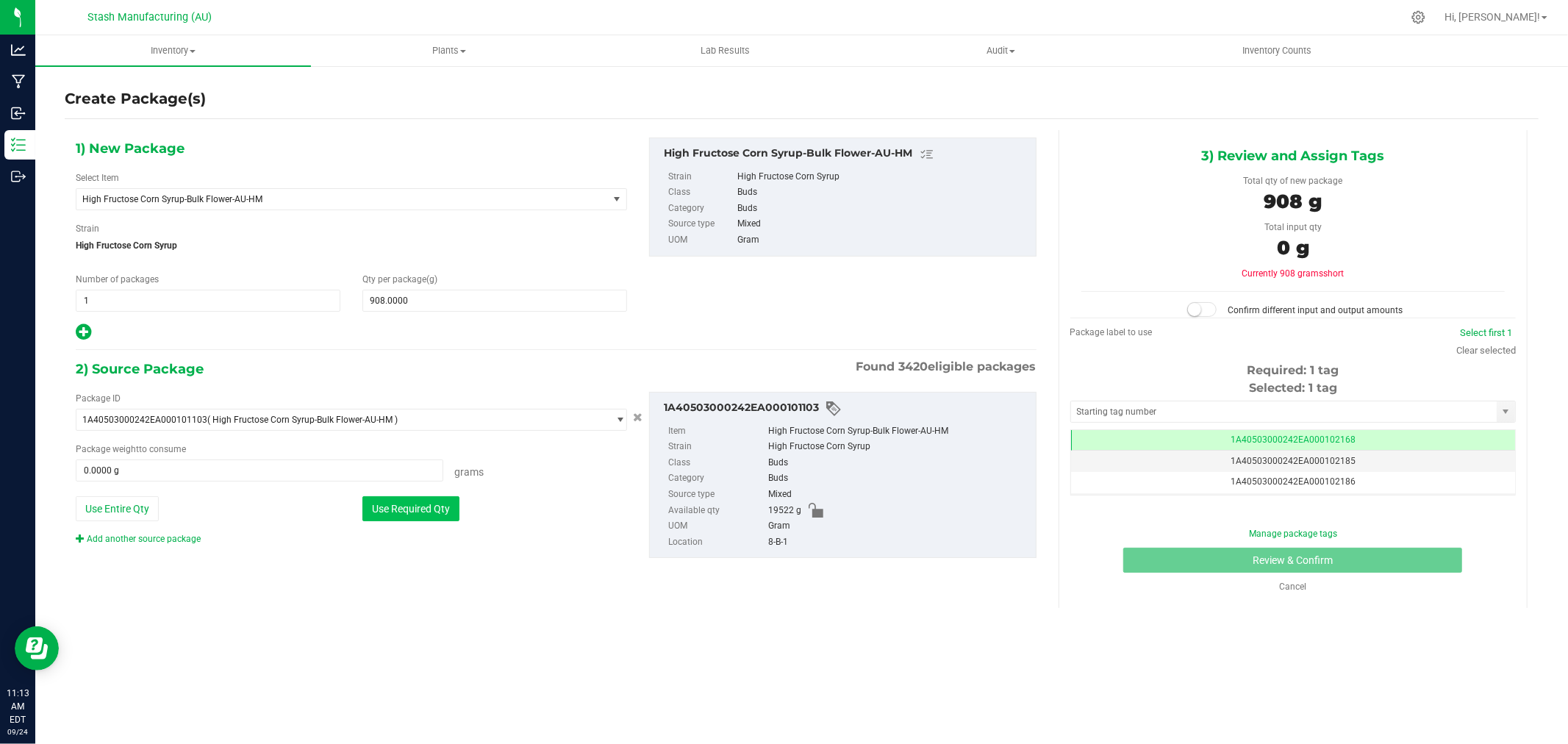
click at [436, 519] on button "Use Required Qty" at bounding box center [411, 508] width 97 height 25
type input "908.0000 g"
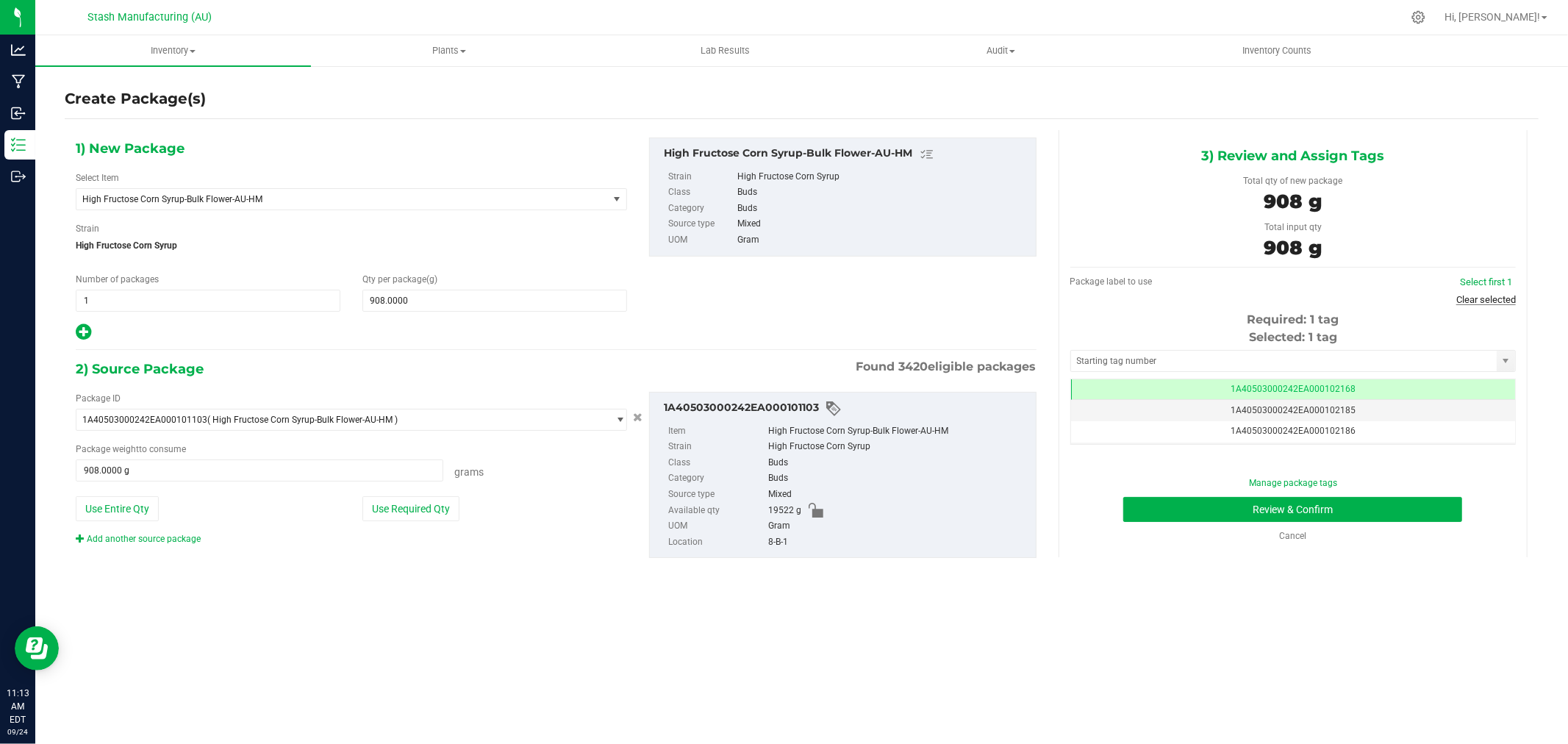
click at [1481, 296] on link "Clear selected" at bounding box center [1486, 299] width 59 height 11
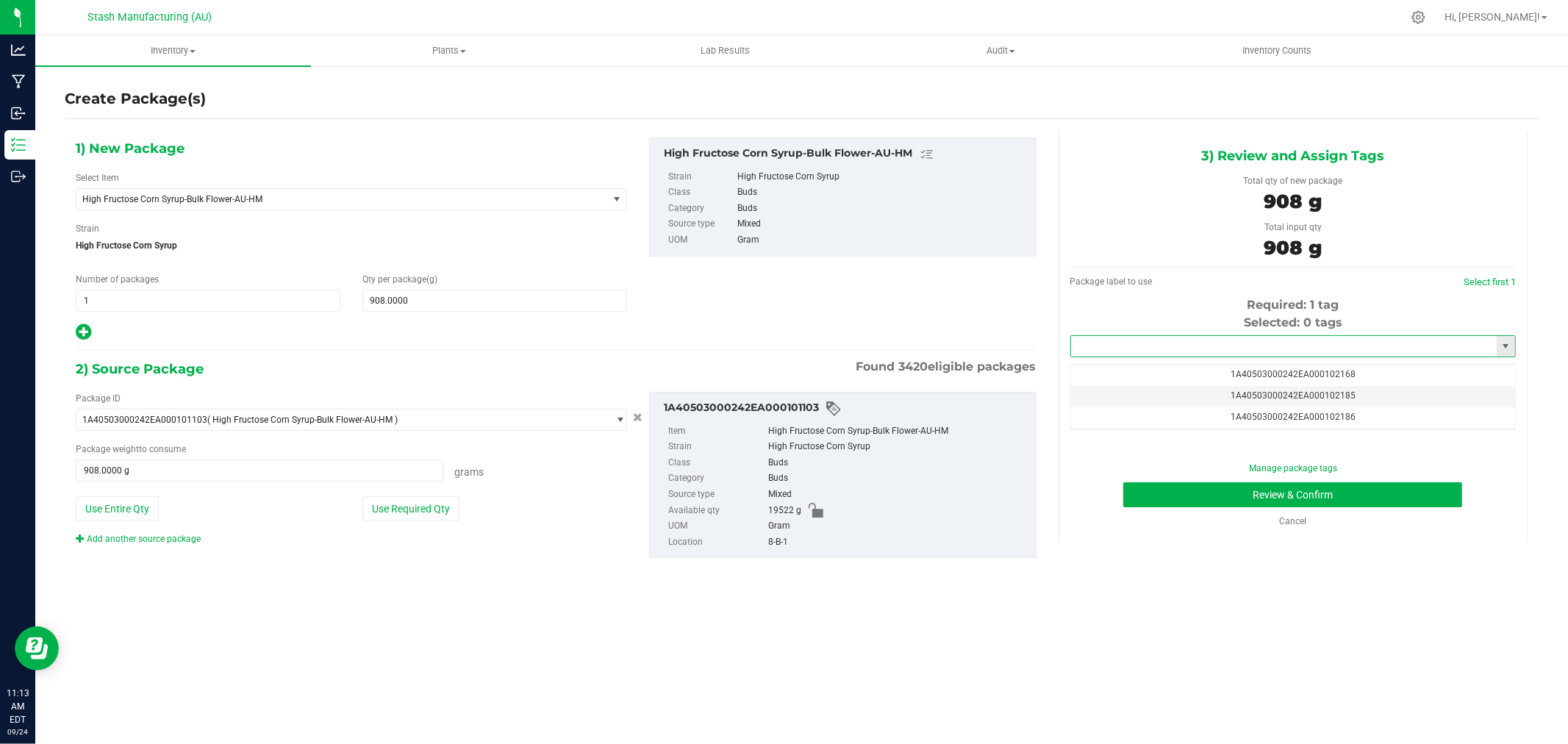
click at [1251, 343] on input "text" at bounding box center [1284, 346] width 426 height 21
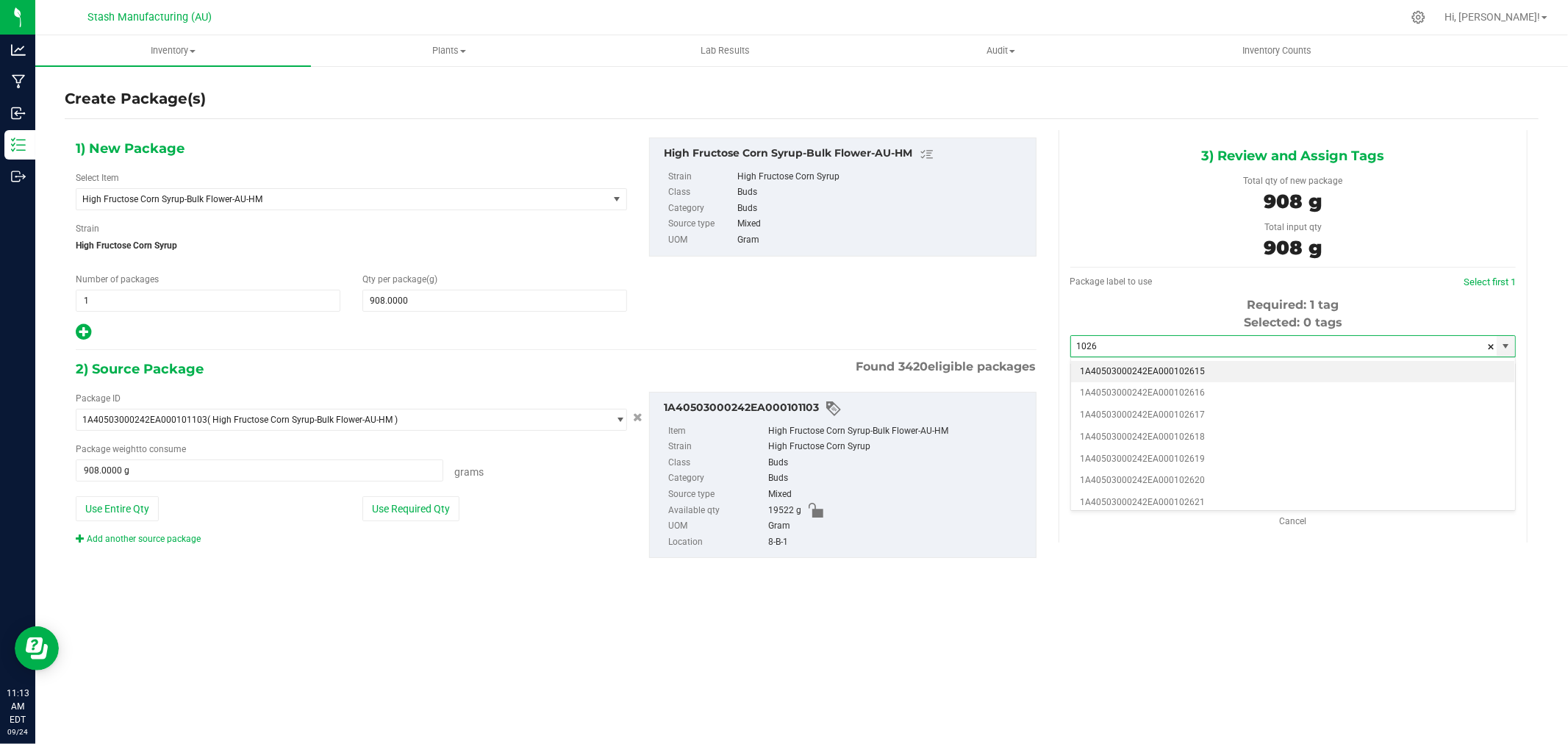
click at [1209, 369] on li "1A40503000242EA000102615" at bounding box center [1294, 372] width 444 height 22
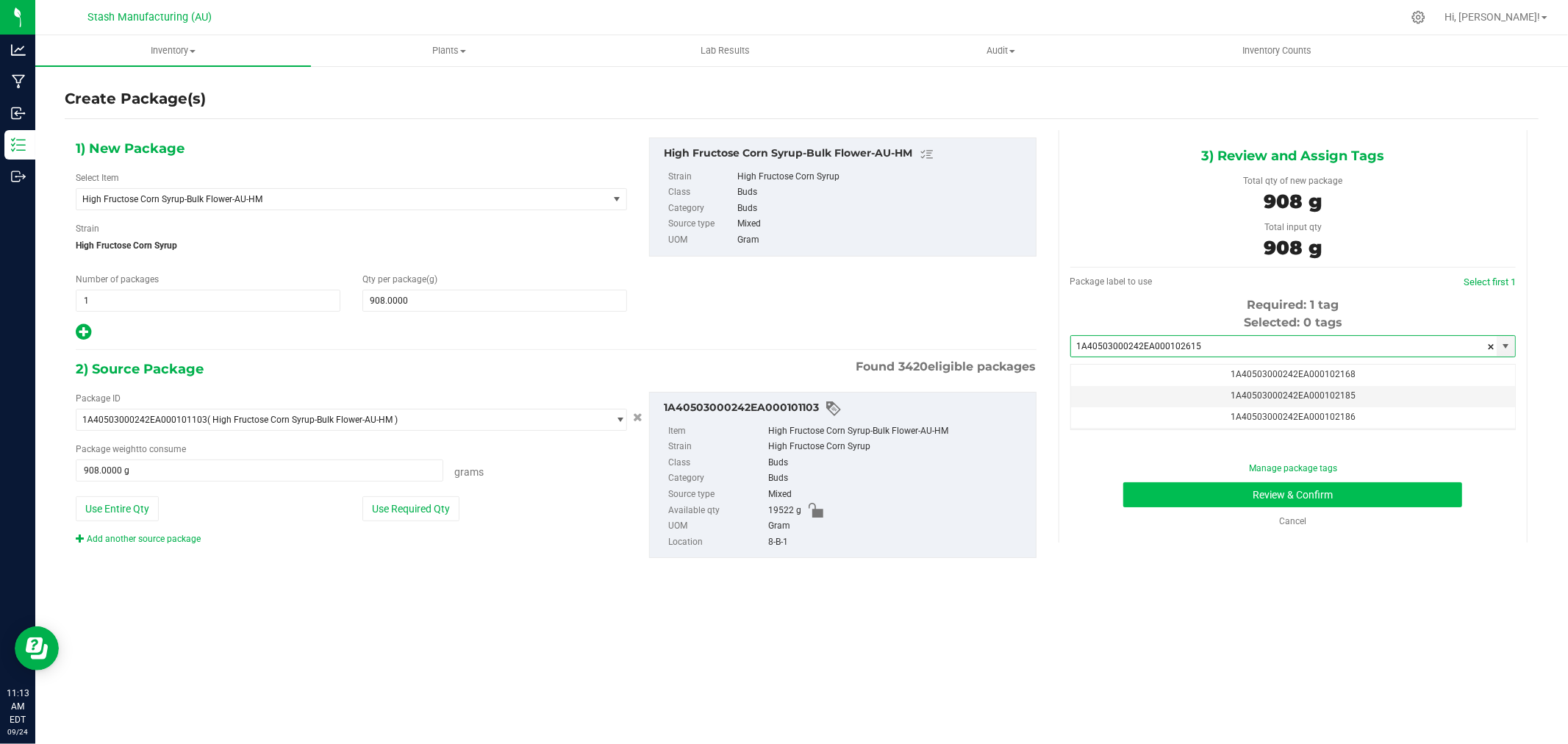
type input "1A40503000242EA000102615"
click at [1422, 475] on div "Manage package tags" at bounding box center [1294, 468] width 424 height 13
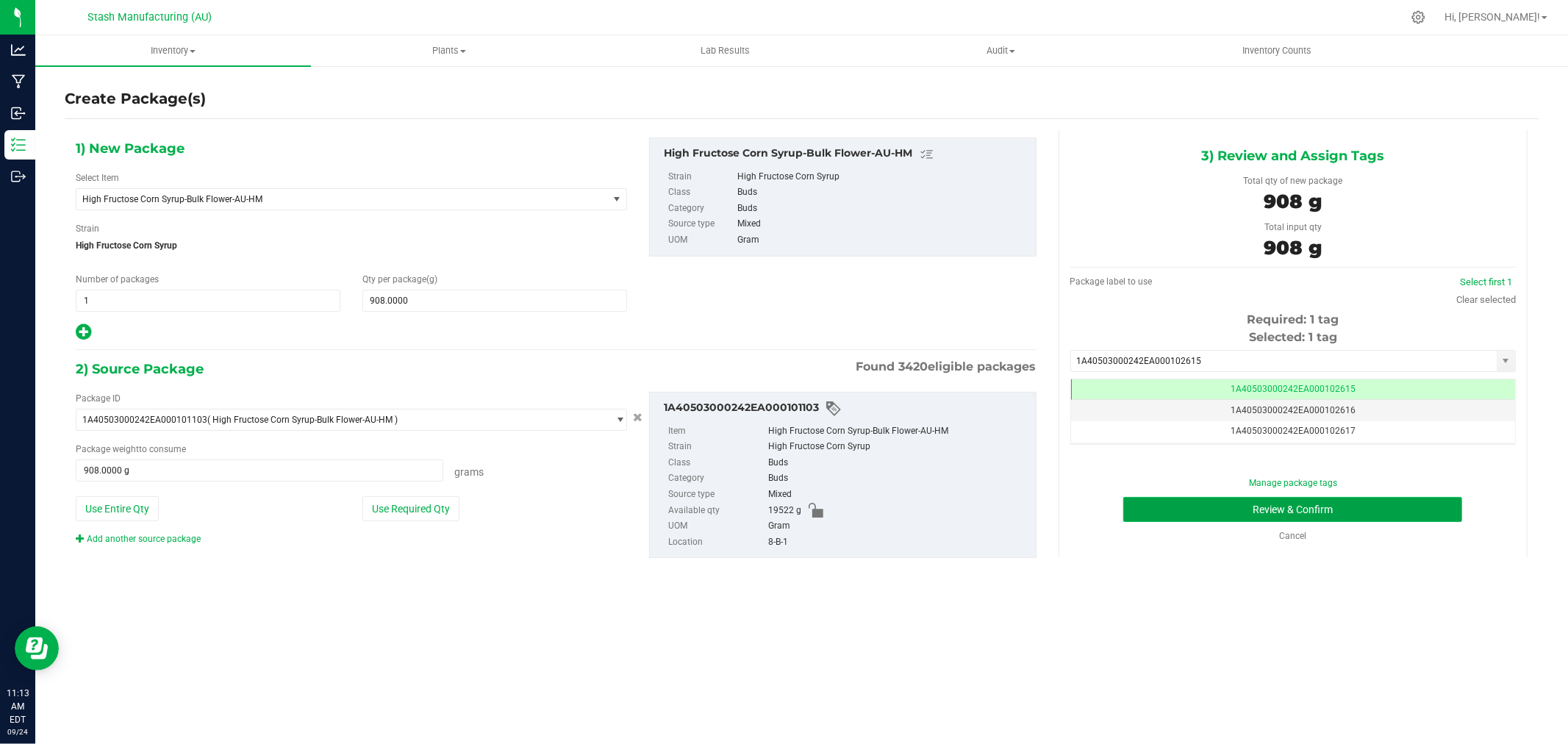
click at [1309, 504] on button "Review & Confirm" at bounding box center [1292, 509] width 339 height 25
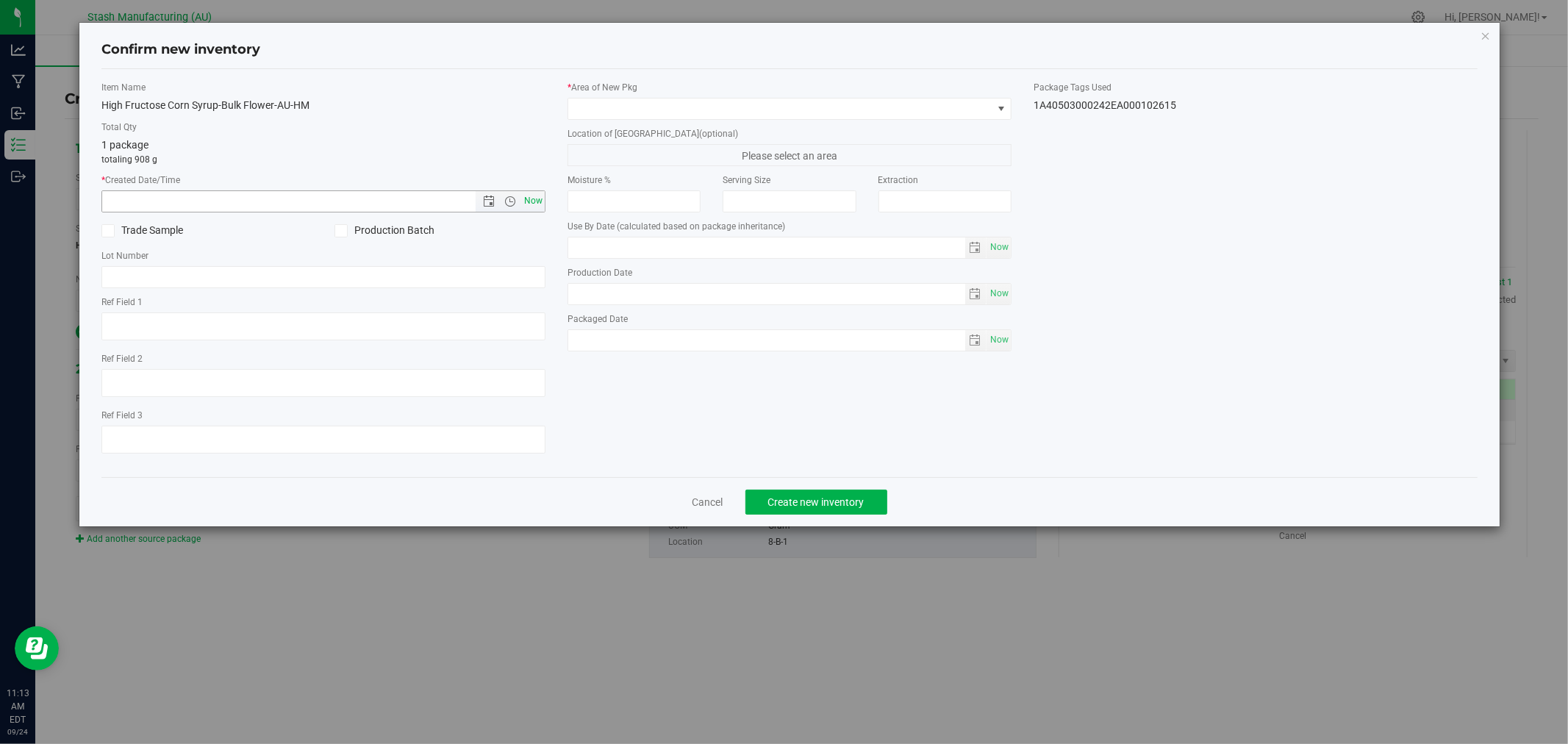
type input "[DATE]"
click at [533, 201] on span "Now" at bounding box center [533, 201] width 25 height 21
type input "[DATE] 11:14 AM"
click at [606, 109] on span at bounding box center [780, 109] width 424 height 21
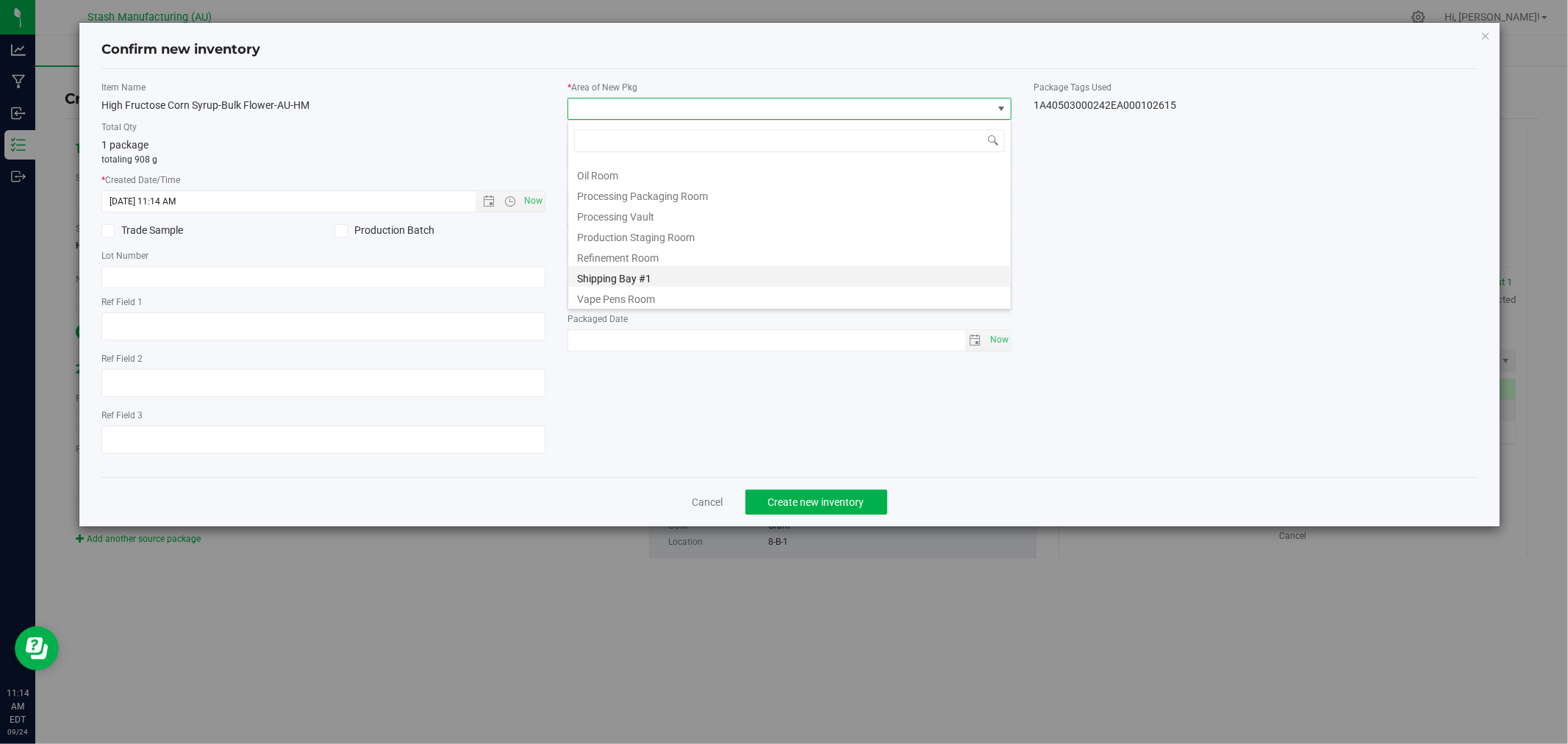
click at [658, 279] on li "Shipping Bay #1" at bounding box center [790, 276] width 442 height 21
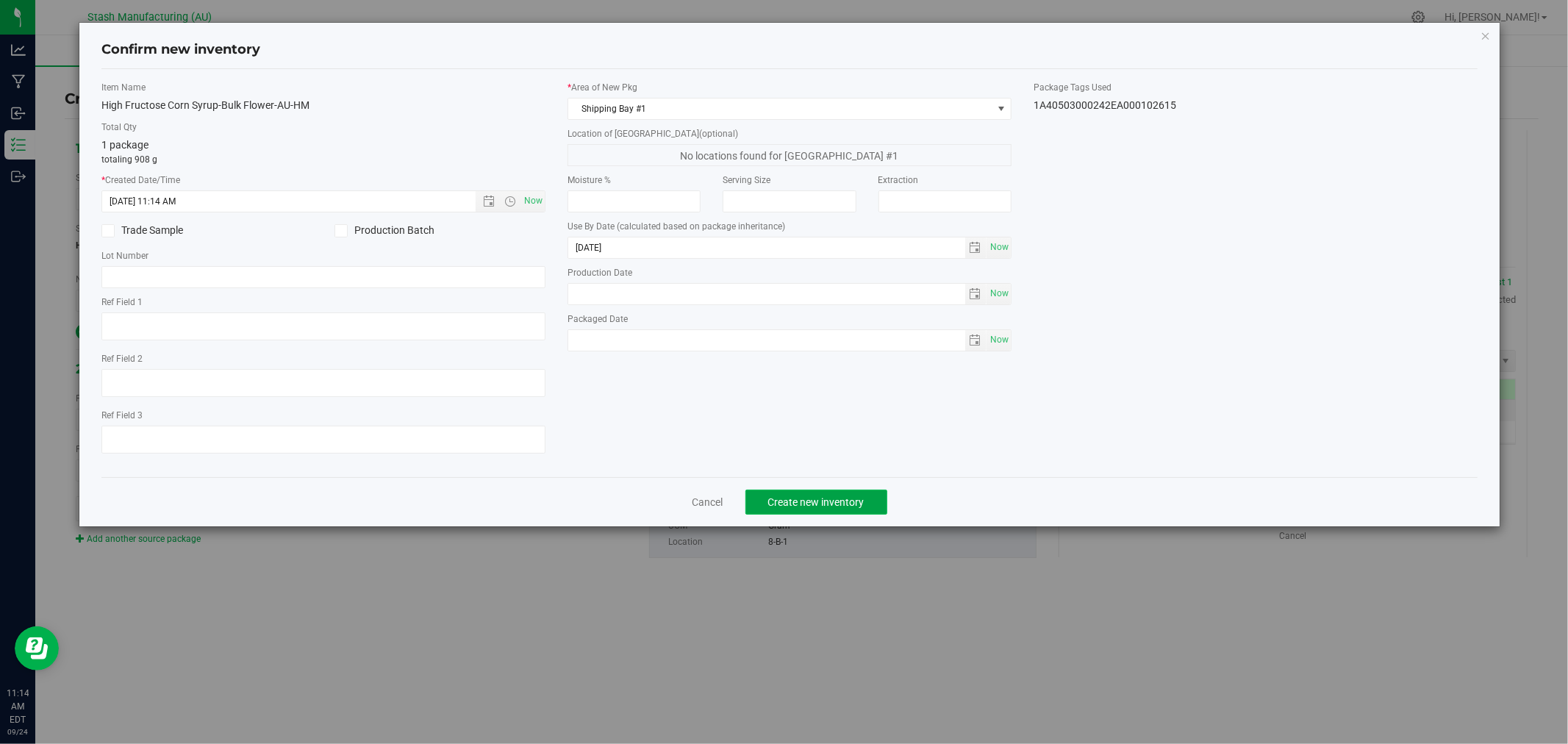
click at [831, 513] on button "Create new inventory" at bounding box center [817, 501] width 142 height 25
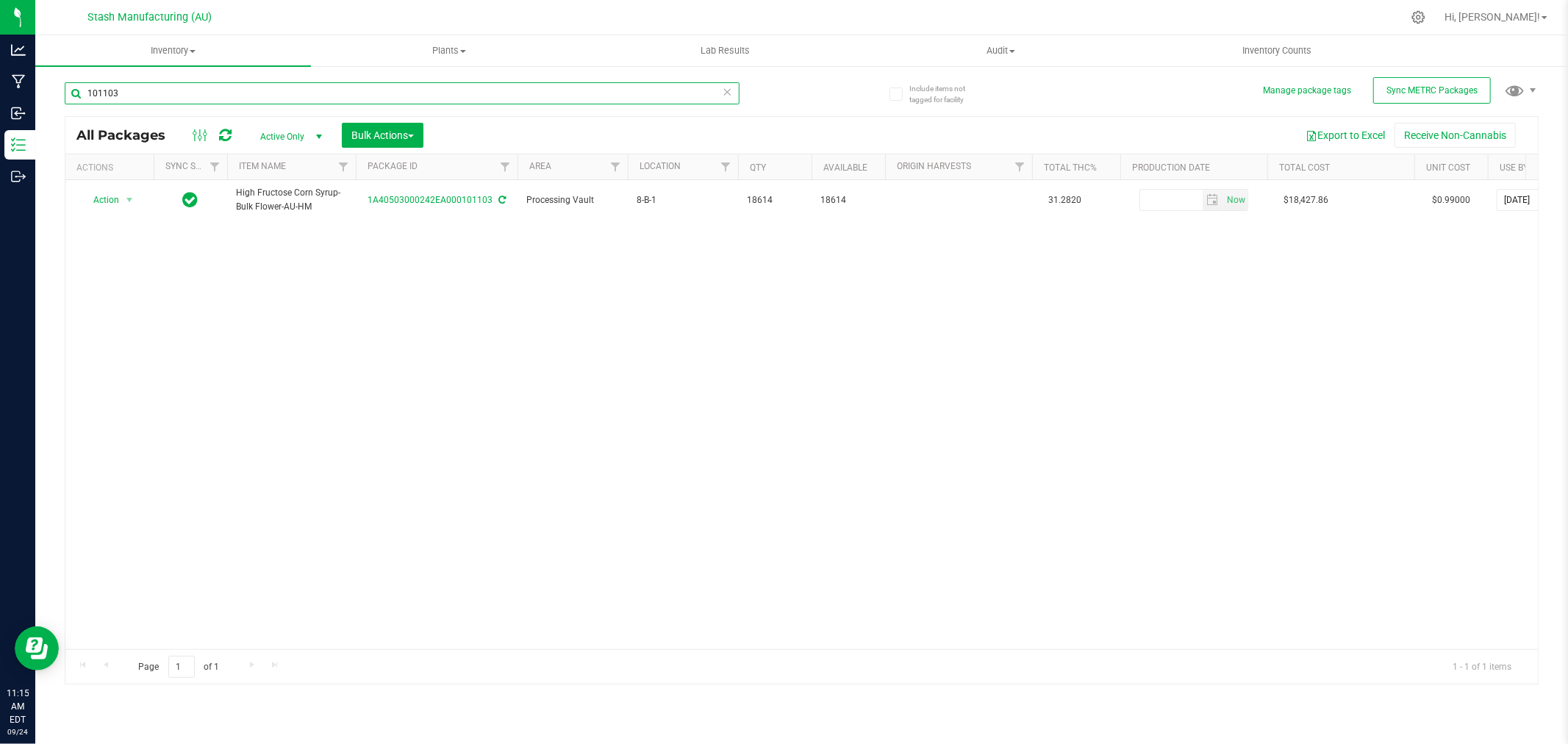
click at [173, 96] on input "101103" at bounding box center [401, 93] width 675 height 22
type input "100418"
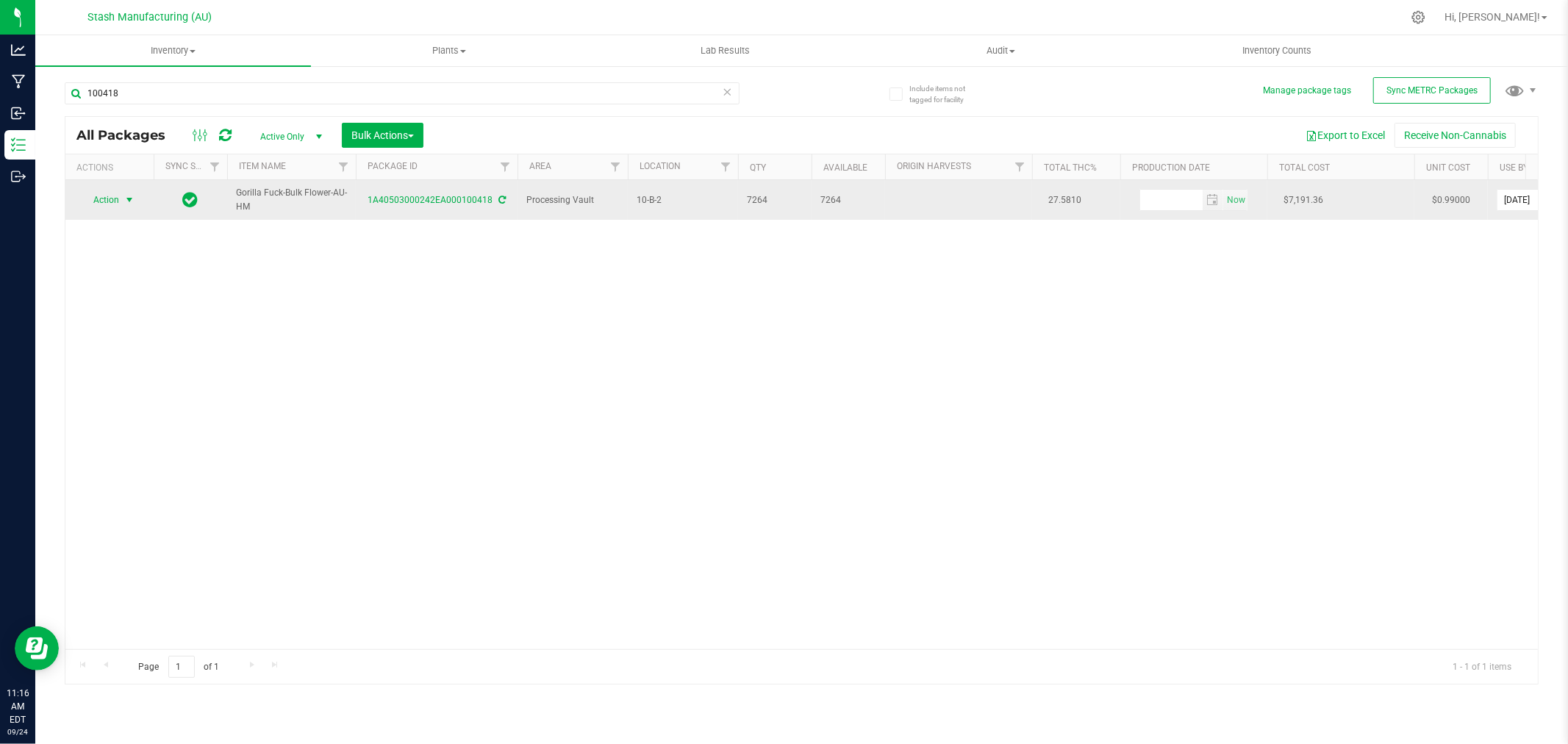
click at [126, 203] on span "select" at bounding box center [129, 200] width 12 height 12
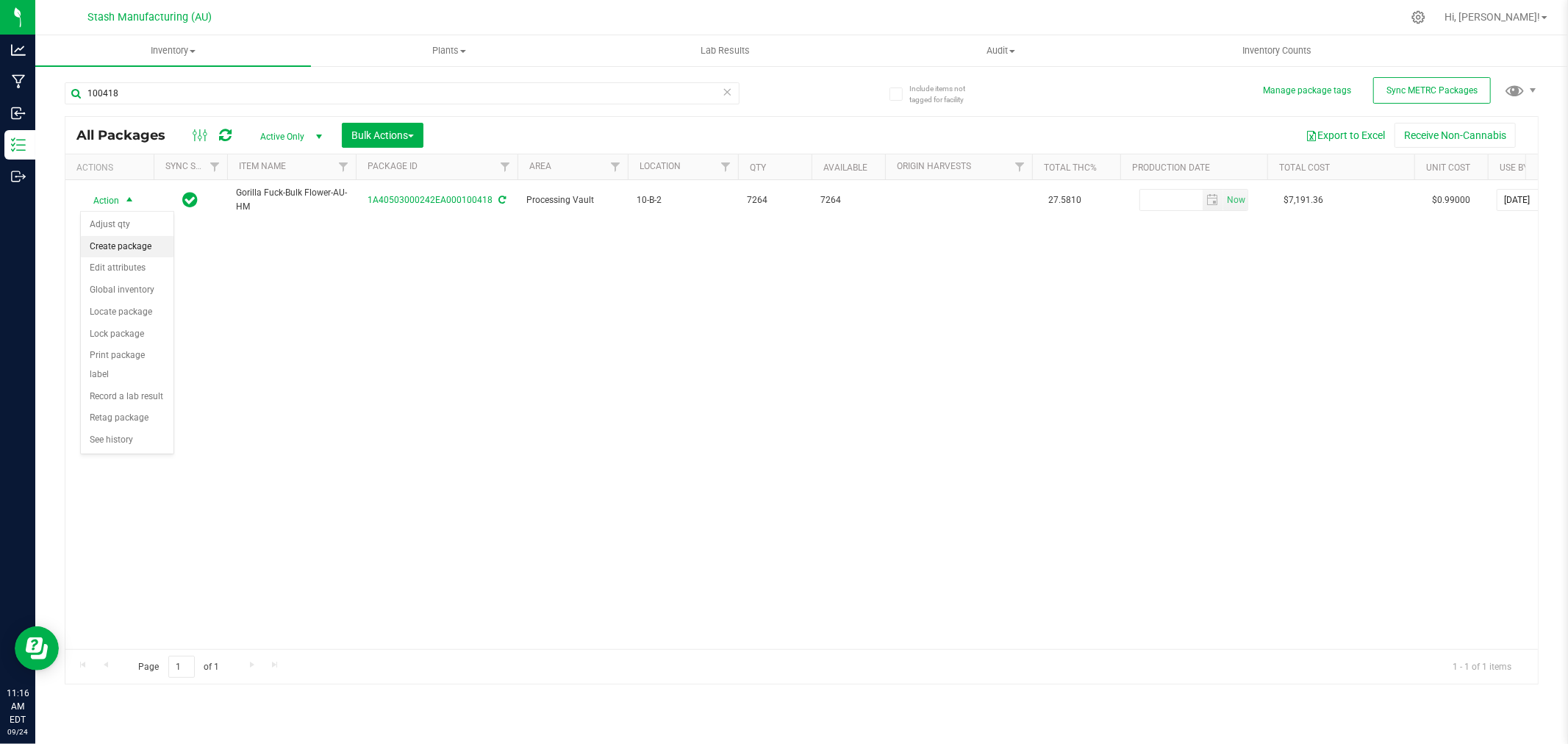
click at [129, 243] on li "Create package" at bounding box center [127, 247] width 93 height 22
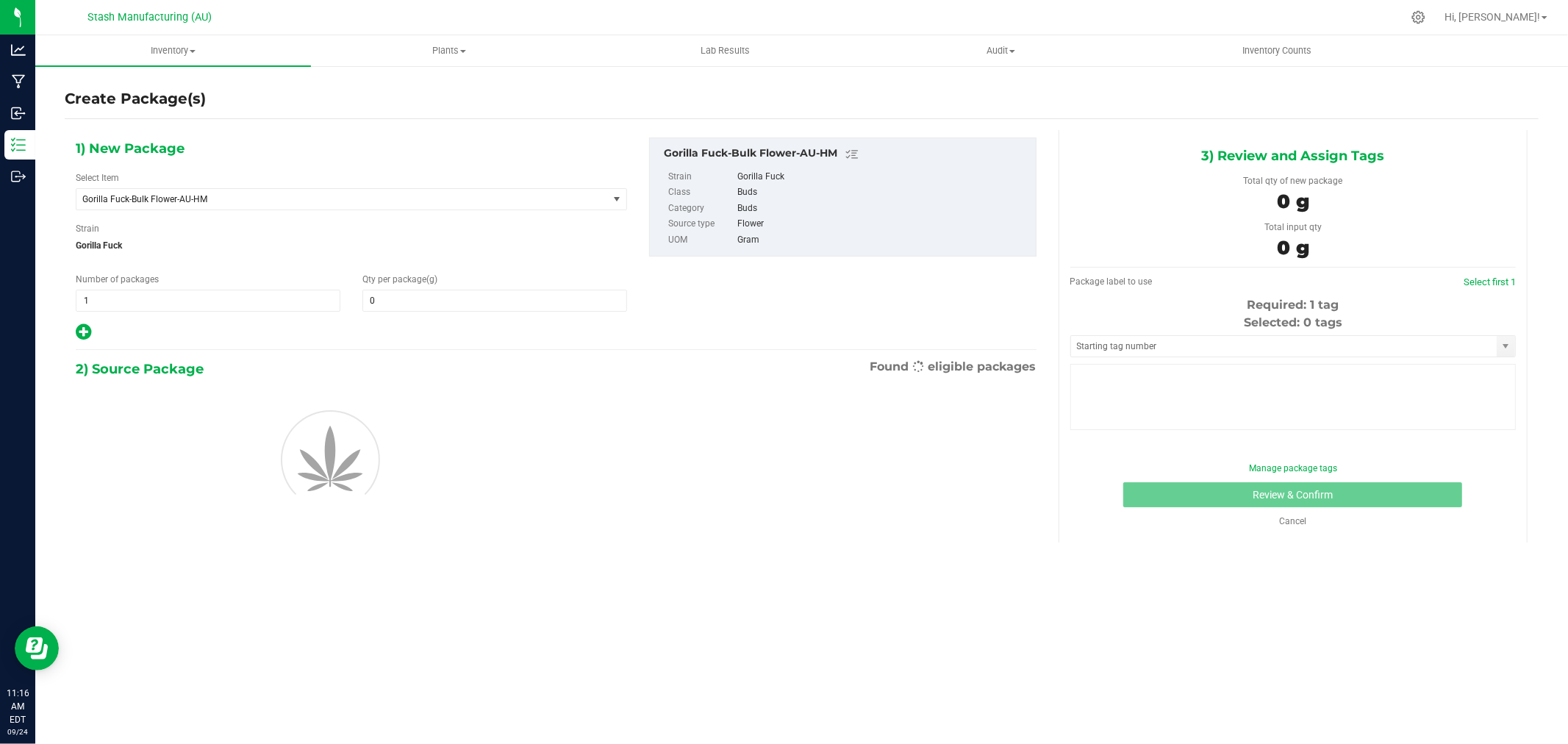
type input "0.0000"
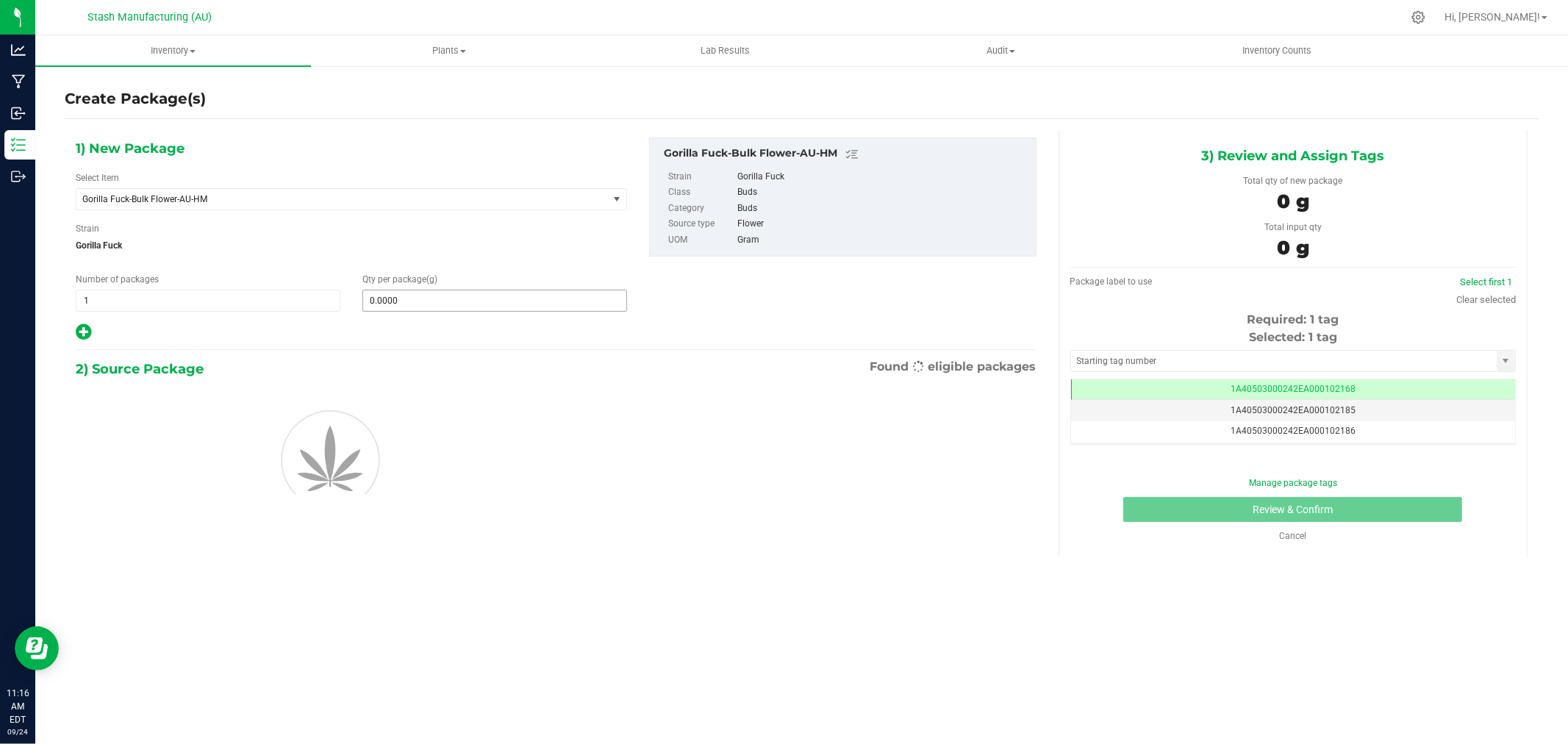
scroll to position [0, -1]
click at [410, 303] on span at bounding box center [495, 301] width 265 height 22
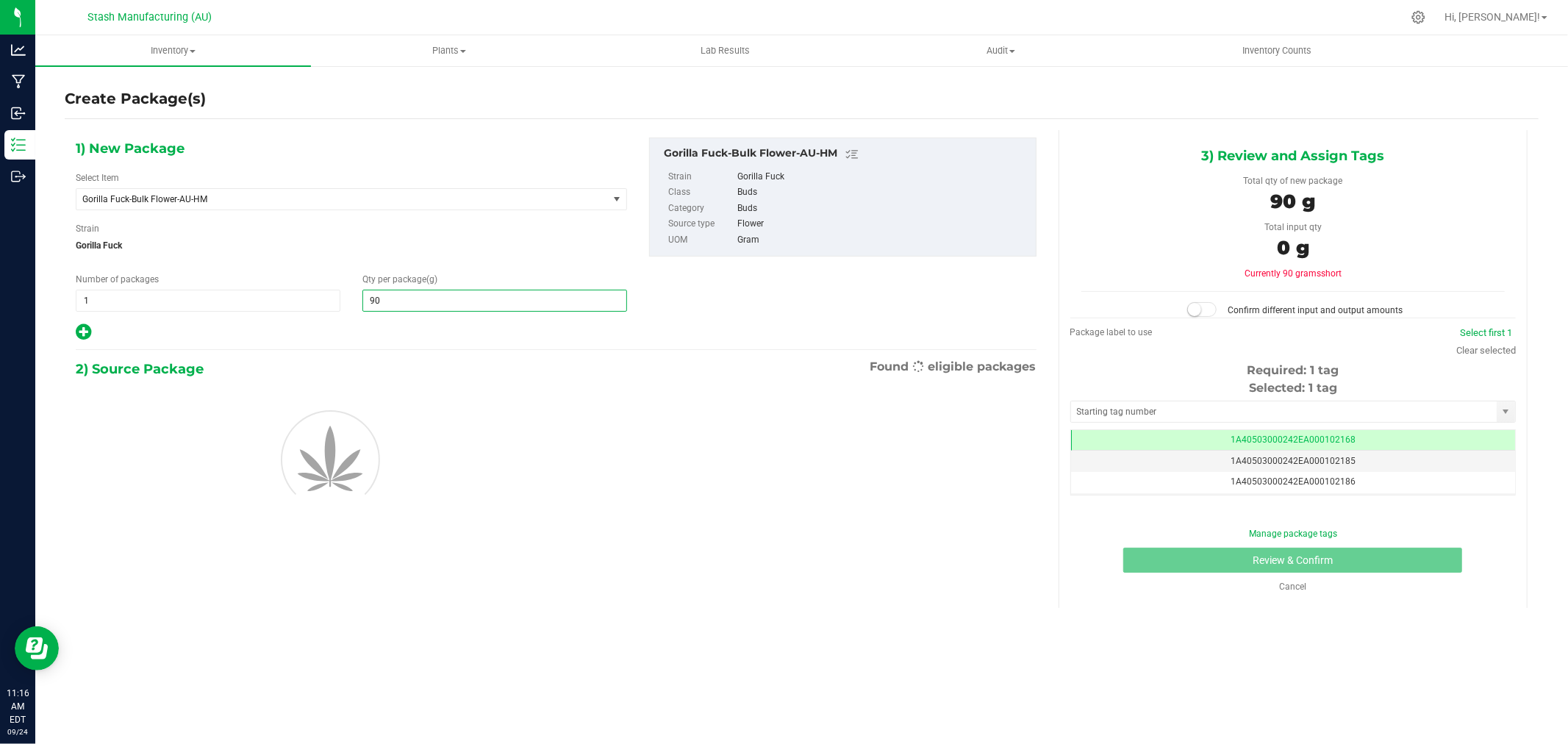
type input "908"
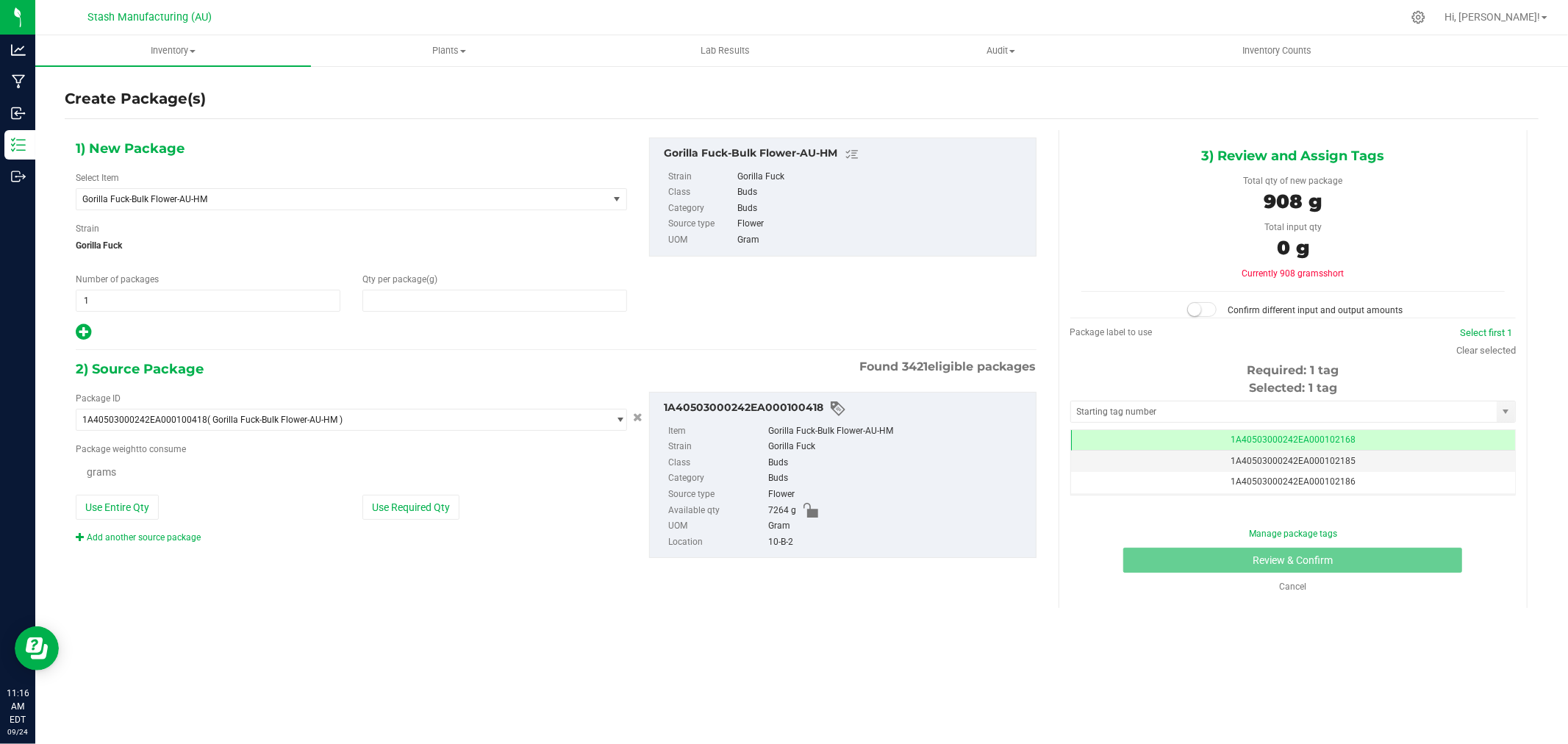
type input "908.0000"
drag, startPoint x: 439, startPoint y: 507, endPoint x: 490, endPoint y: 504, distance: 51.1
click at [439, 506] on button "Use Required Qty" at bounding box center [411, 508] width 97 height 25
type input "908.0000 g"
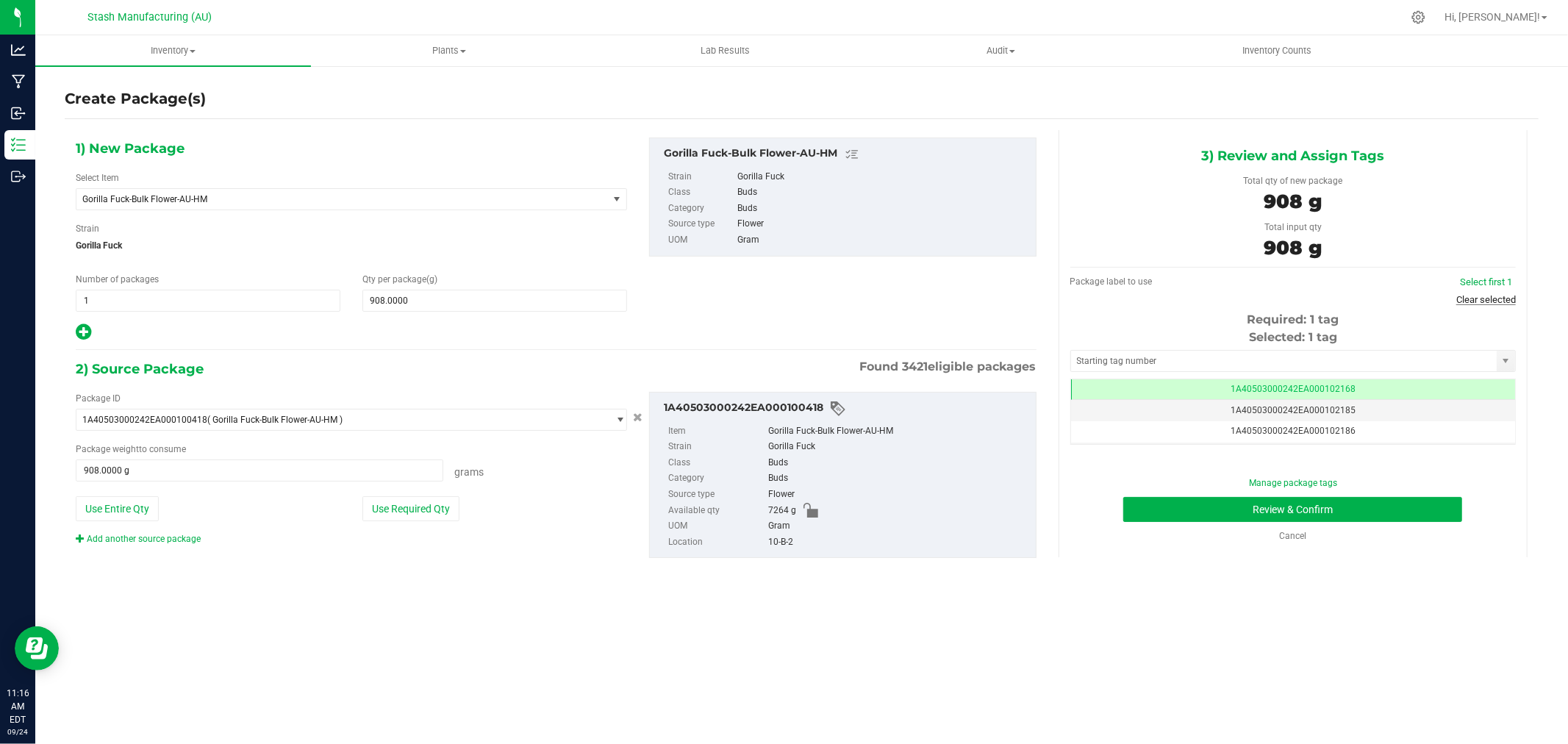
click at [1473, 294] on link "Clear selected" at bounding box center [1486, 299] width 59 height 11
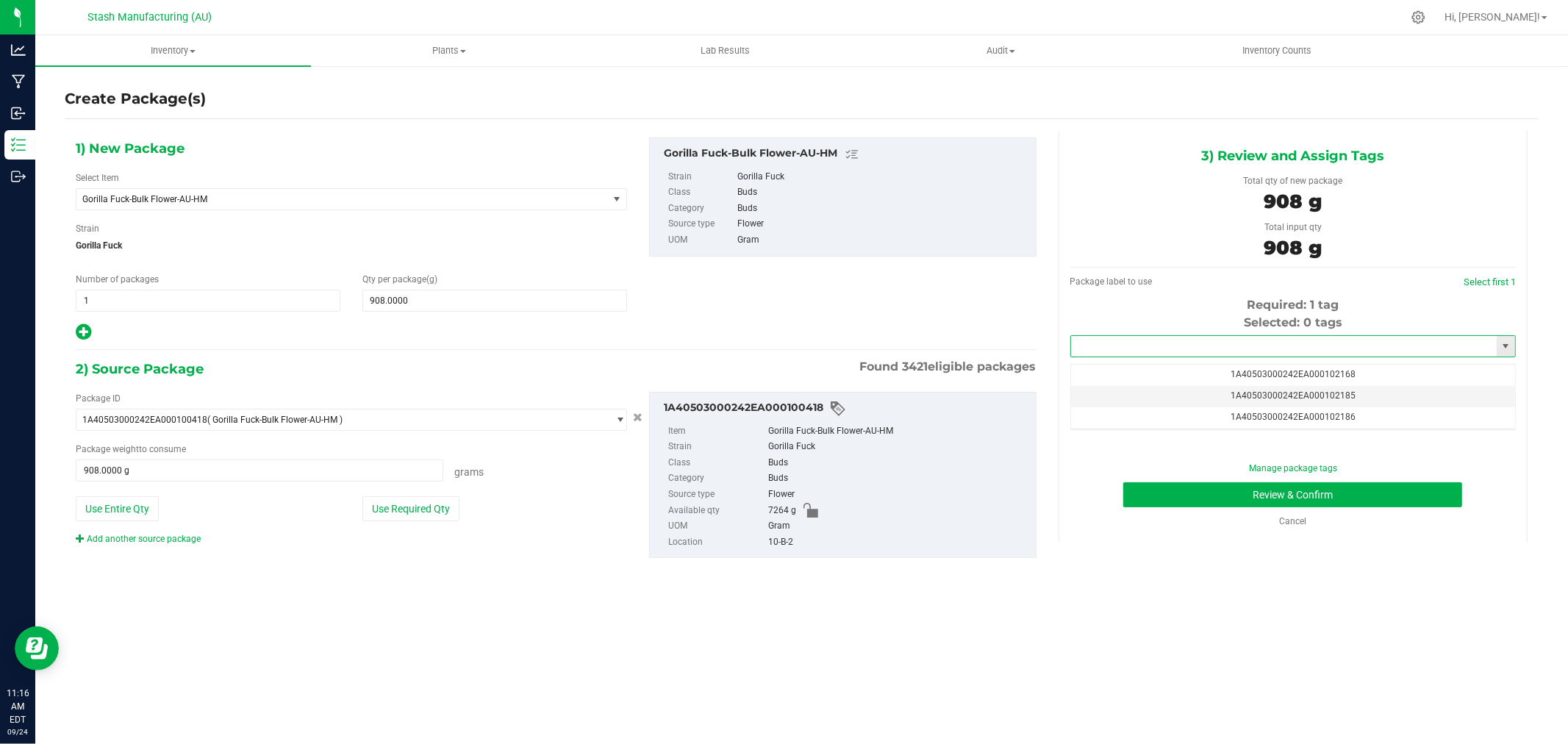
click at [1254, 346] on input "text" at bounding box center [1284, 346] width 426 height 21
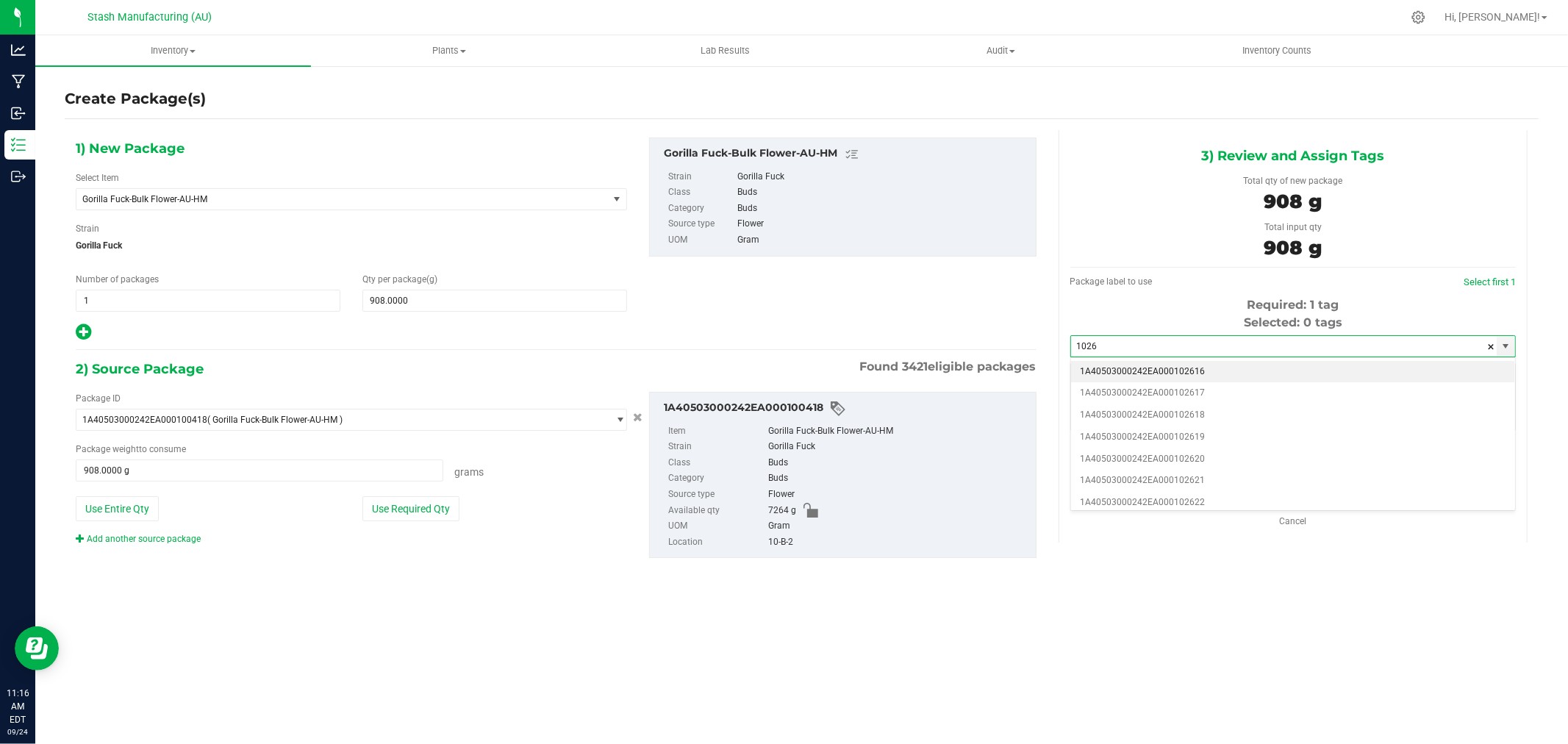
click at [1193, 368] on li "1A40503000242EA000102616" at bounding box center [1294, 372] width 444 height 22
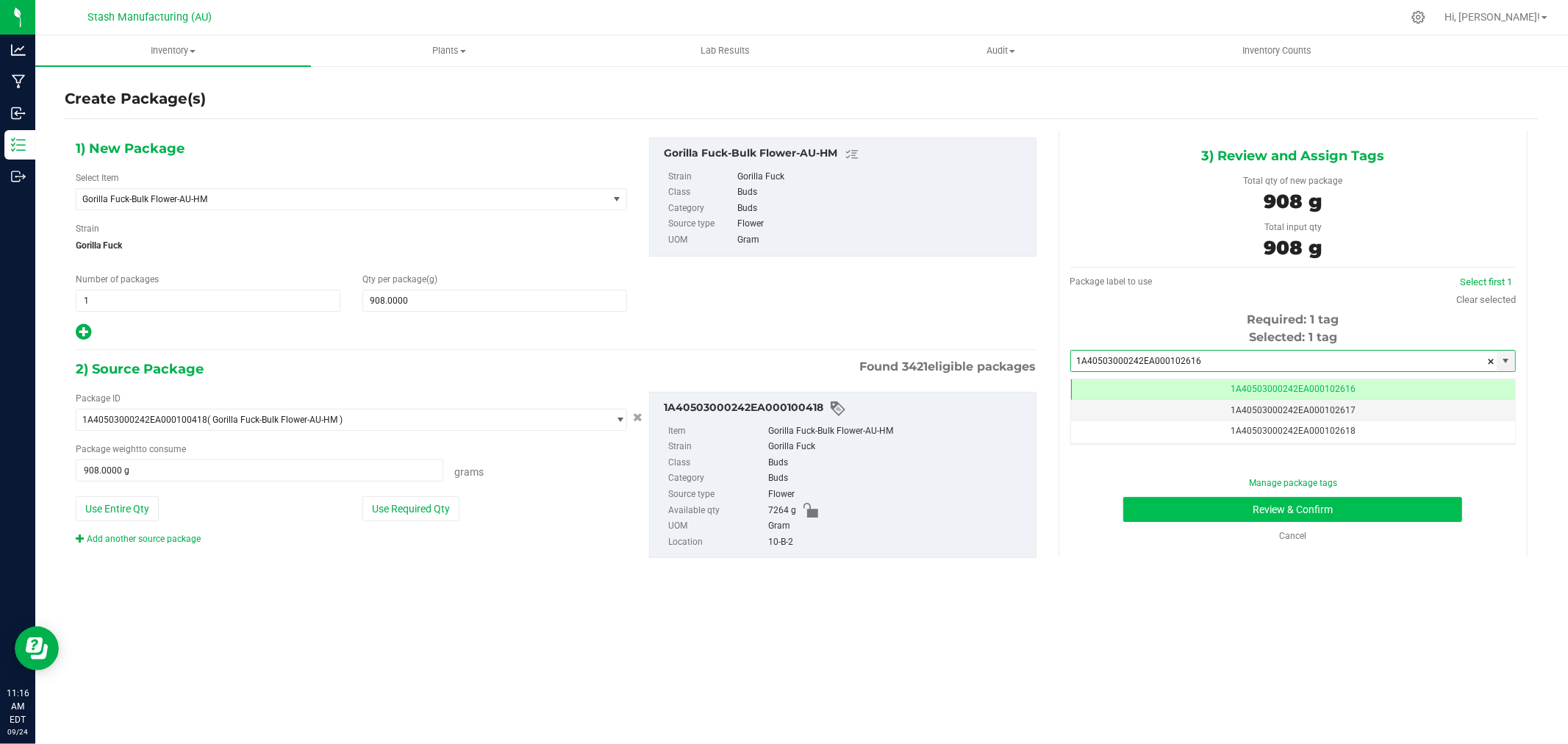
type input "1A40503000242EA000102616"
click at [1382, 513] on button "Review & Confirm" at bounding box center [1292, 509] width 339 height 25
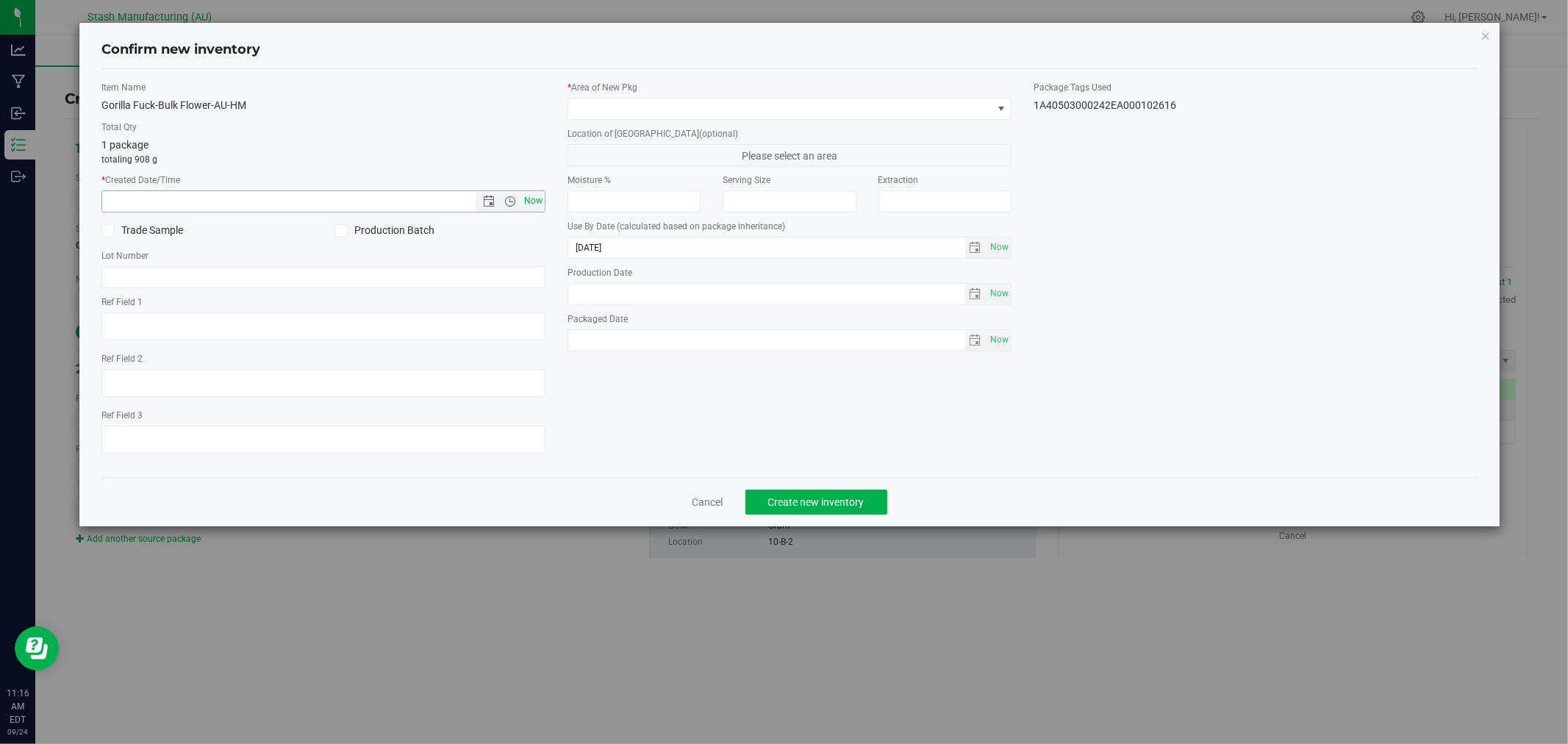
click at [532, 199] on span "Now" at bounding box center [533, 201] width 25 height 21
type input "[DATE] 11:16 AM"
drag, startPoint x: 598, startPoint y: 109, endPoint x: 611, endPoint y: 115, distance: 14.3
click at [598, 108] on span at bounding box center [780, 109] width 424 height 21
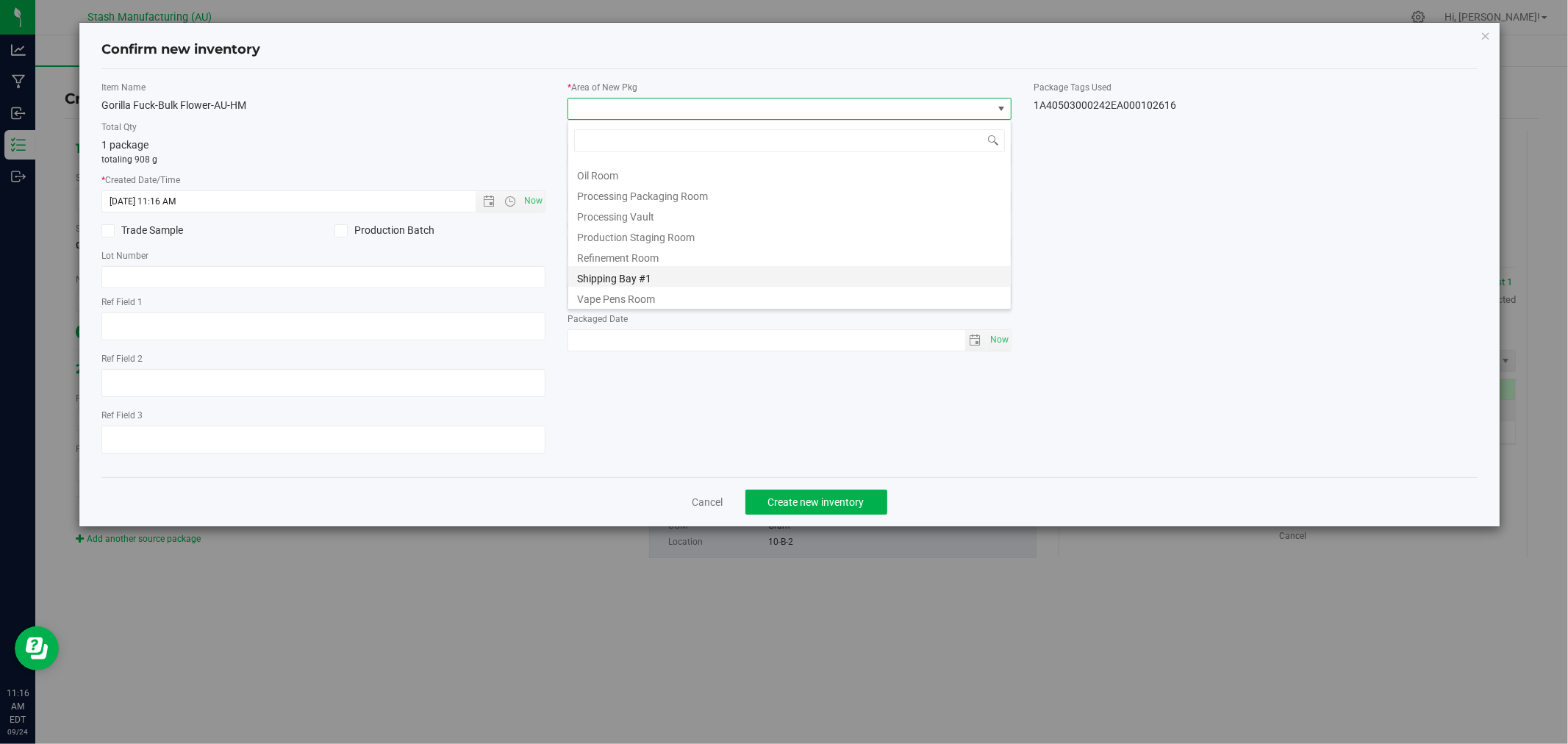
click at [694, 276] on li "Shipping Bay #1" at bounding box center [790, 276] width 442 height 21
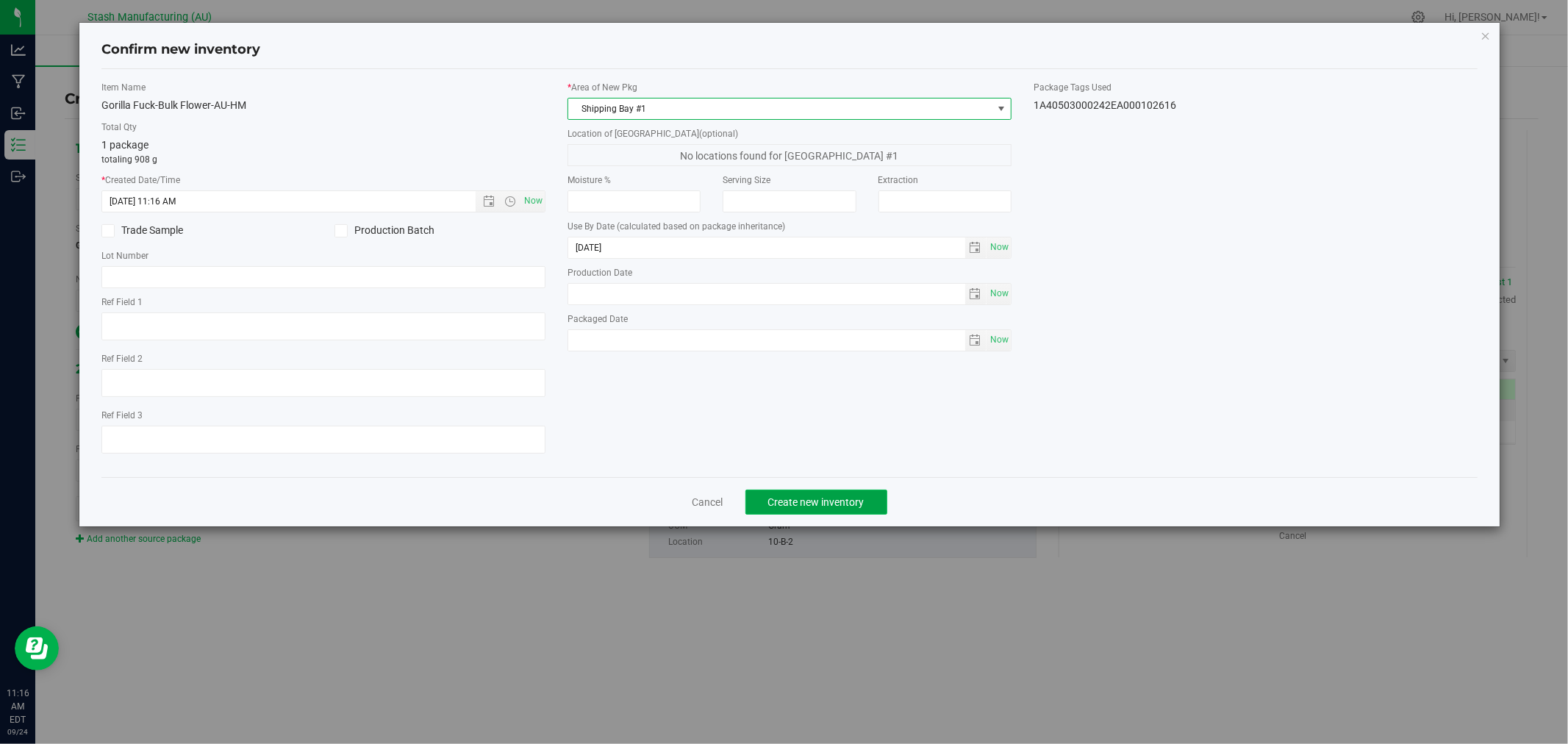
click at [832, 507] on span "Create new inventory" at bounding box center [816, 502] width 96 height 12
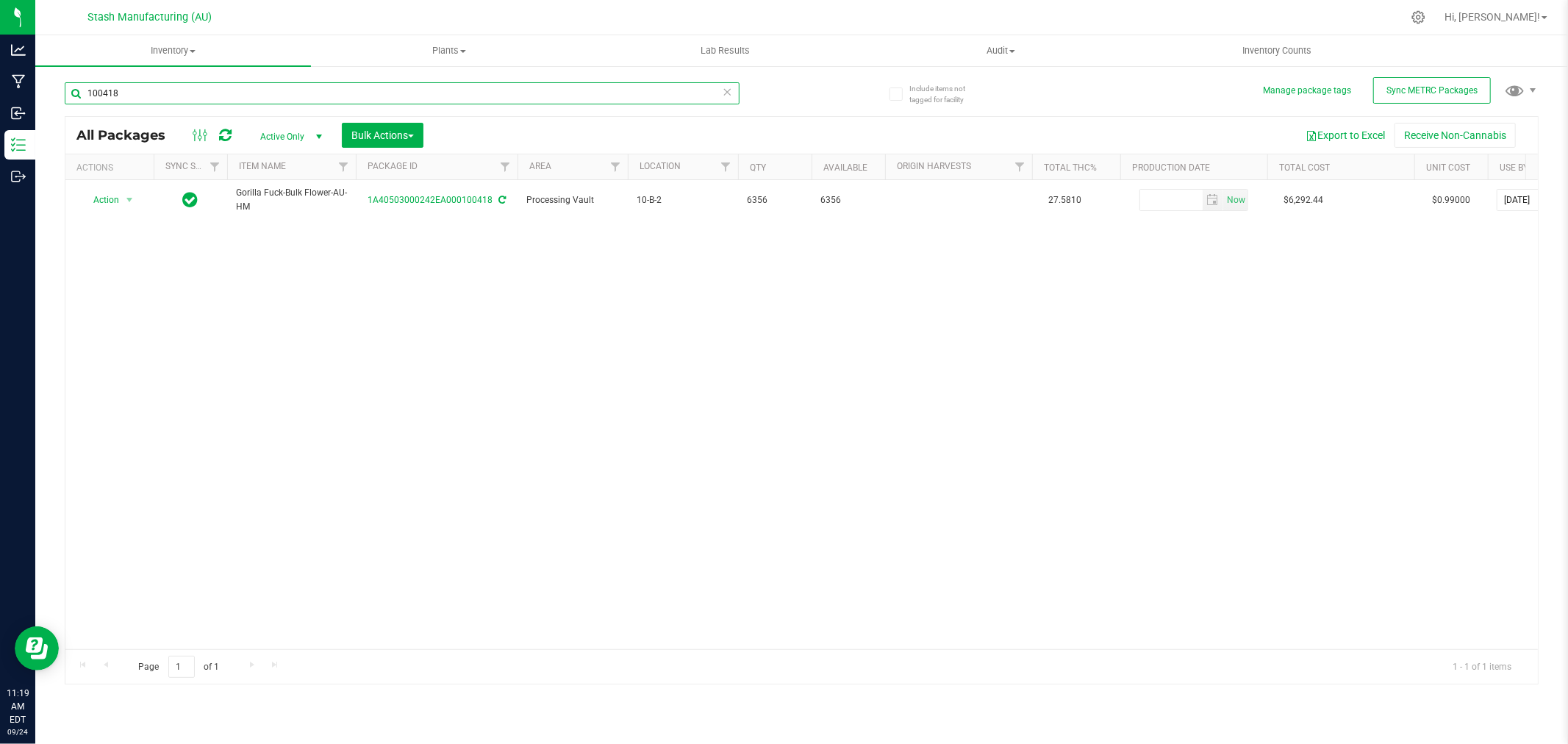
click at [291, 95] on input "100418" at bounding box center [401, 93] width 675 height 22
type input "97783"
drag, startPoint x: 81, startPoint y: 328, endPoint x: 93, endPoint y: 296, distance: 34.2
click at [81, 328] on div "Action Action Adjust qty Create package Edit attributes Global inventory Locate…" at bounding box center [802, 414] width 1473 height 469
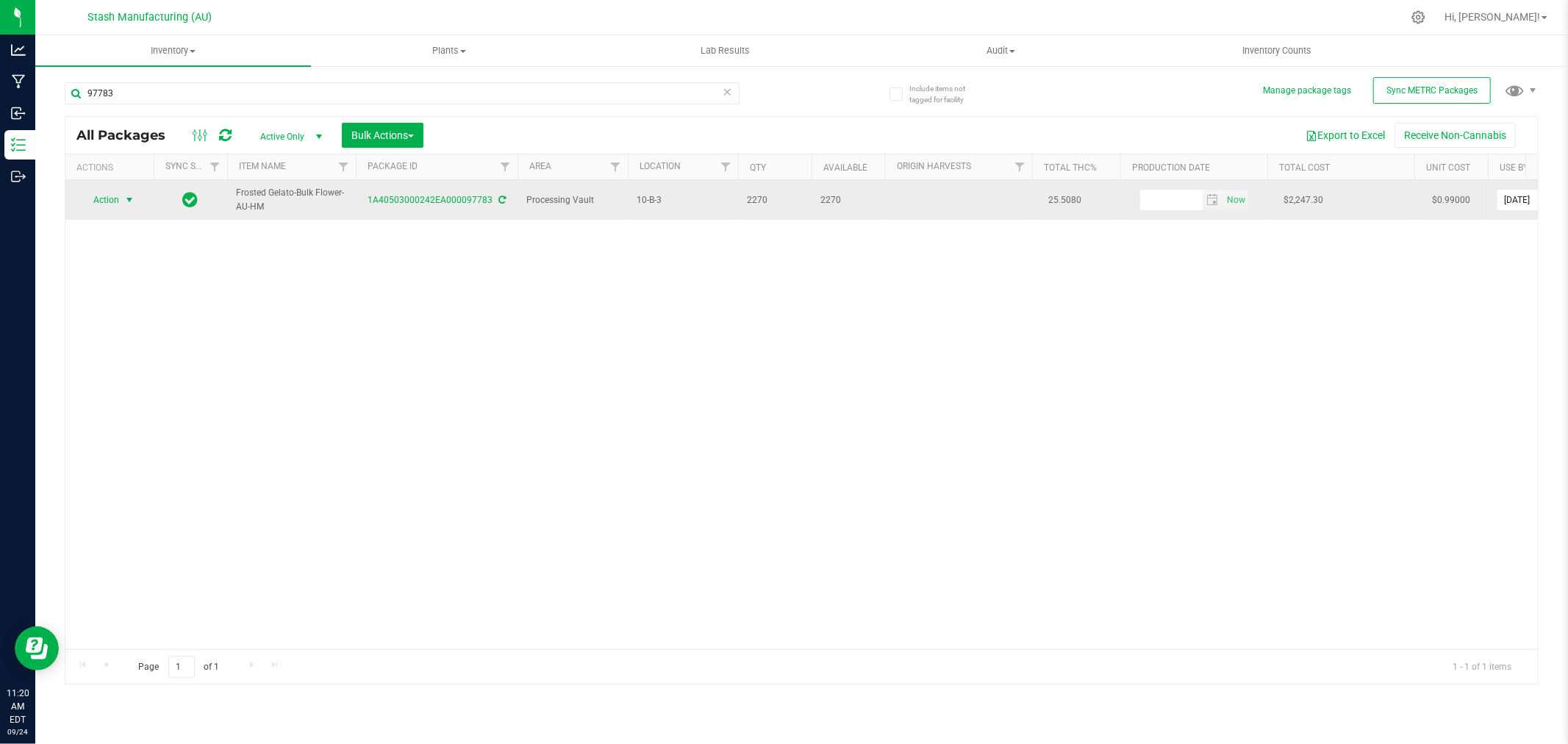
click at [113, 200] on span "Action" at bounding box center [99, 200] width 39 height 21
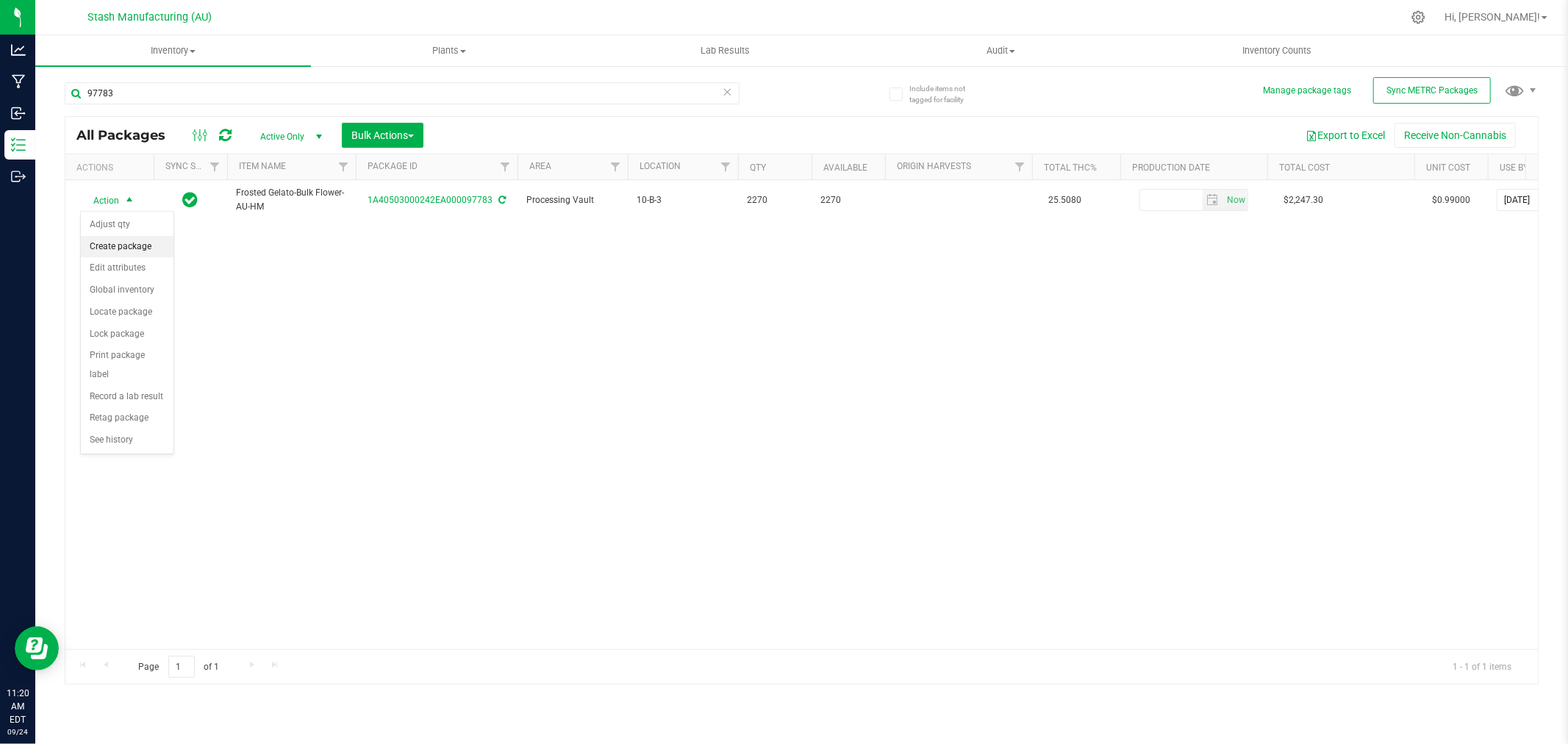
click at [126, 248] on li "Create package" at bounding box center [127, 247] width 93 height 22
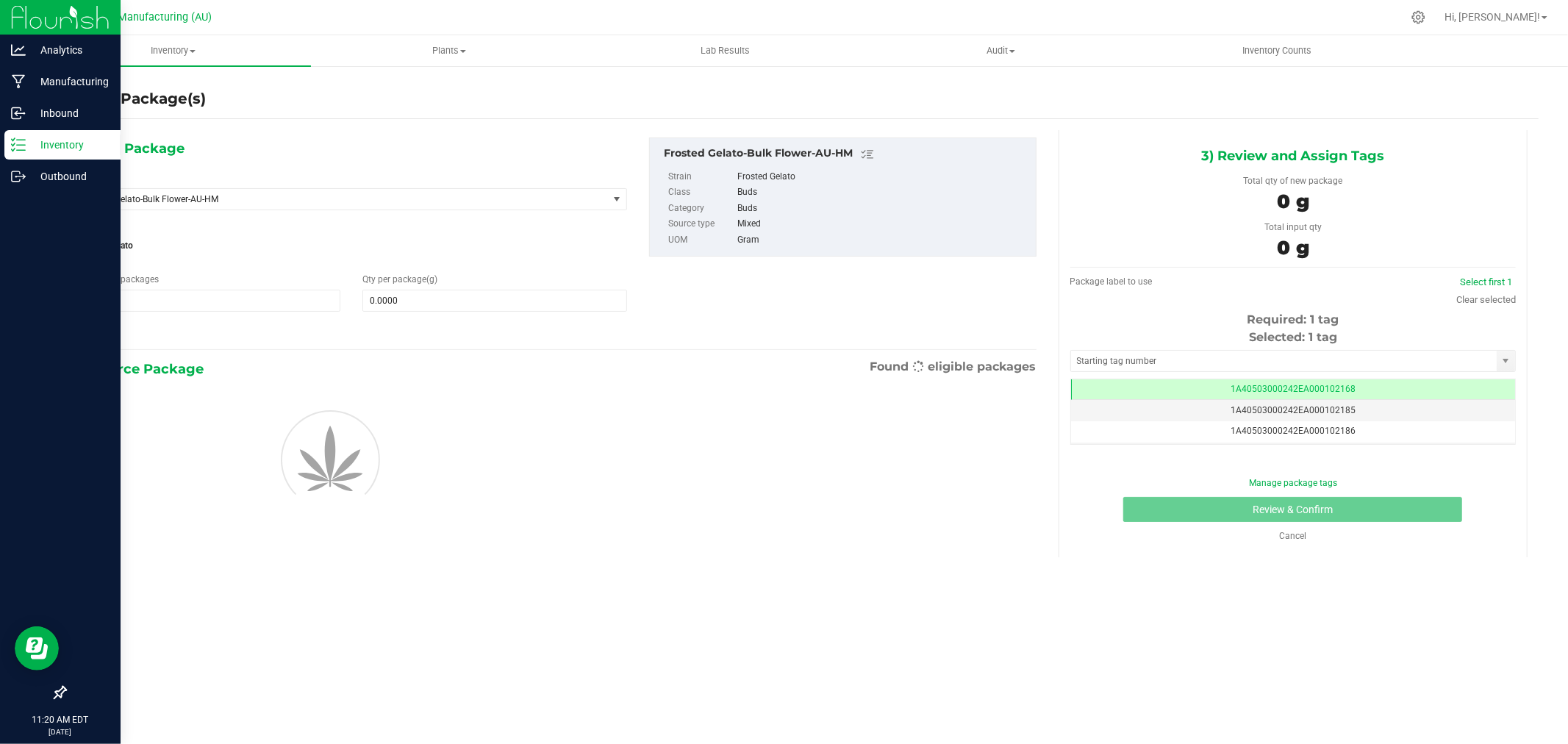
scroll to position [0, -1]
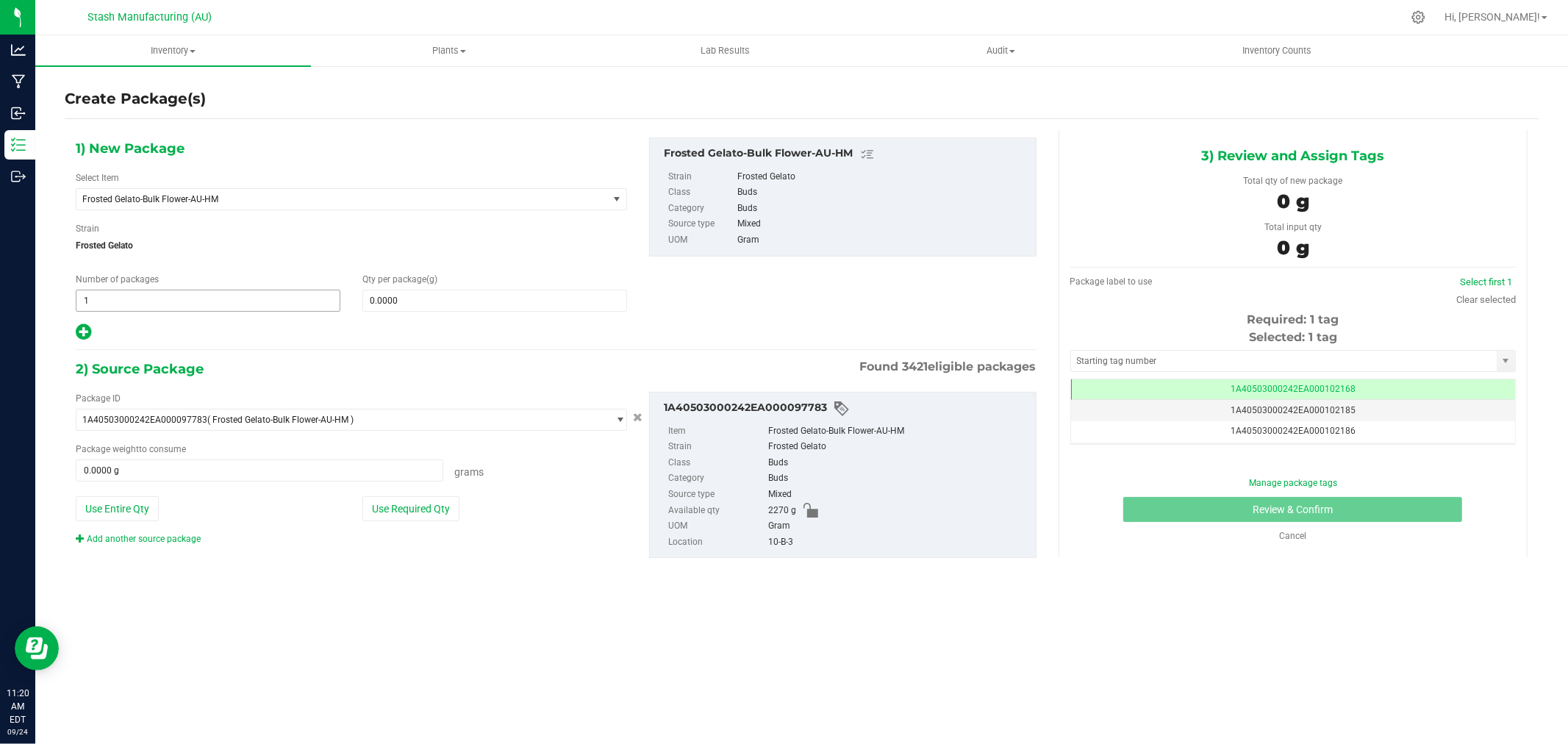
click at [235, 309] on input "1" at bounding box center [207, 301] width 263 height 21
click at [234, 309] on input "1" at bounding box center [207, 301] width 263 height 21
type input "3"
click at [466, 302] on span at bounding box center [495, 301] width 265 height 22
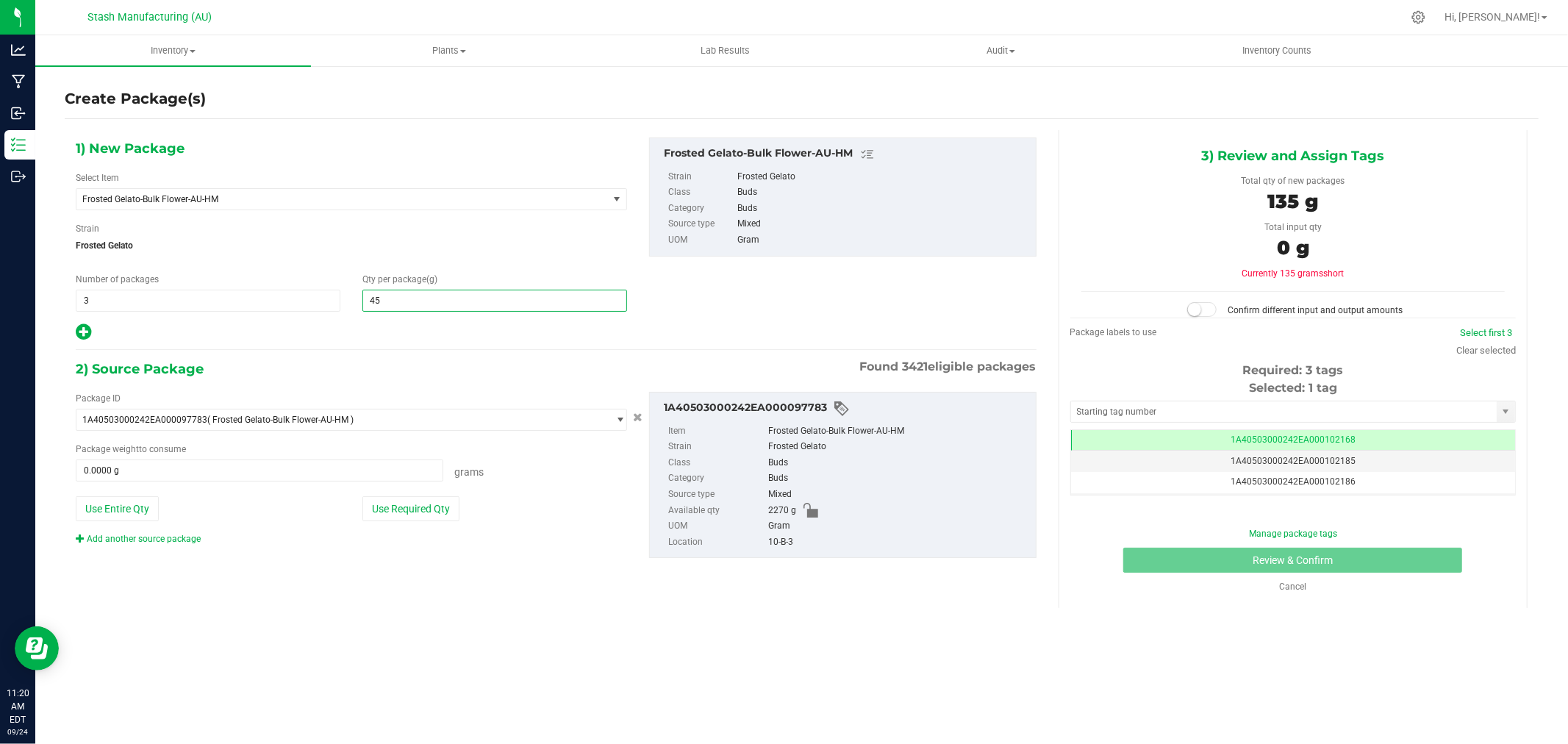
type input "454"
type input "454.0000"
drag, startPoint x: 430, startPoint y: 504, endPoint x: 494, endPoint y: 488, distance: 66.0
click at [430, 504] on button "Use Required Qty" at bounding box center [411, 508] width 97 height 25
type input "1362.0000 g"
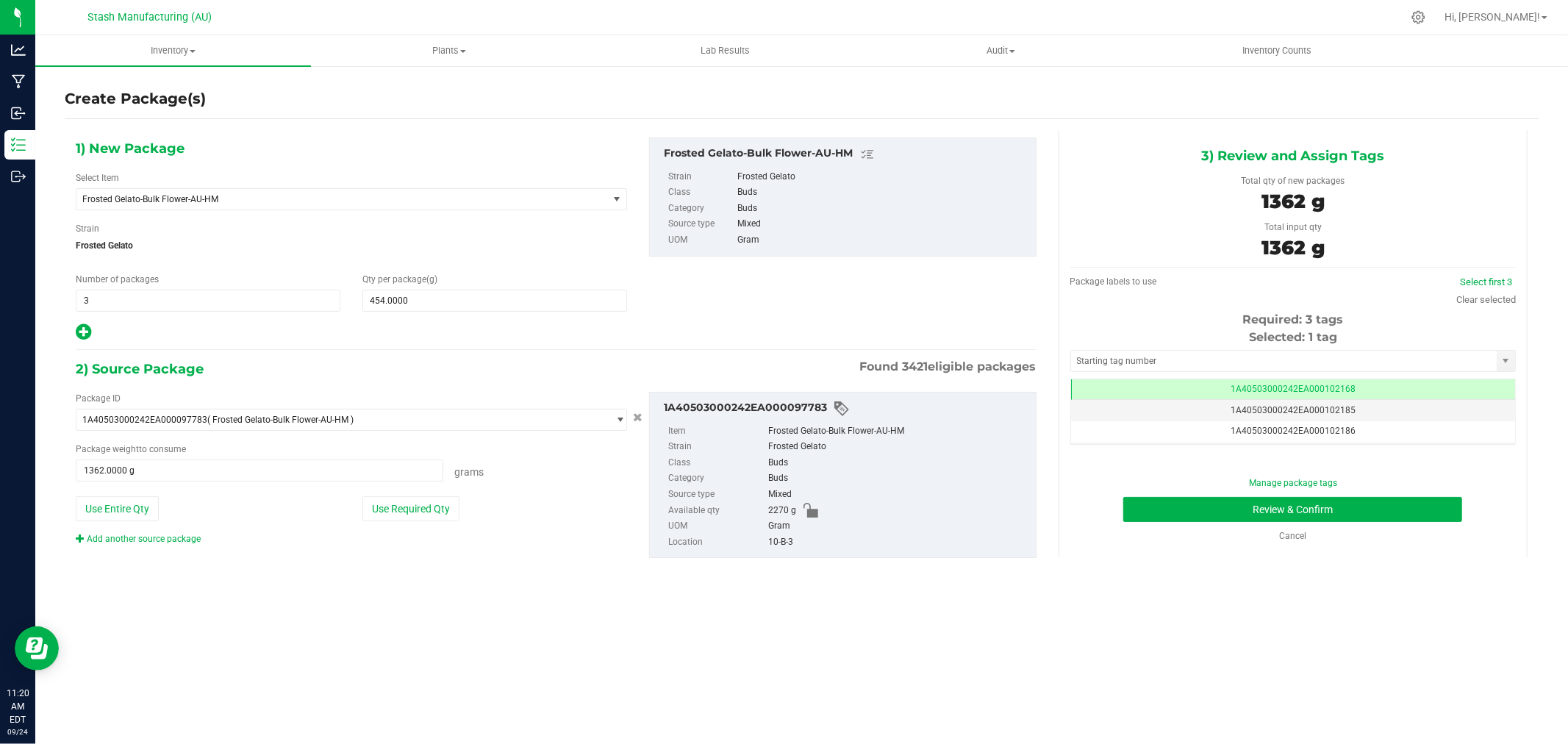
click at [1490, 304] on div "Clear selected" at bounding box center [1486, 299] width 59 height 15
drag, startPoint x: 1487, startPoint y: 297, endPoint x: 1385, endPoint y: 327, distance: 106.3
click at [1487, 297] on link "Clear selected" at bounding box center [1486, 299] width 59 height 11
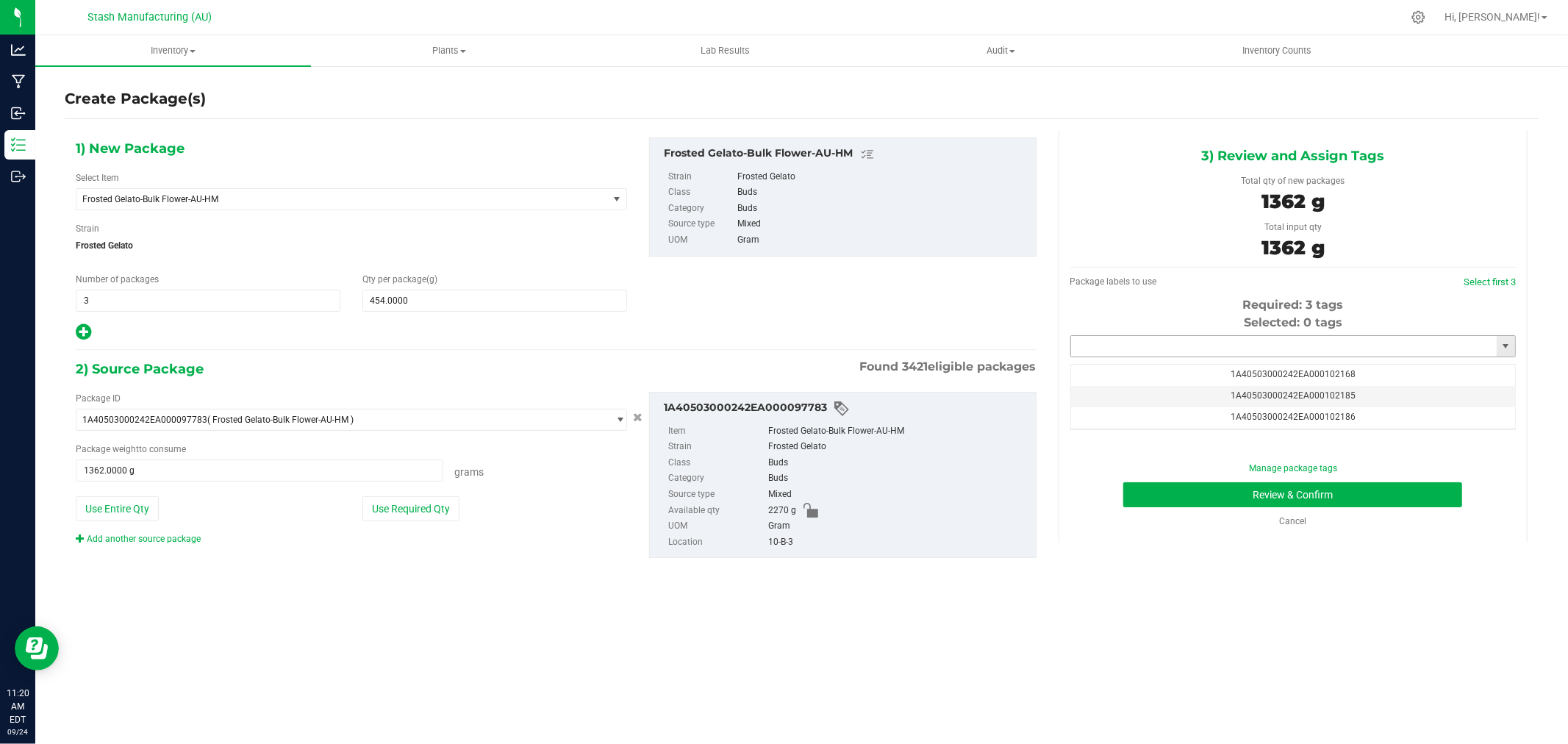
click at [1346, 340] on input "text" at bounding box center [1284, 346] width 426 height 21
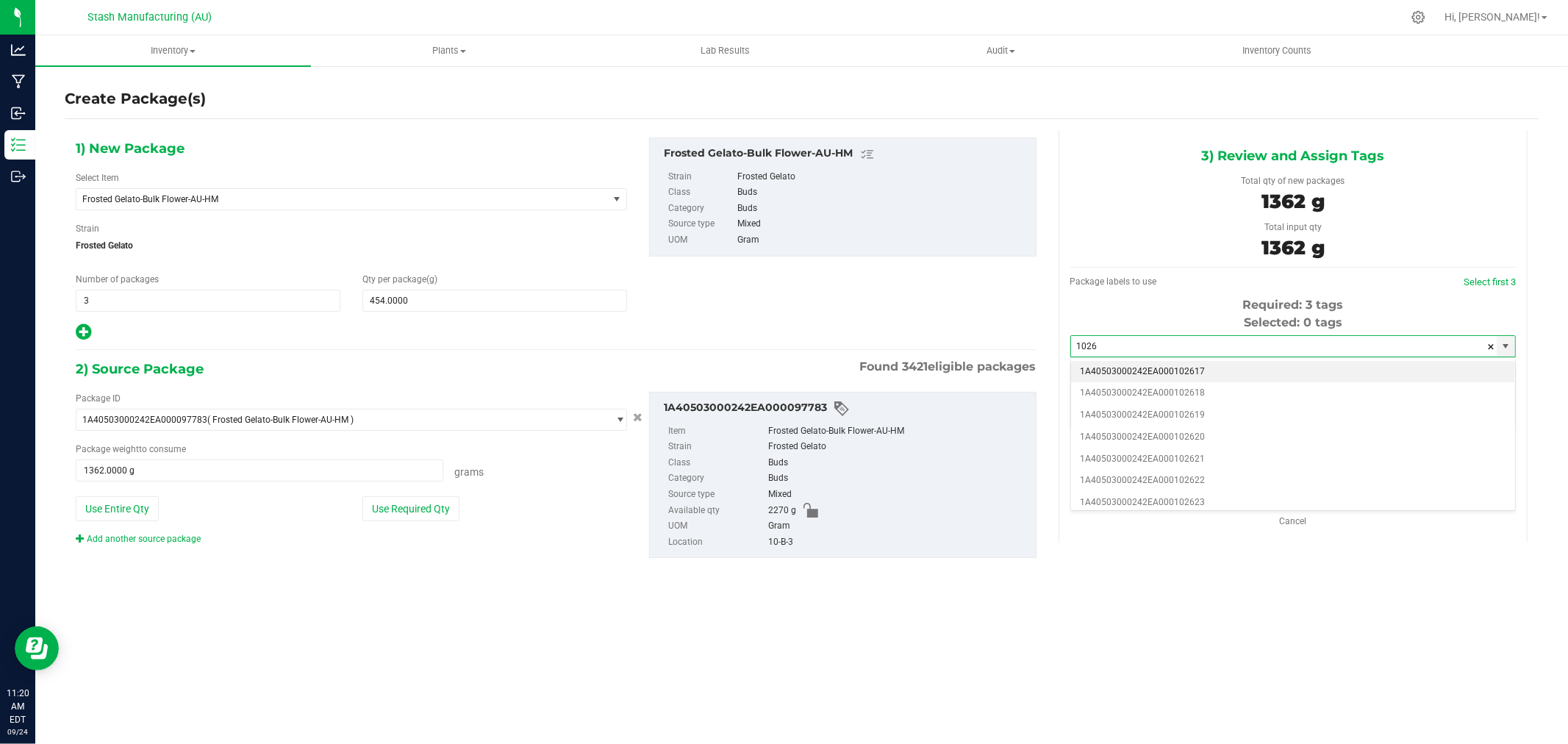
click at [1210, 375] on li "1A40503000242EA000102617" at bounding box center [1294, 372] width 444 height 22
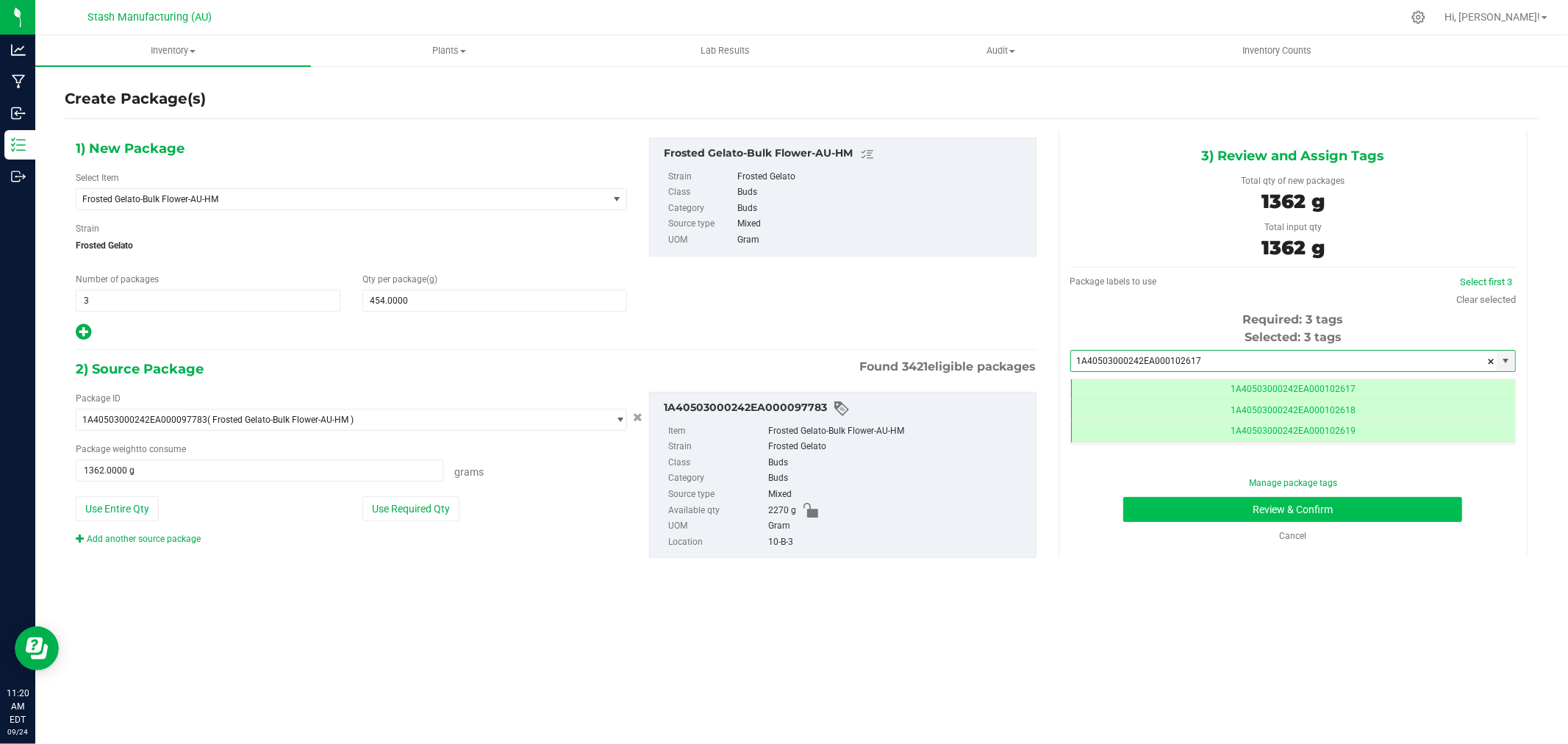
type input "1A40503000242EA000102617"
click at [1342, 510] on button "Review & Confirm" at bounding box center [1292, 509] width 339 height 25
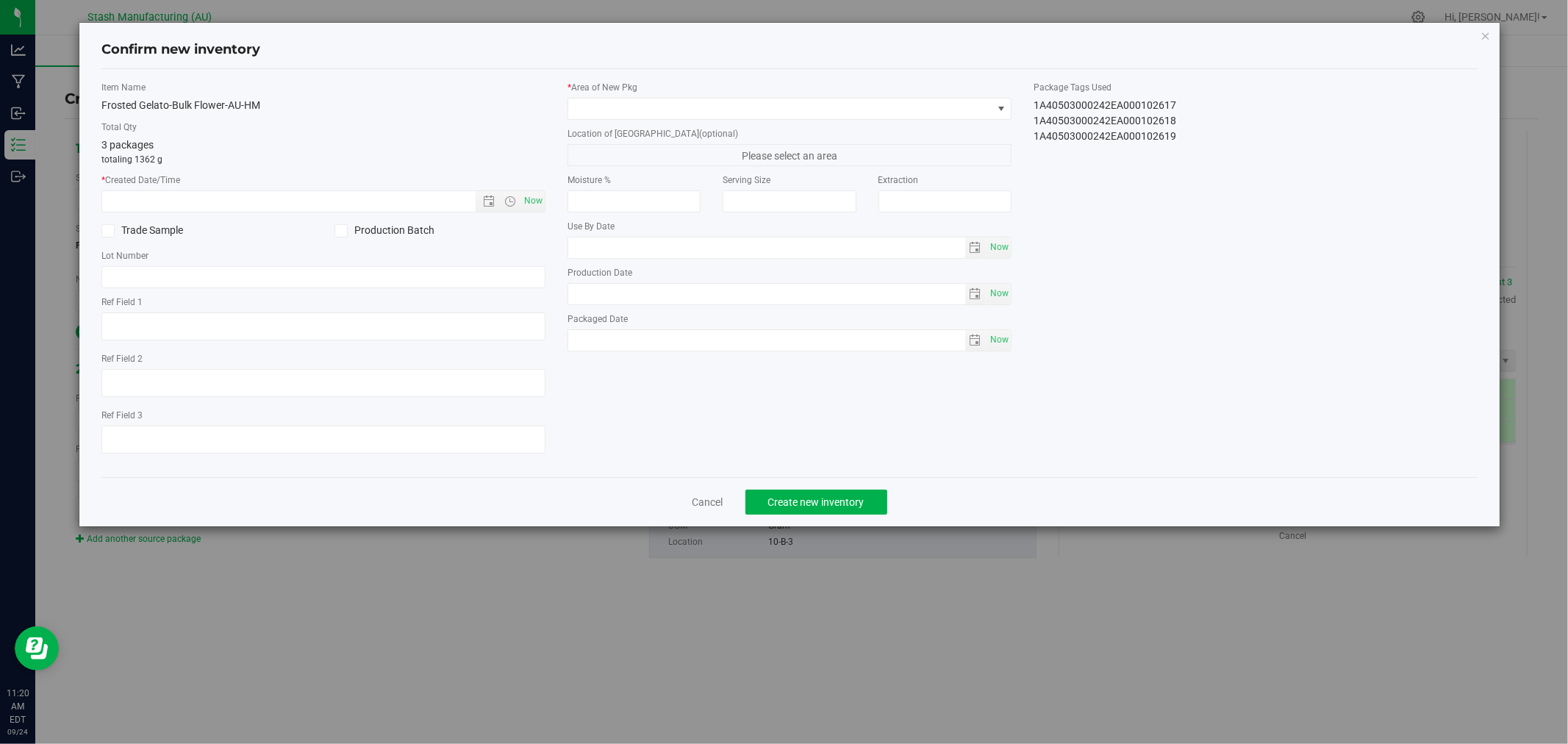
type input "[DATE]"
click at [538, 206] on span "Now" at bounding box center [533, 201] width 25 height 21
type input "[DATE] 11:20 AM"
click at [606, 111] on span at bounding box center [780, 109] width 424 height 21
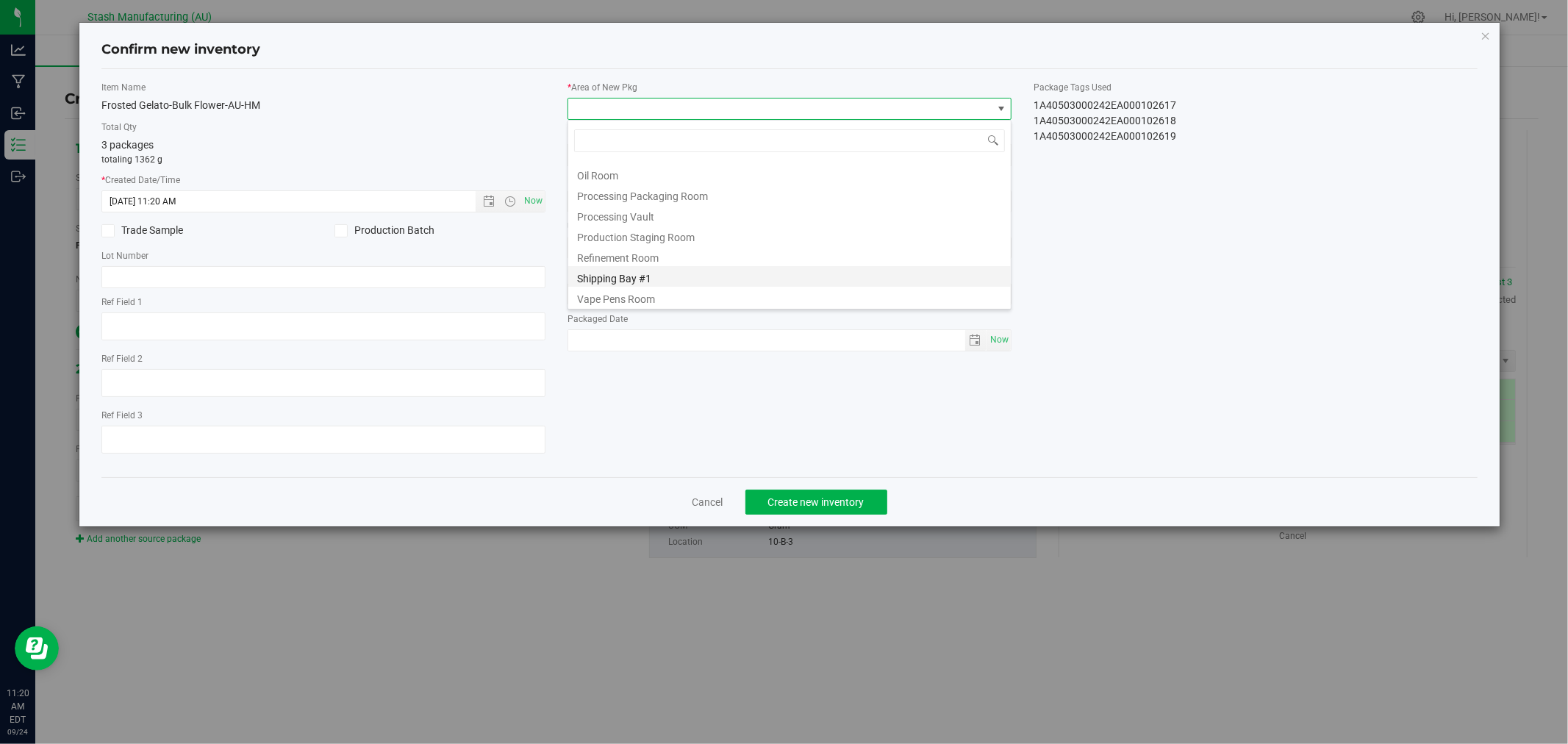
click at [662, 274] on li "Shipping Bay #1" at bounding box center [790, 276] width 442 height 21
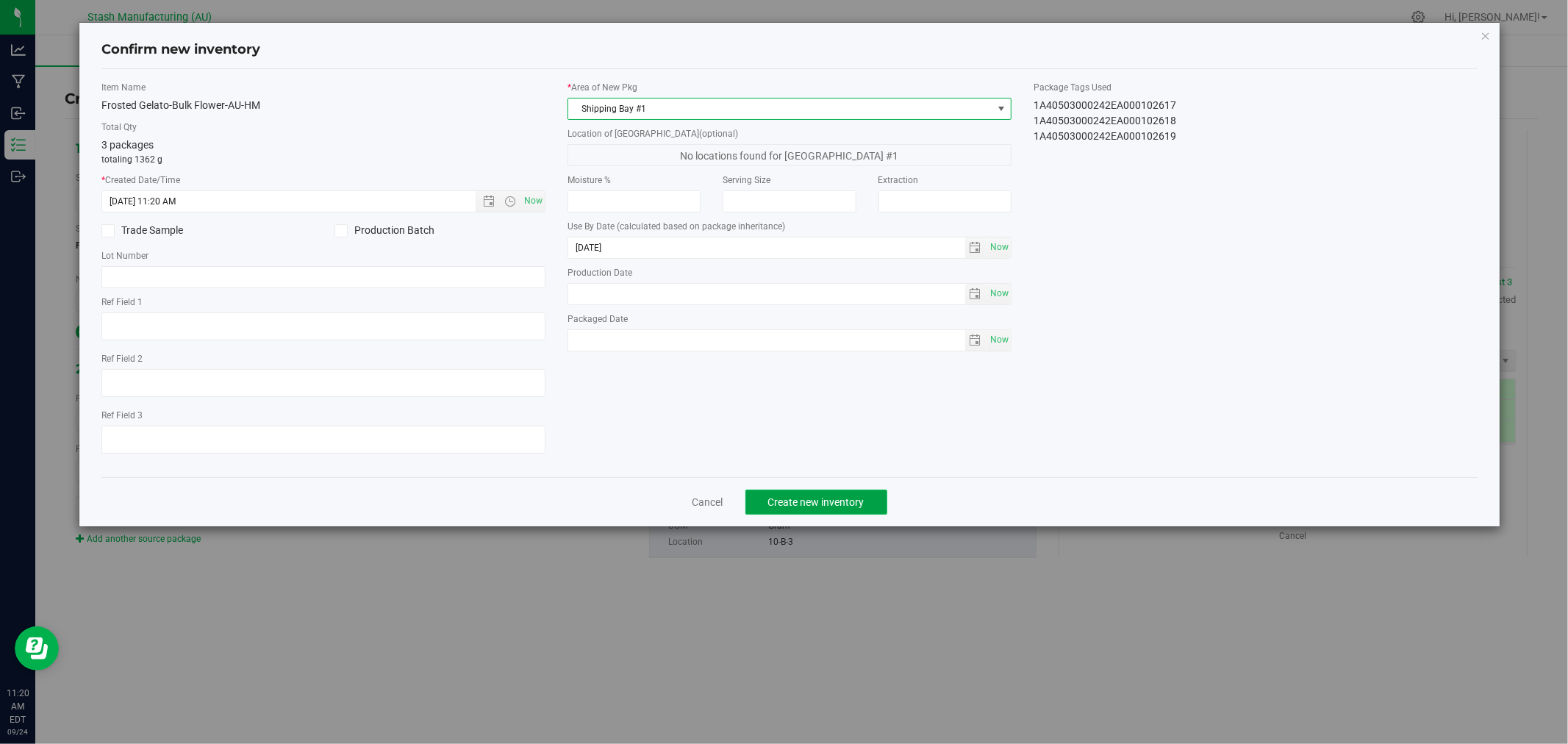
click at [853, 508] on span "Create new inventory" at bounding box center [816, 502] width 96 height 12
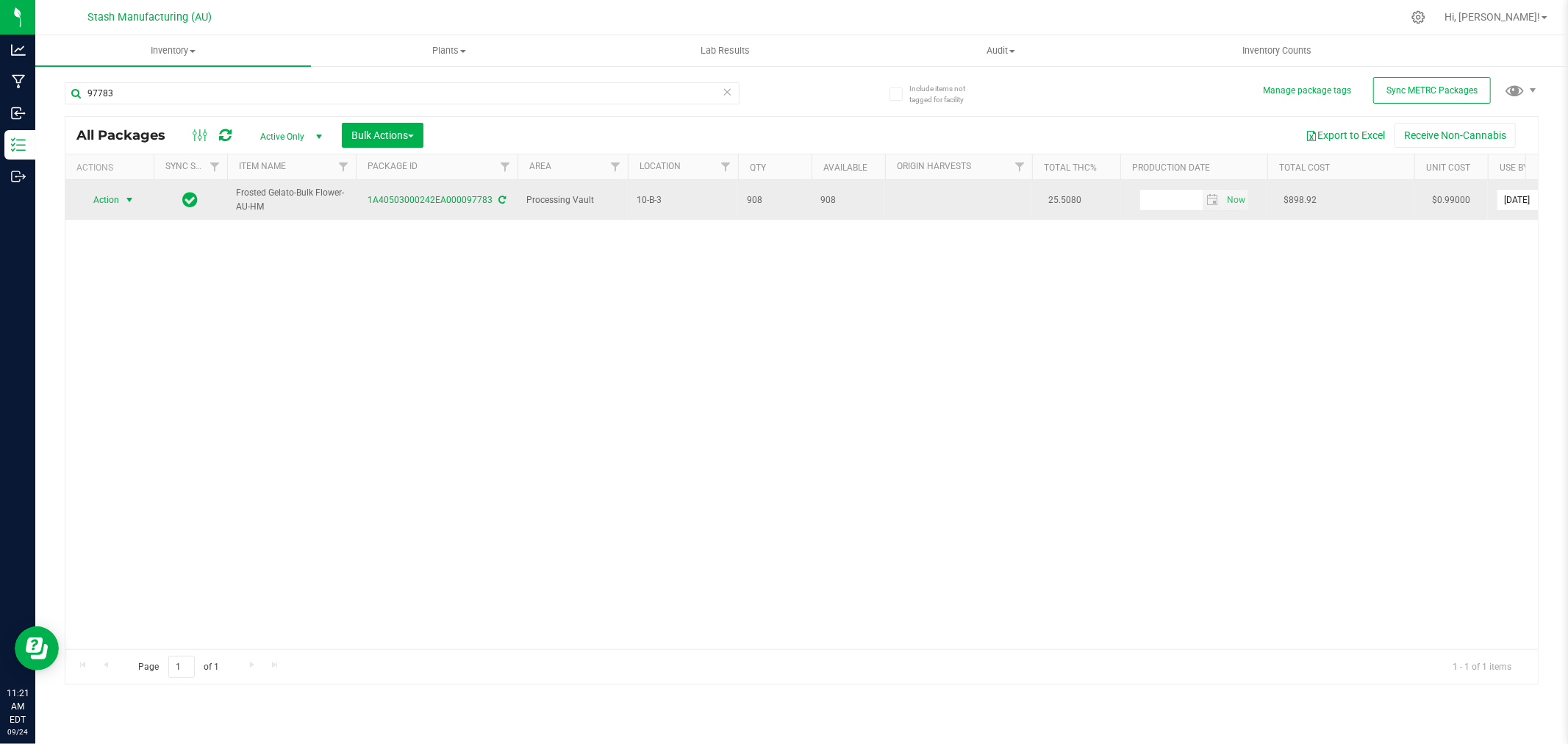
click at [112, 193] on span "Action" at bounding box center [99, 200] width 39 height 21
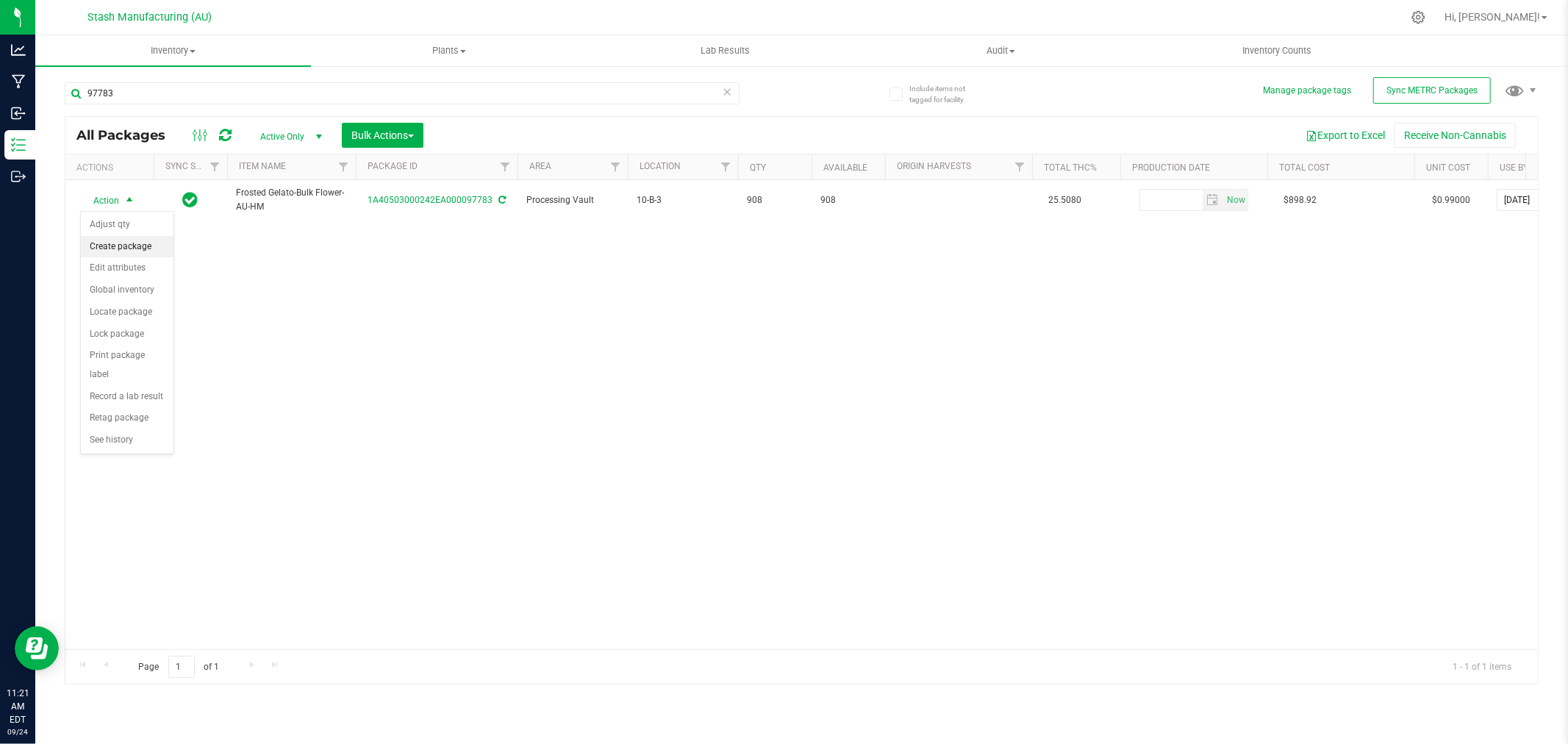
click at [117, 238] on li "Create package" at bounding box center [127, 247] width 93 height 22
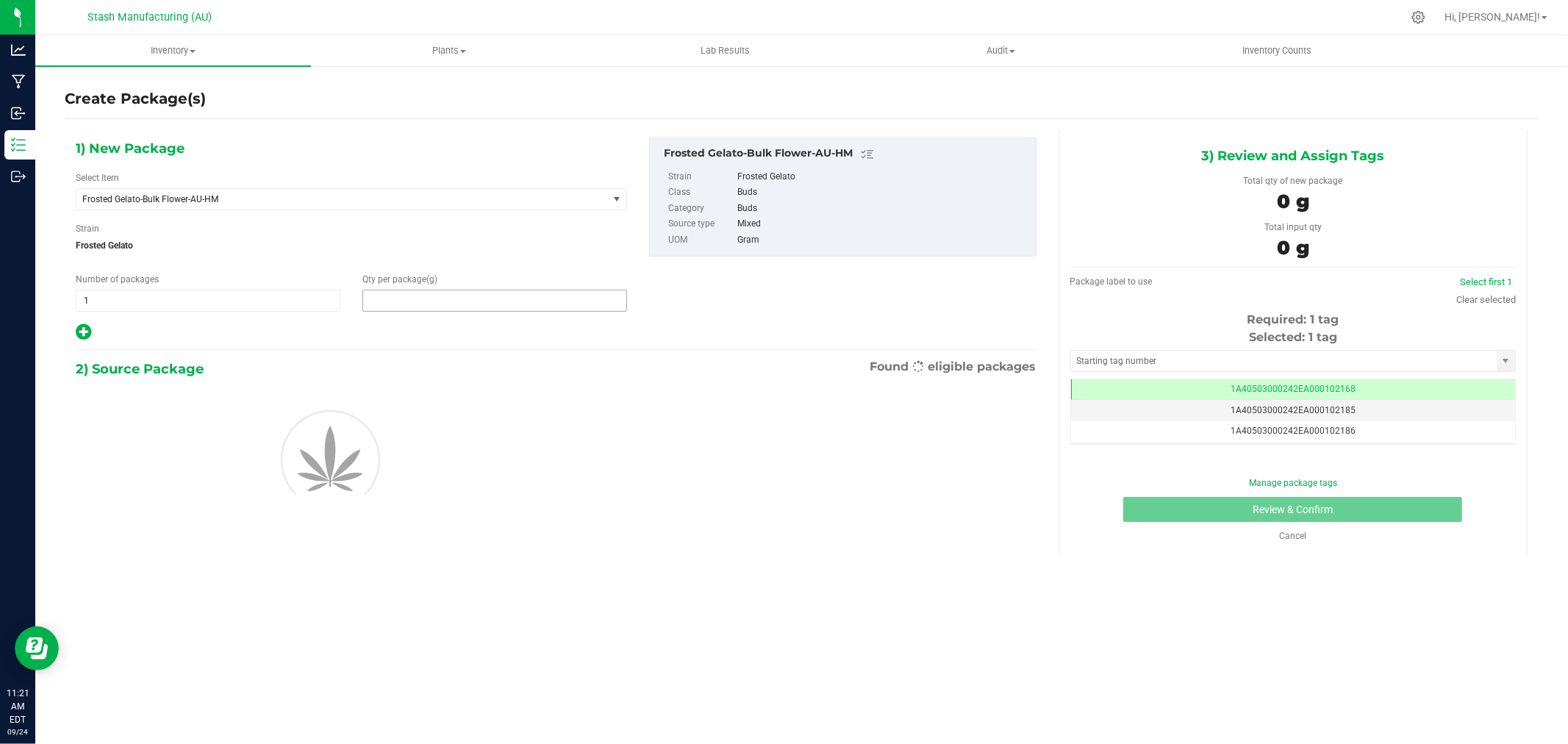
click at [454, 306] on span at bounding box center [495, 301] width 265 height 22
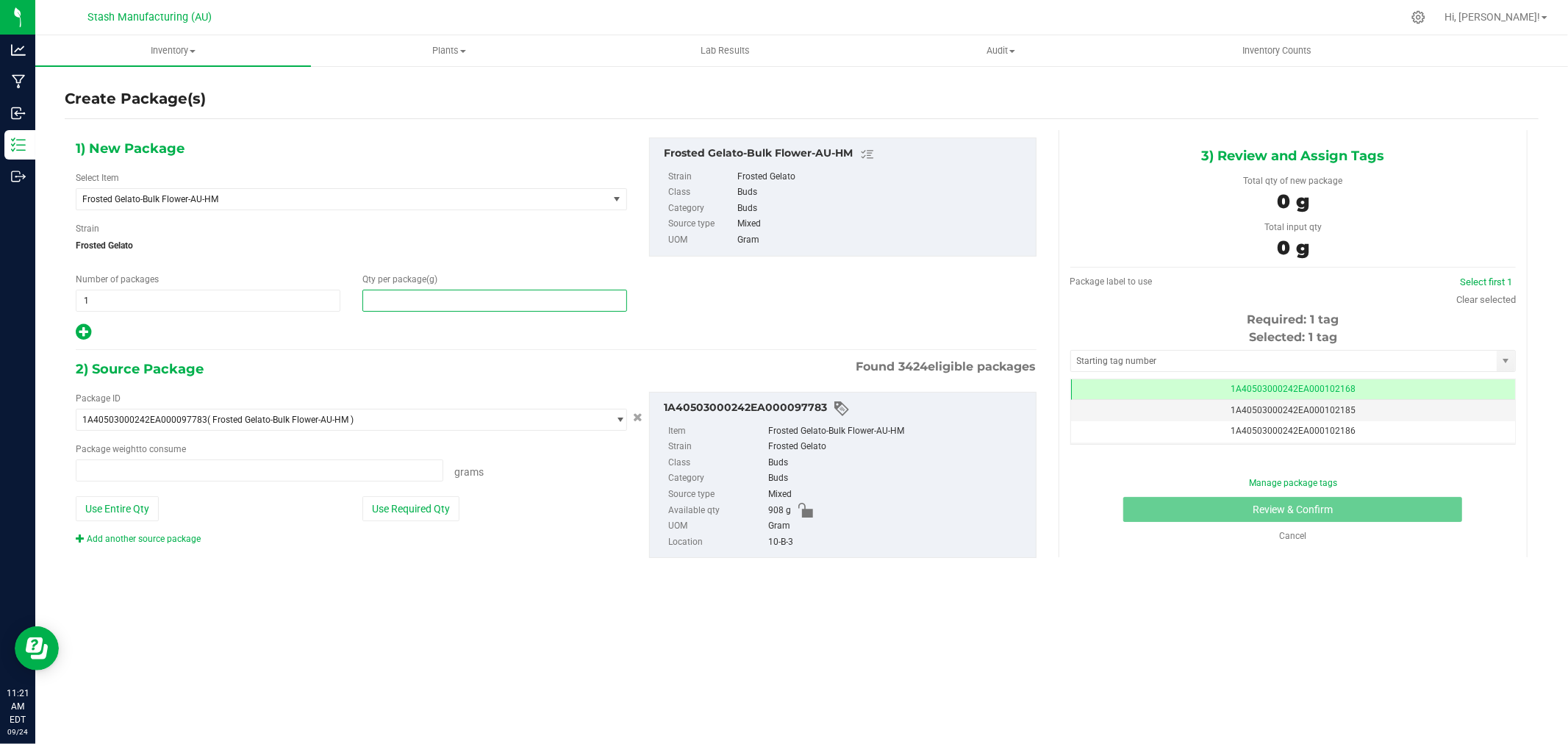
type input "0.0000 g"
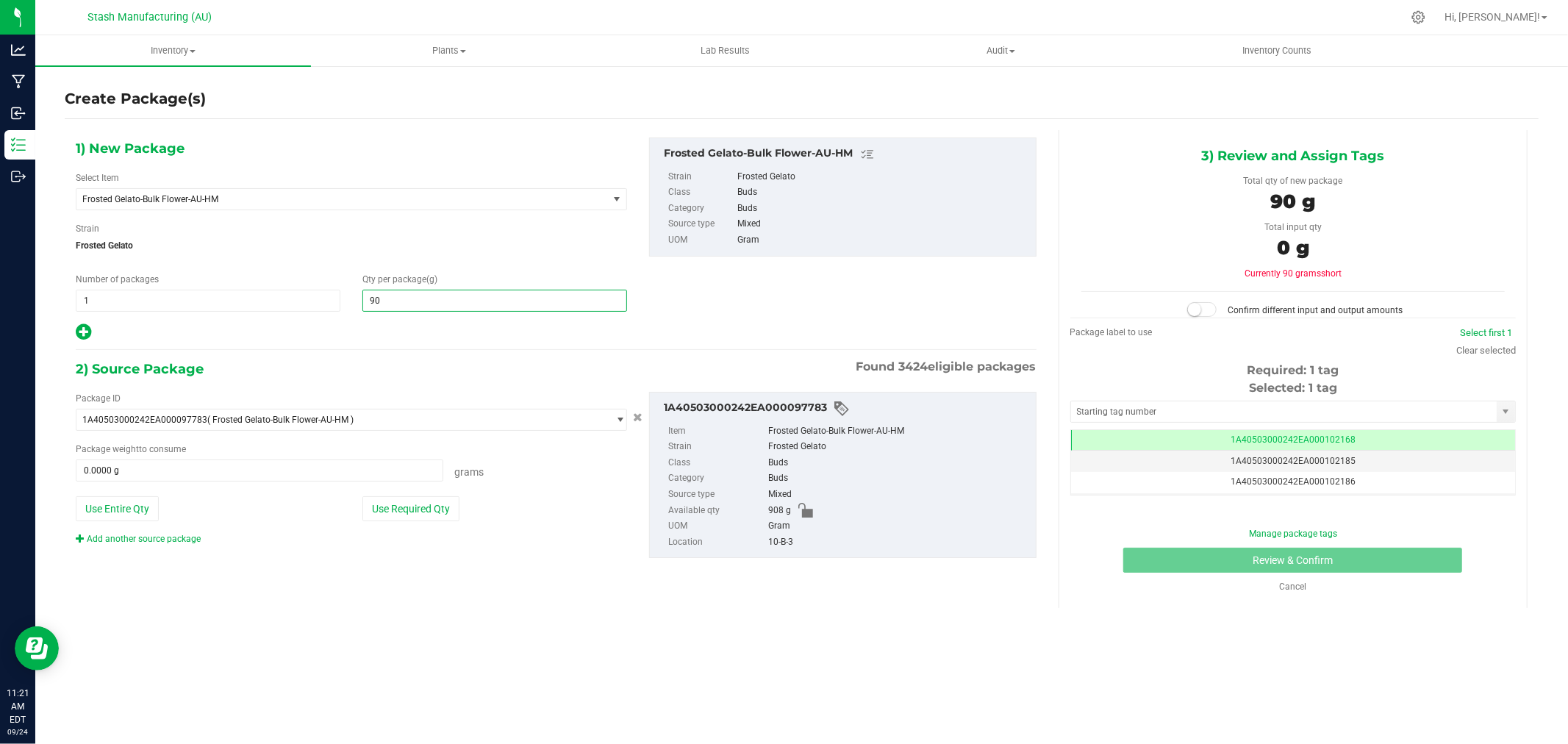
type input "908"
type input "908.0000"
click at [436, 521] on button "Use Required Qty" at bounding box center [411, 508] width 97 height 25
type input "908.0000 g"
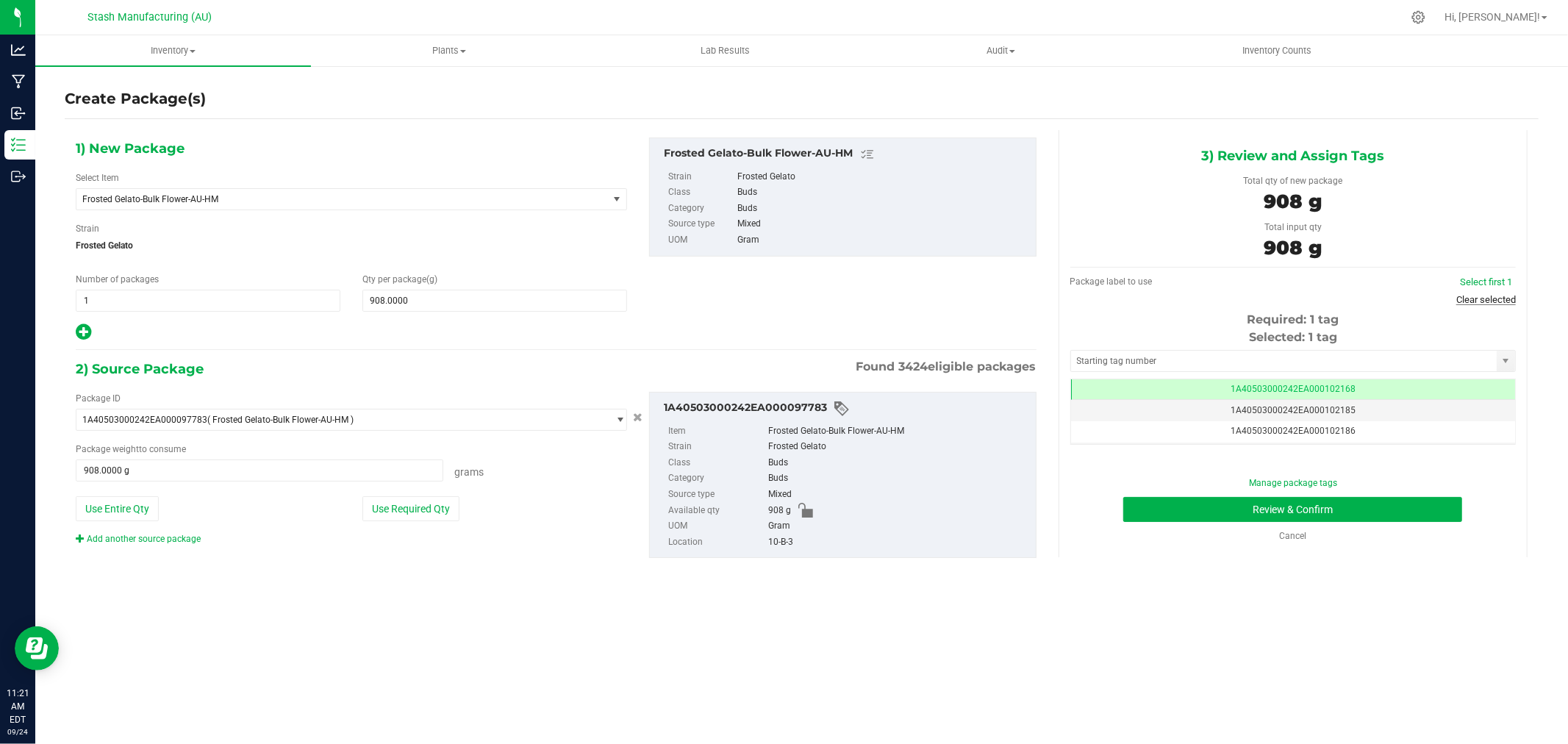
click at [1494, 296] on link "Clear selected" at bounding box center [1486, 299] width 59 height 11
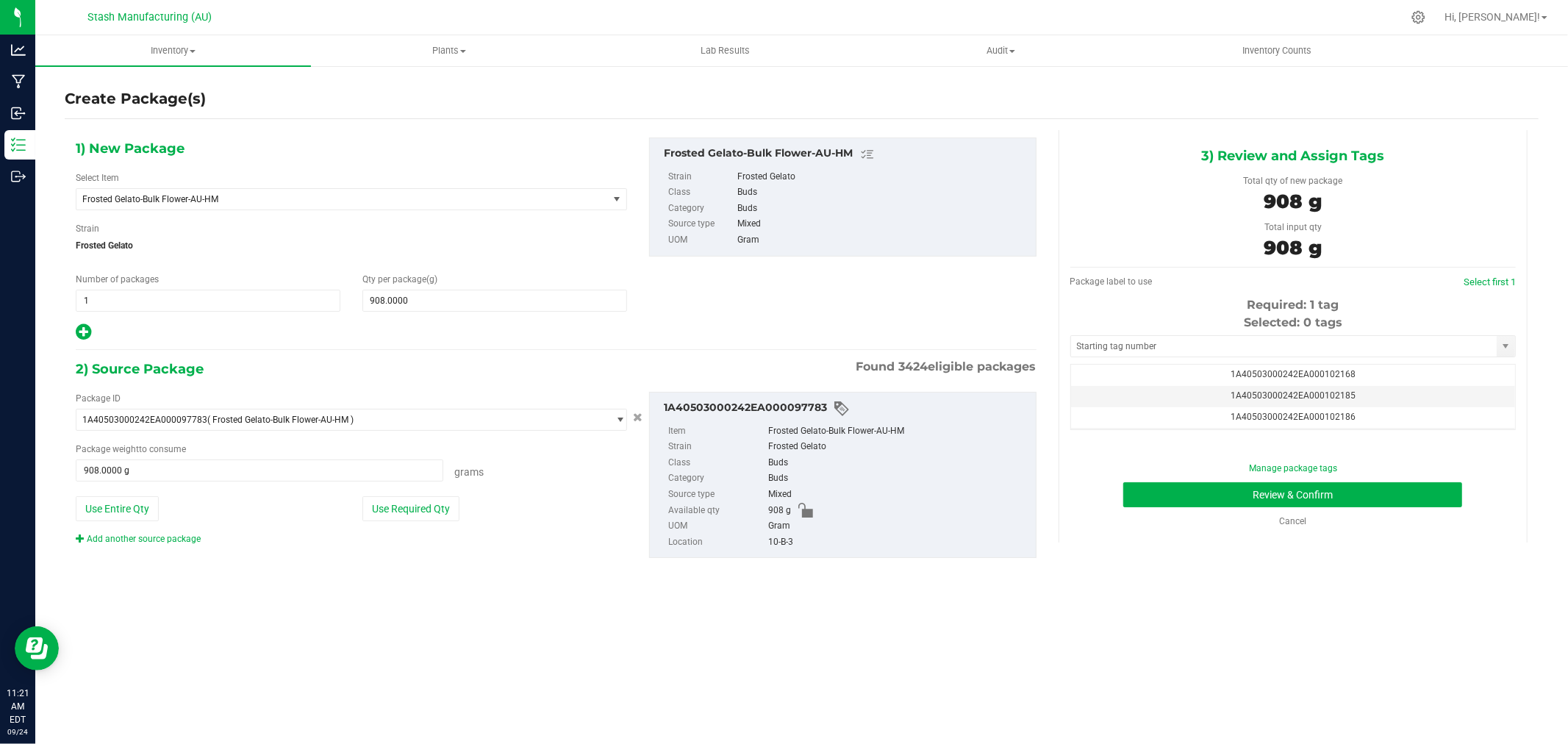
click at [1283, 333] on div "Selected: 0 tags Tag 1A40503000242EA000102168 1A40503000242EA000102185 1A405030…" at bounding box center [1294, 372] width 446 height 117
click at [1283, 344] on input "text" at bounding box center [1284, 346] width 426 height 21
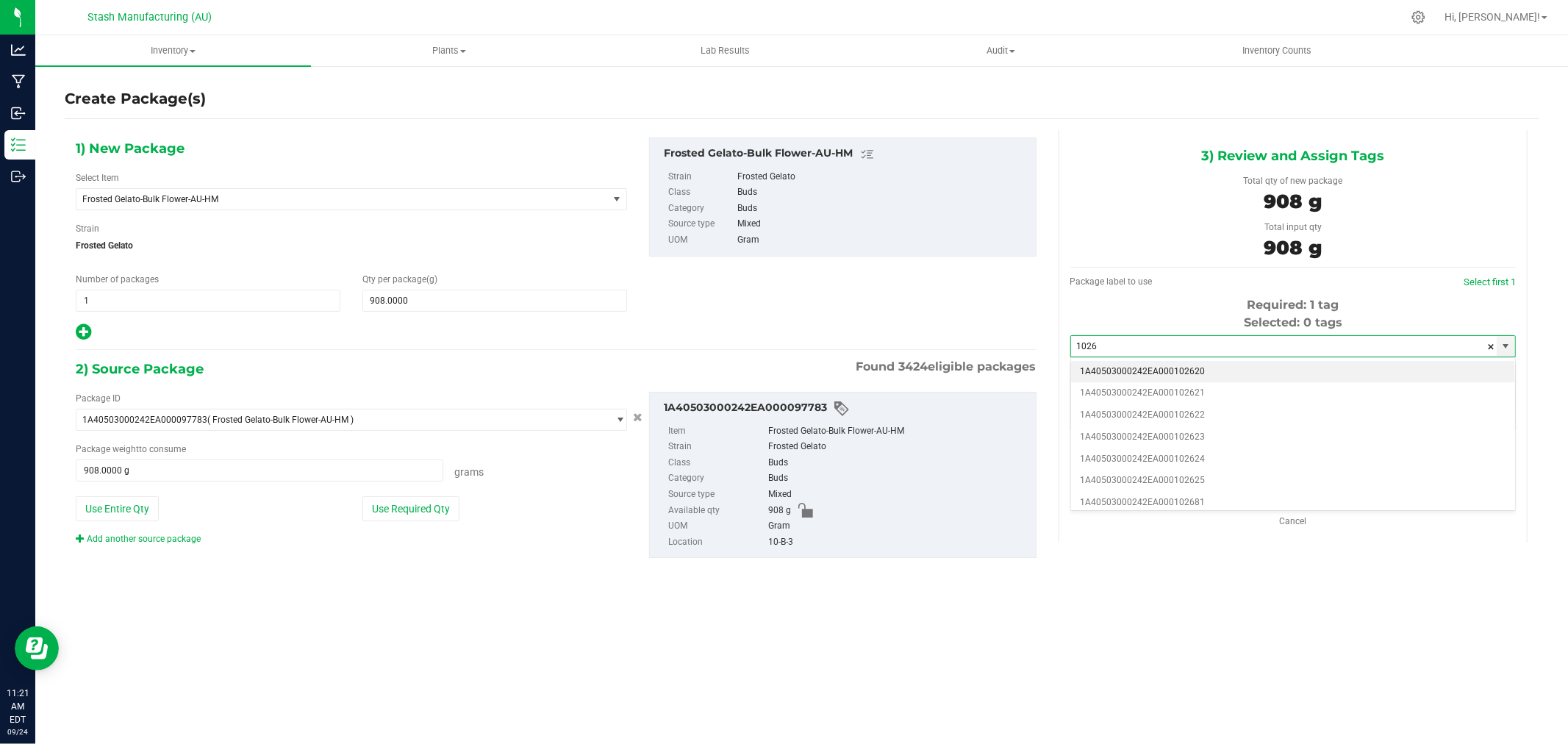
click at [1253, 368] on li "1A40503000242EA000102620" at bounding box center [1294, 372] width 444 height 22
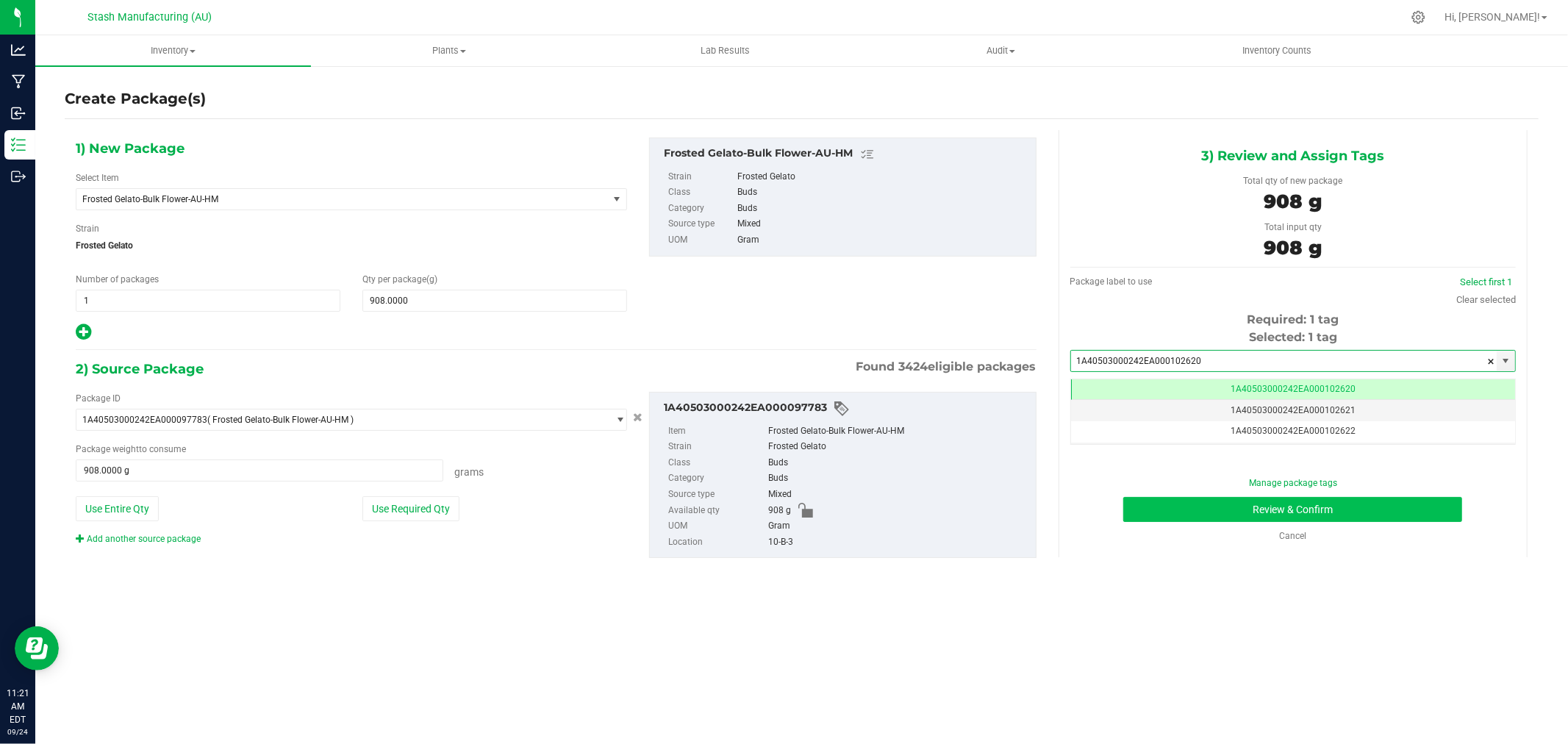
type input "1A40503000242EA000102620"
click at [1390, 518] on button "Review & Confirm" at bounding box center [1292, 509] width 339 height 25
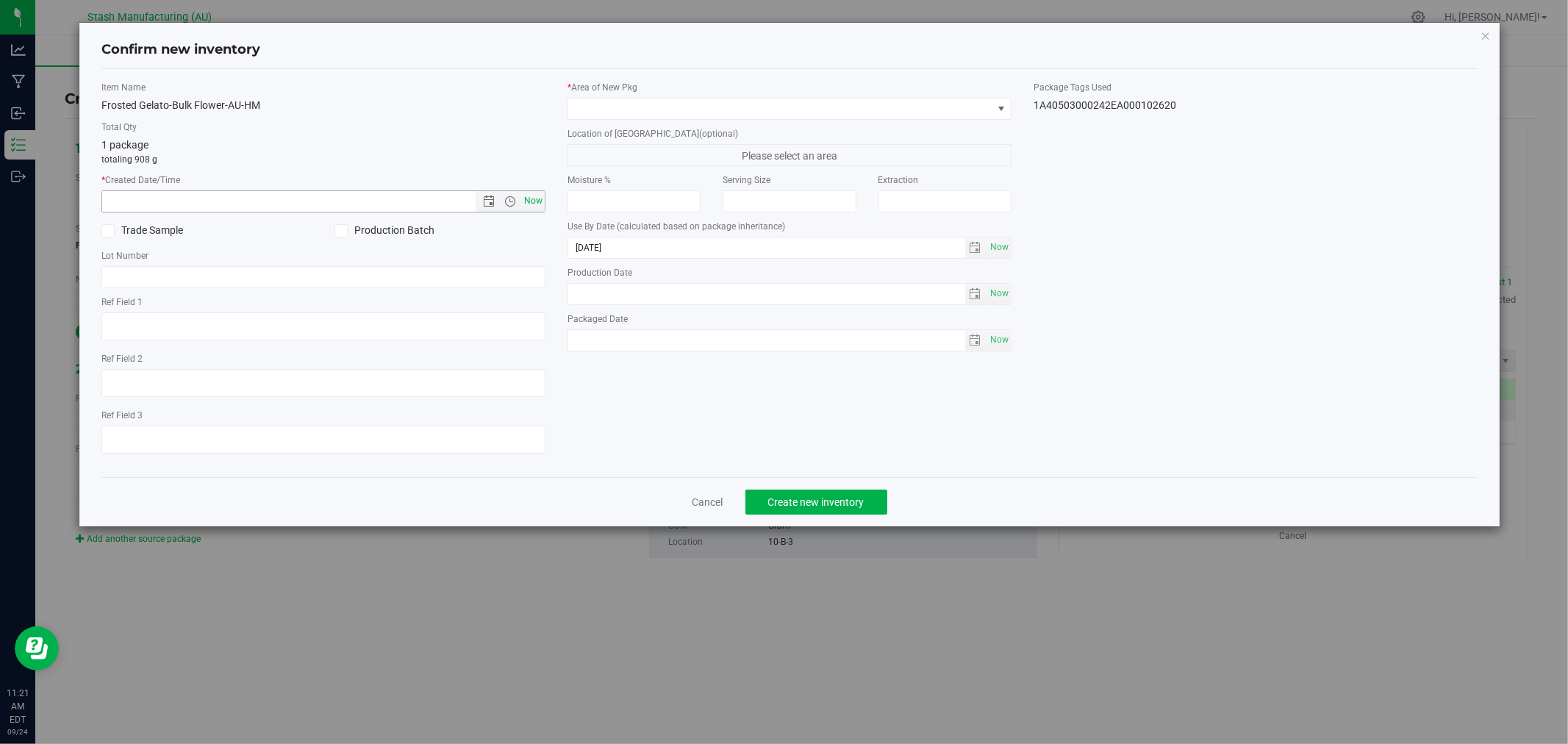
click at [532, 201] on span "Now" at bounding box center [533, 201] width 25 height 21
type input "[DATE] 11:21 AM"
click at [604, 111] on span at bounding box center [780, 109] width 424 height 21
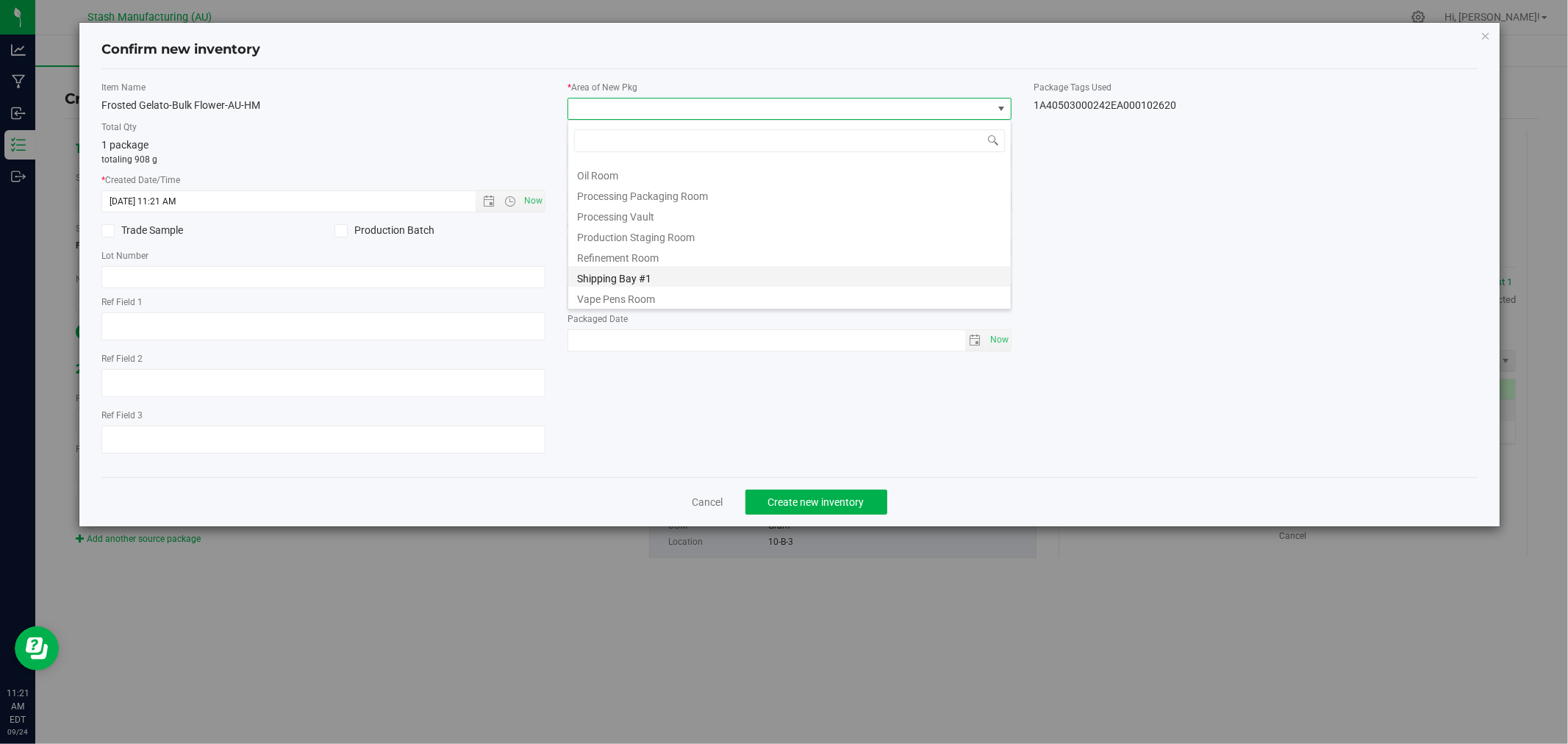
click at [656, 277] on li "Shipping Bay #1" at bounding box center [790, 276] width 442 height 21
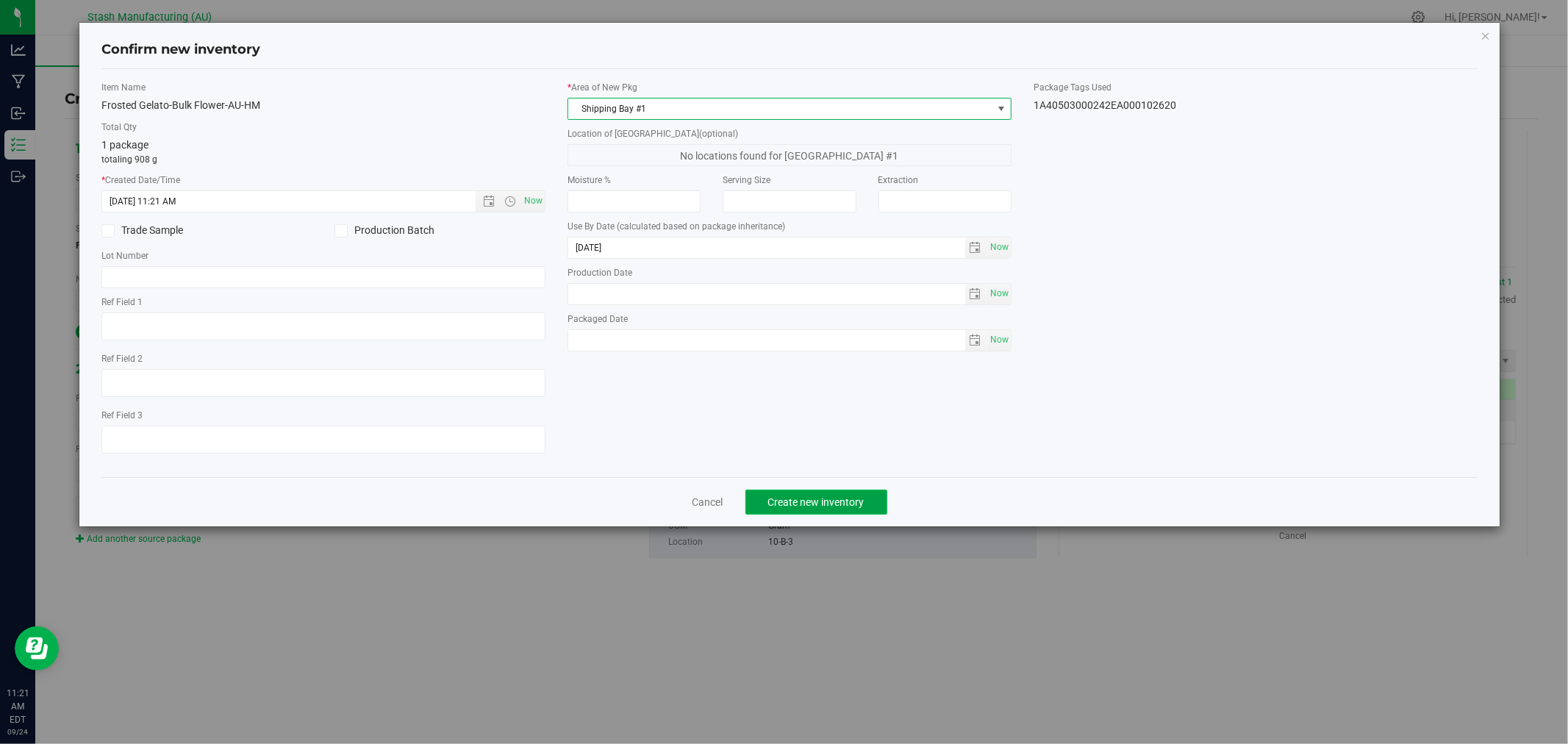
click at [824, 501] on span "Create new inventory" at bounding box center [816, 502] width 96 height 12
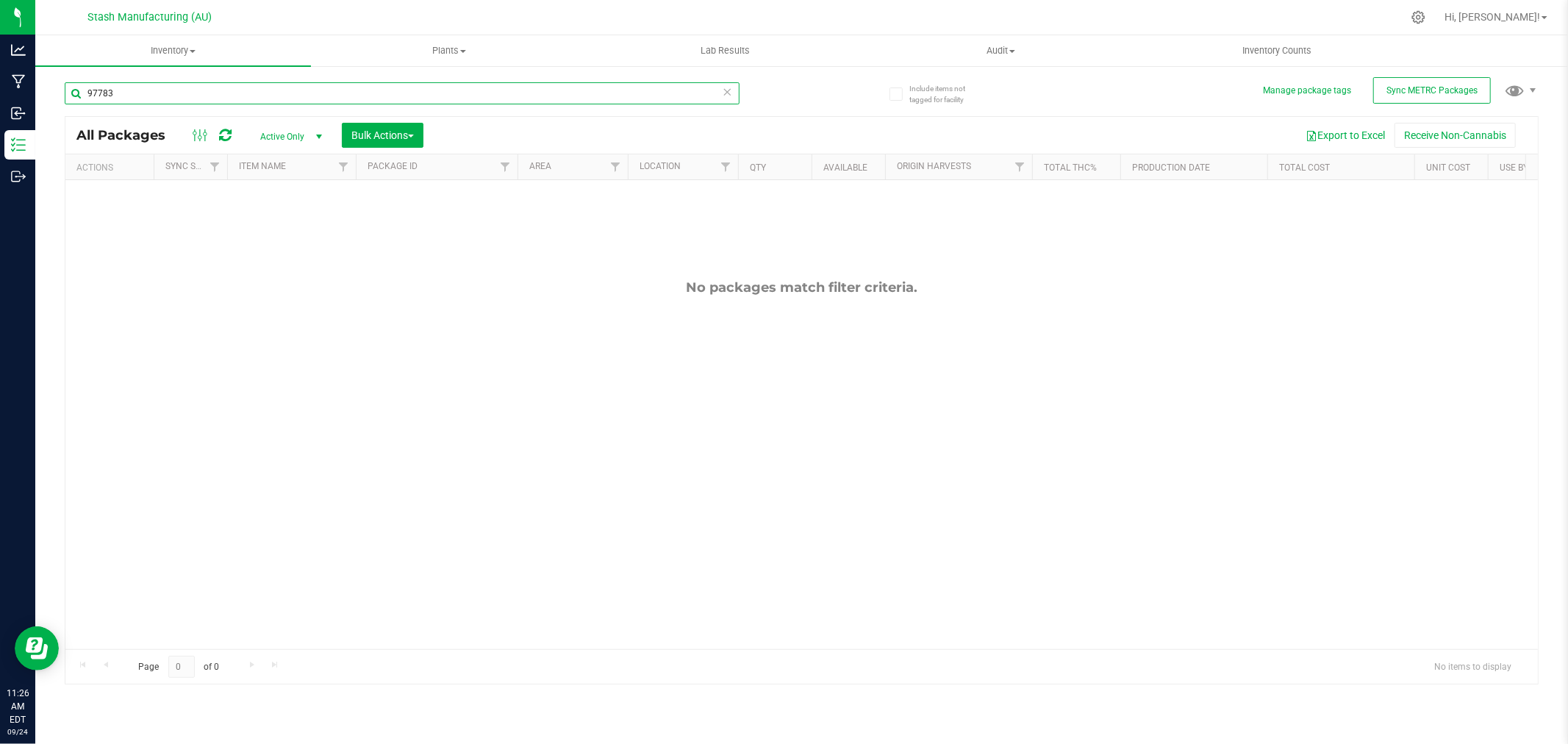
click at [173, 104] on input "97783" at bounding box center [401, 93] width 675 height 22
type input "93368"
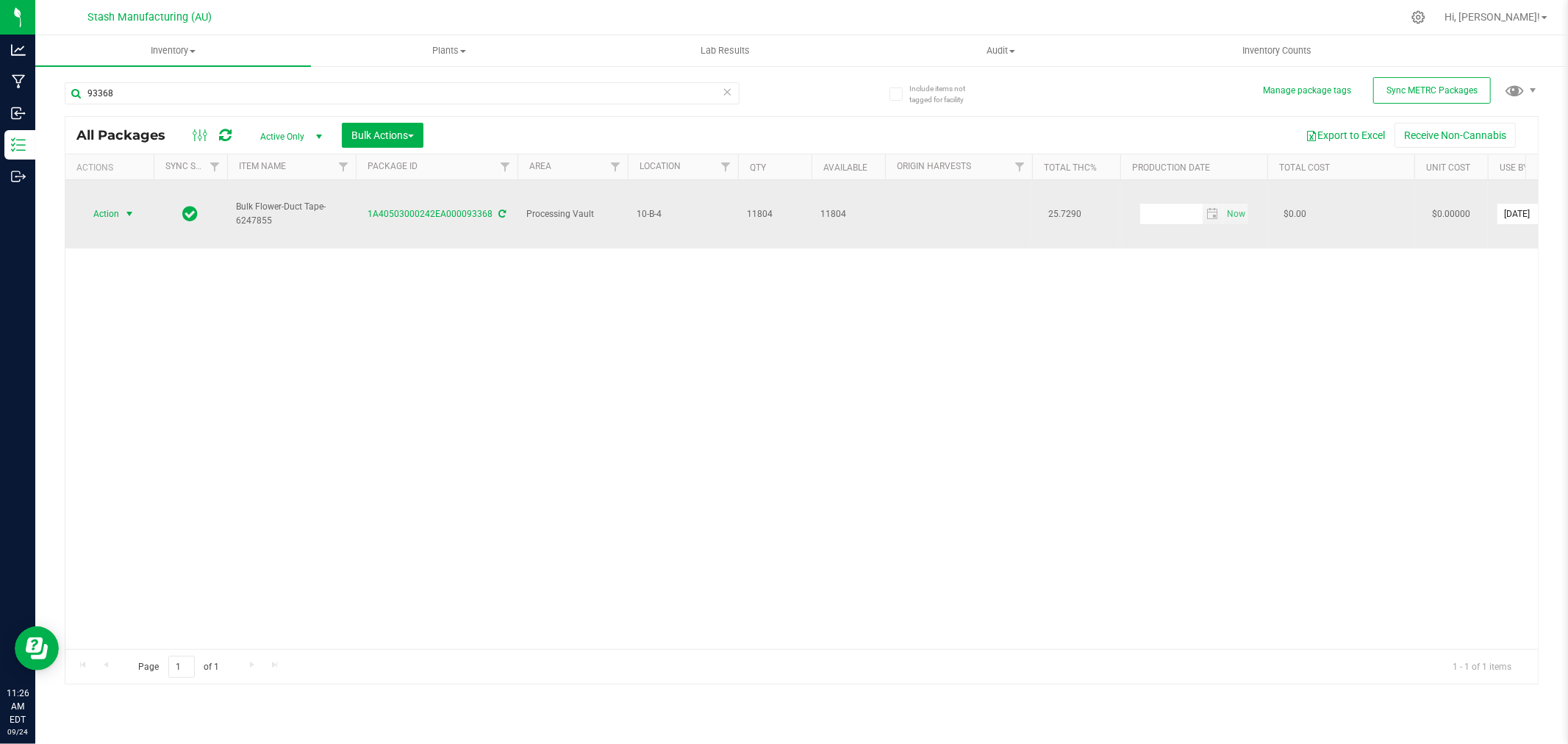
click at [122, 204] on span "select" at bounding box center [129, 214] width 18 height 21
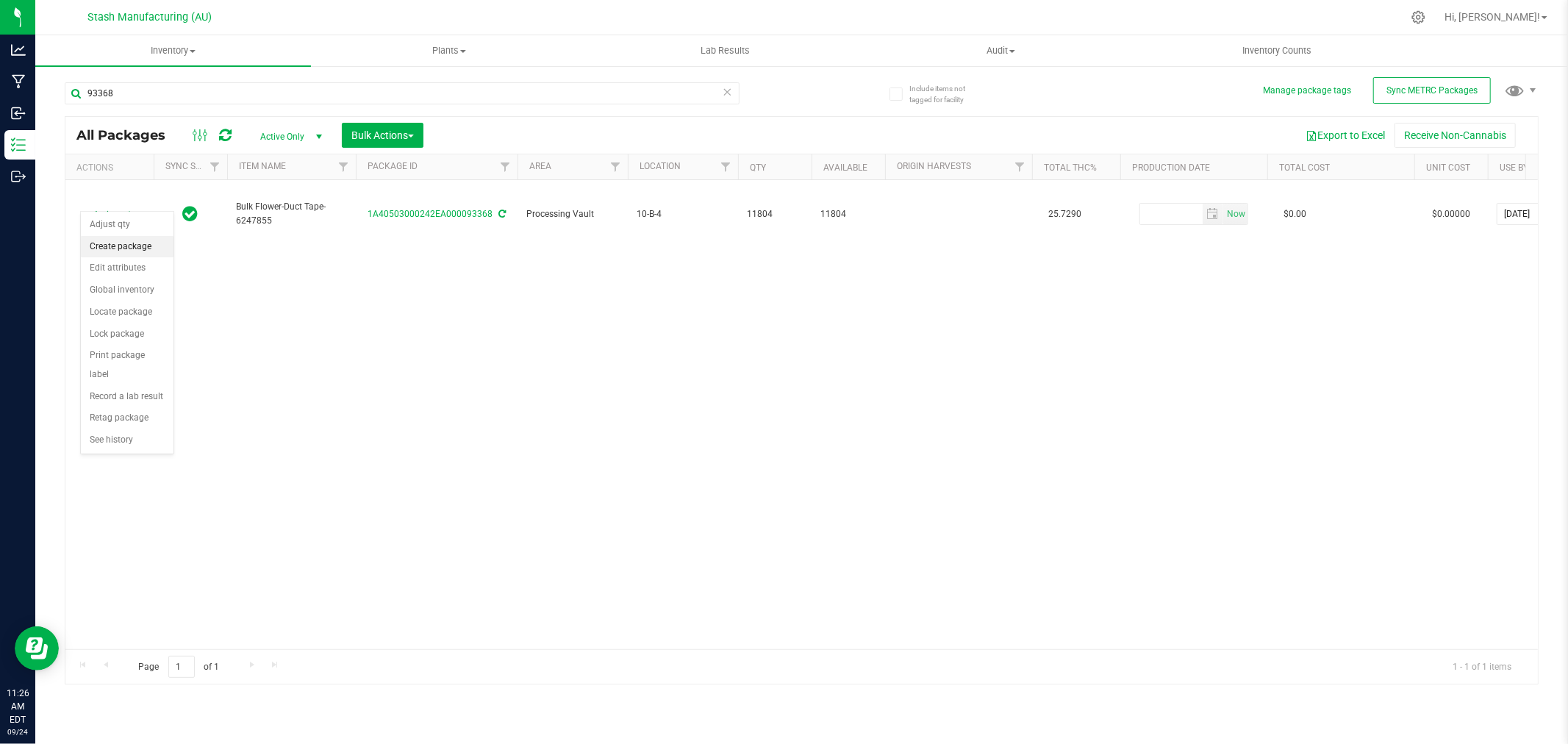
click at [137, 243] on li "Create package" at bounding box center [127, 247] width 93 height 22
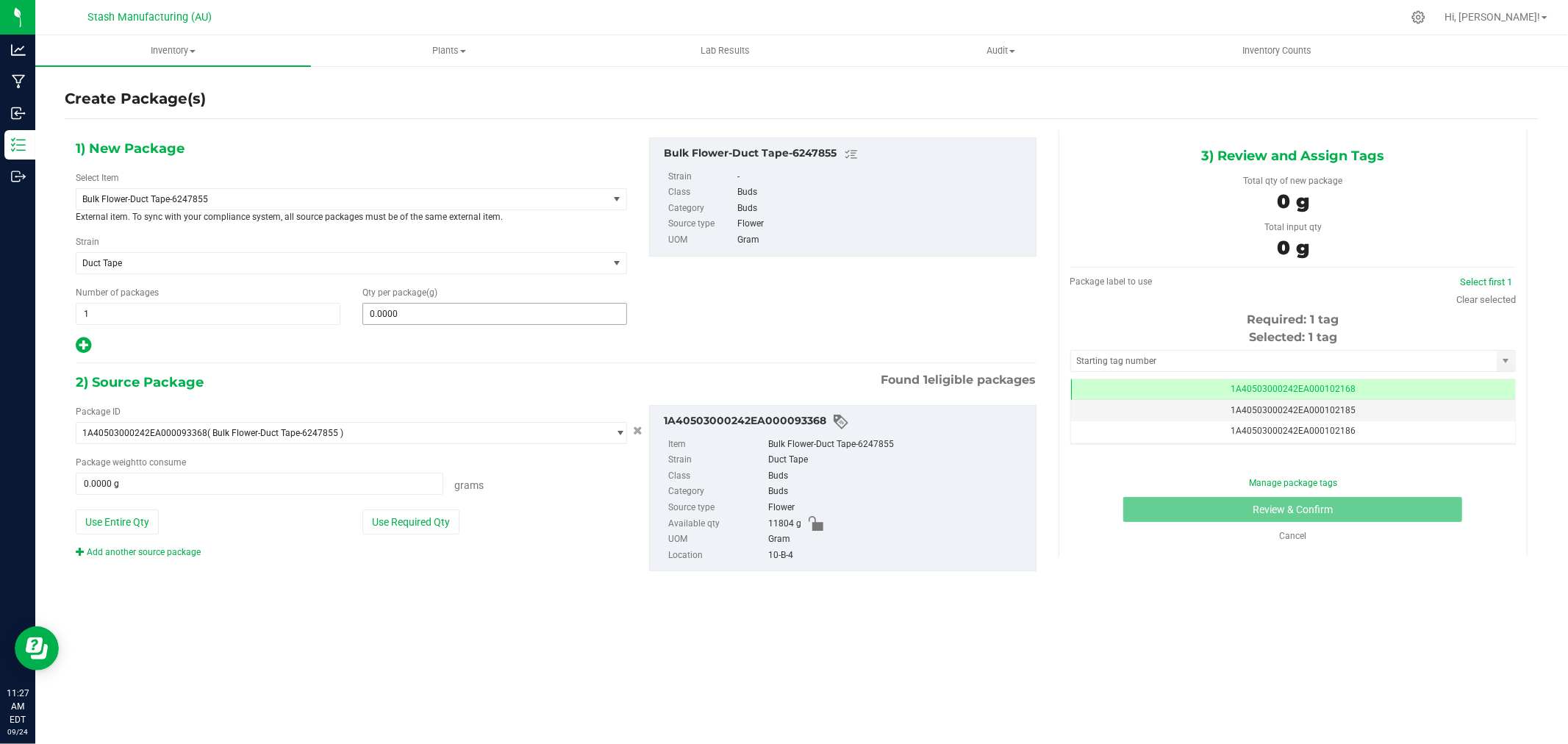
scroll to position [0, -1]
click at [442, 323] on span at bounding box center [495, 314] width 265 height 22
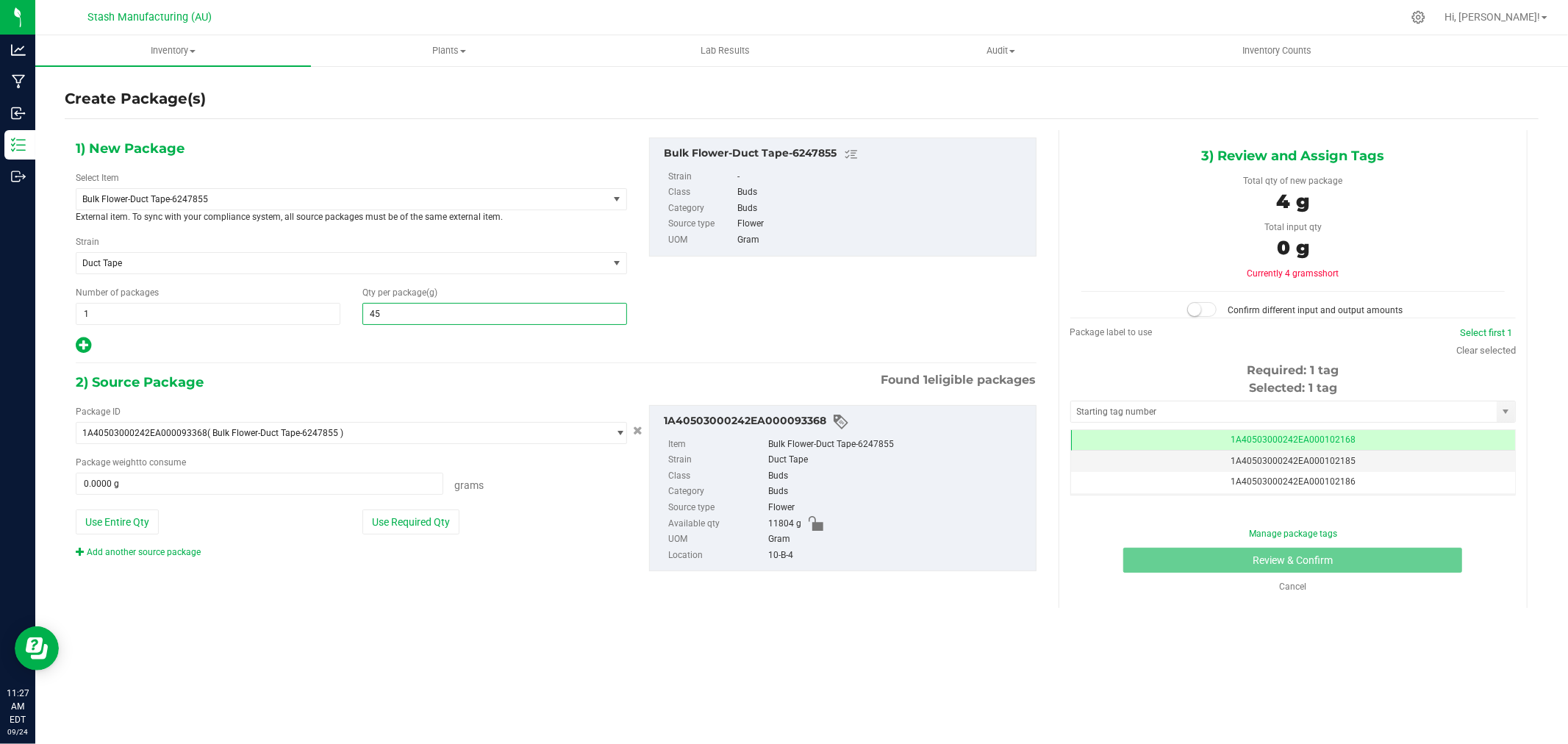
type input "454"
type input "454.0000"
click at [431, 523] on button "Use Required Qty" at bounding box center [411, 521] width 97 height 25
type input "454.0000 g"
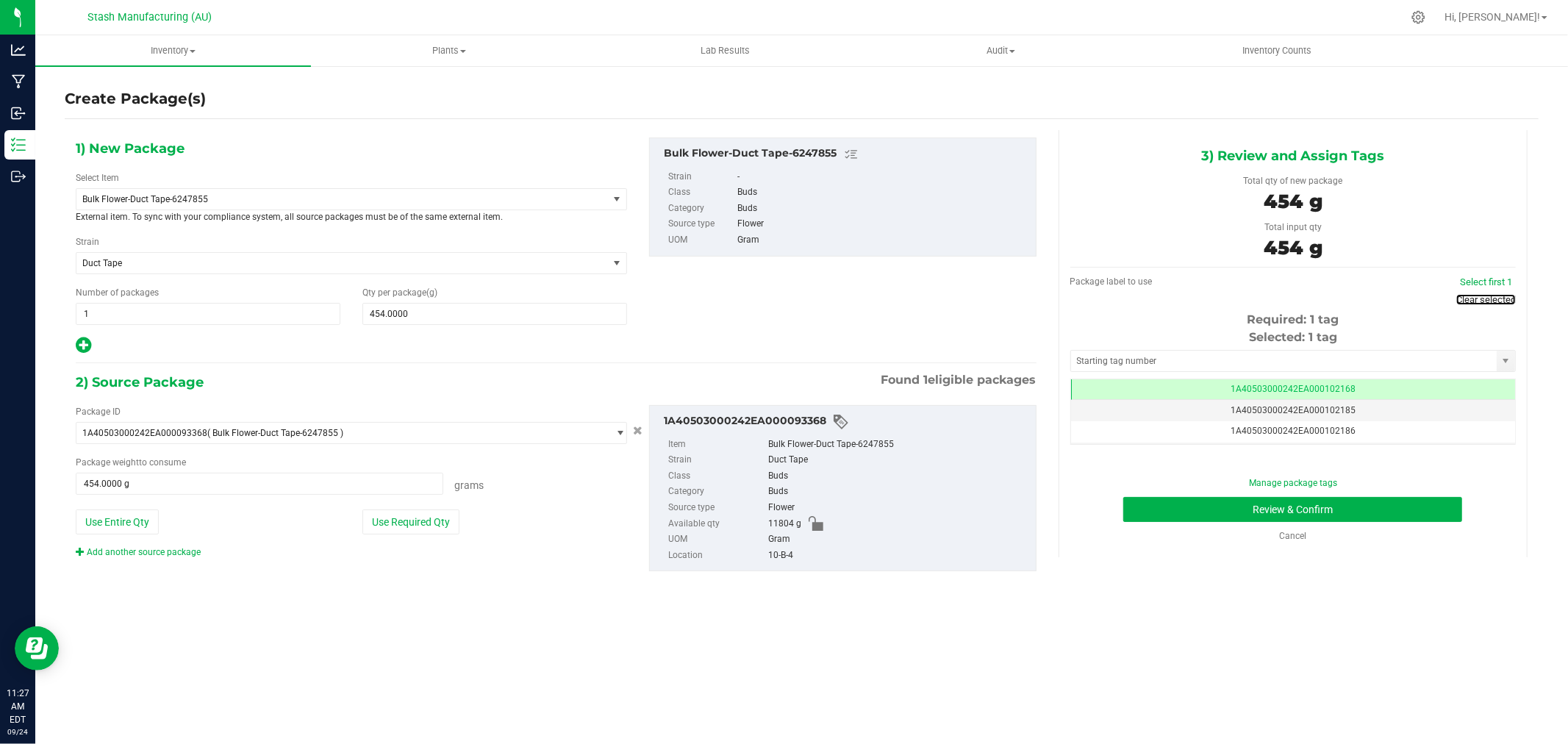
click at [1505, 297] on link "Clear selected" at bounding box center [1486, 299] width 59 height 11
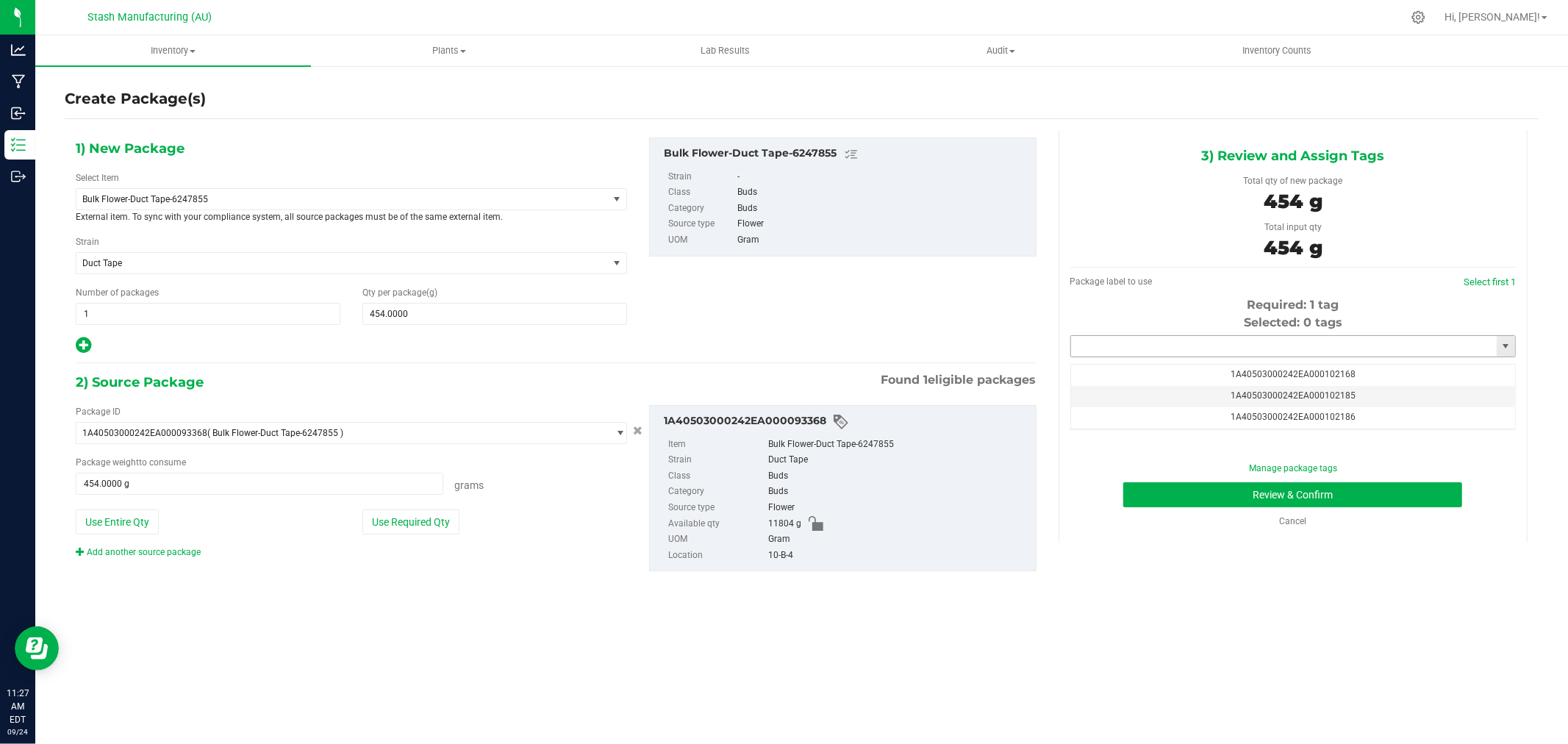
click at [1304, 351] on input "text" at bounding box center [1284, 346] width 426 height 21
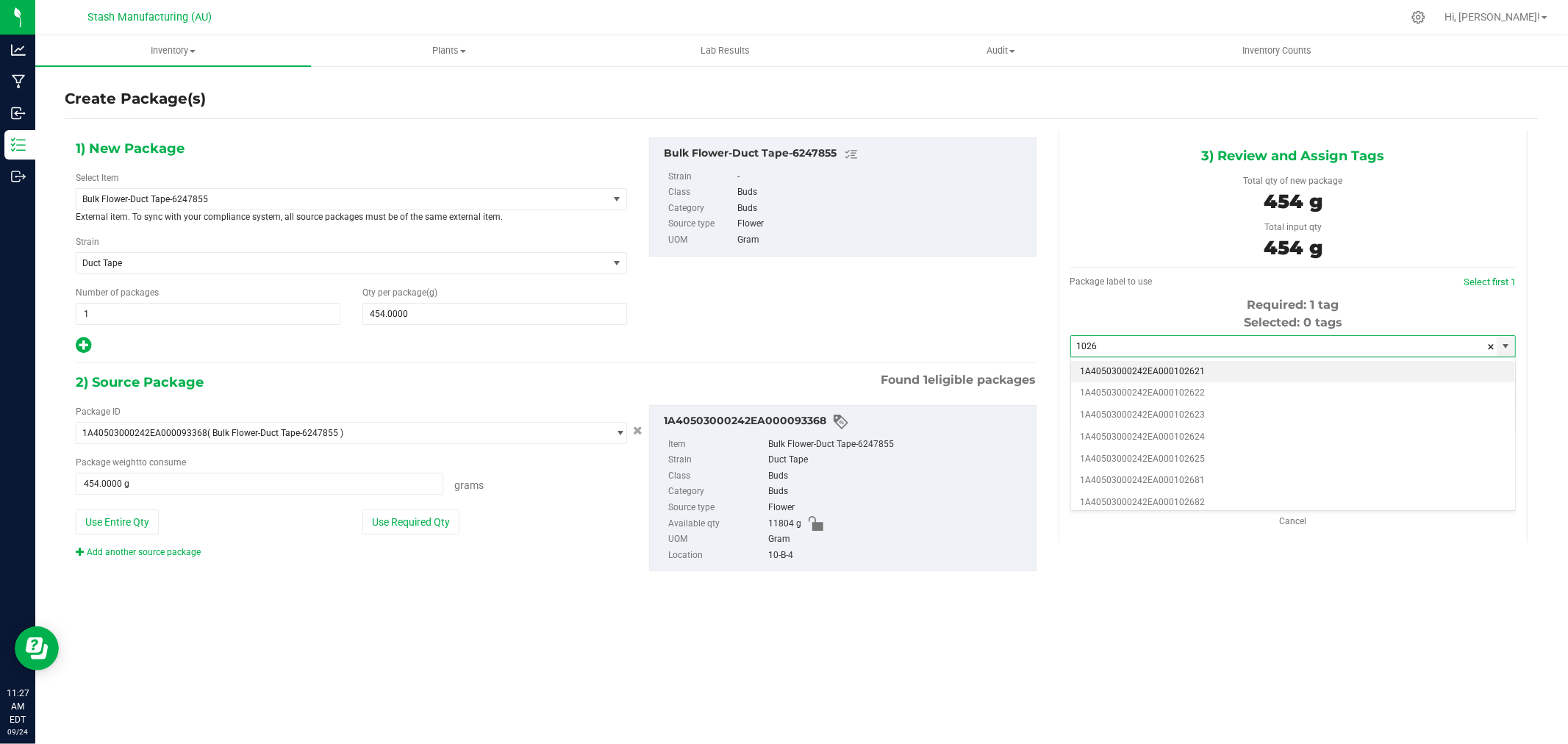
click at [1237, 366] on li "1A40503000242EA000102621" at bounding box center [1294, 372] width 444 height 22
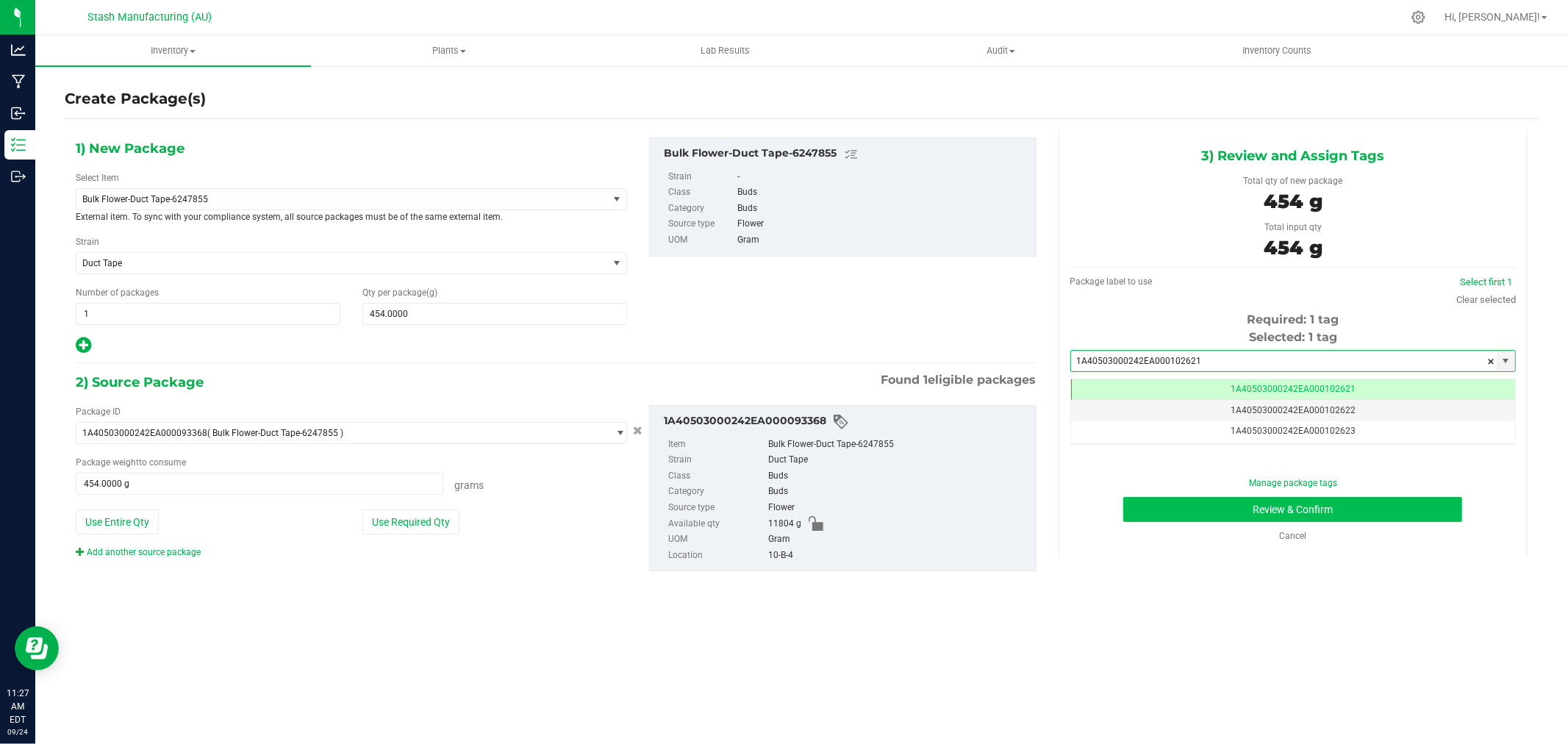
type input "1A40503000242EA000102621"
click at [1387, 509] on button "Review & Confirm" at bounding box center [1292, 509] width 339 height 25
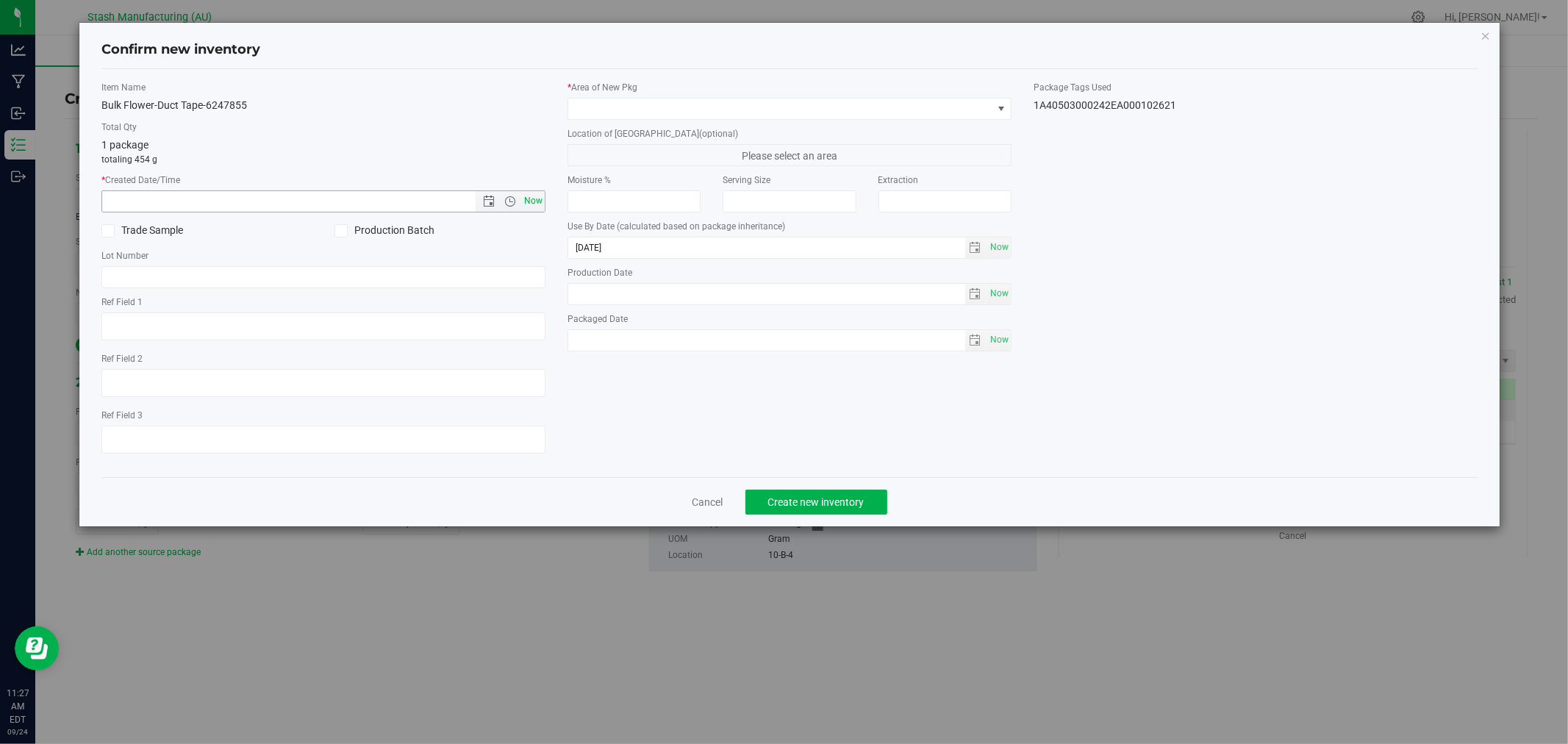
click at [532, 204] on span "Now" at bounding box center [533, 201] width 25 height 21
type input "[DATE] 11:27 AM"
click at [612, 105] on span at bounding box center [780, 109] width 424 height 21
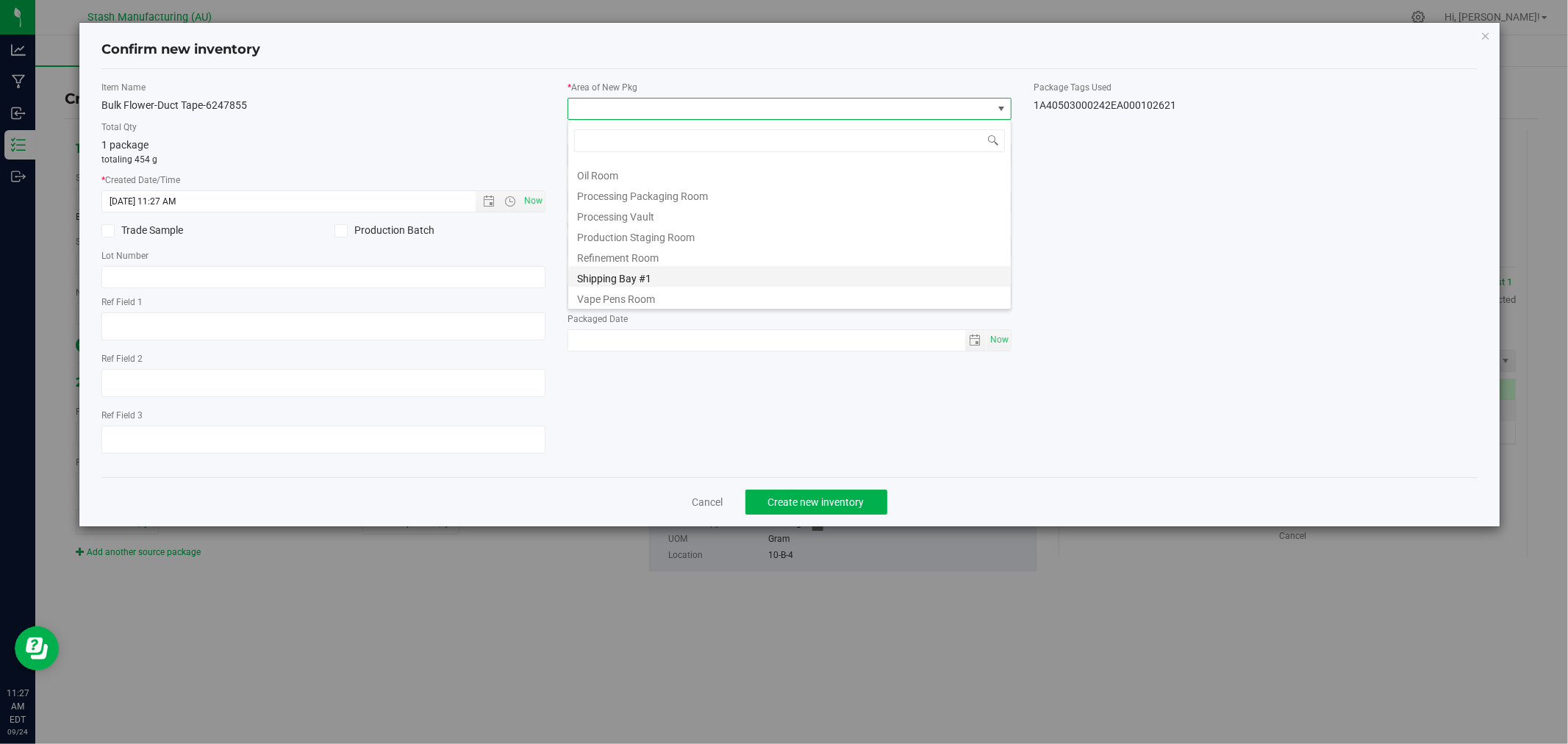
click at [670, 276] on li "Shipping Bay #1" at bounding box center [790, 276] width 442 height 21
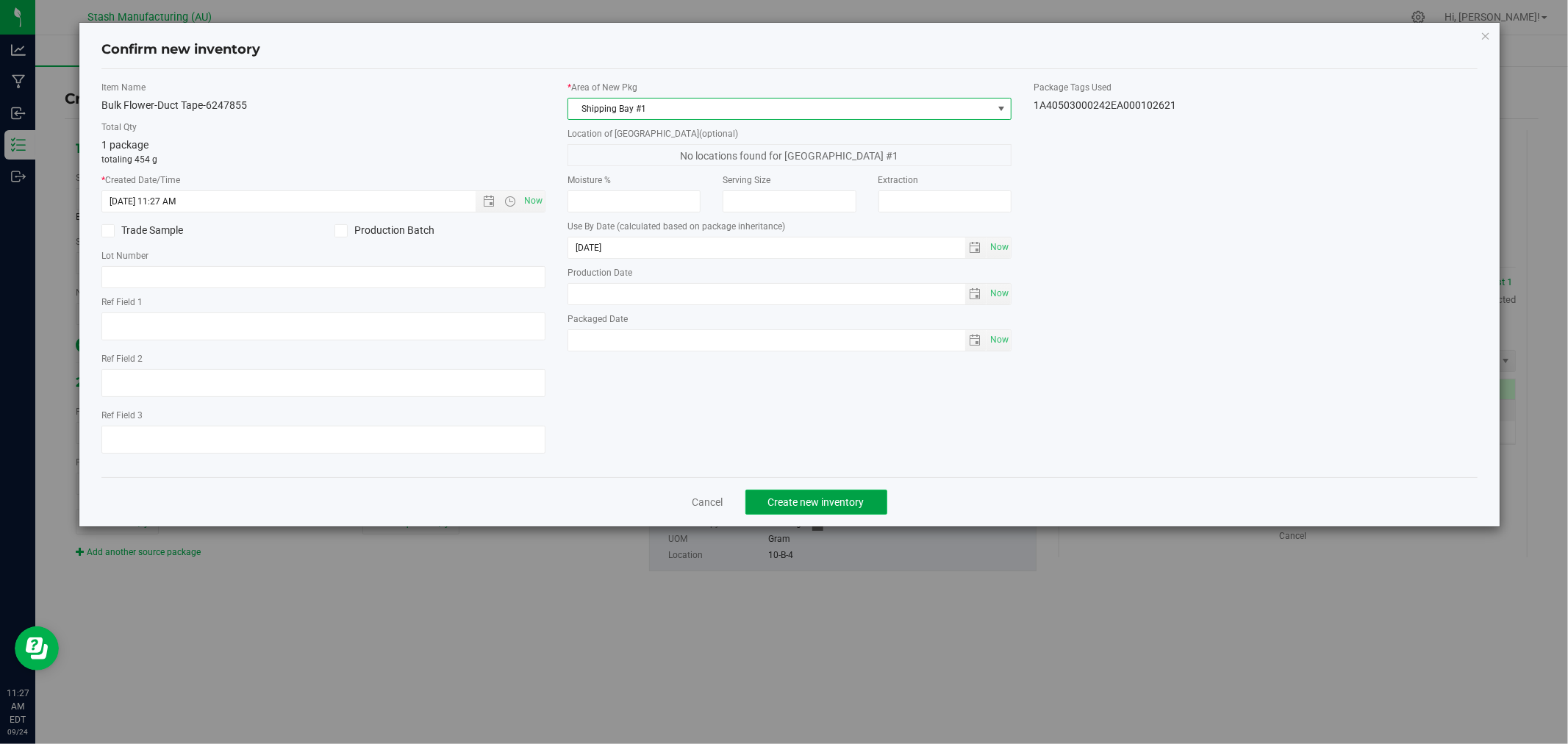
click at [834, 512] on button "Create new inventory" at bounding box center [817, 501] width 142 height 25
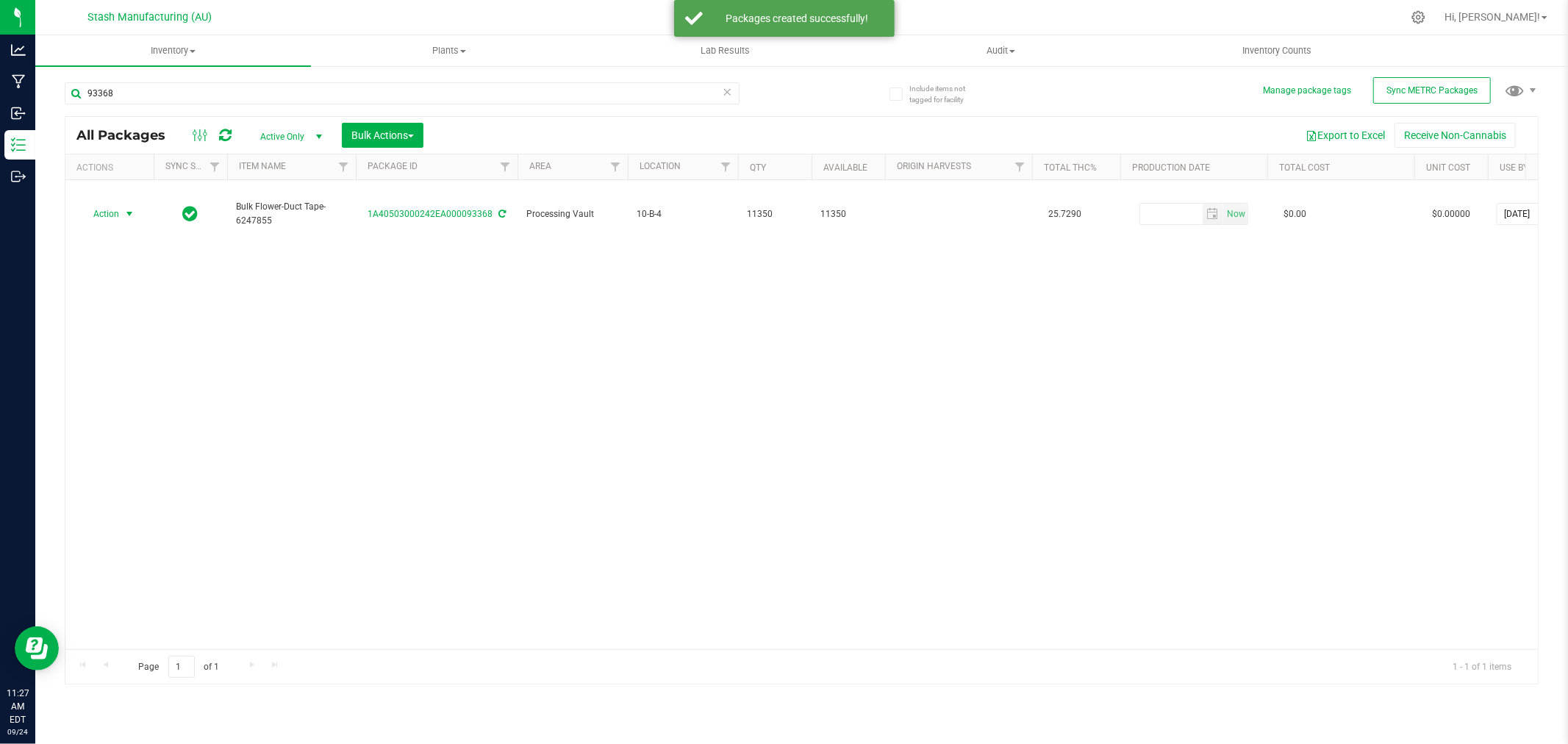
click at [116, 204] on span "Action" at bounding box center [99, 214] width 39 height 21
click at [120, 250] on li "Create package" at bounding box center [127, 247] width 93 height 22
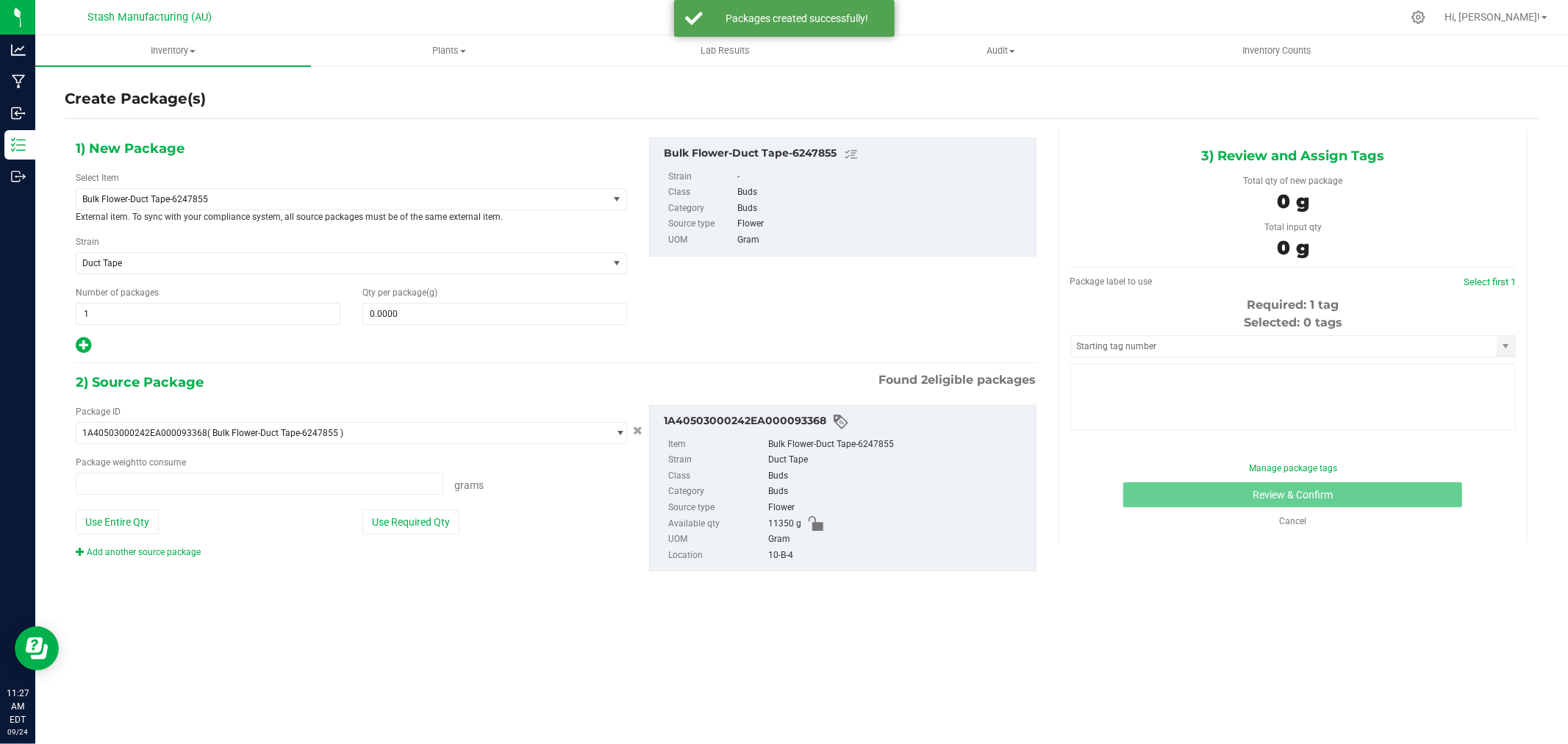
type input "0.0000 g"
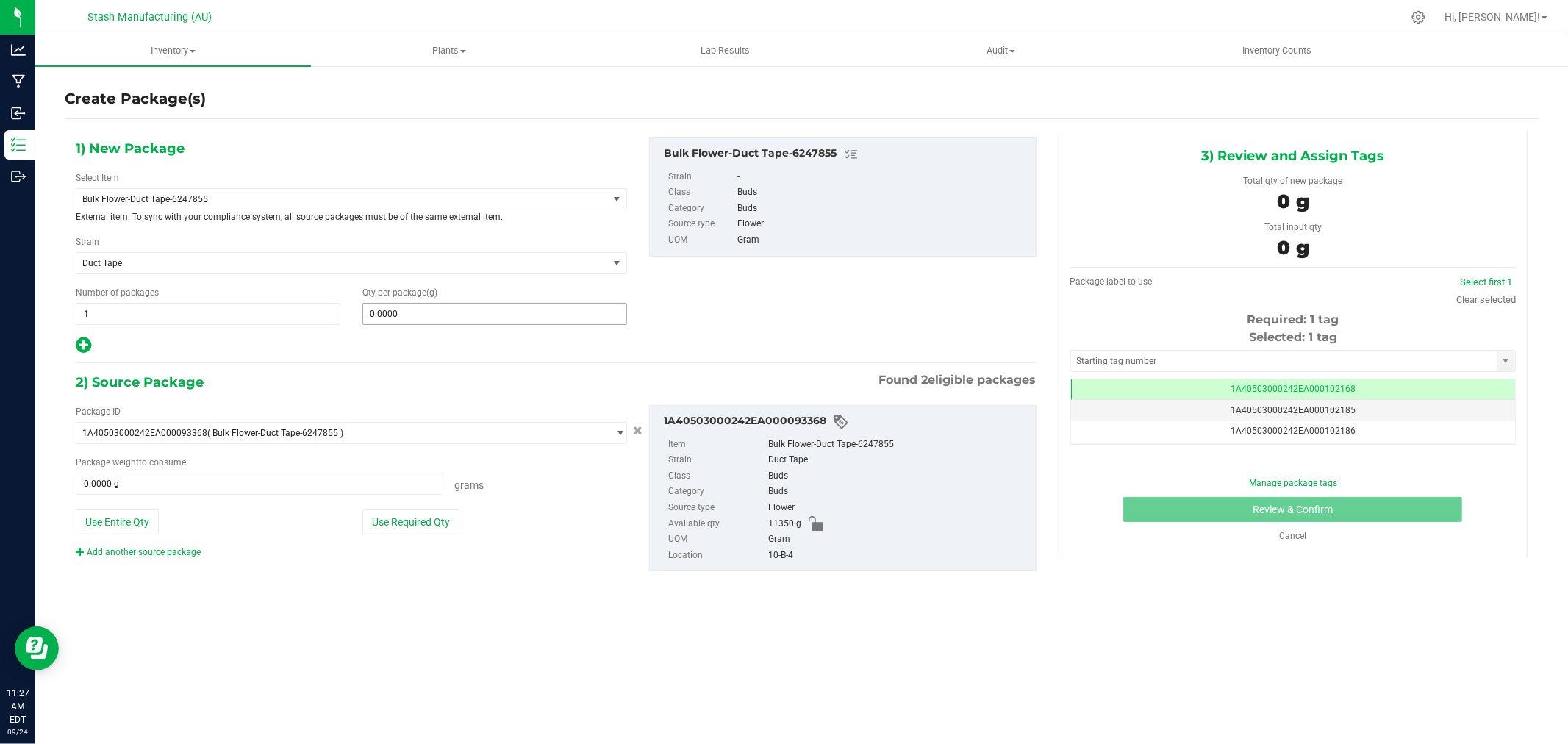
click at [421, 314] on span "0.0000 0" at bounding box center [495, 314] width 265 height 22
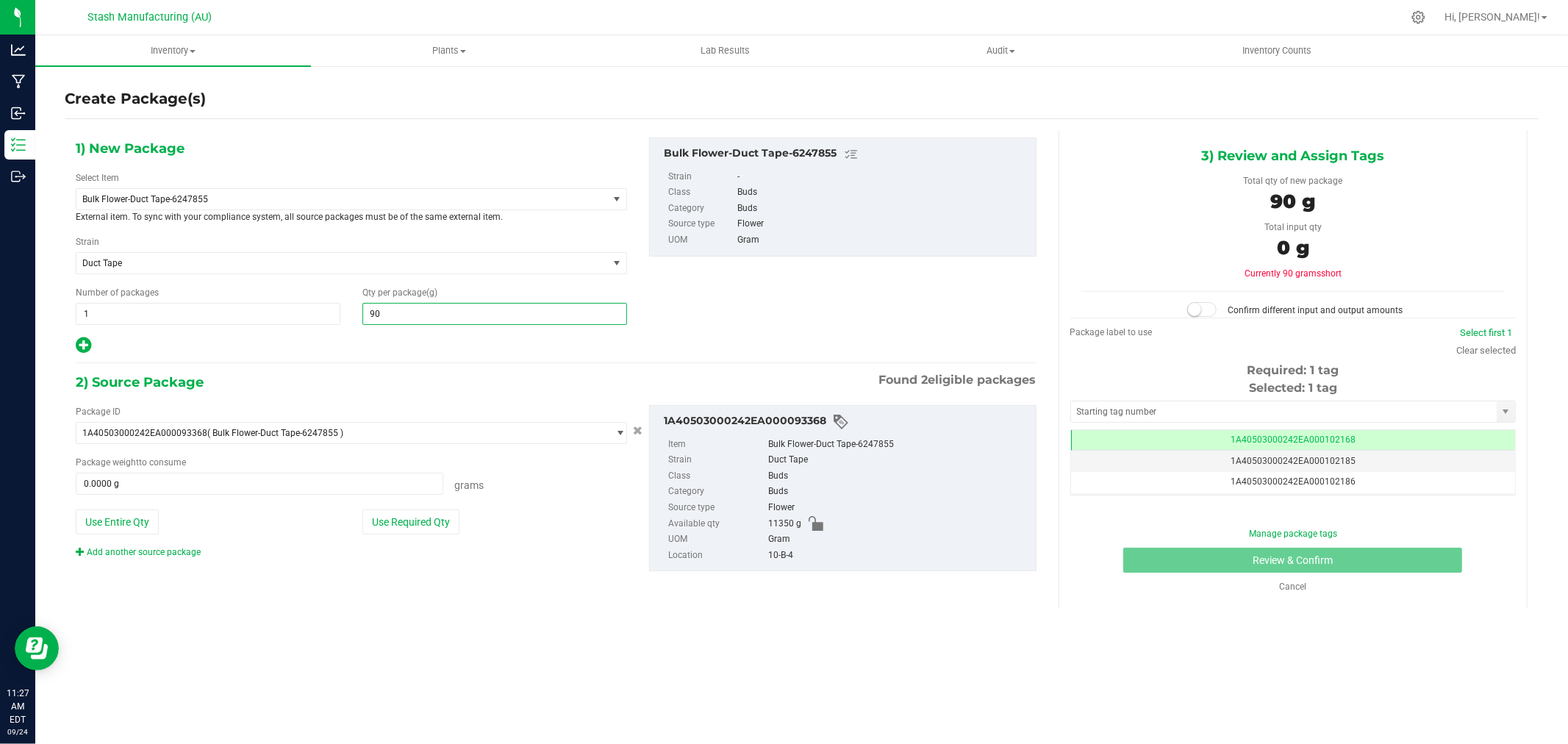
type input "908"
type input "908.0000"
click at [426, 522] on button "Use Required Qty" at bounding box center [411, 521] width 97 height 25
type input "908.0000 g"
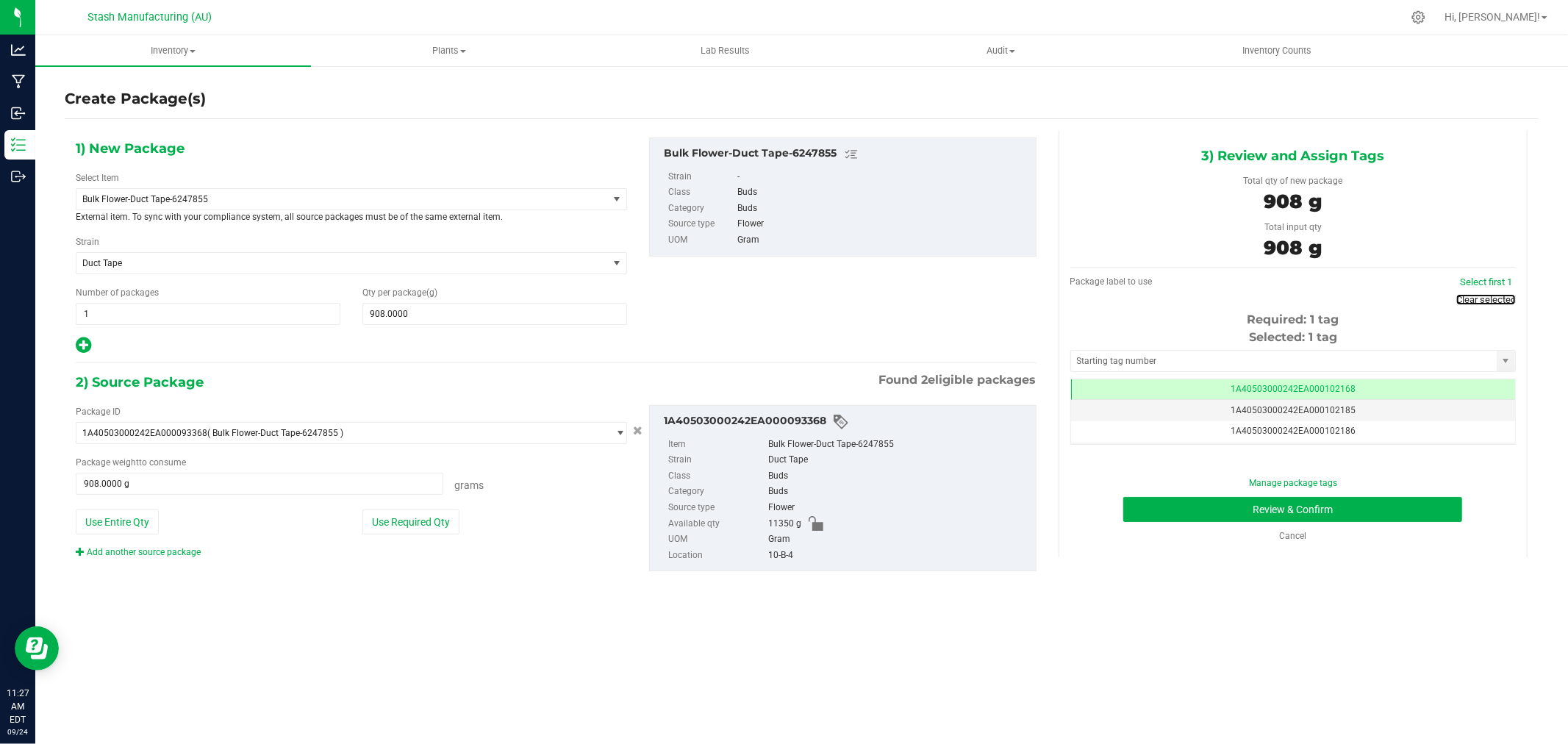
drag, startPoint x: 1459, startPoint y: 297, endPoint x: 1420, endPoint y: 307, distance: 40.3
click at [1459, 297] on link "Clear selected" at bounding box center [1486, 299] width 59 height 11
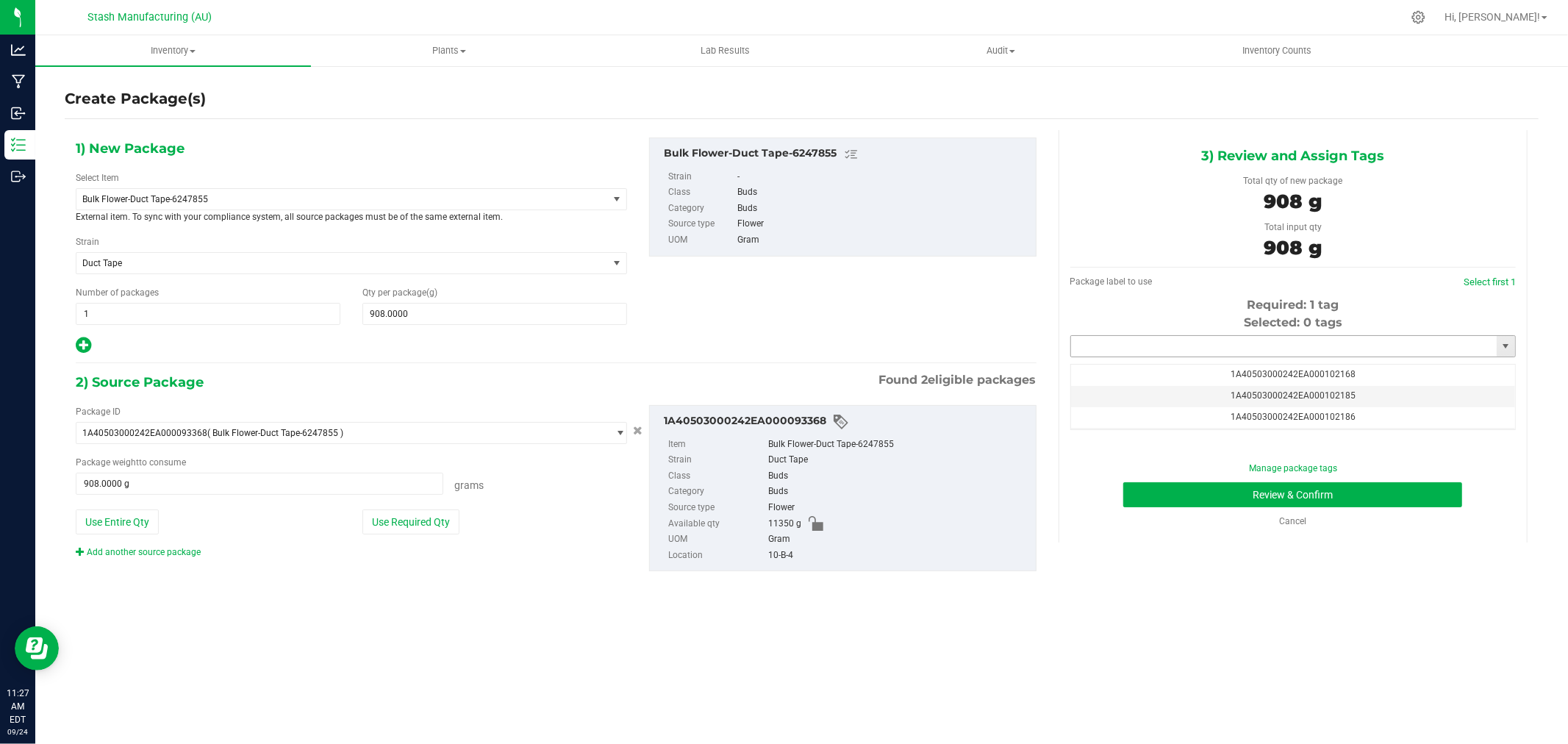
click at [1271, 344] on input "text" at bounding box center [1284, 346] width 426 height 21
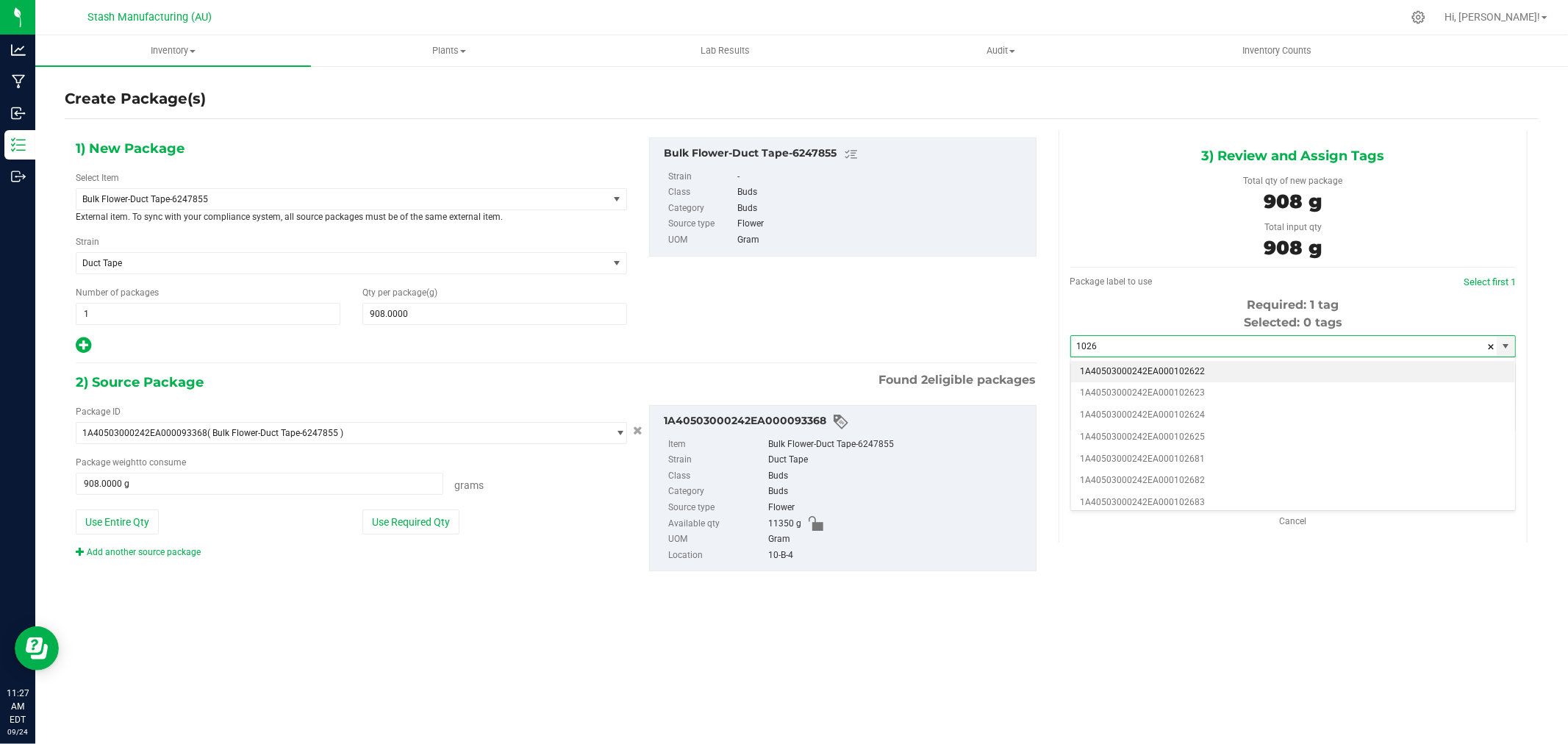
click at [1226, 364] on li "1A40503000242EA000102622" at bounding box center [1294, 372] width 444 height 22
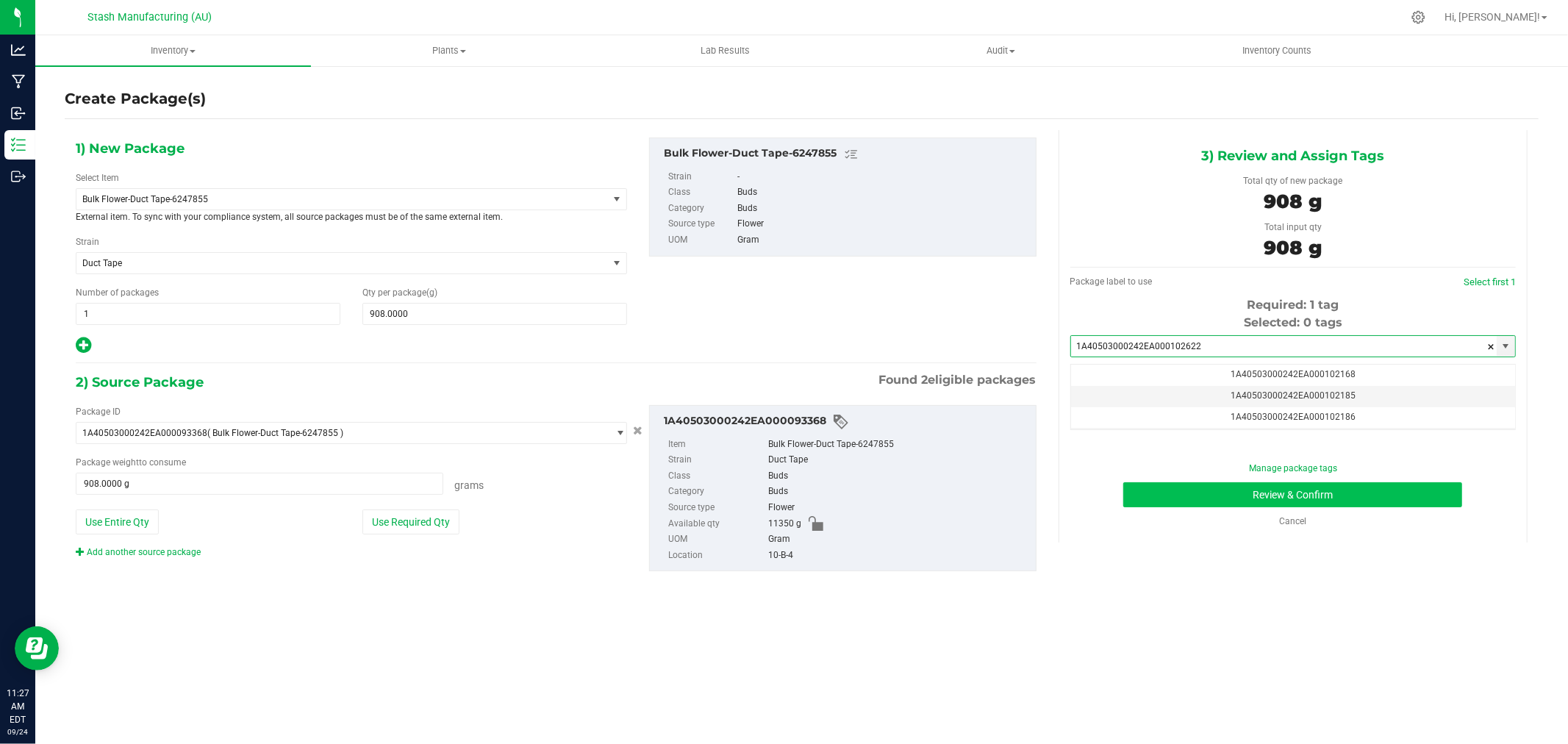
type input "1A40503000242EA000102622"
click at [1402, 506] on button "Review & Confirm" at bounding box center [1292, 495] width 339 height 25
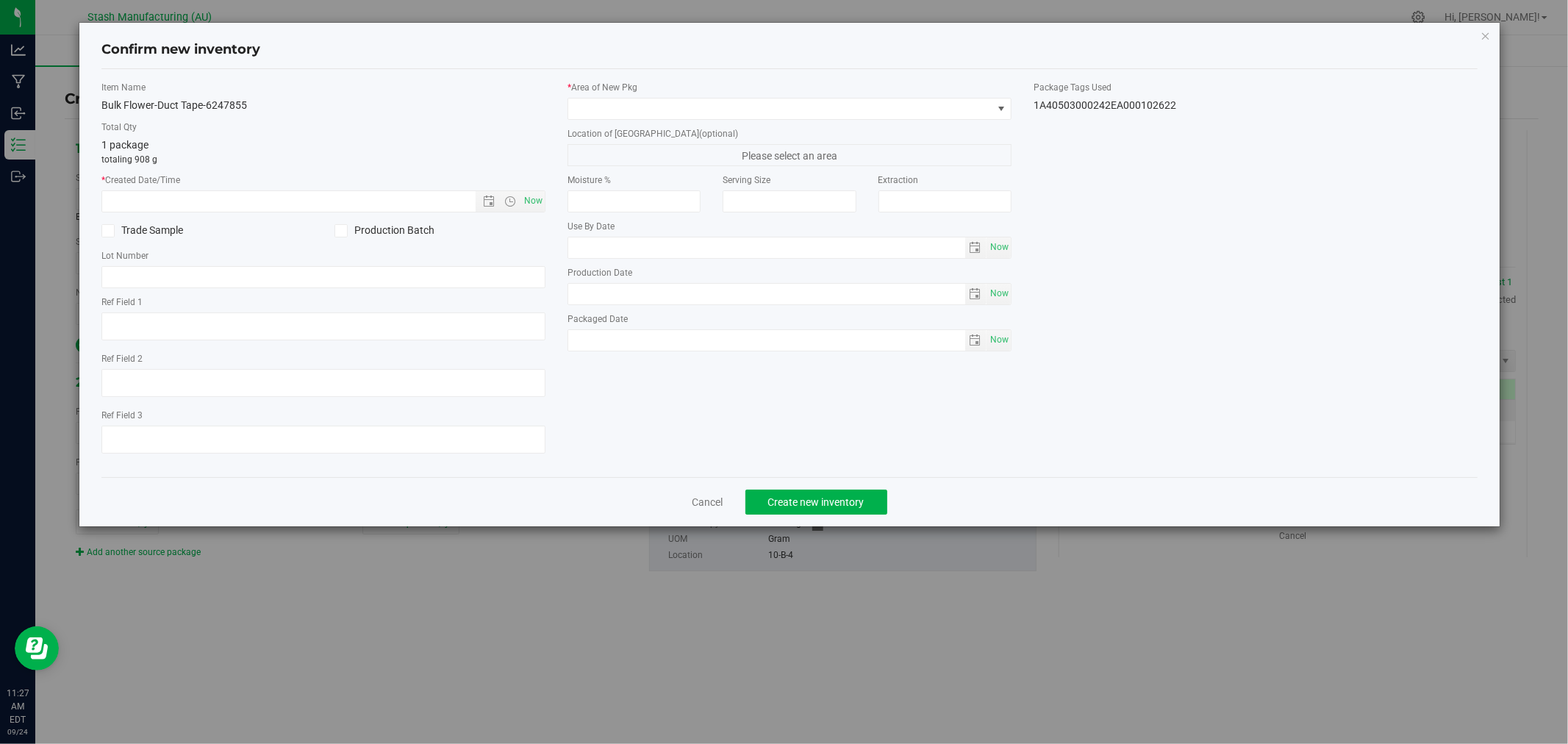
type input "[DATE]"
click at [533, 197] on span "Now" at bounding box center [533, 201] width 25 height 21
type input "[DATE] 11:27 AM"
click at [622, 108] on span at bounding box center [780, 109] width 424 height 21
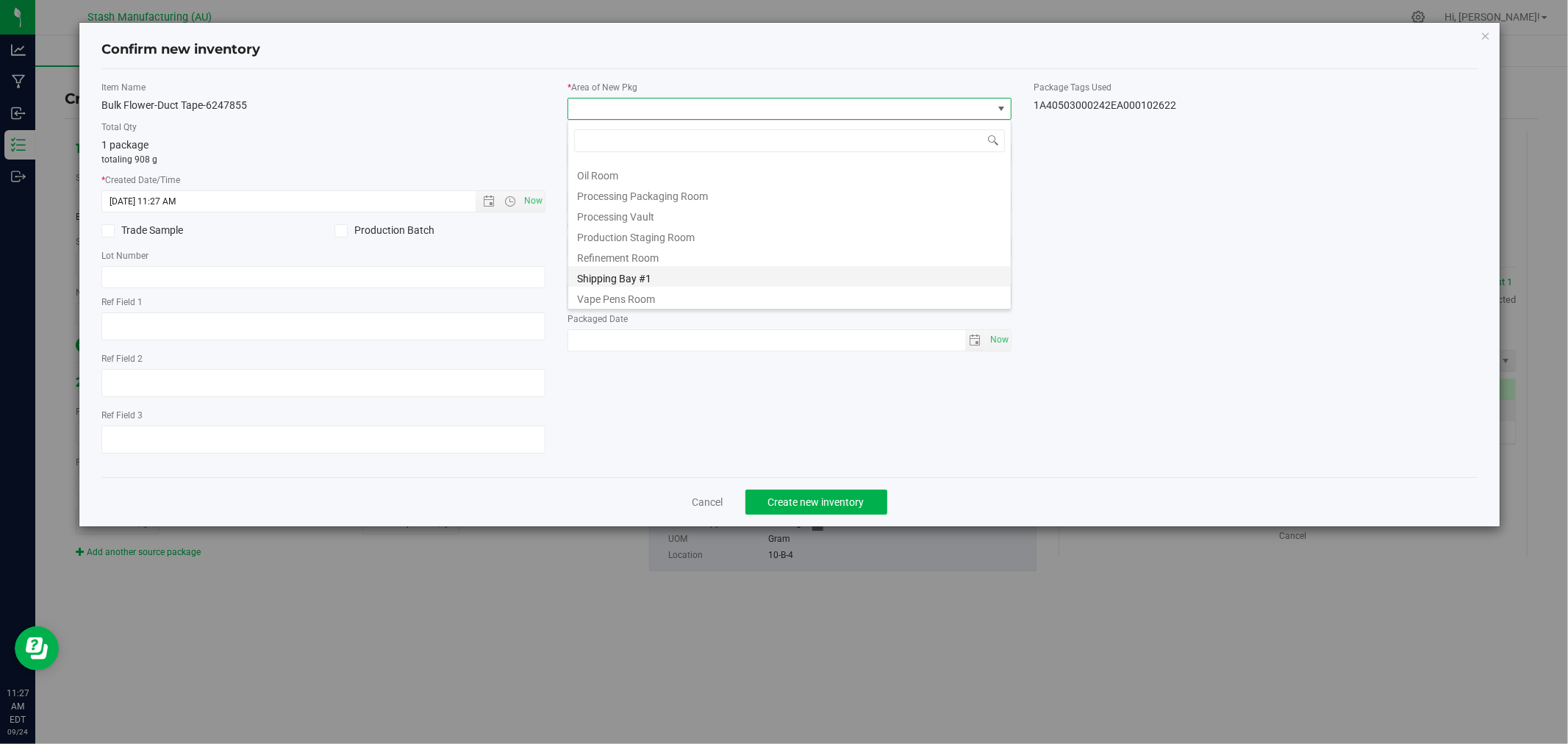
click at [687, 274] on li "Shipping Bay #1" at bounding box center [790, 276] width 442 height 21
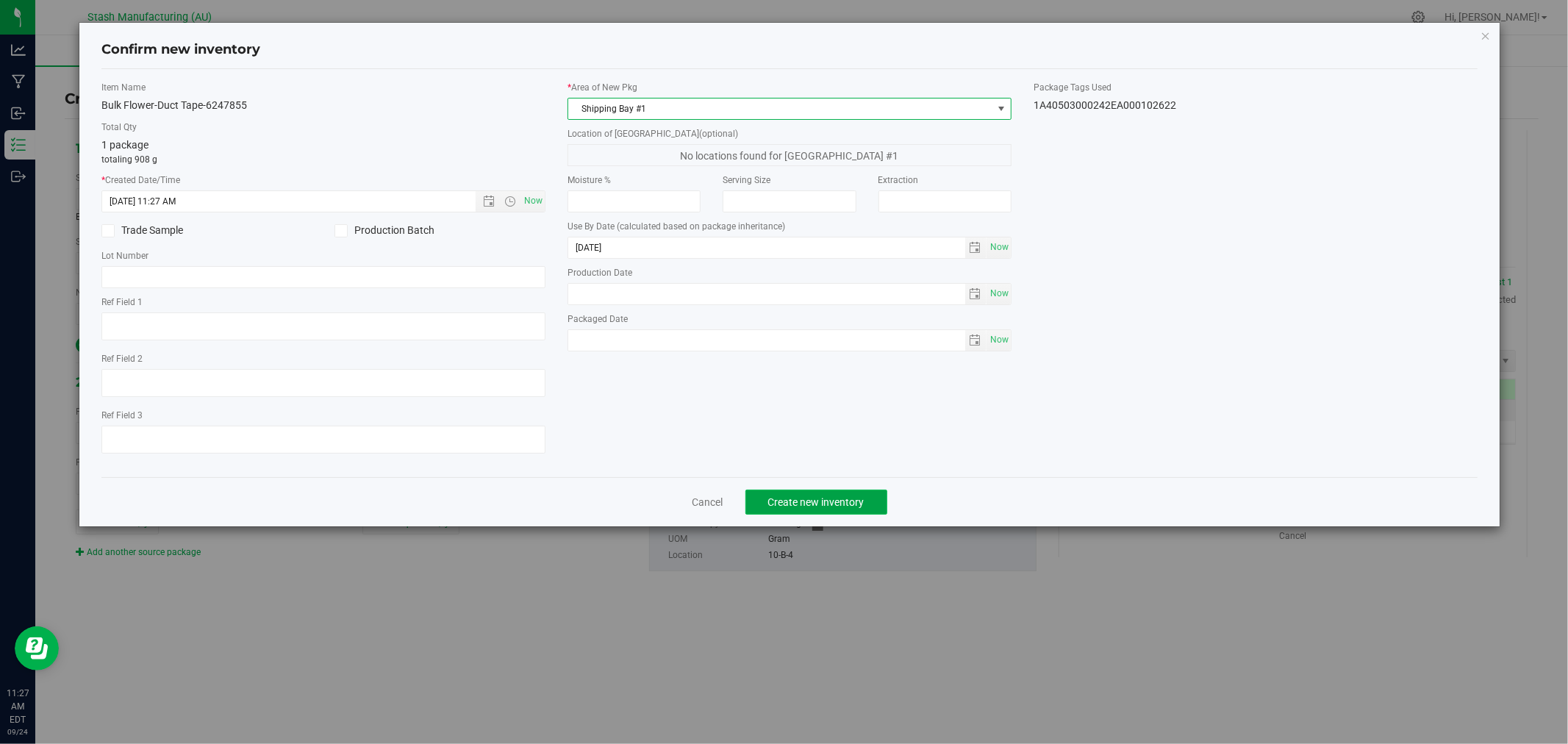
click at [836, 503] on span "Create new inventory" at bounding box center [816, 502] width 96 height 12
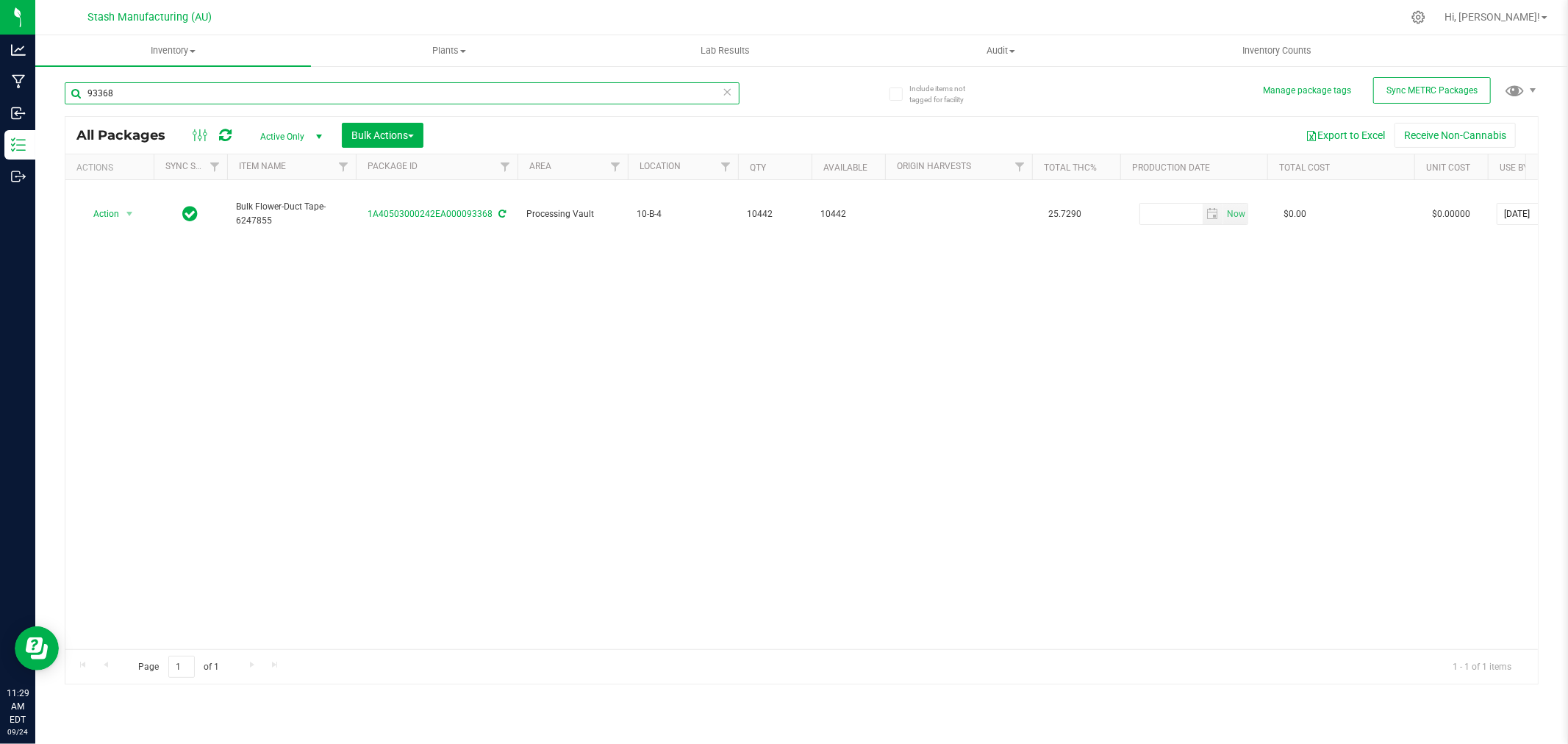
click at [168, 97] on input "93368" at bounding box center [401, 93] width 675 height 22
type input "97298"
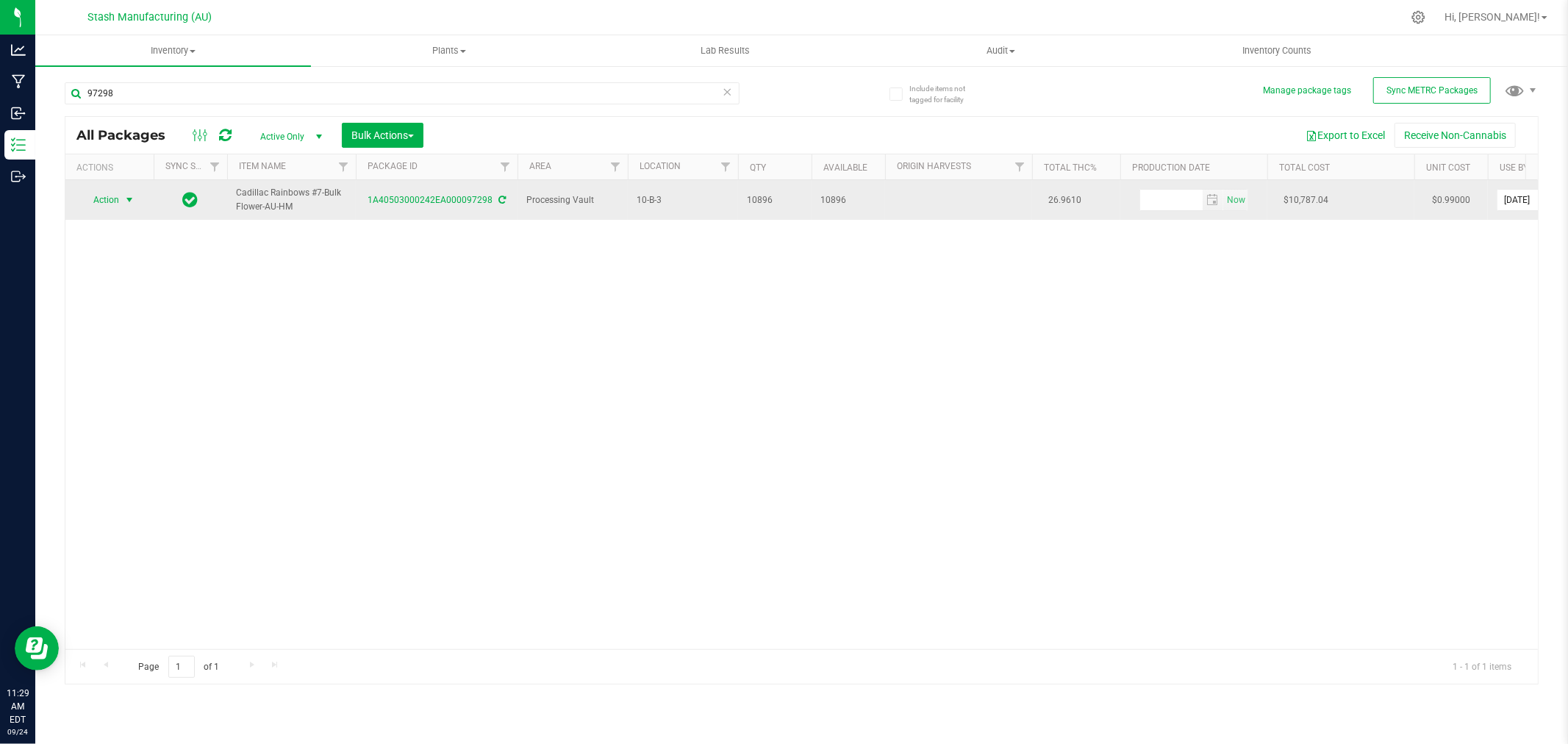
click at [111, 196] on span "Action" at bounding box center [99, 200] width 39 height 21
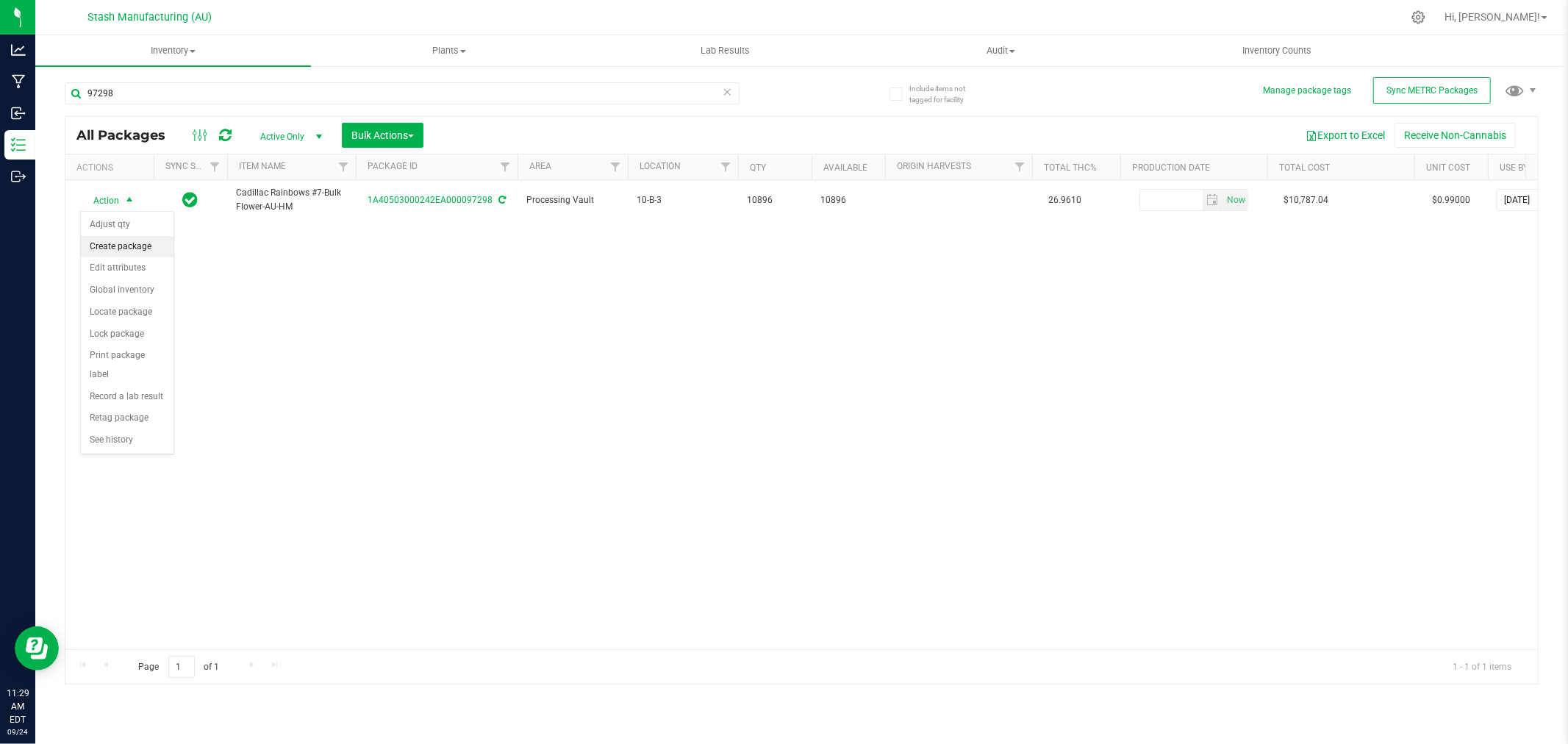
click at [117, 246] on li "Create package" at bounding box center [127, 247] width 93 height 22
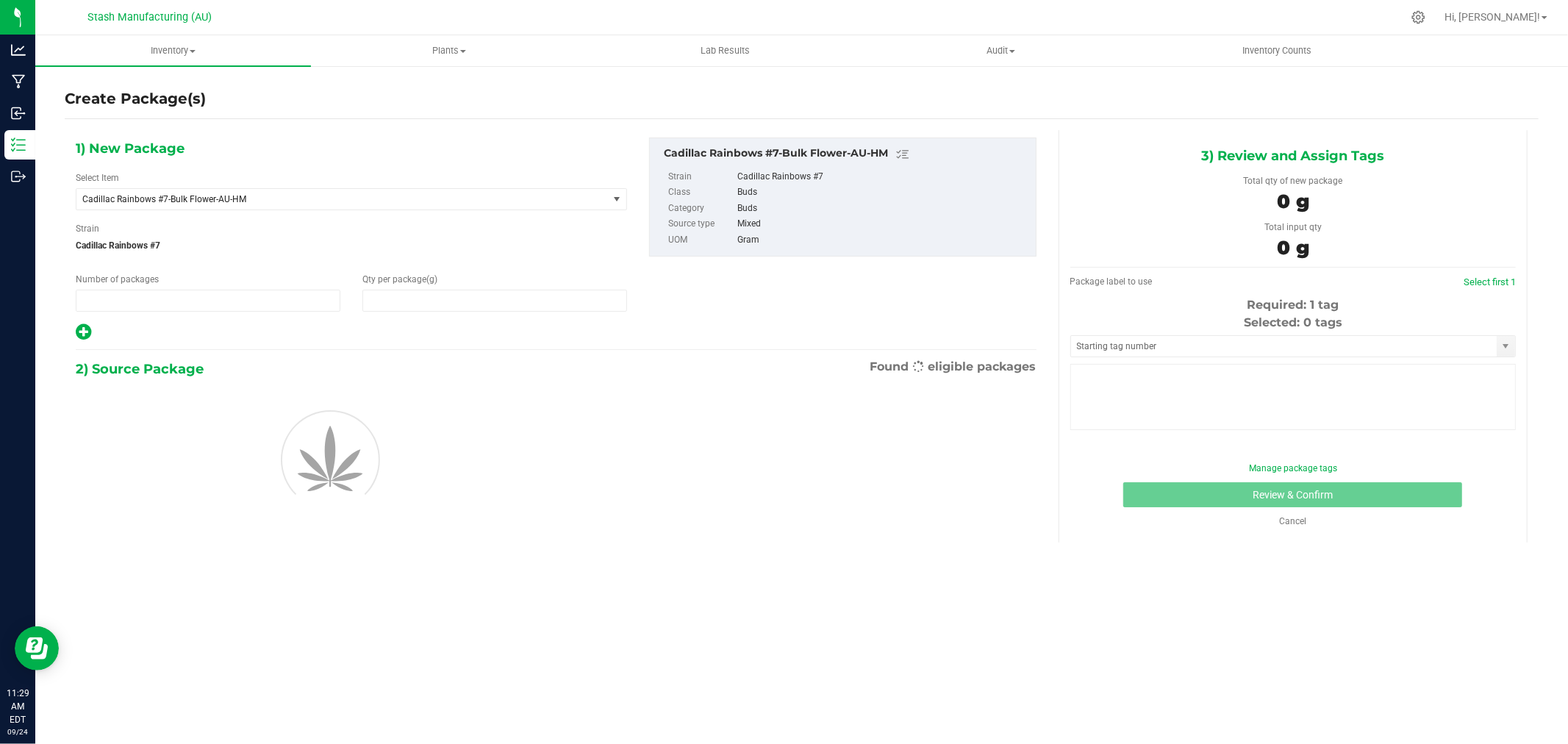
type input "1"
type input "0.0000"
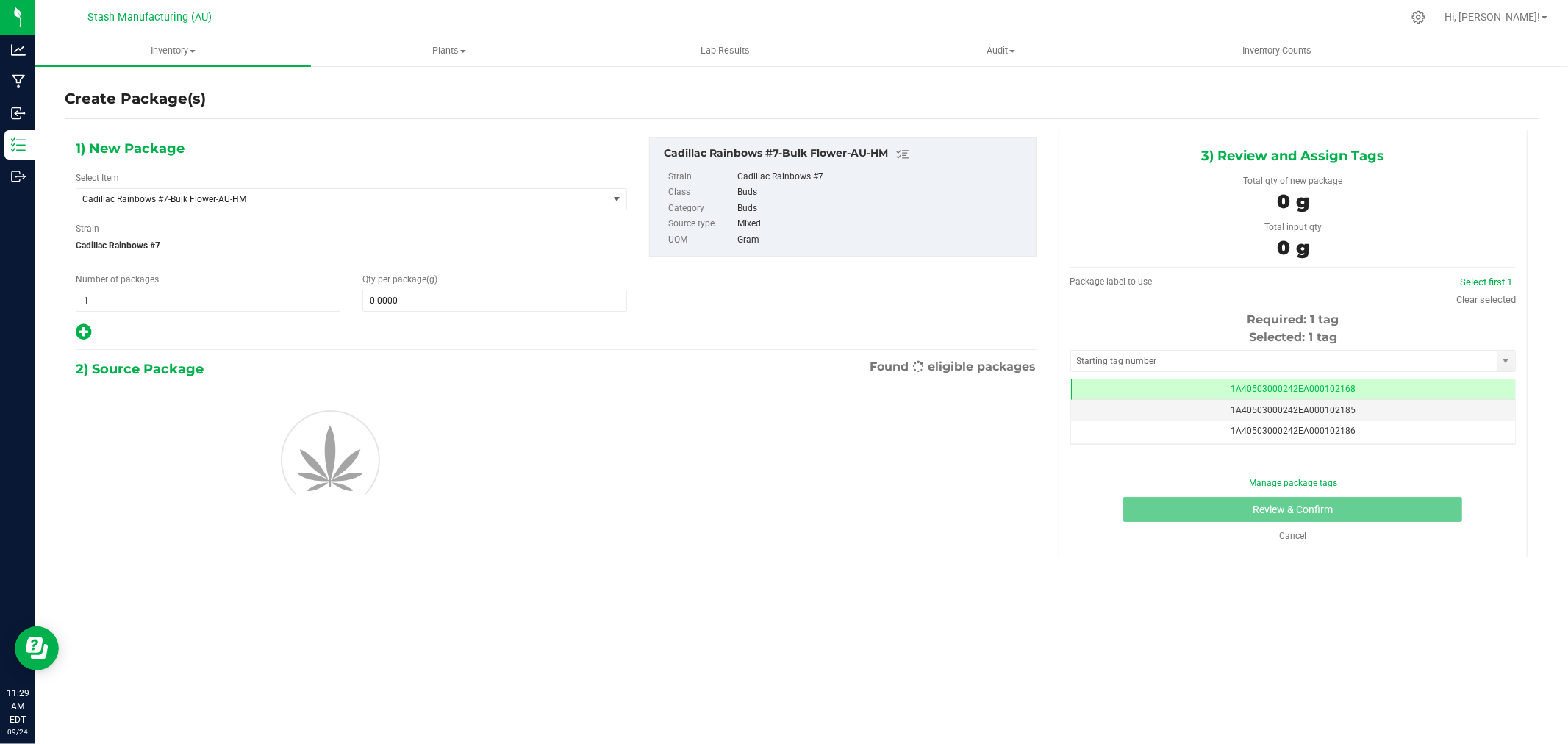
scroll to position [0, -1]
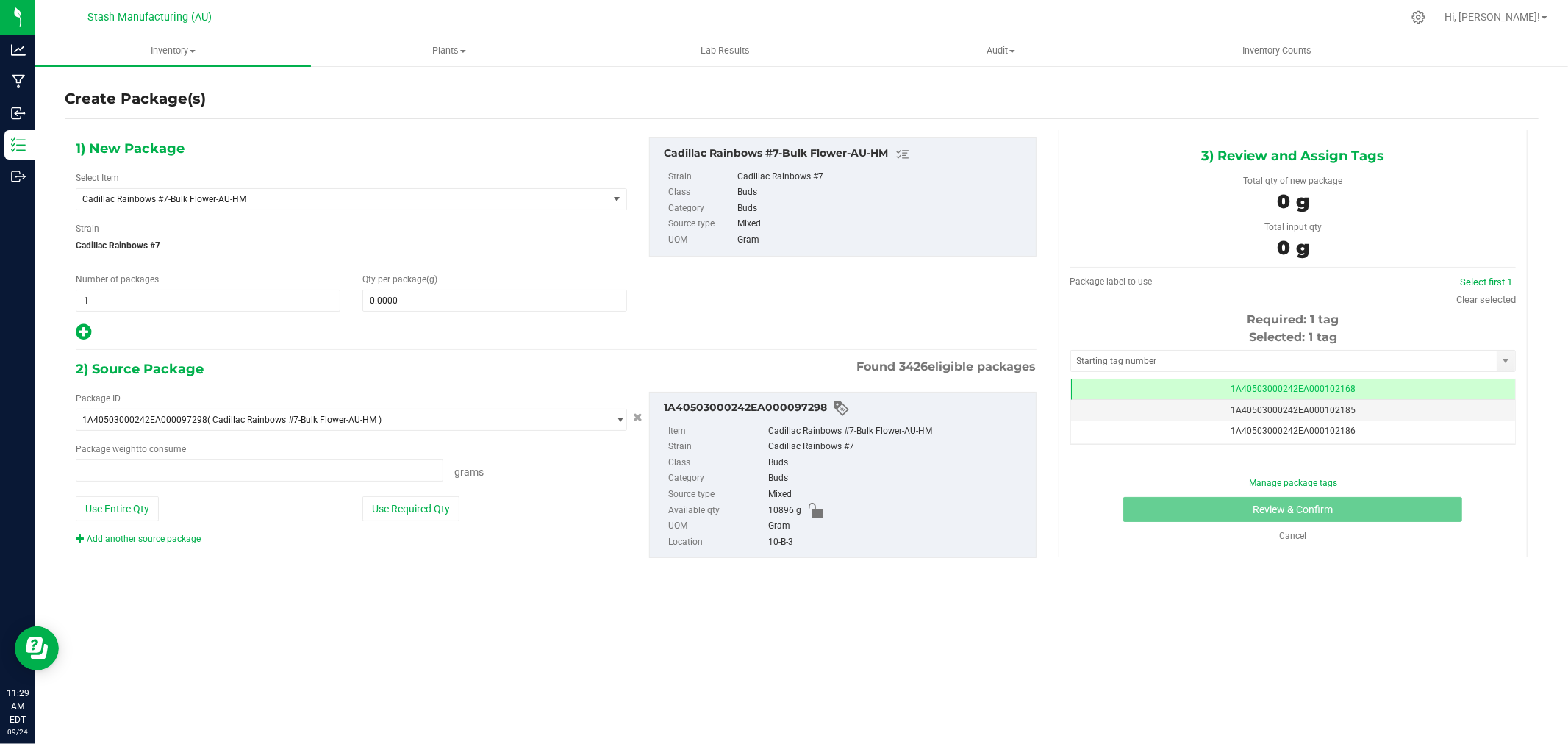
type input "0.0000 g"
click at [462, 302] on span at bounding box center [495, 301] width 265 height 22
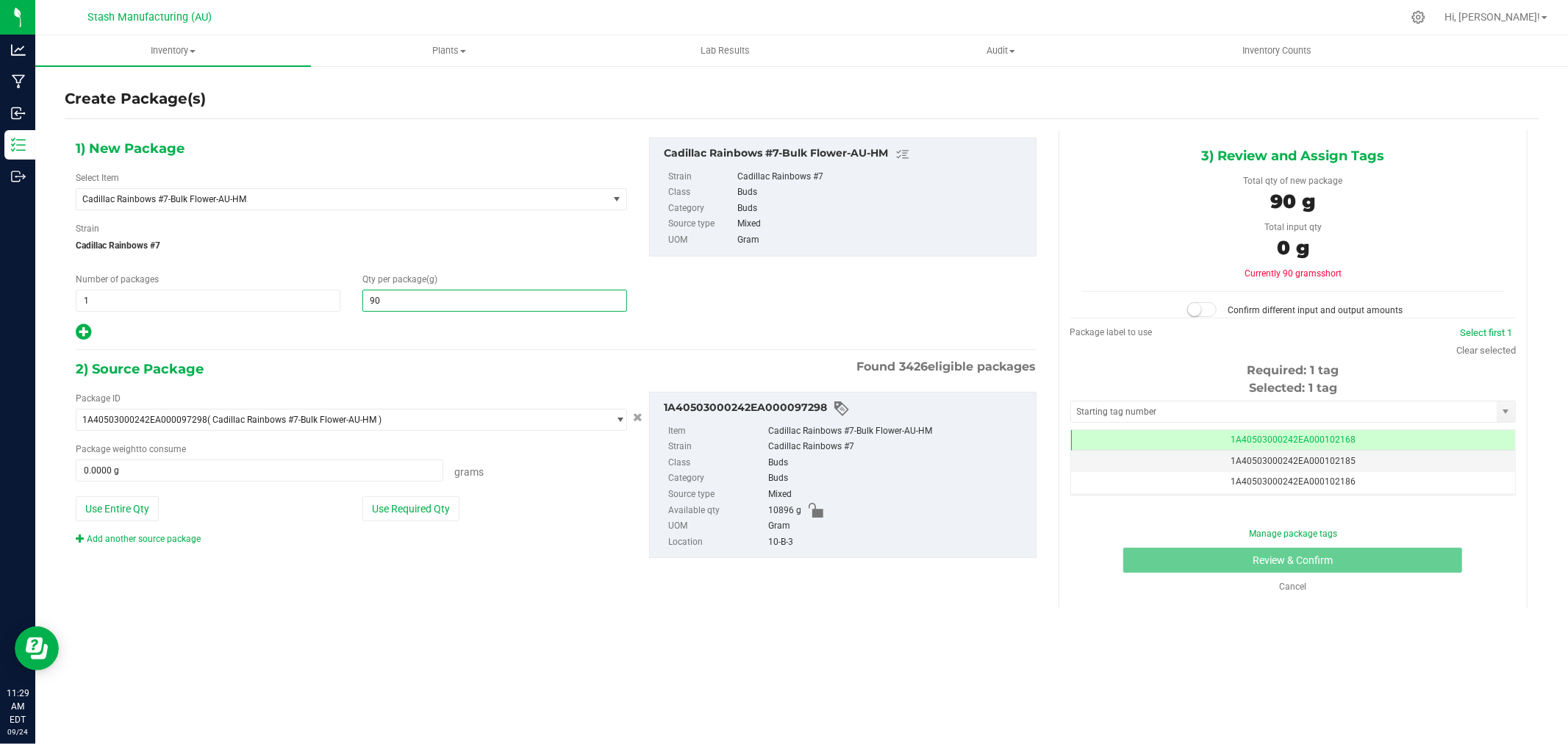
type input "908"
type input "908.0000"
click at [429, 511] on button "Use Required Qty" at bounding box center [411, 508] width 97 height 25
type input "908.0000 g"
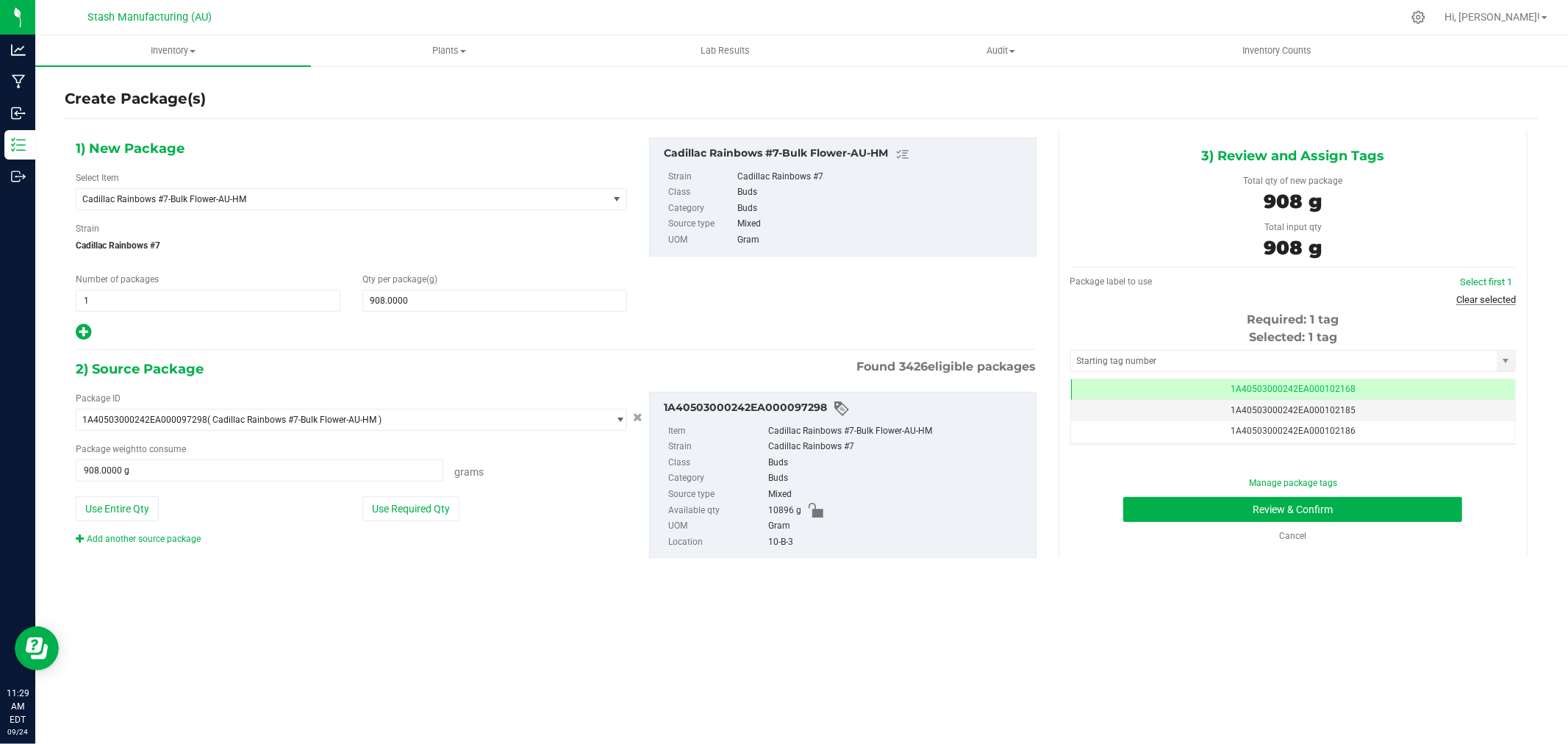
click at [1487, 302] on link "Clear selected" at bounding box center [1486, 299] width 59 height 11
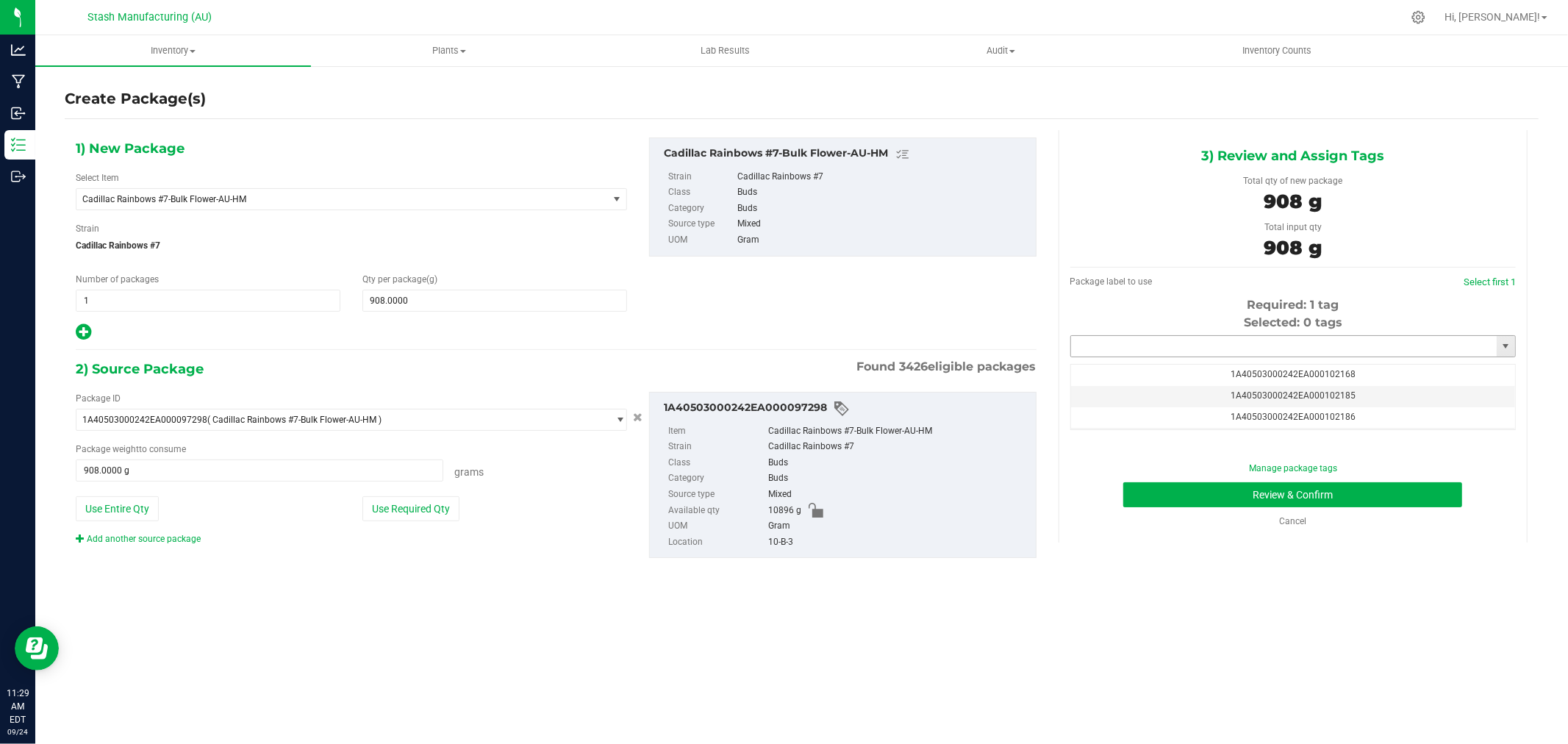
click at [1256, 347] on input "text" at bounding box center [1284, 346] width 426 height 21
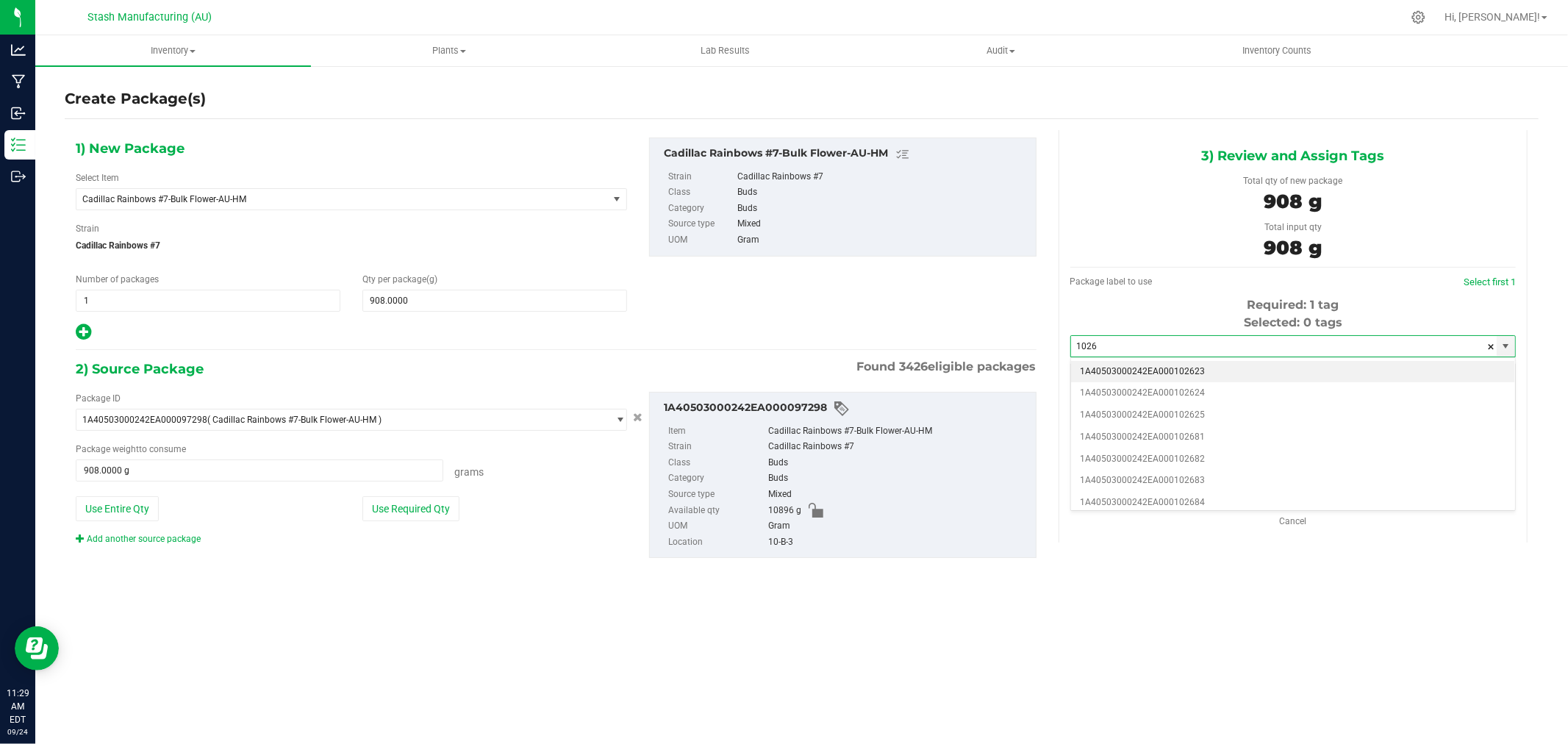
click at [1230, 374] on li "1A40503000242EA000102623" at bounding box center [1294, 372] width 444 height 22
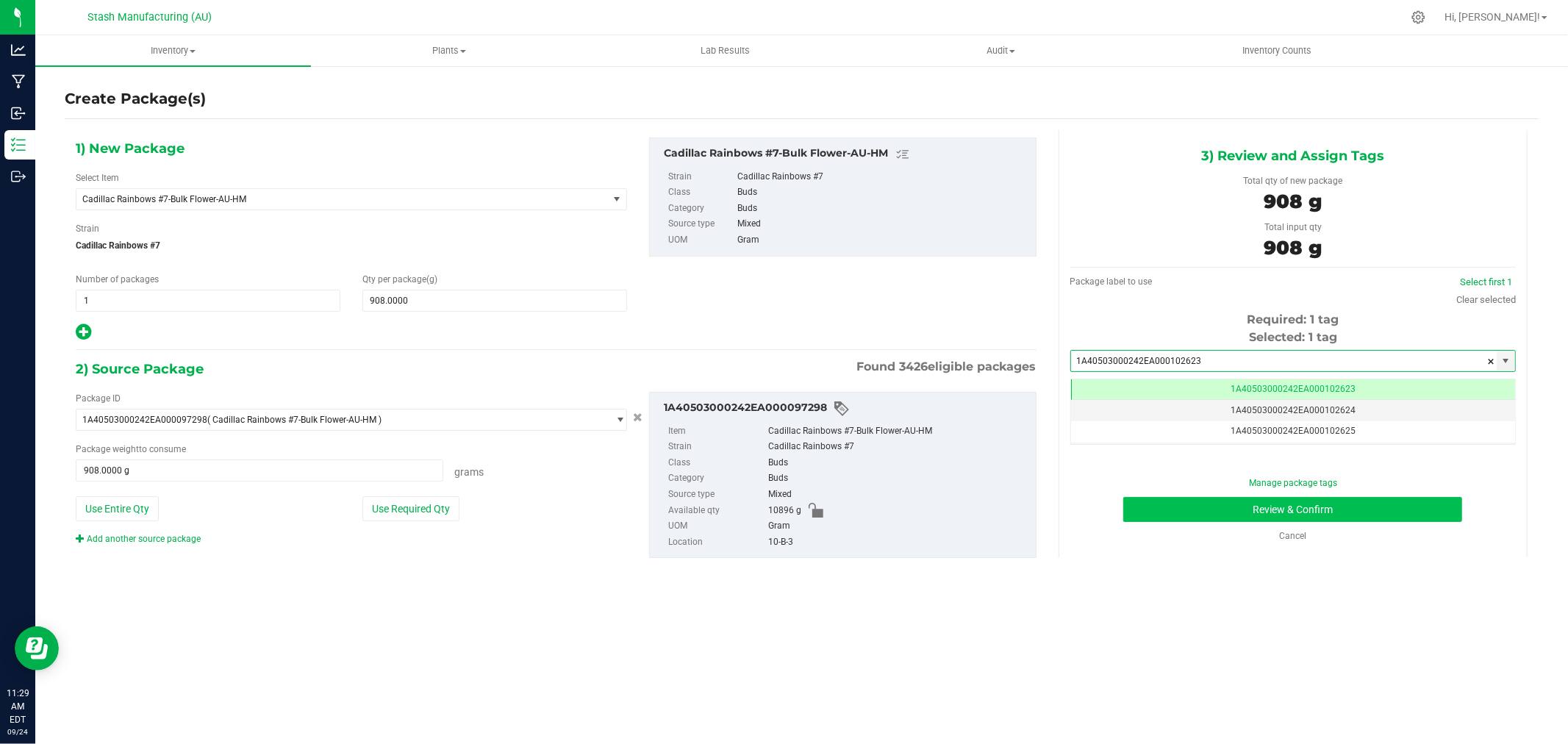
type input "1A40503000242EA000102623"
click at [1407, 520] on button "Review & Confirm" at bounding box center [1292, 509] width 339 height 25
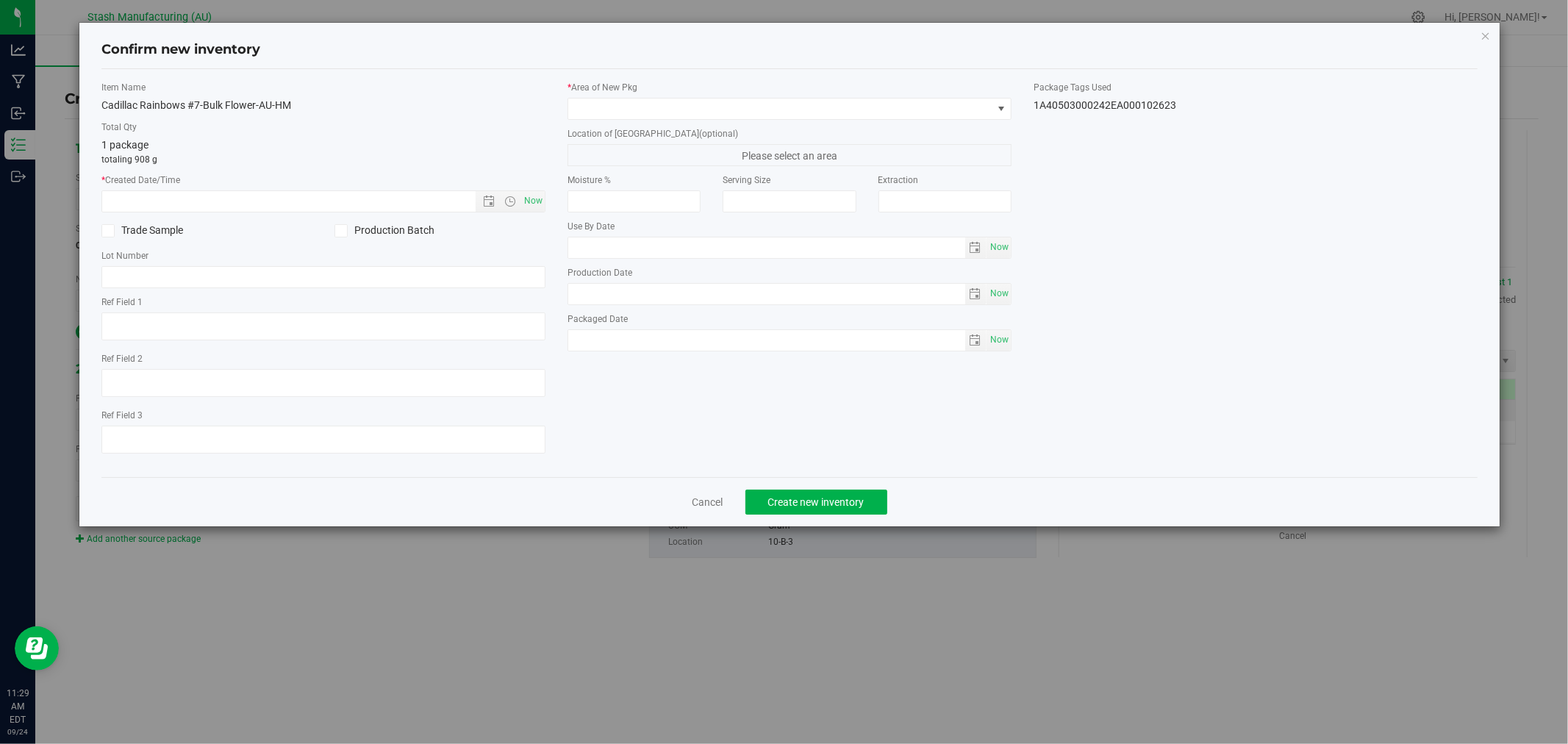
type input "[DATE]"
click at [534, 202] on span "Now" at bounding box center [533, 201] width 25 height 21
type input "[DATE] 11:29 AM"
click at [635, 111] on span at bounding box center [780, 109] width 424 height 21
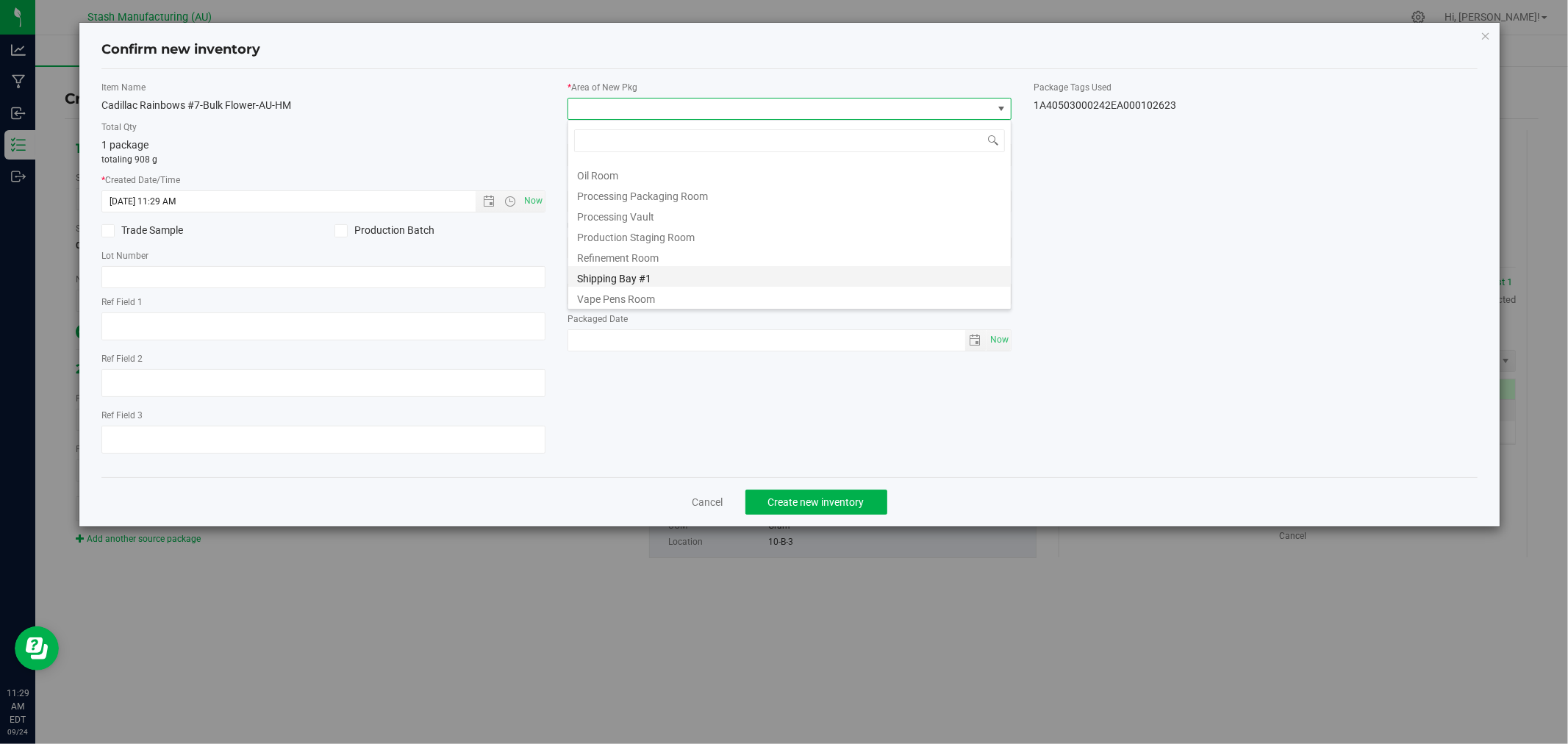
click at [687, 272] on li "Shipping Bay #1" at bounding box center [790, 276] width 442 height 21
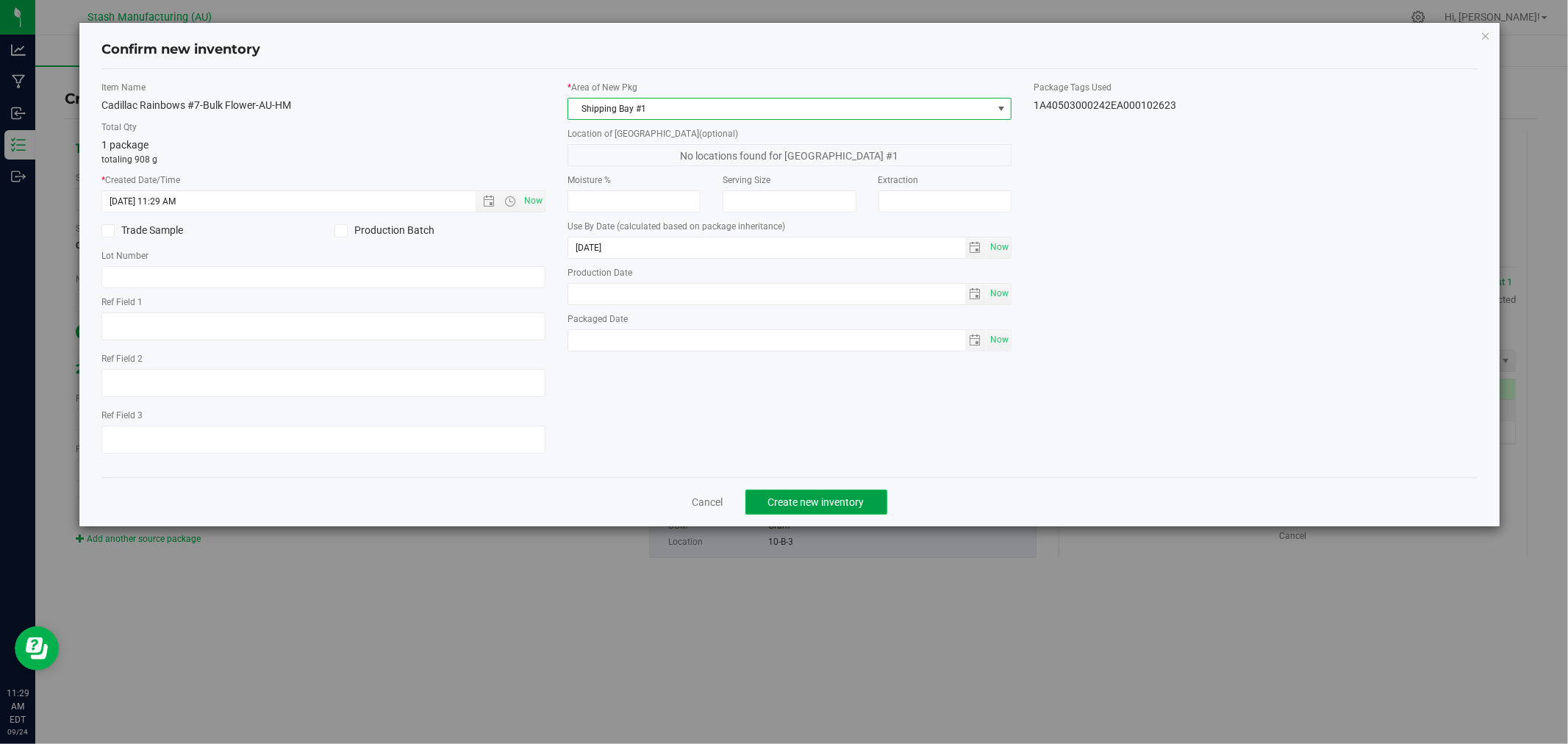
click at [839, 513] on button "Create new inventory" at bounding box center [817, 501] width 142 height 25
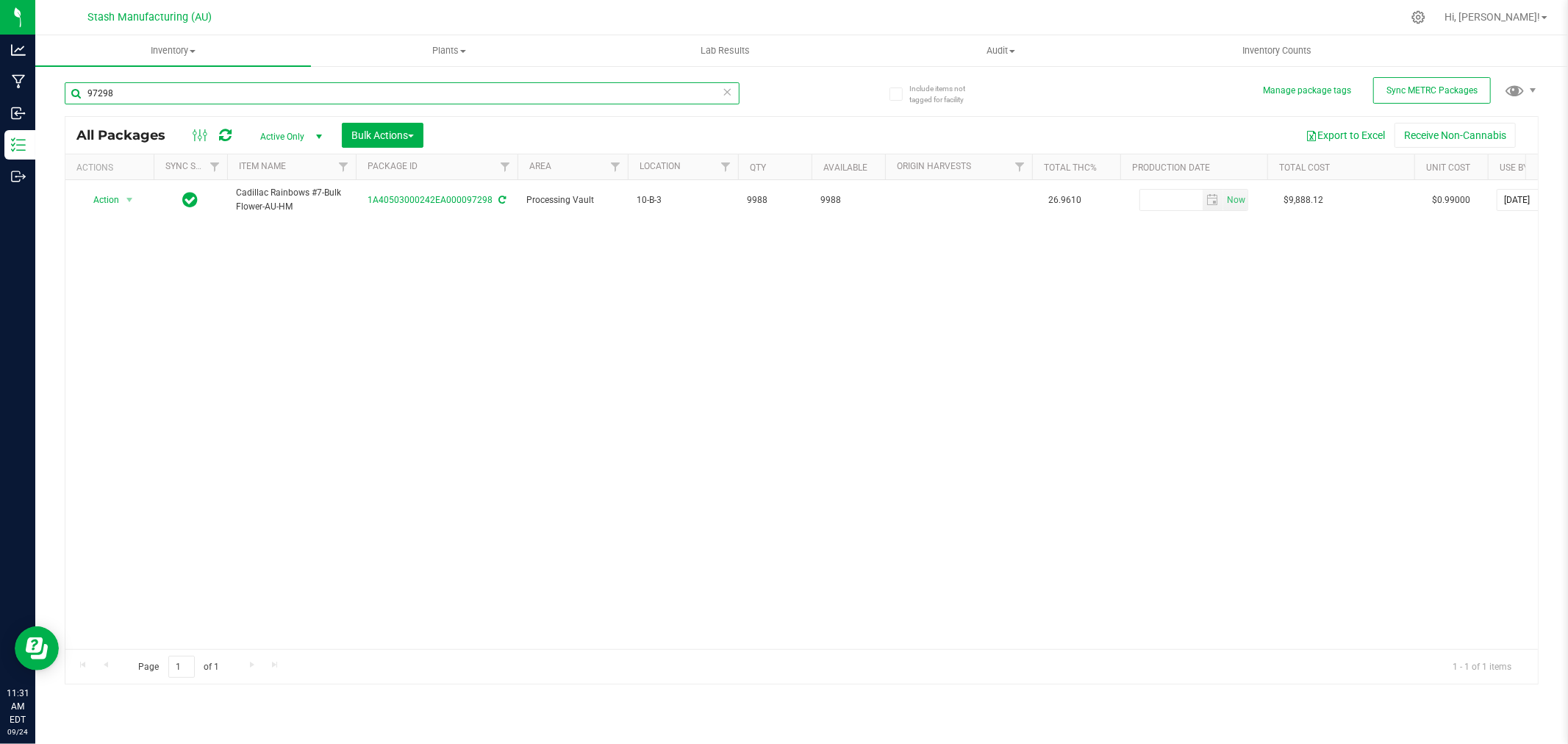
click at [173, 103] on input "97298" at bounding box center [401, 93] width 675 height 22
type input "100427"
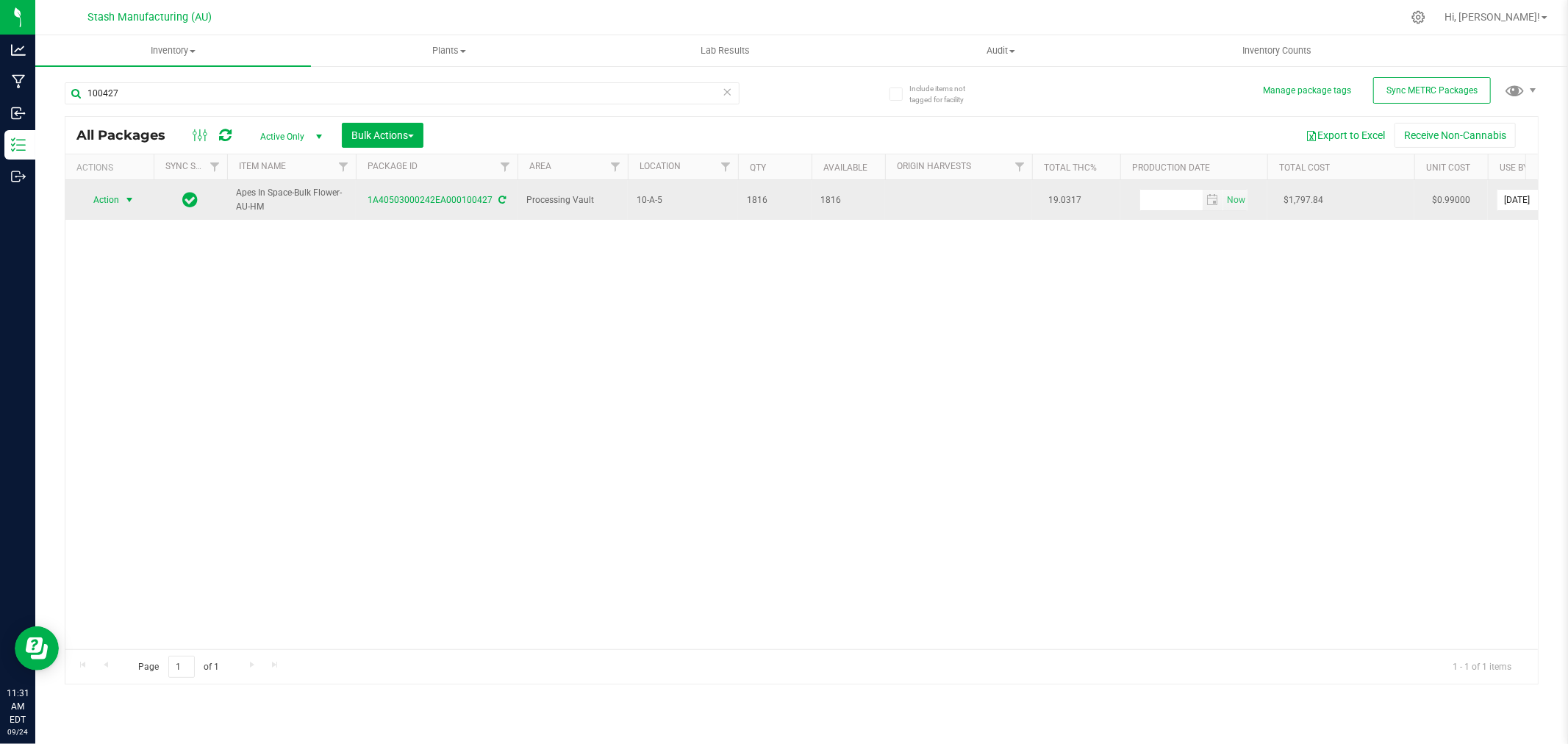
click at [95, 207] on span "Action" at bounding box center [99, 200] width 39 height 21
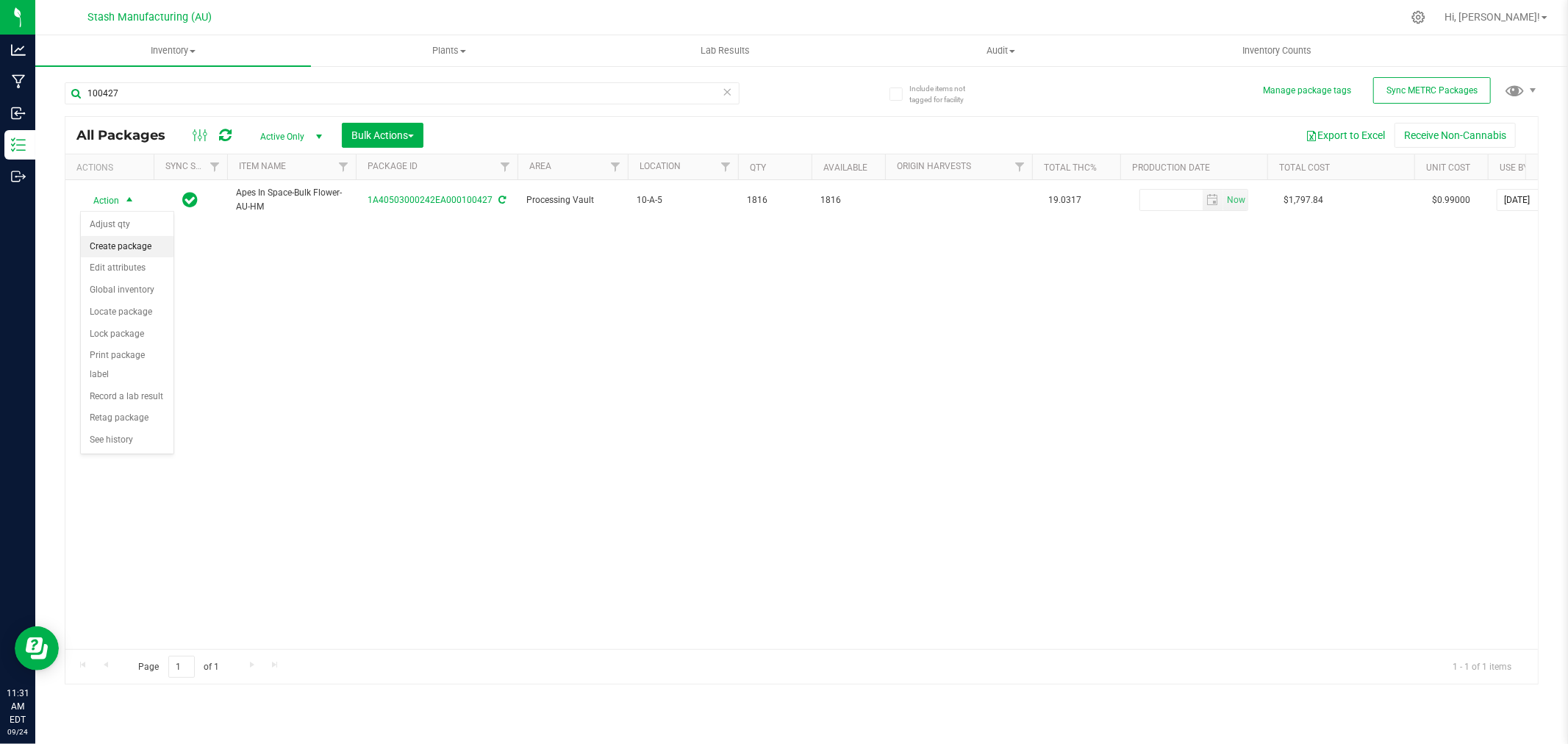
click at [140, 252] on li "Create package" at bounding box center [127, 247] width 93 height 22
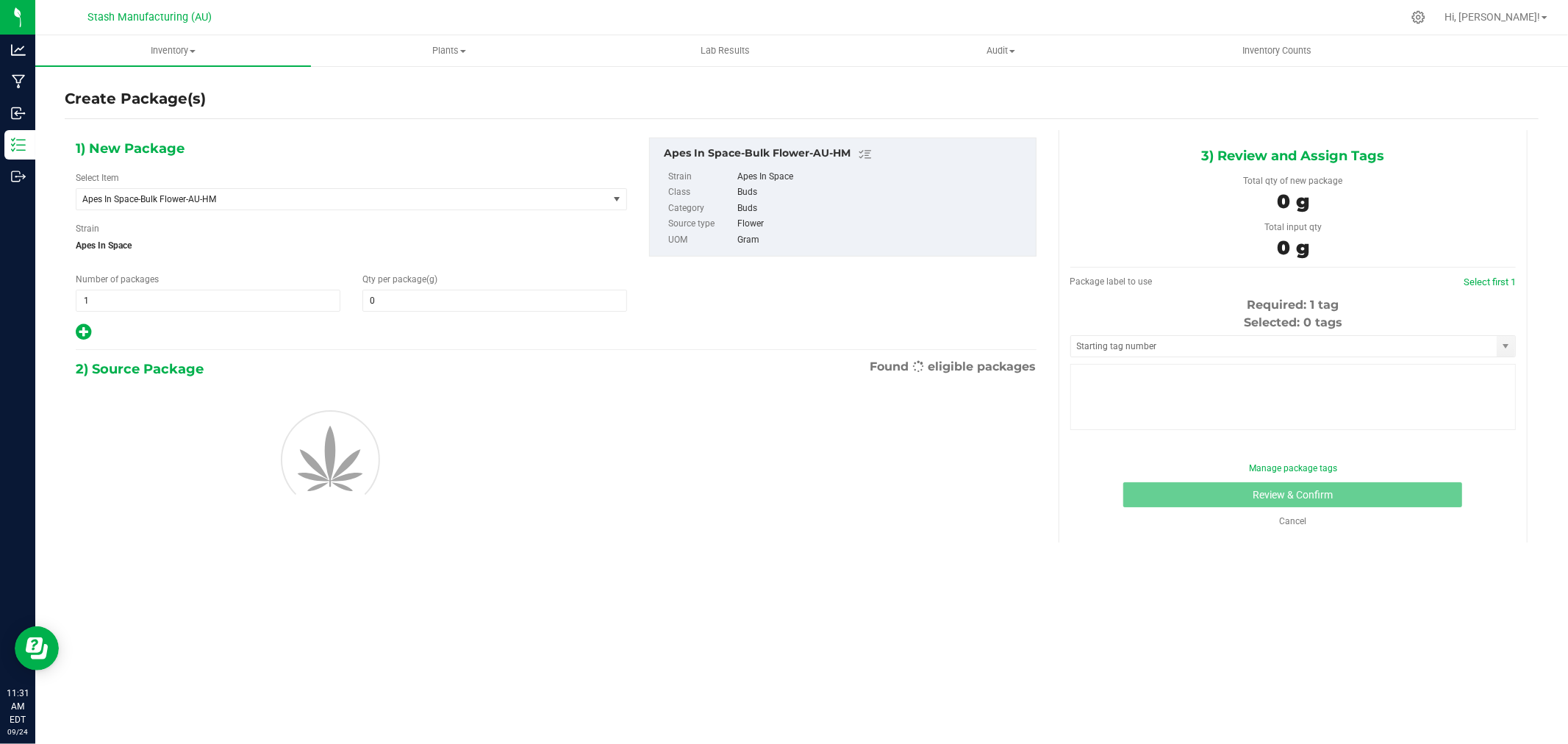
type input "0.0000"
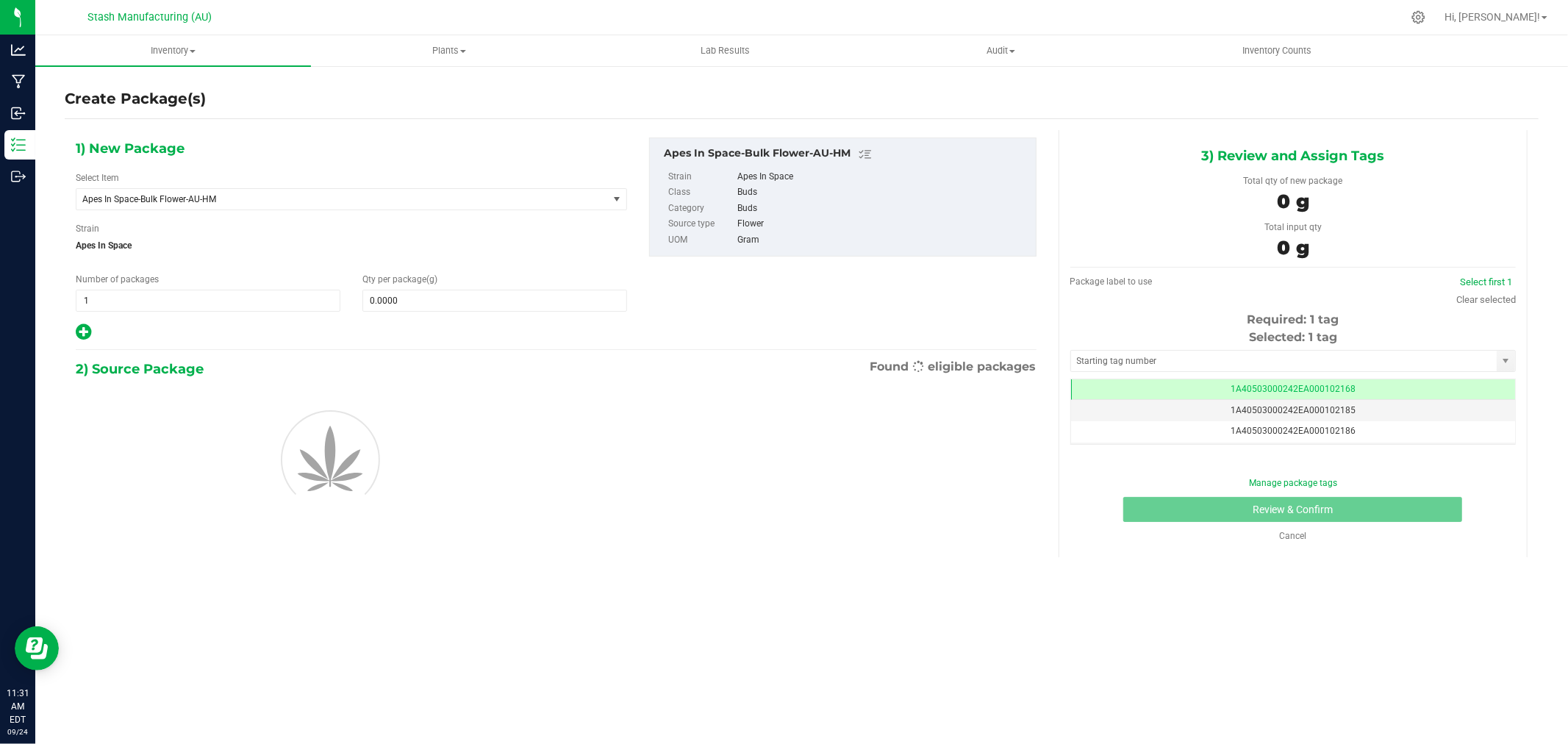
scroll to position [0, -1]
click at [400, 304] on span at bounding box center [495, 301] width 265 height 22
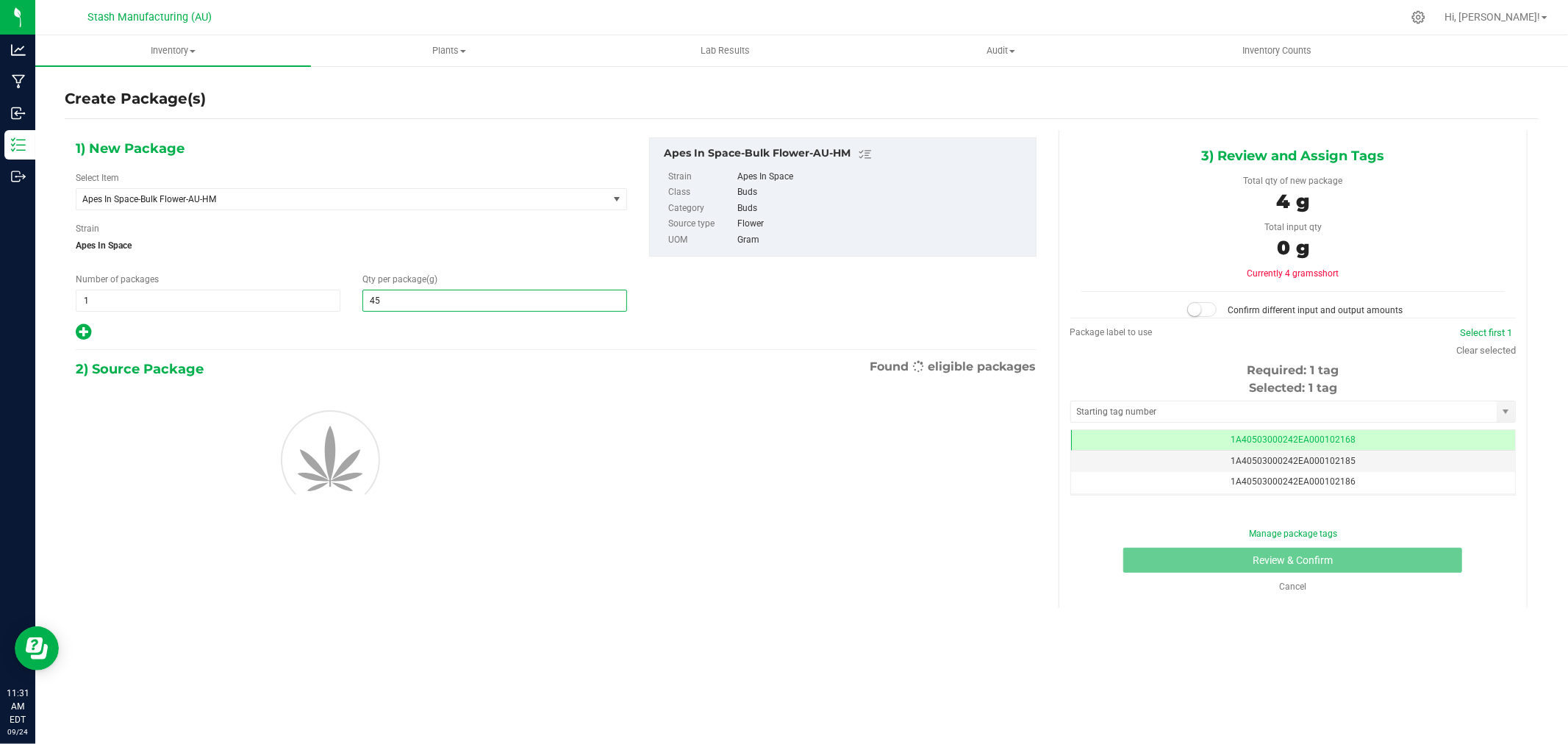
type input "454"
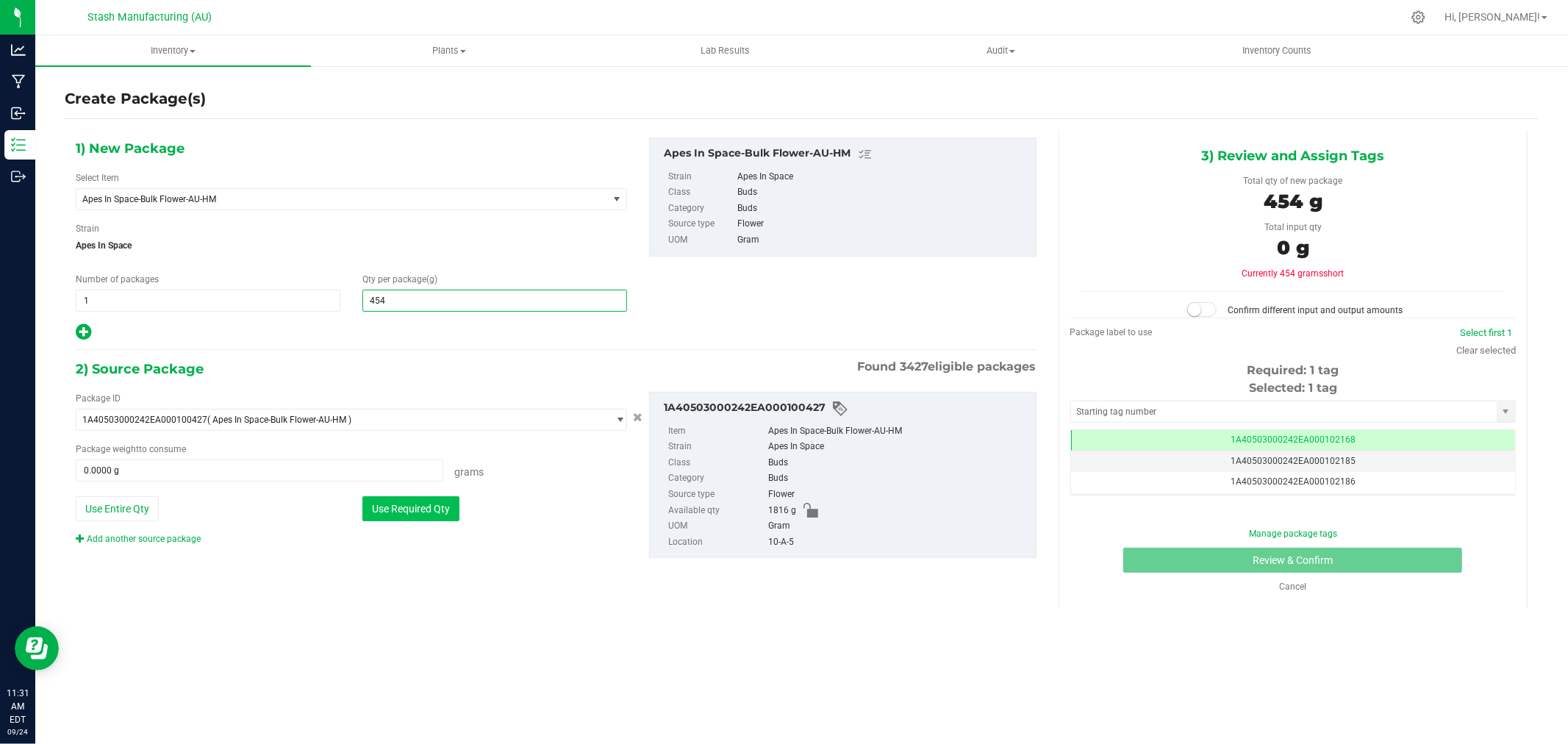
type input "454.0000"
click at [408, 515] on button "Use Required Qty" at bounding box center [411, 508] width 97 height 25
type input "454.0000 g"
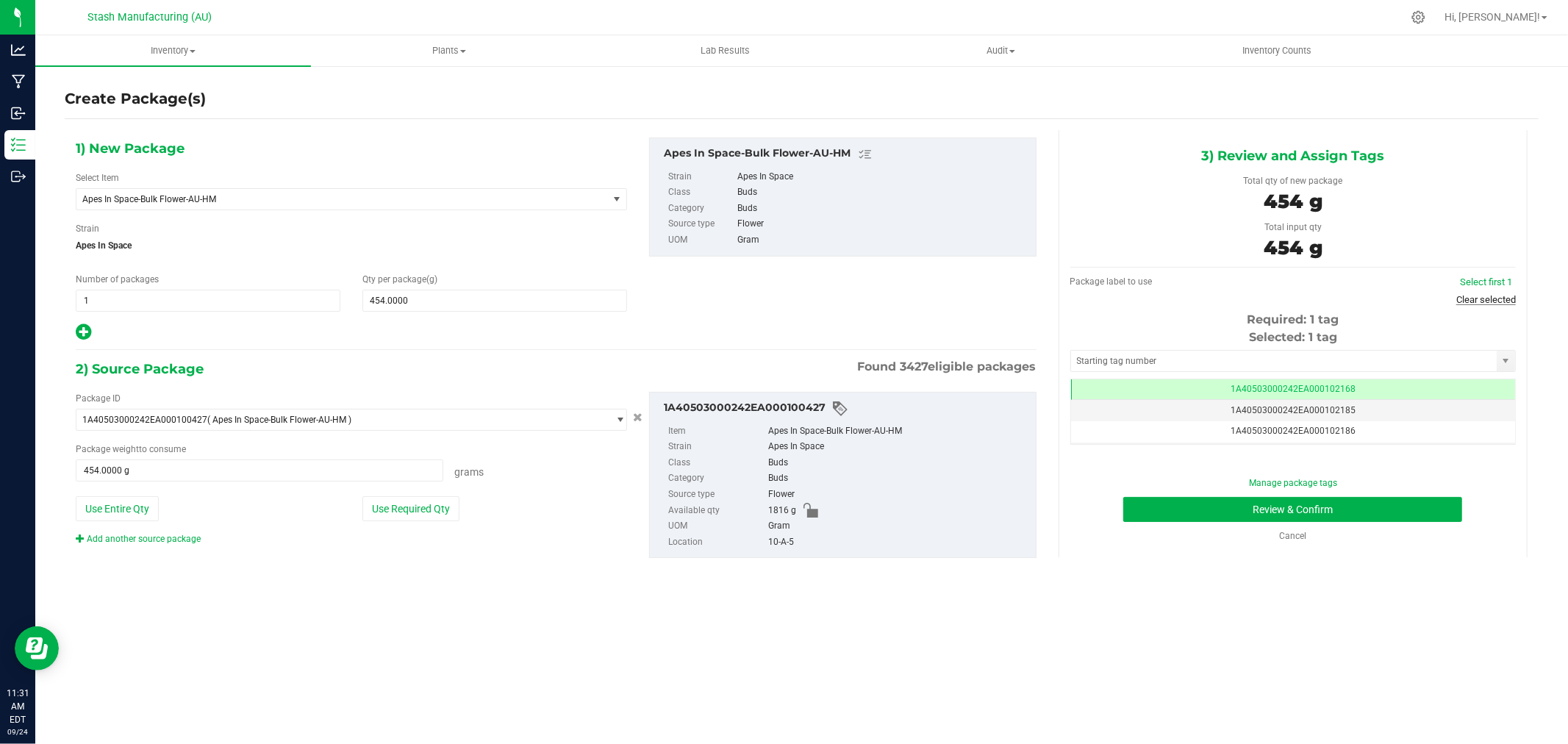
click at [1487, 302] on link "Clear selected" at bounding box center [1486, 299] width 59 height 11
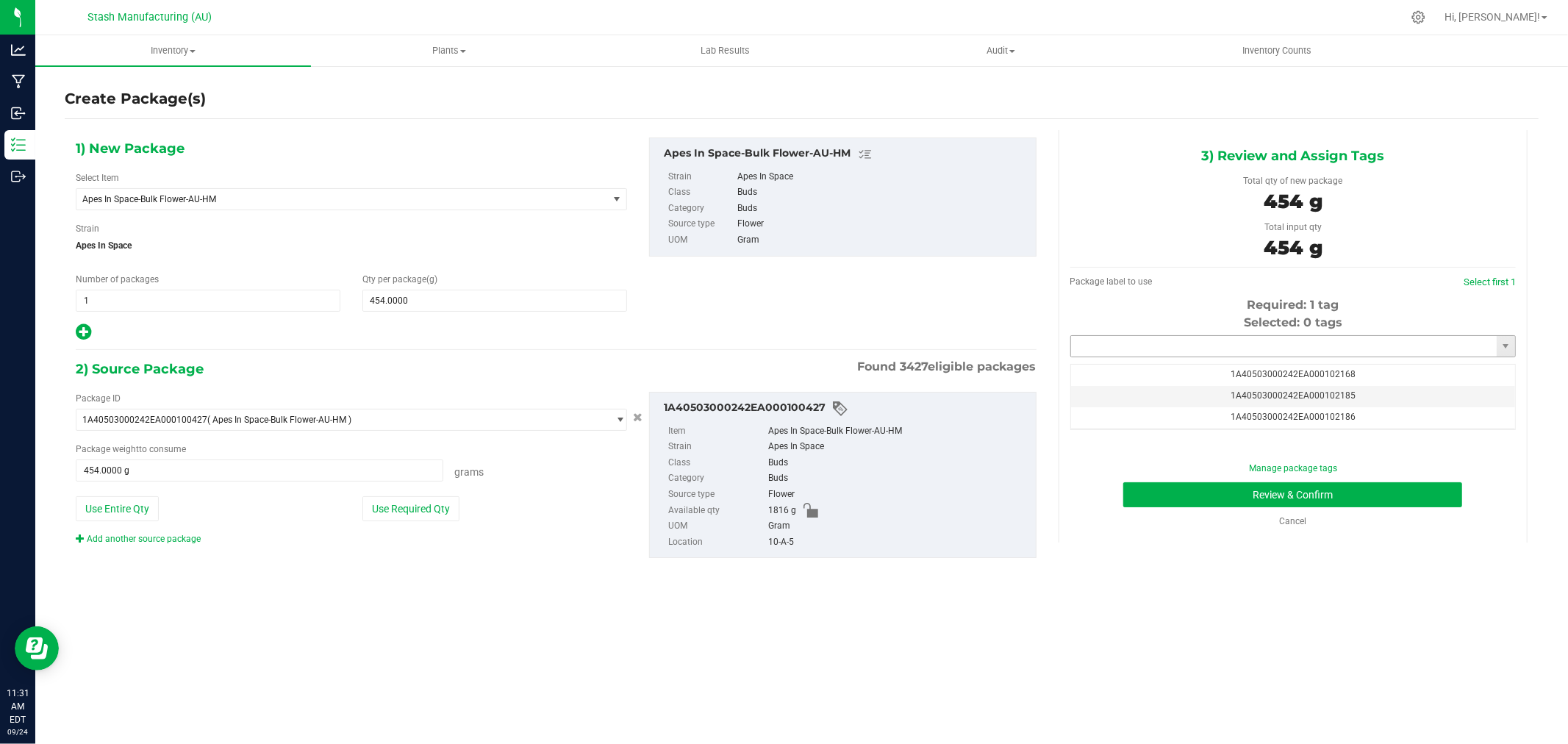
click at [1154, 351] on input "text" at bounding box center [1284, 346] width 426 height 21
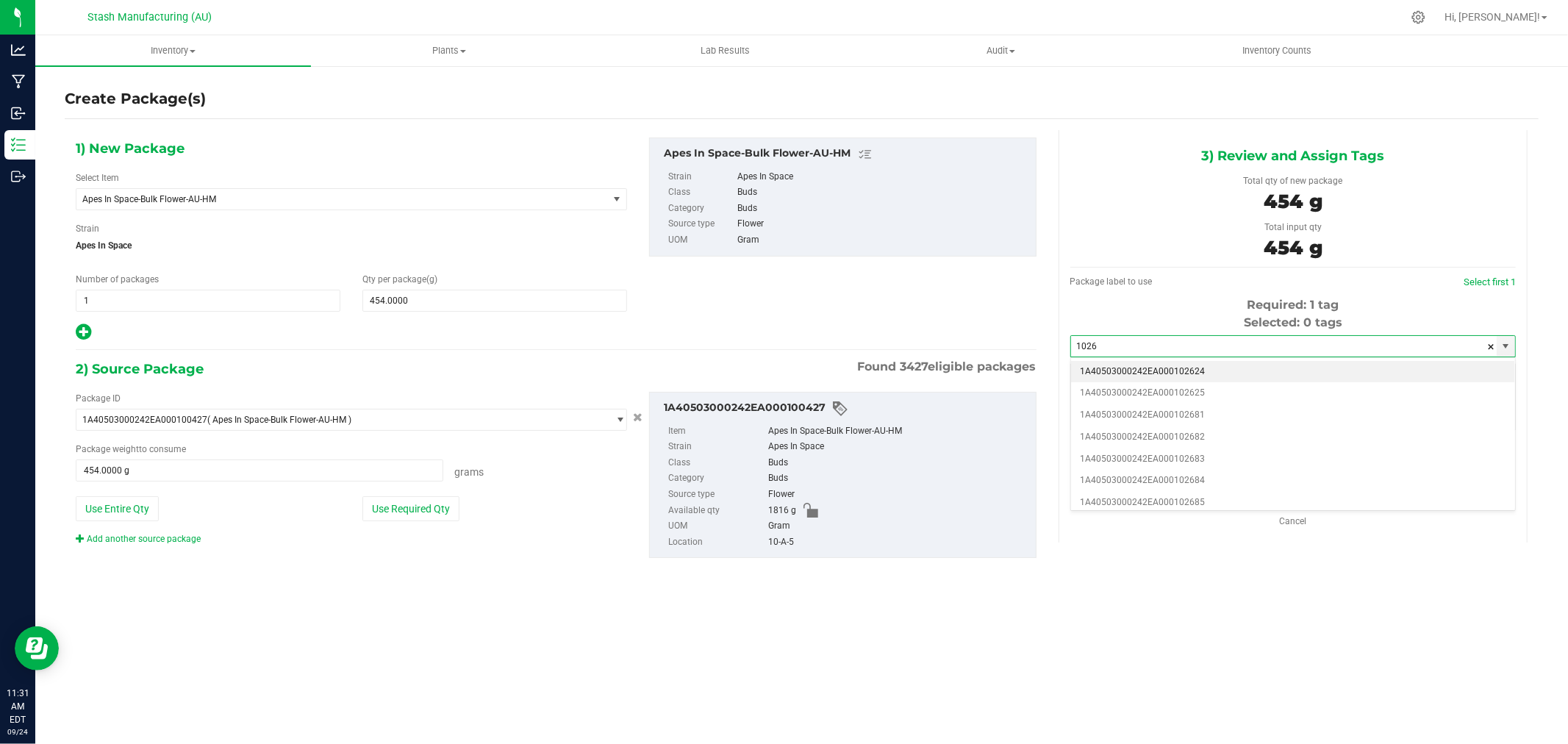
click at [1159, 373] on li "1A40503000242EA000102624" at bounding box center [1294, 372] width 444 height 22
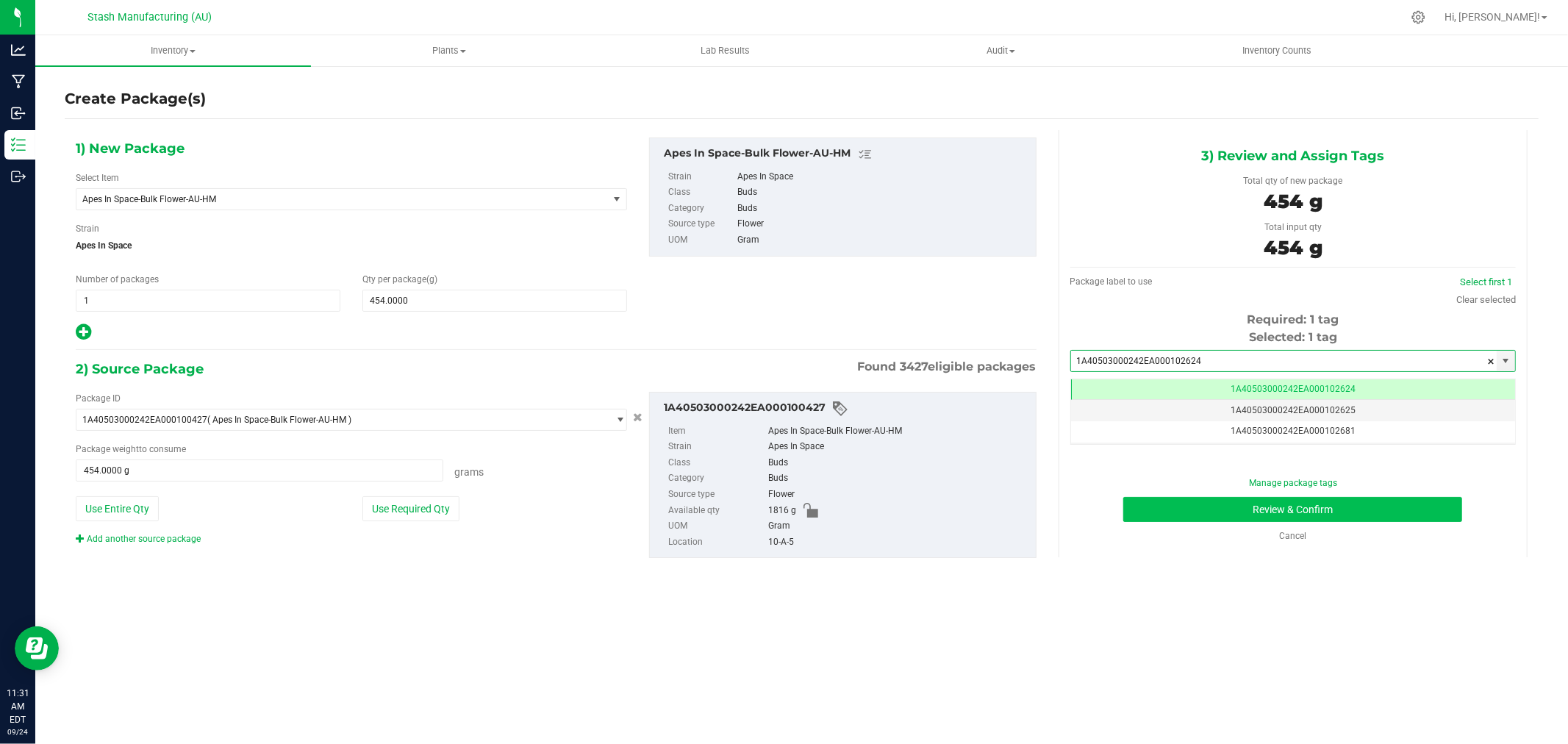
type input "1A40503000242EA000102624"
click at [1216, 507] on button "Review & Confirm" at bounding box center [1292, 509] width 339 height 25
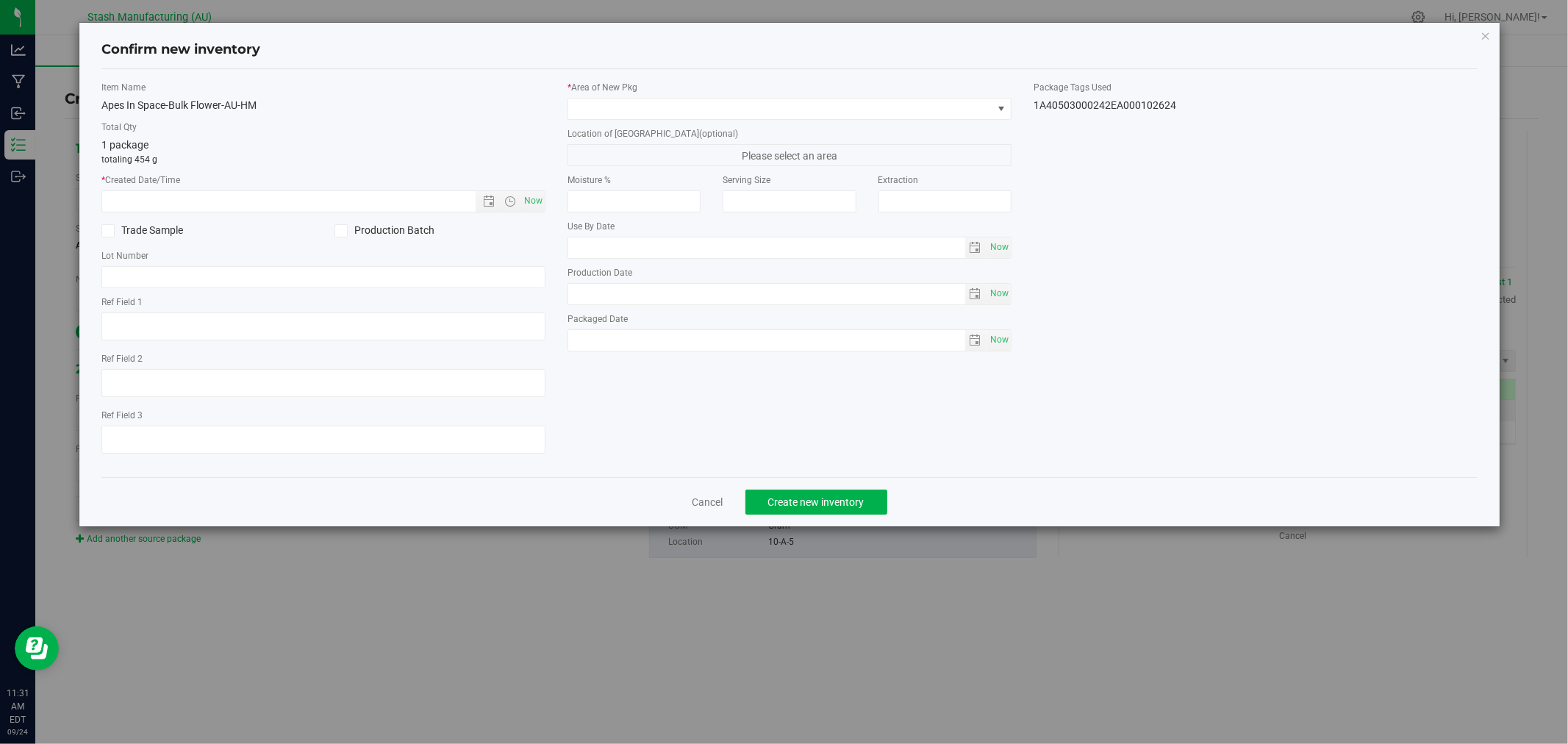
type input "[DATE]"
click at [538, 201] on span "Now" at bounding box center [533, 201] width 25 height 21
type input "[DATE] 11:31 AM"
click at [622, 108] on span at bounding box center [780, 109] width 424 height 21
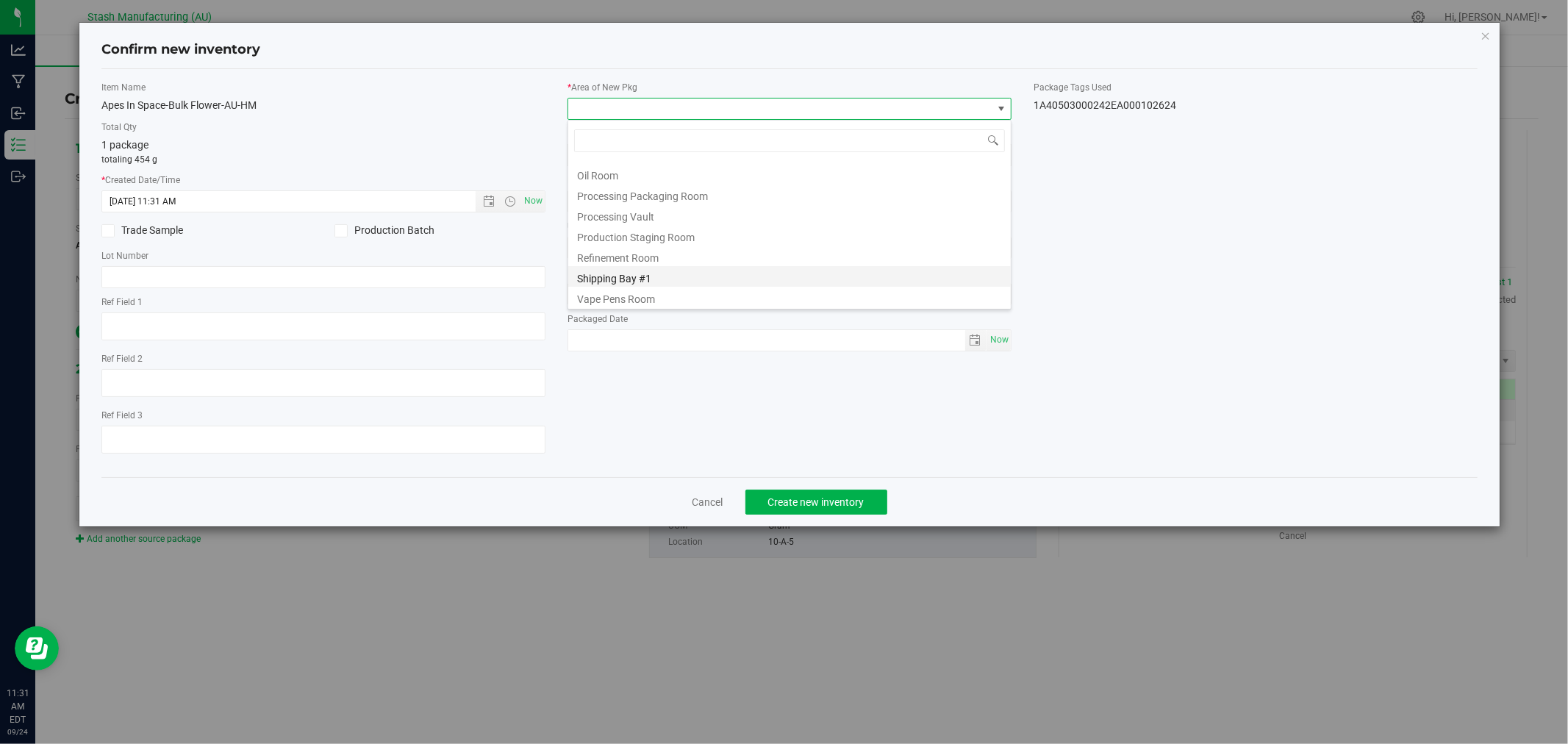
click at [665, 267] on li "Shipping Bay #1" at bounding box center [790, 276] width 442 height 21
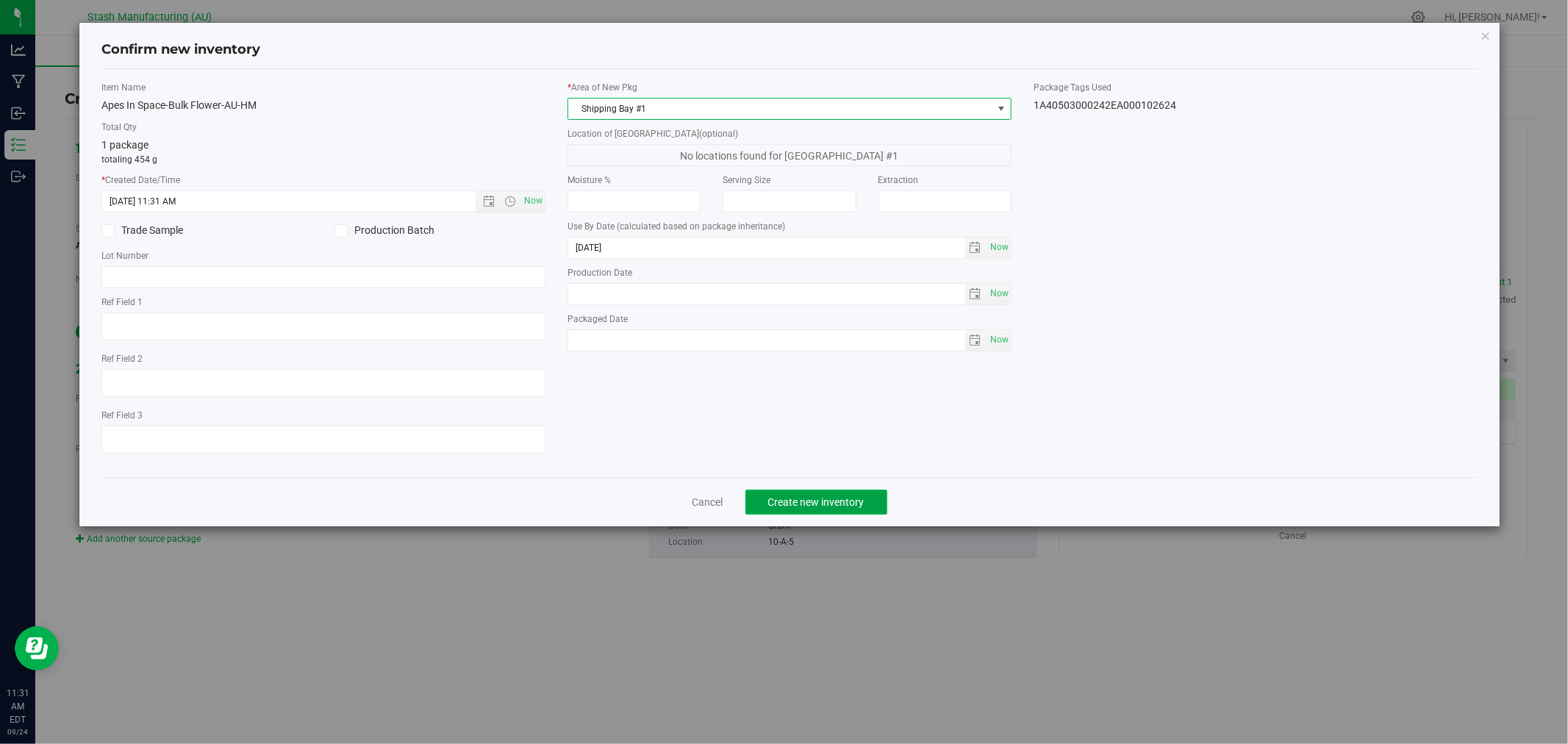
click at [829, 500] on span "Create new inventory" at bounding box center [816, 502] width 96 height 12
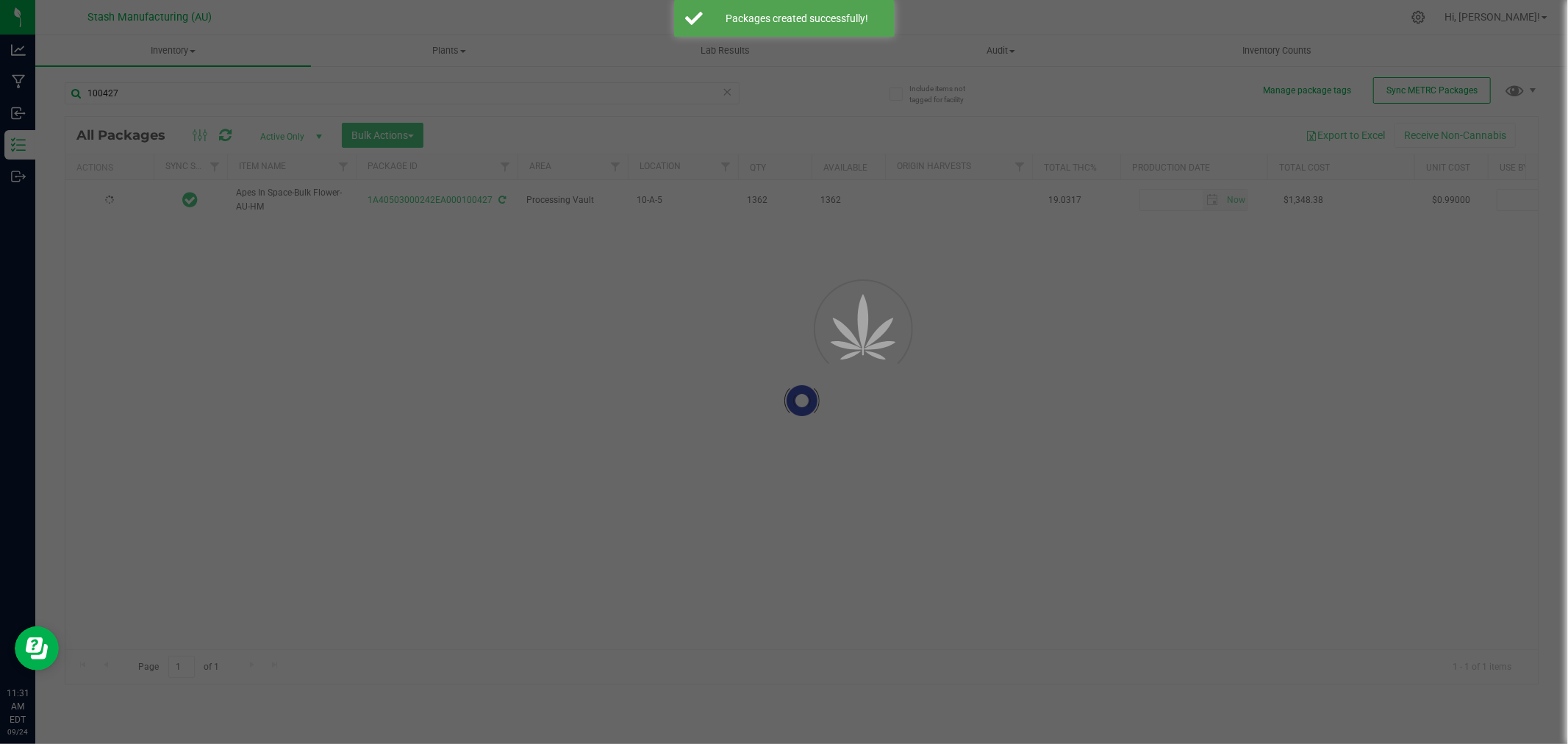
type input "[DATE]"
